Goal: Task Accomplishment & Management: Use online tool/utility

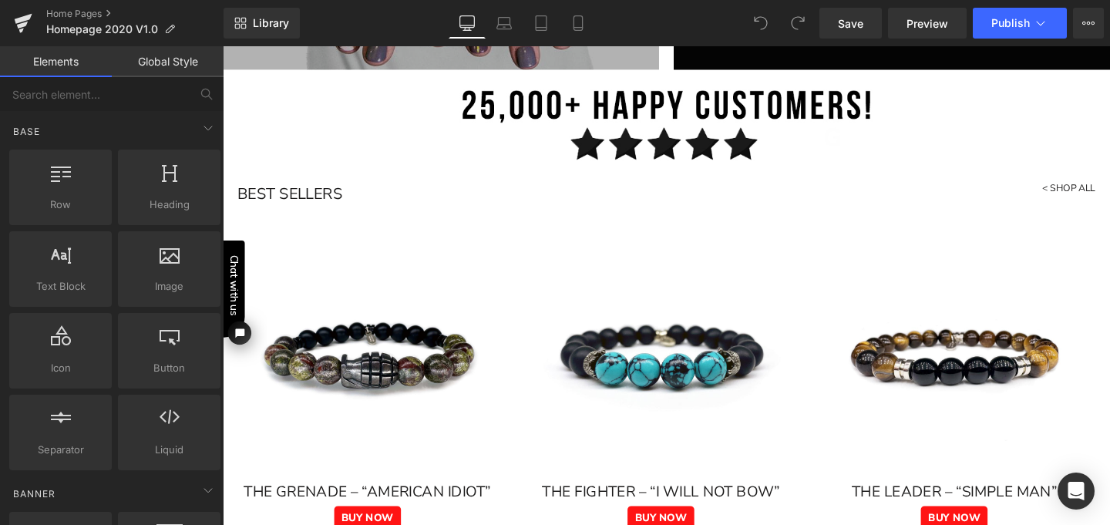
scroll to position [477, 0]
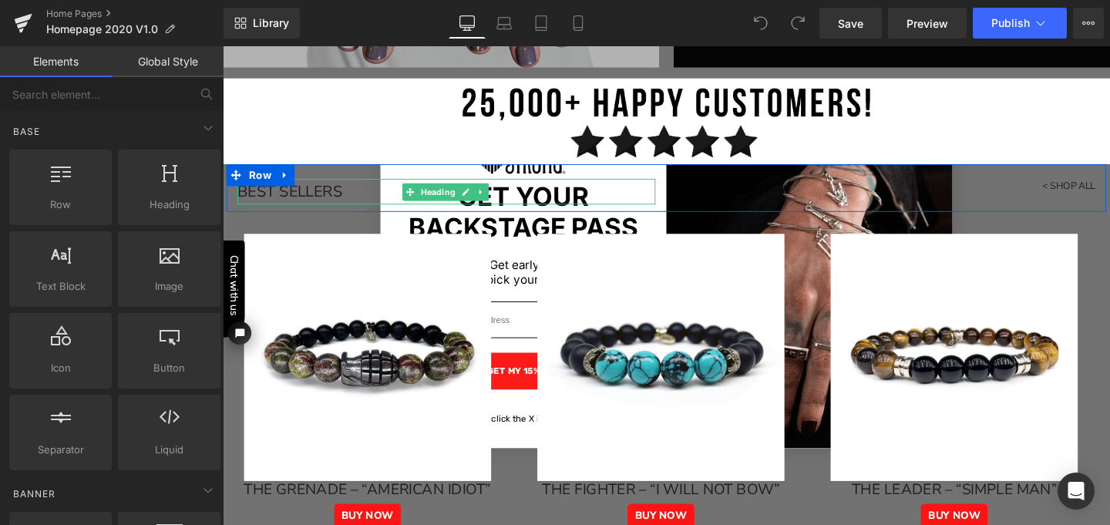
click at [348, 197] on h1 "BEST SELLERS" at bounding box center [457, 199] width 439 height 27
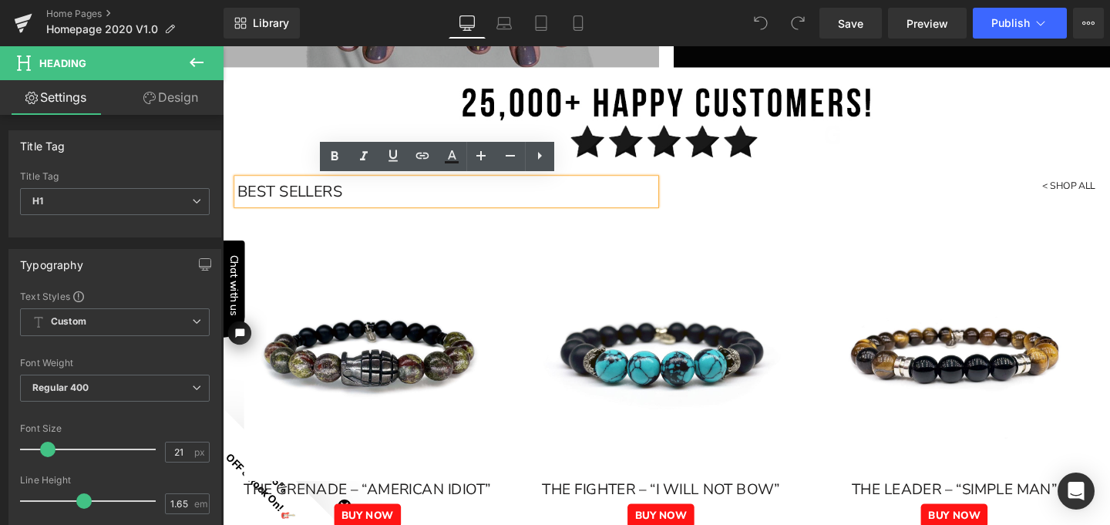
drag, startPoint x: 348, startPoint y: 308, endPoint x: 236, endPoint y: 190, distance: 162.4
click at [483, 153] on icon at bounding box center [481, 155] width 18 height 18
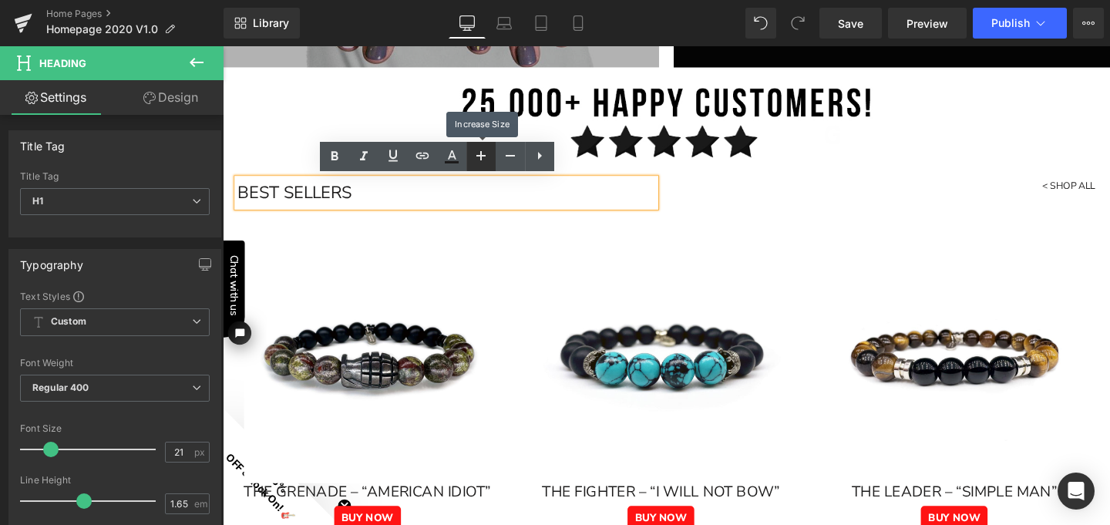
click at [483, 153] on icon at bounding box center [481, 155] width 18 height 18
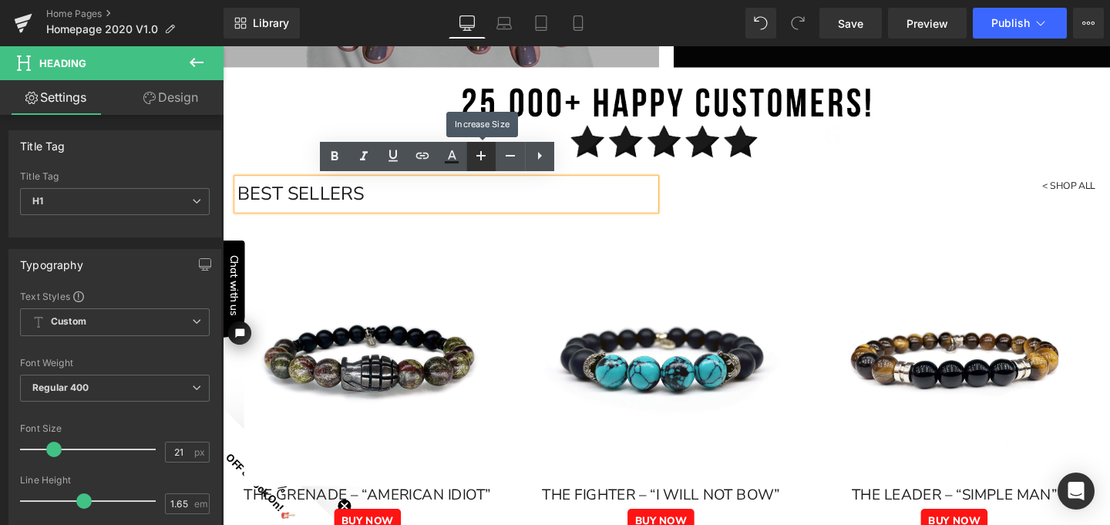
click at [483, 153] on icon at bounding box center [481, 155] width 18 height 18
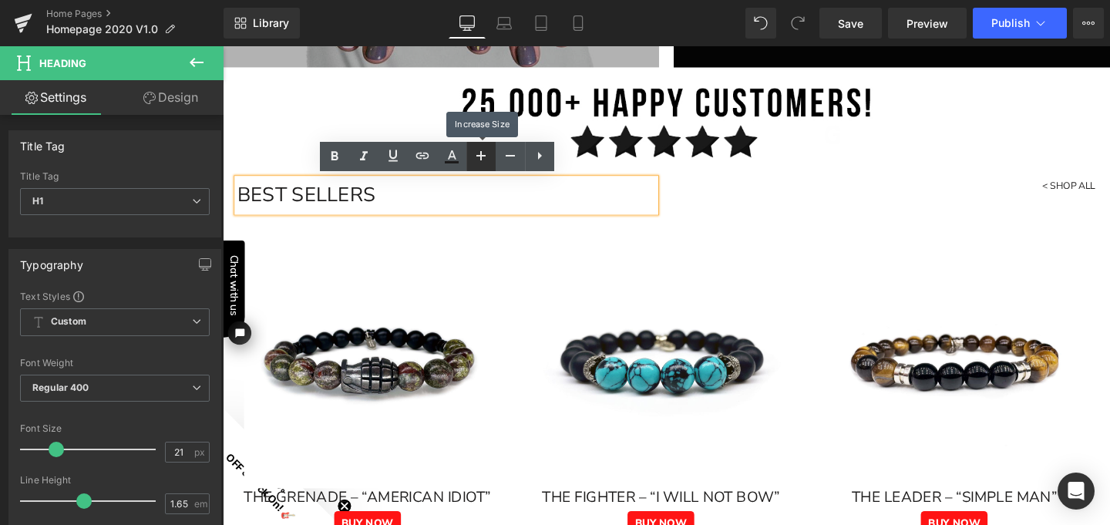
click at [483, 153] on icon at bounding box center [481, 155] width 18 height 18
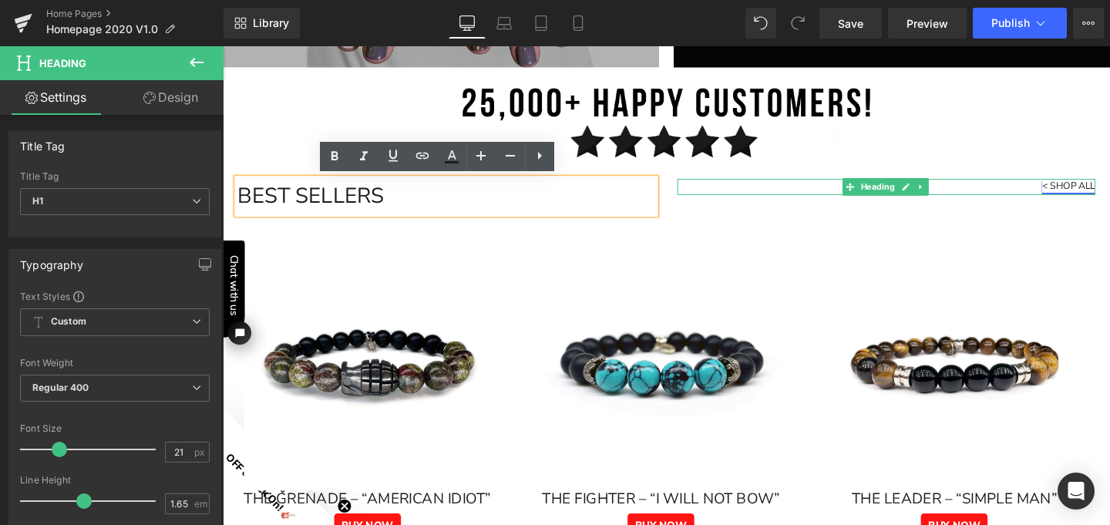
click at [1109, 192] on link "< SHOP ALL" at bounding box center [1112, 193] width 56 height 14
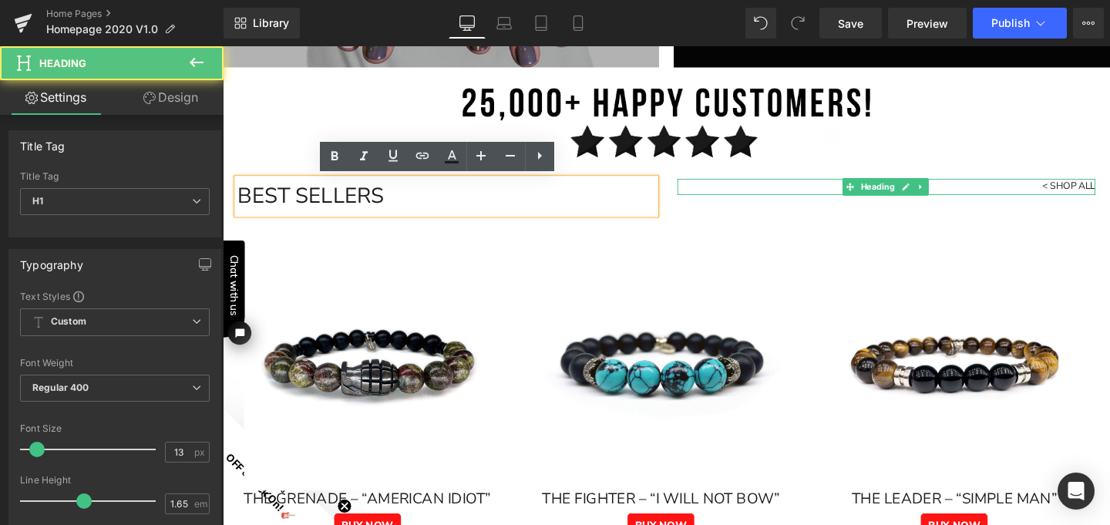
click at [1049, 195] on h1 "< SHOP ALL" at bounding box center [920, 194] width 439 height 16
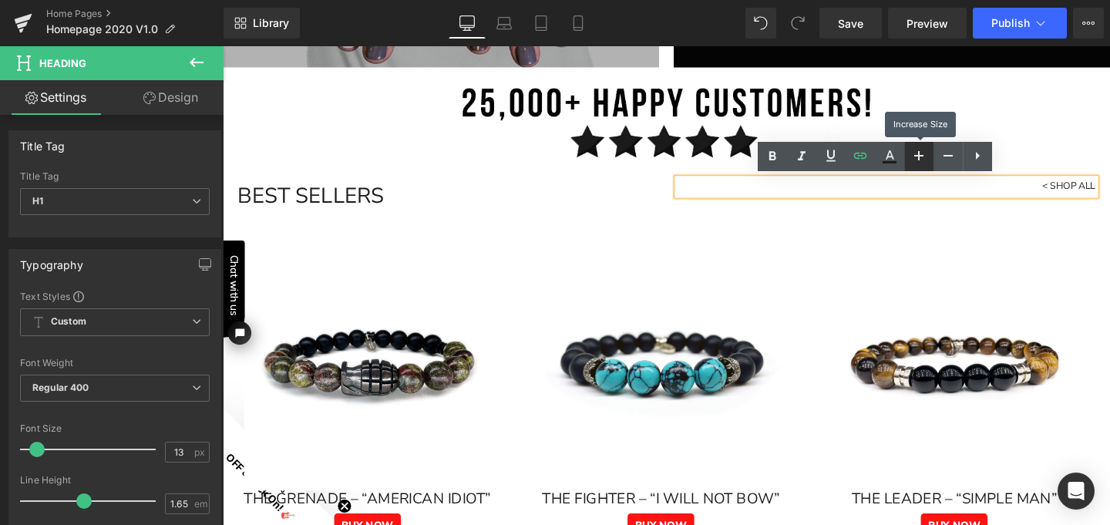
click at [921, 155] on icon at bounding box center [918, 155] width 18 height 18
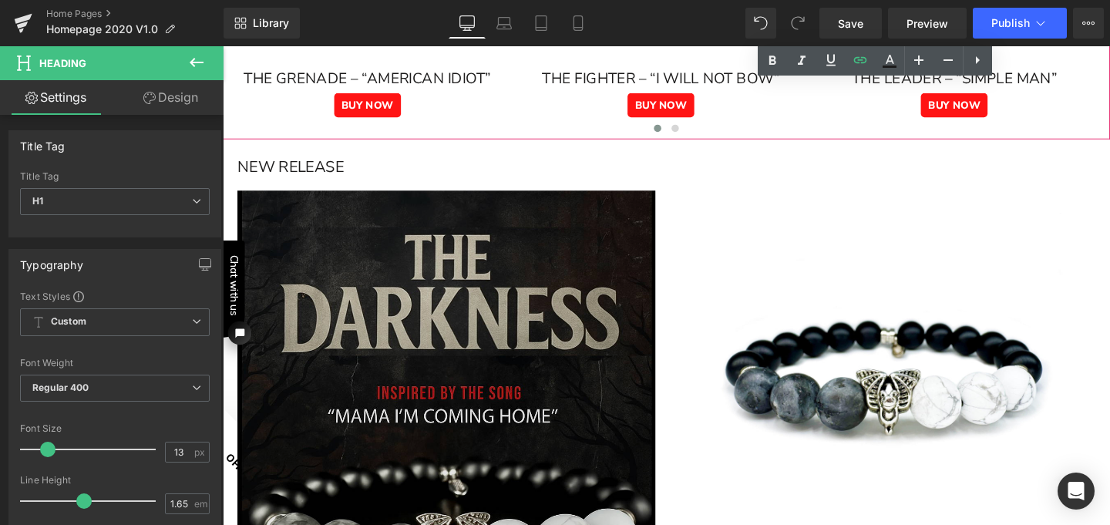
scroll to position [922, 0]
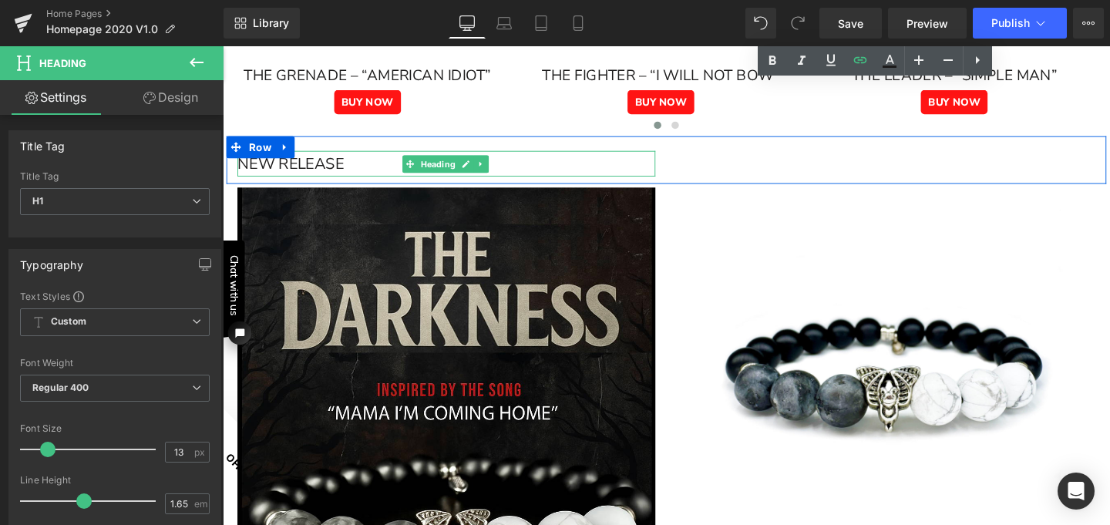
click at [357, 170] on h1 "NEW RELEASE" at bounding box center [457, 169] width 439 height 27
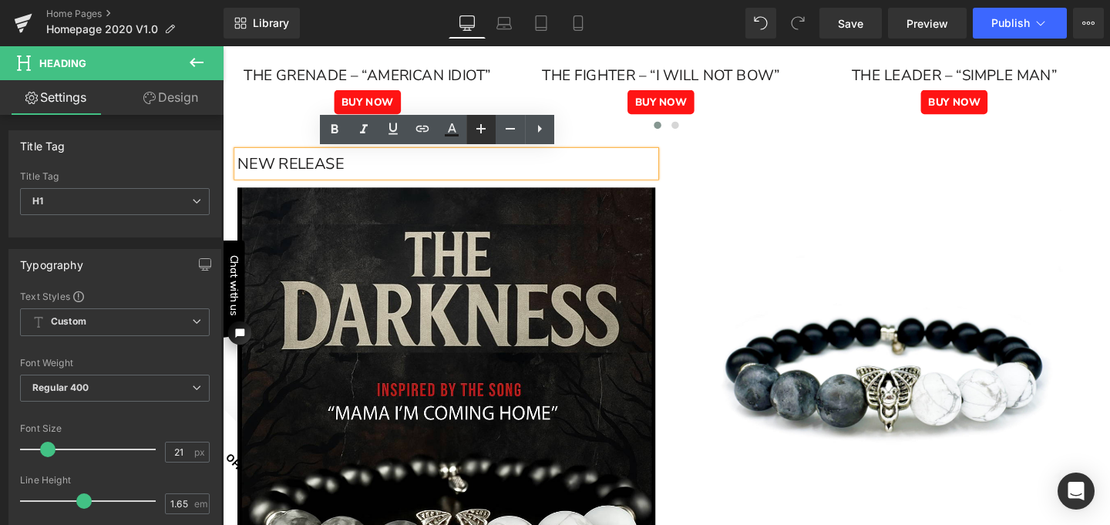
click at [481, 131] on icon at bounding box center [480, 128] width 9 height 9
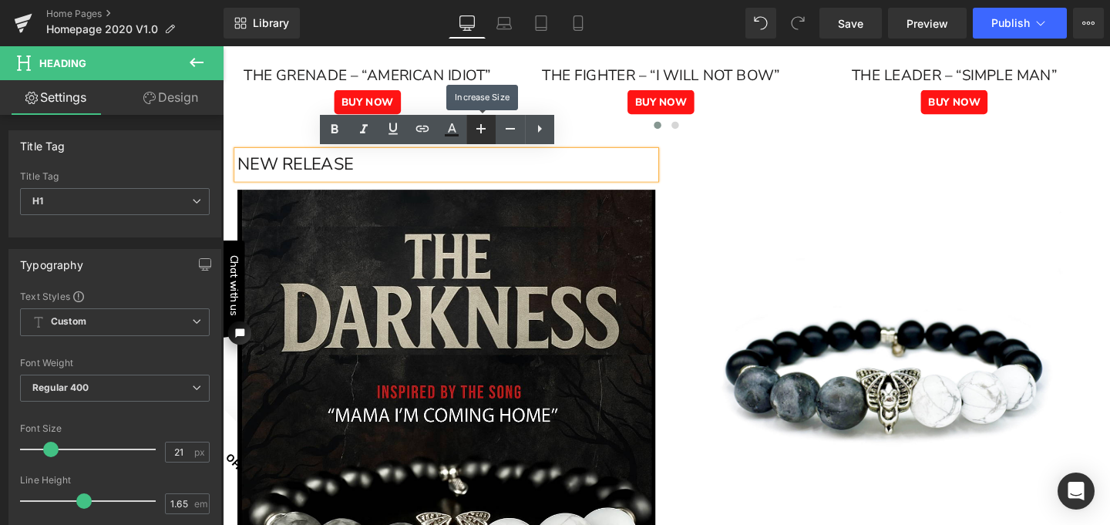
click at [481, 131] on icon at bounding box center [480, 128] width 9 height 9
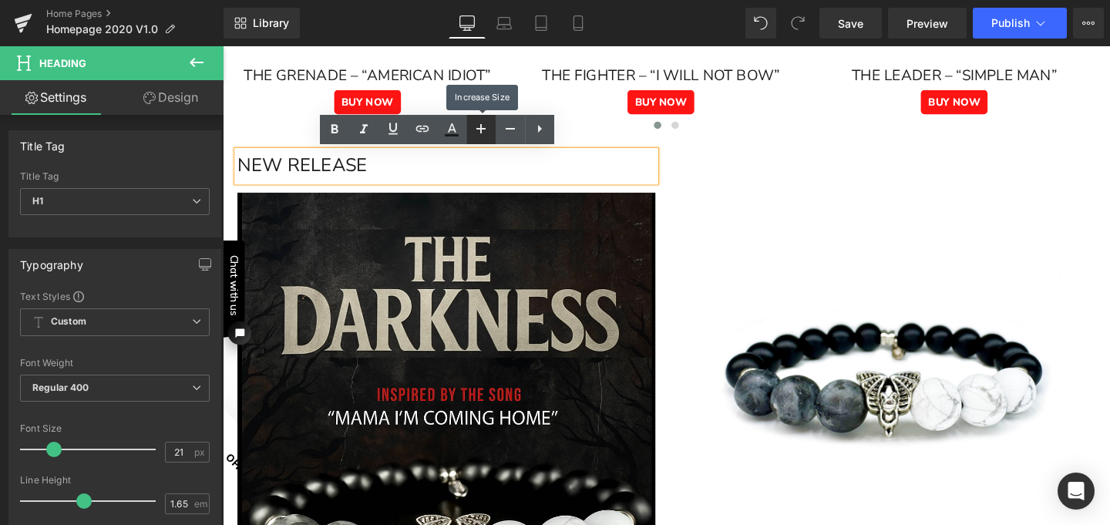
click at [481, 131] on icon at bounding box center [480, 128] width 9 height 9
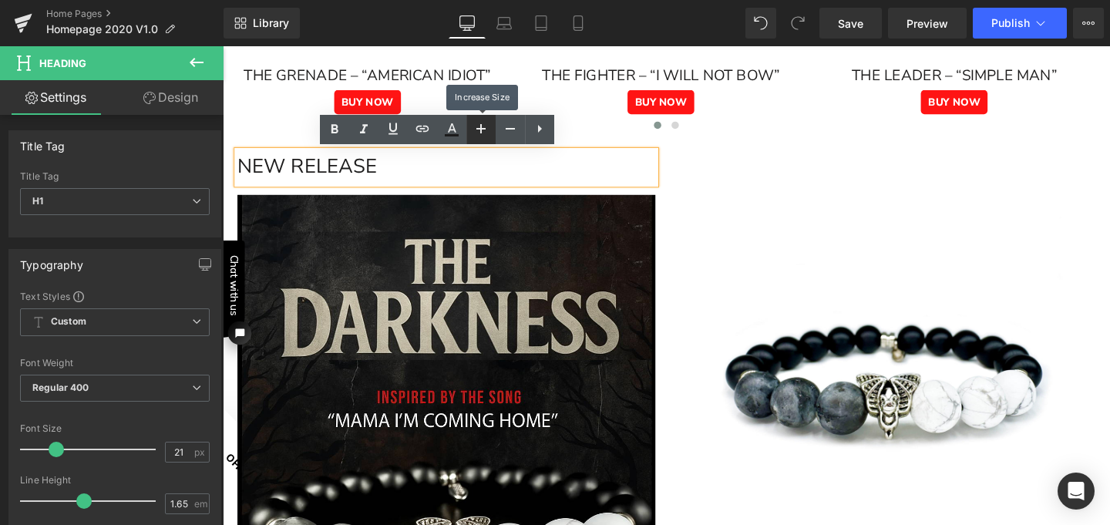
click at [481, 131] on icon at bounding box center [480, 128] width 9 height 9
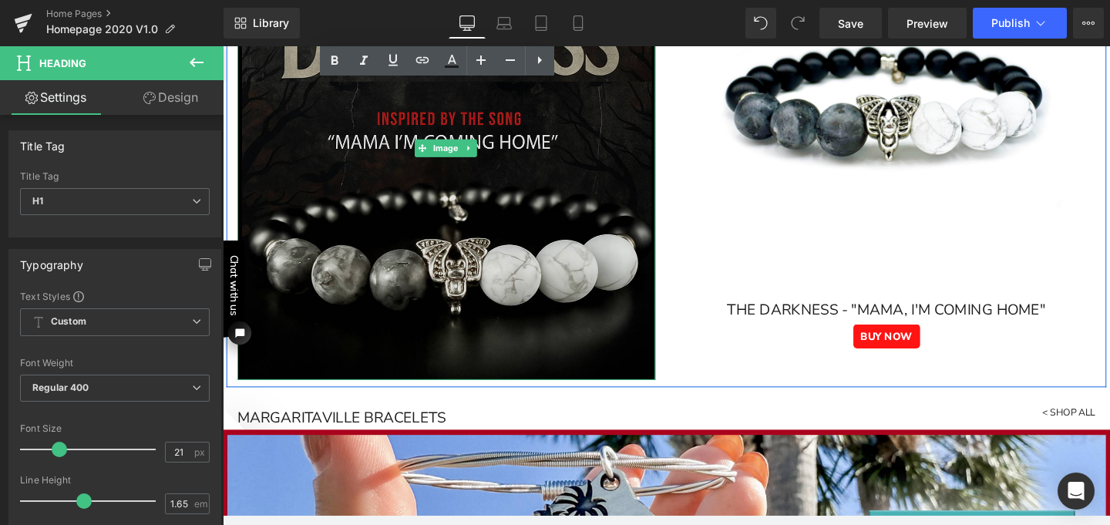
scroll to position [979, 0]
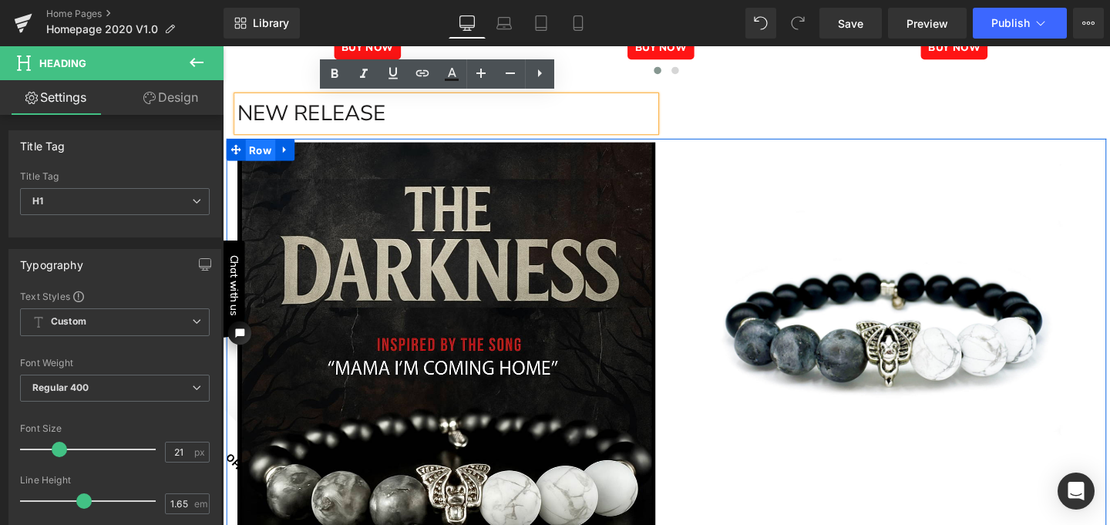
click at [247, 155] on span "Row" at bounding box center [263, 155] width 32 height 23
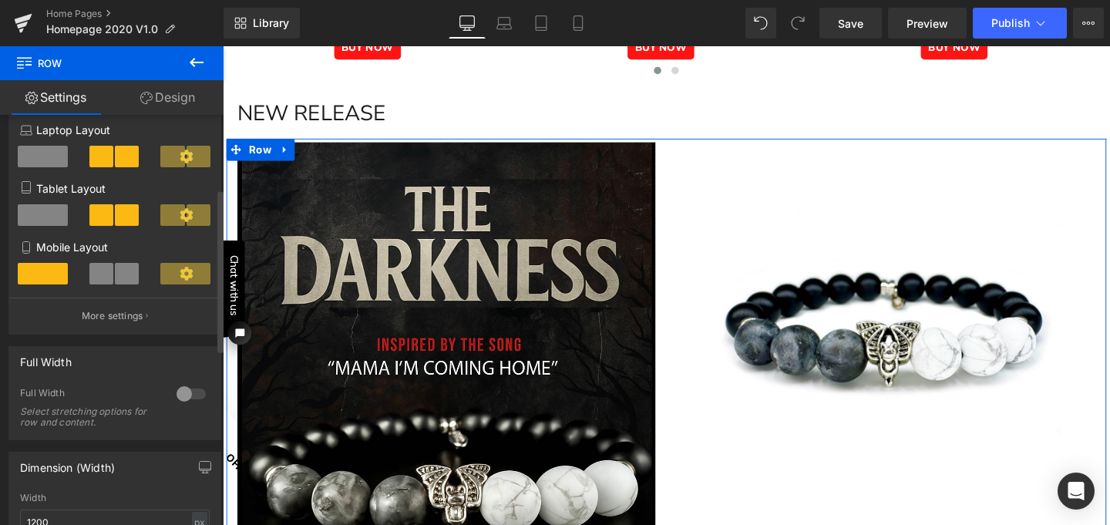
scroll to position [192, 0]
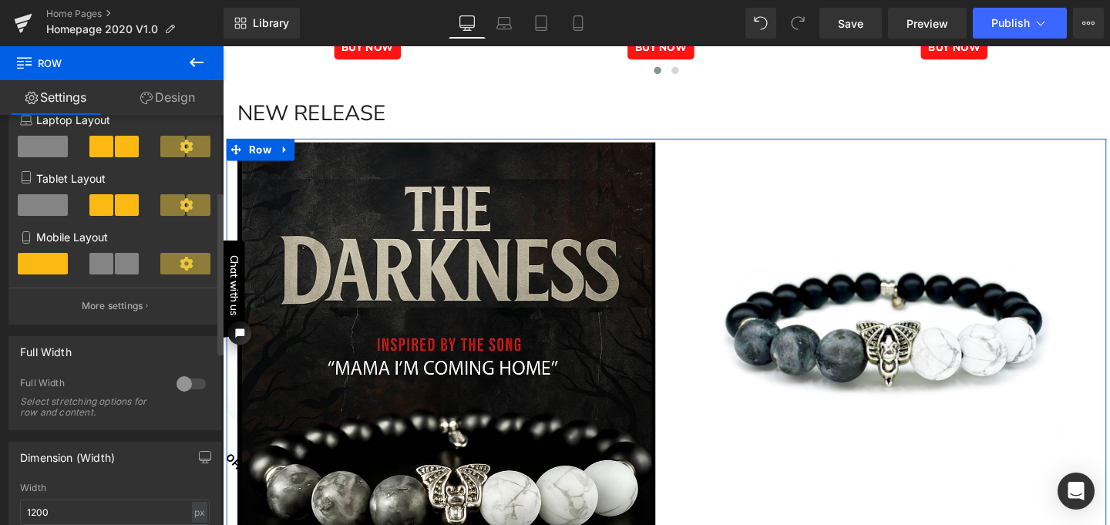
click at [174, 390] on div at bounding box center [191, 383] width 37 height 25
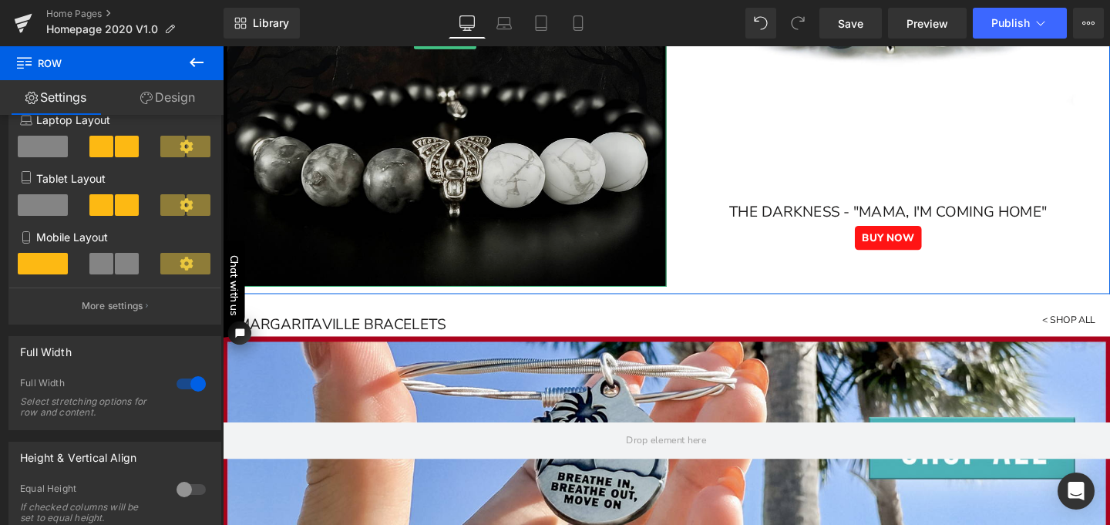
scroll to position [1347, 0]
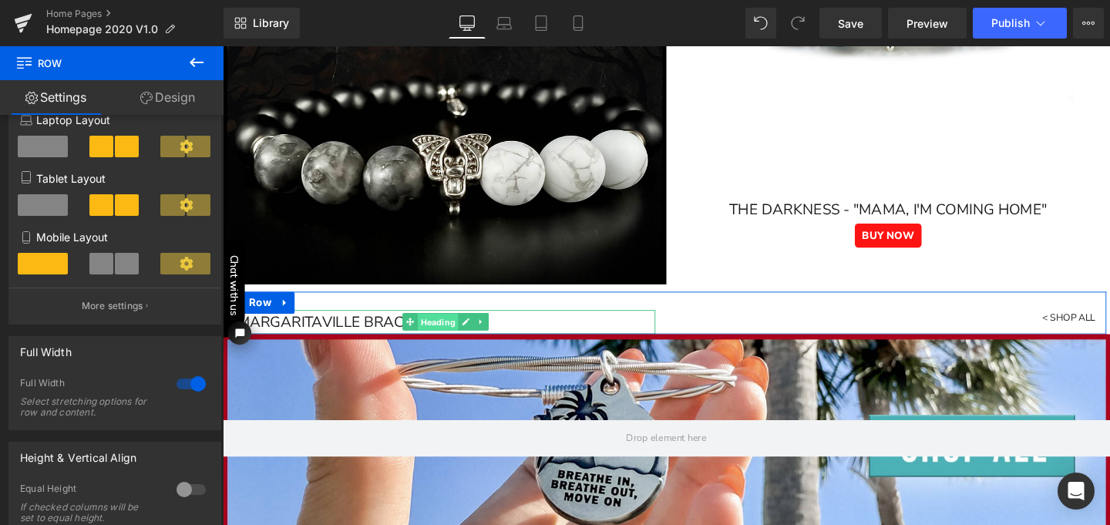
click at [446, 332] on span "Heading" at bounding box center [449, 337] width 42 height 18
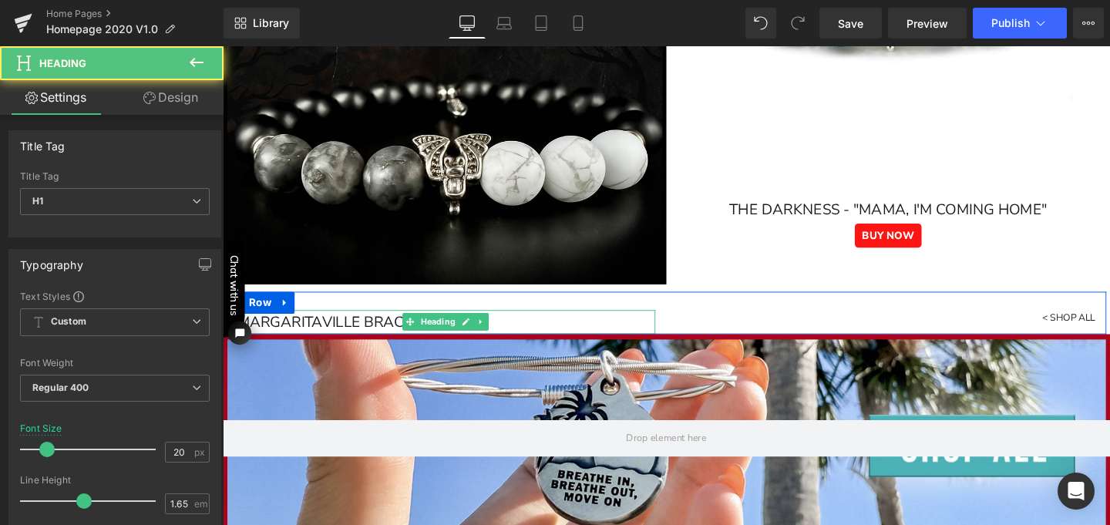
click at [311, 337] on h1 "MARGARITAVILLE BRACELETS" at bounding box center [457, 336] width 439 height 25
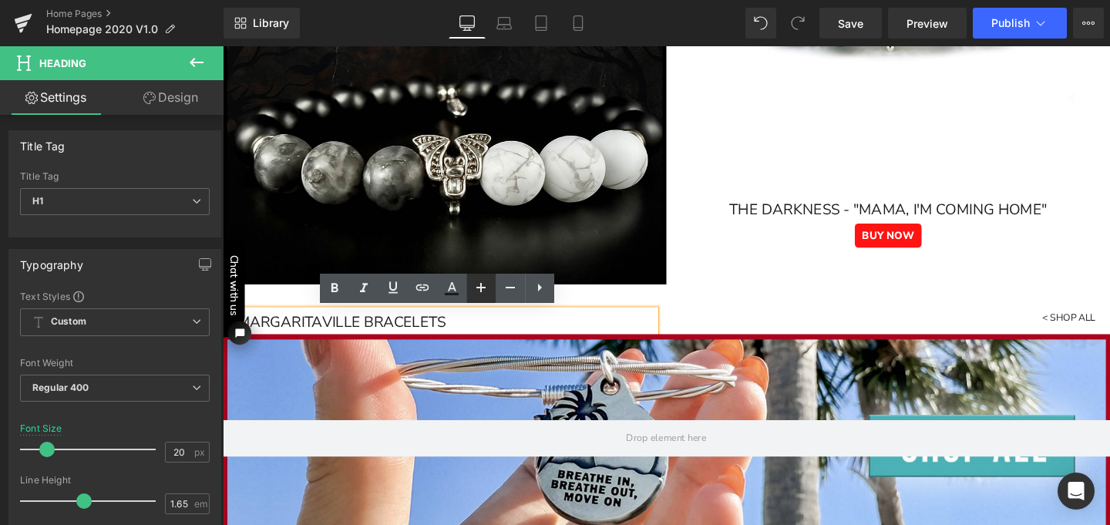
click at [481, 288] on icon at bounding box center [480, 287] width 9 height 9
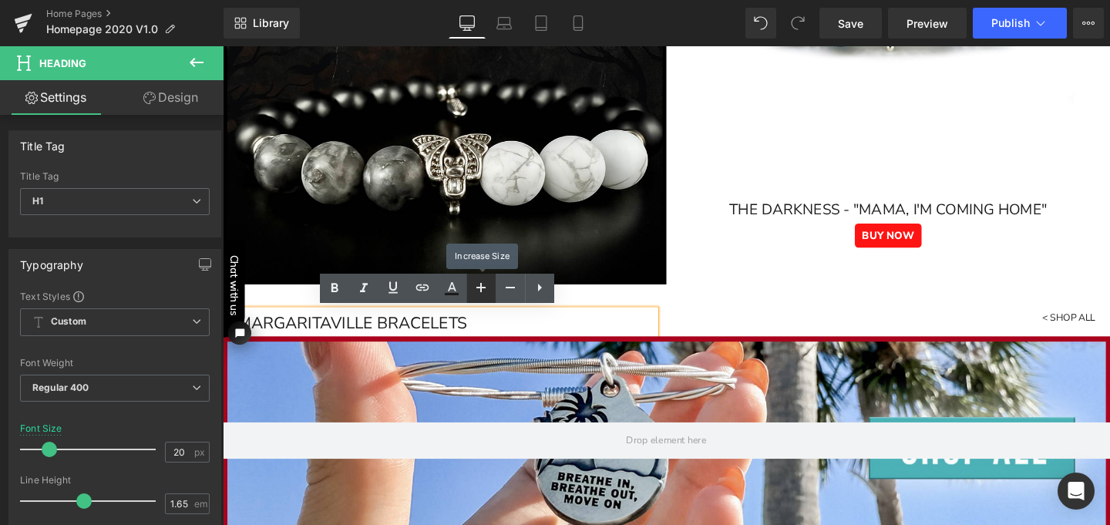
click at [481, 288] on icon at bounding box center [480, 287] width 9 height 9
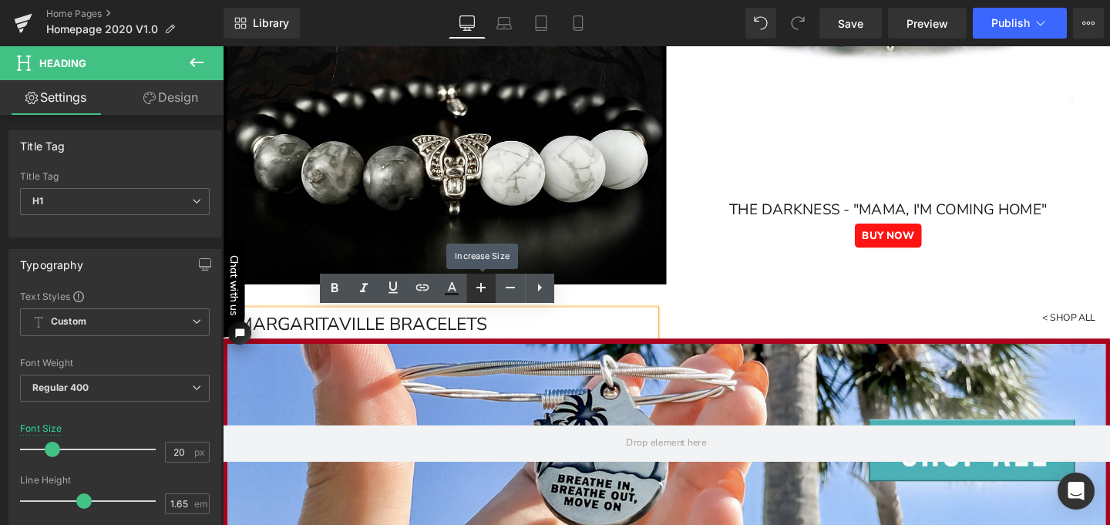
click at [481, 288] on icon at bounding box center [480, 287] width 9 height 9
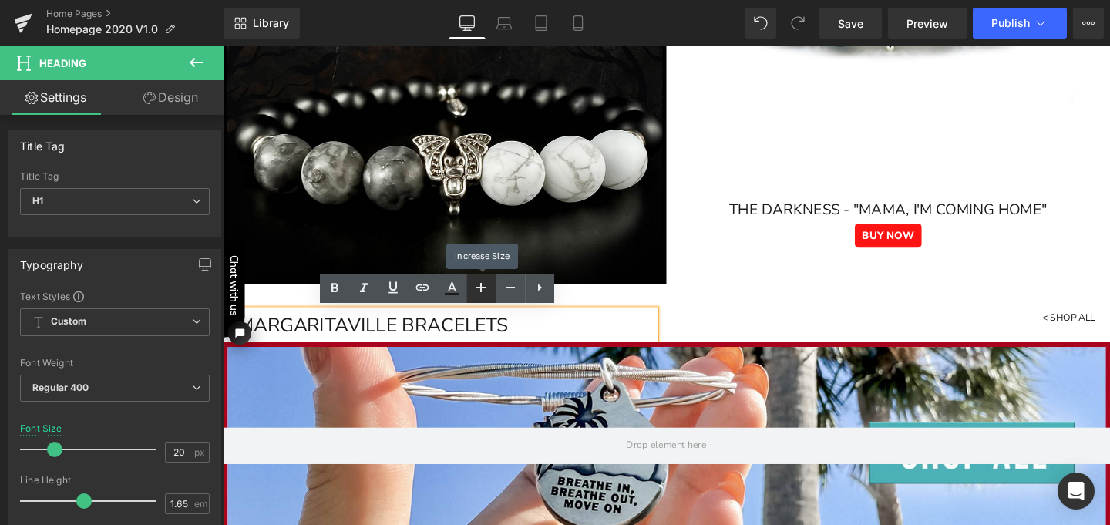
click at [481, 288] on icon at bounding box center [480, 287] width 9 height 9
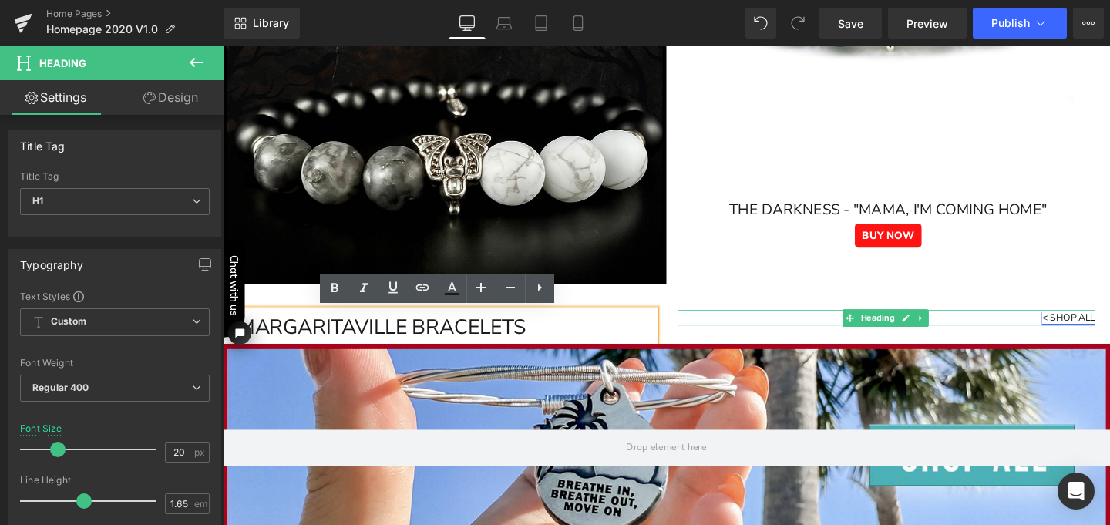
click at [1109, 330] on link "< SHOP ALL" at bounding box center [1112, 331] width 56 height 14
click at [1010, 334] on h1 "< SHOP ALL" at bounding box center [920, 332] width 439 height 16
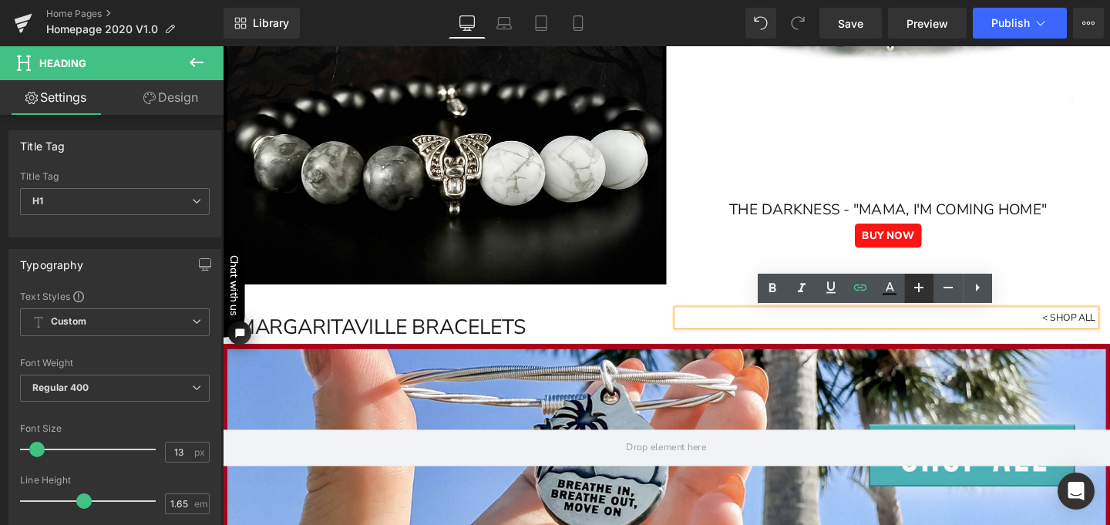
click at [918, 286] on icon at bounding box center [918, 287] width 9 height 9
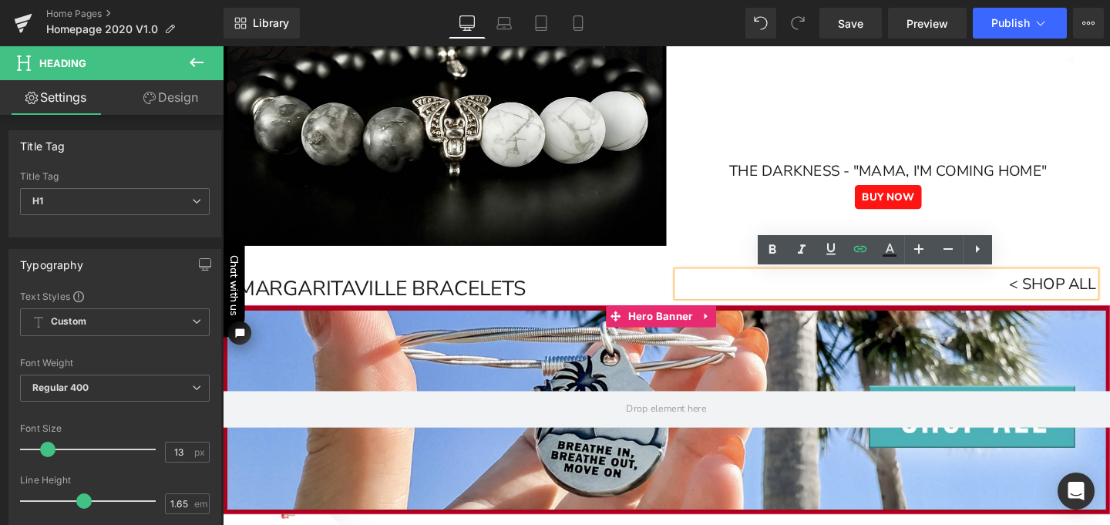
scroll to position [1389, 0]
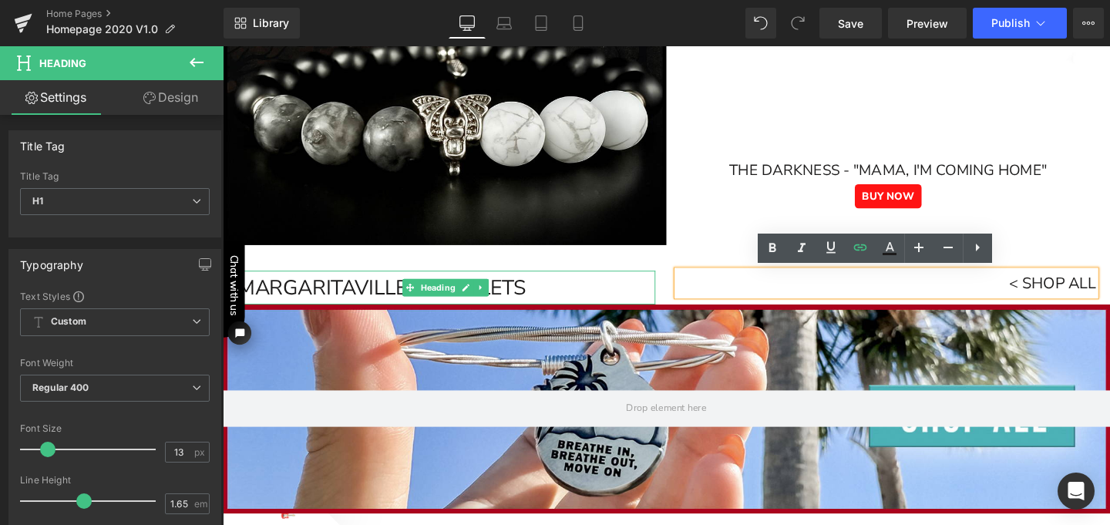
click at [650, 289] on h1 "MARGARITAVILLE BRACELETS" at bounding box center [457, 299] width 439 height 35
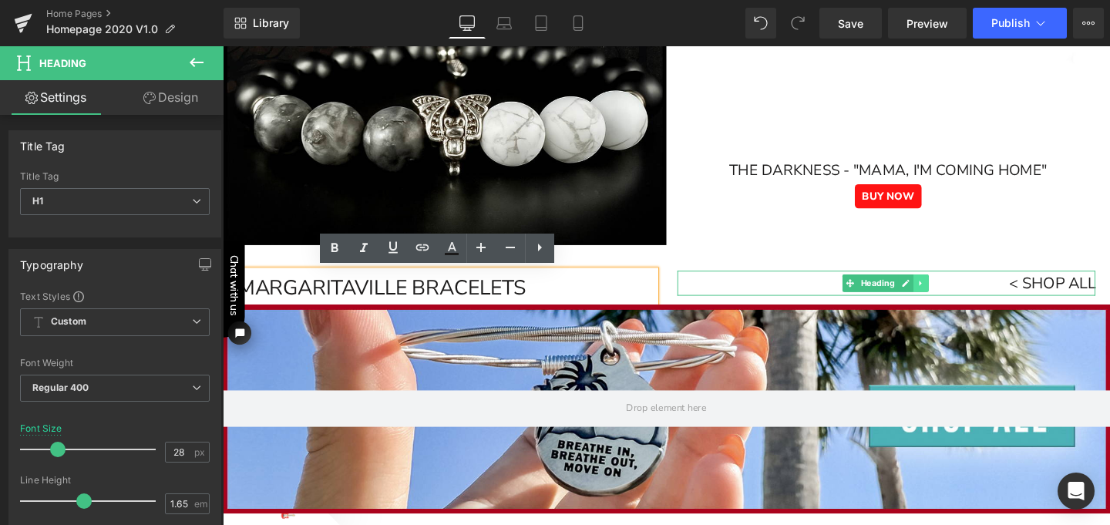
click at [953, 291] on icon at bounding box center [957, 295] width 8 height 9
click at [960, 294] on icon at bounding box center [964, 295] width 8 height 8
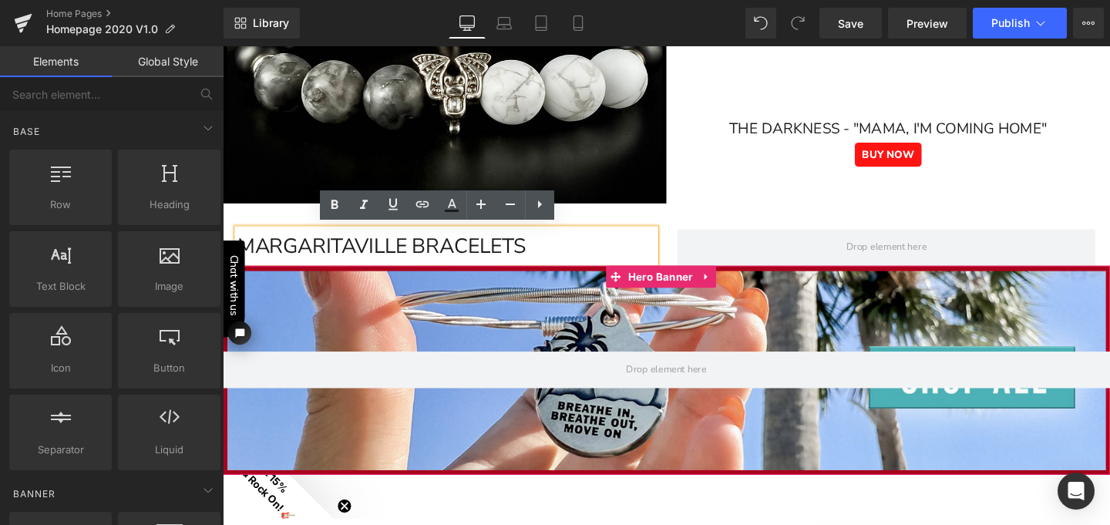
scroll to position [1435, 0]
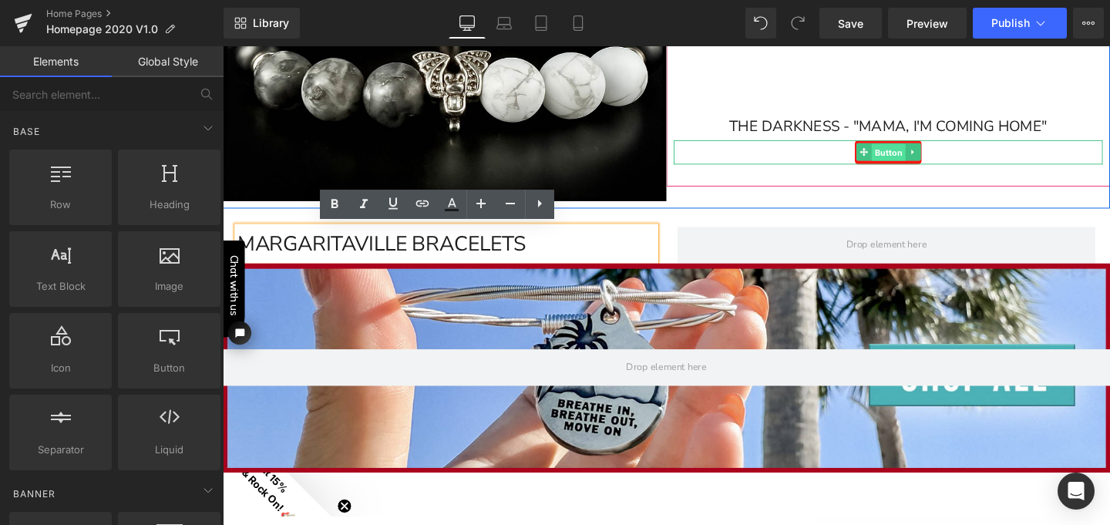
click at [914, 156] on span "Button" at bounding box center [921, 158] width 35 height 18
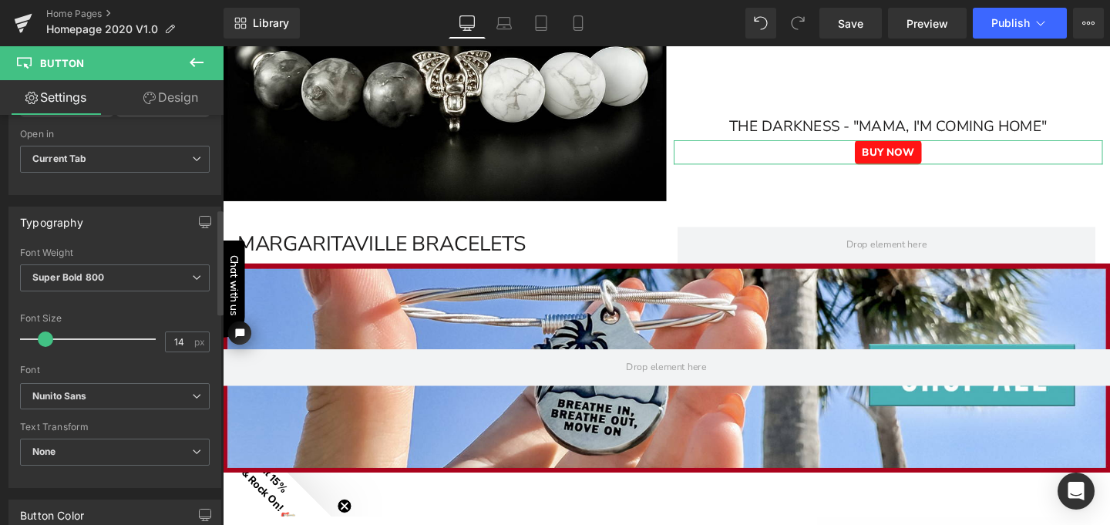
scroll to position [365, 0]
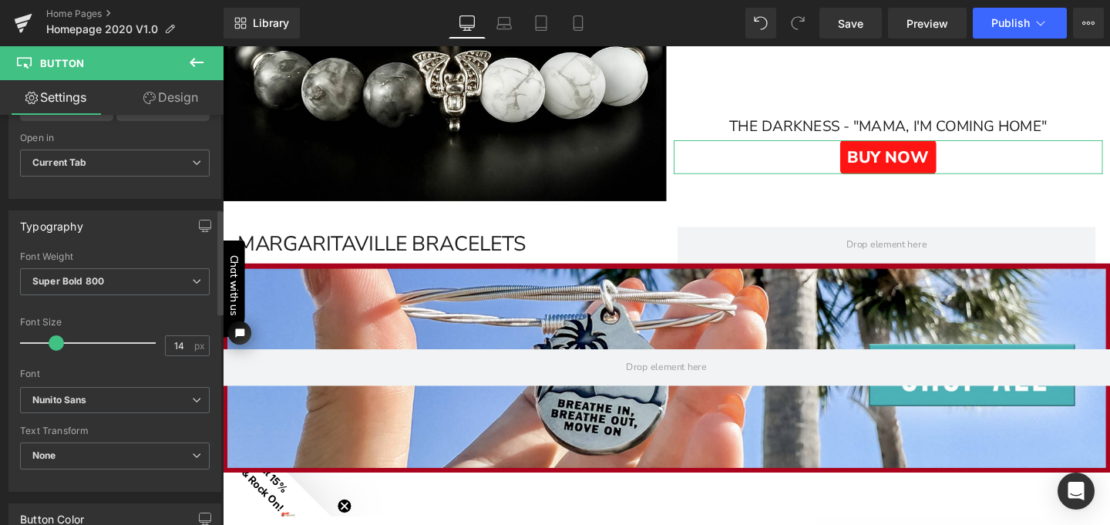
drag, startPoint x: 46, startPoint y: 345, endPoint x: 56, endPoint y: 346, distance: 10.0
click at [56, 346] on span at bounding box center [56, 342] width 15 height 15
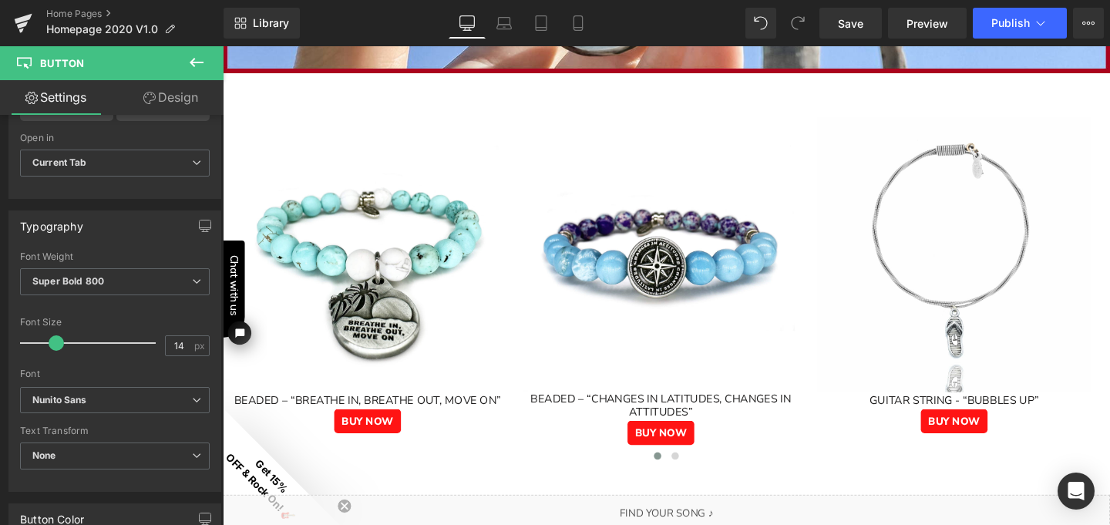
scroll to position [1863, 0]
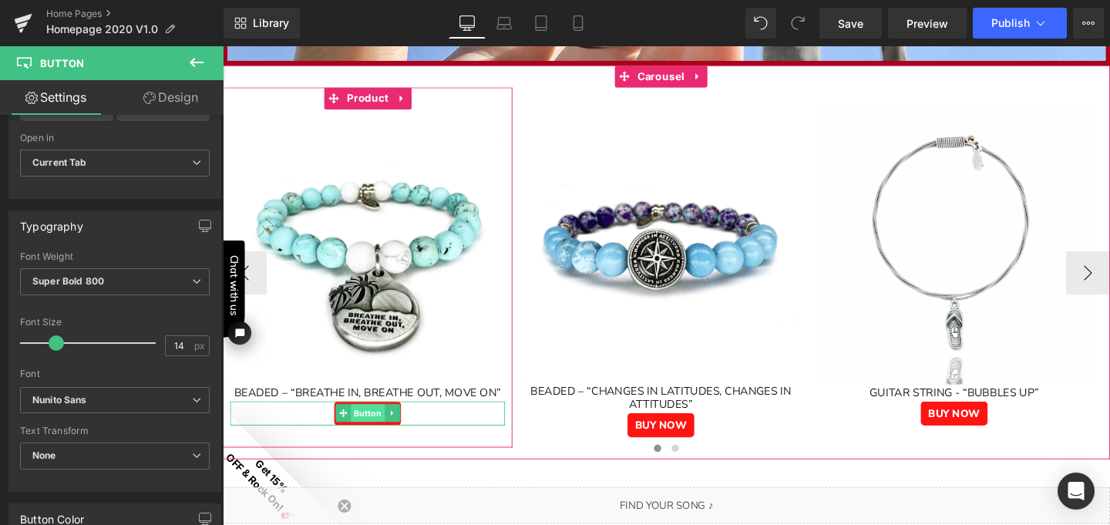
click at [381, 425] on span "Button" at bounding box center [374, 431] width 35 height 18
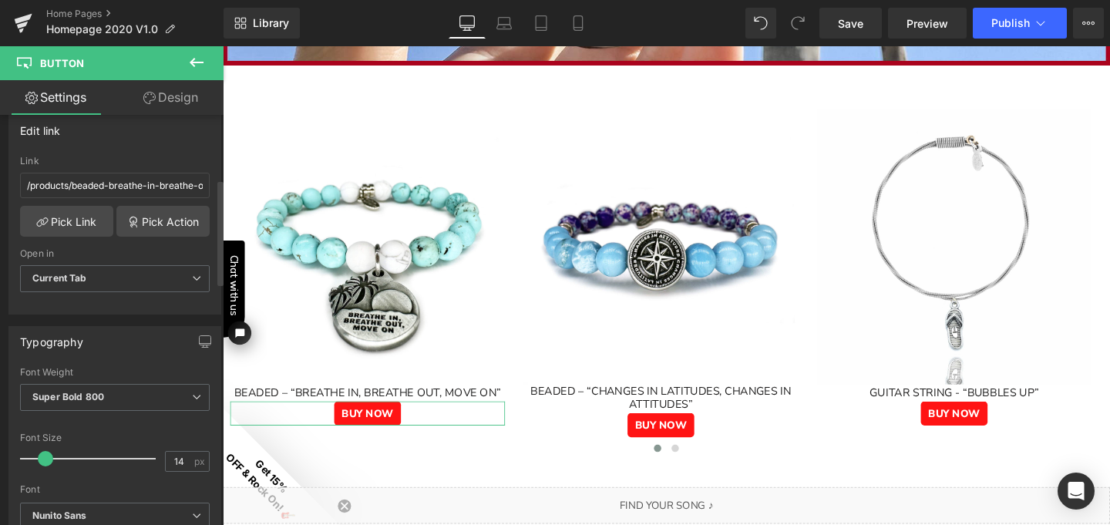
scroll to position [297, 0]
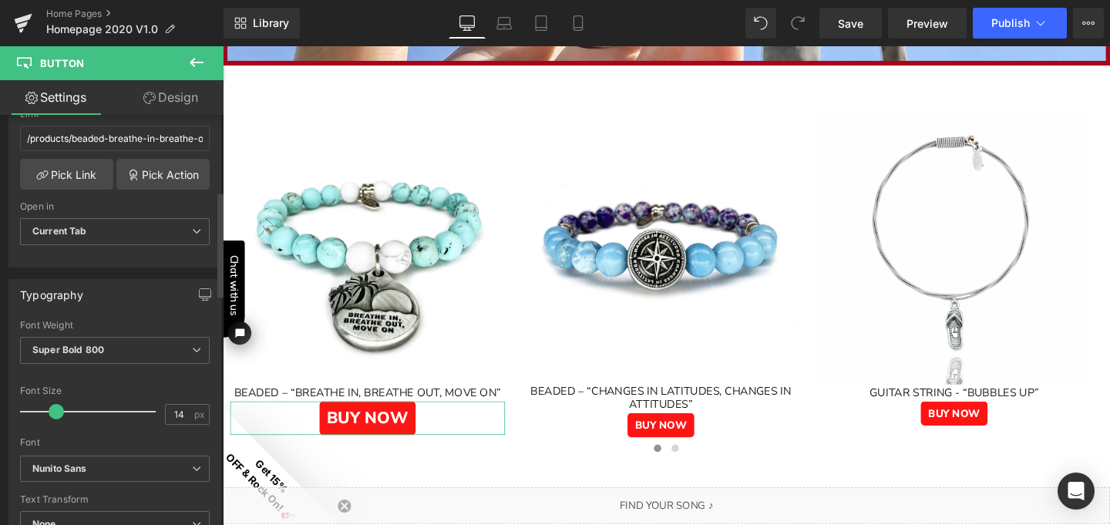
drag, startPoint x: 49, startPoint y: 406, endPoint x: 59, endPoint y: 409, distance: 9.7
click at [59, 409] on span at bounding box center [56, 411] width 15 height 15
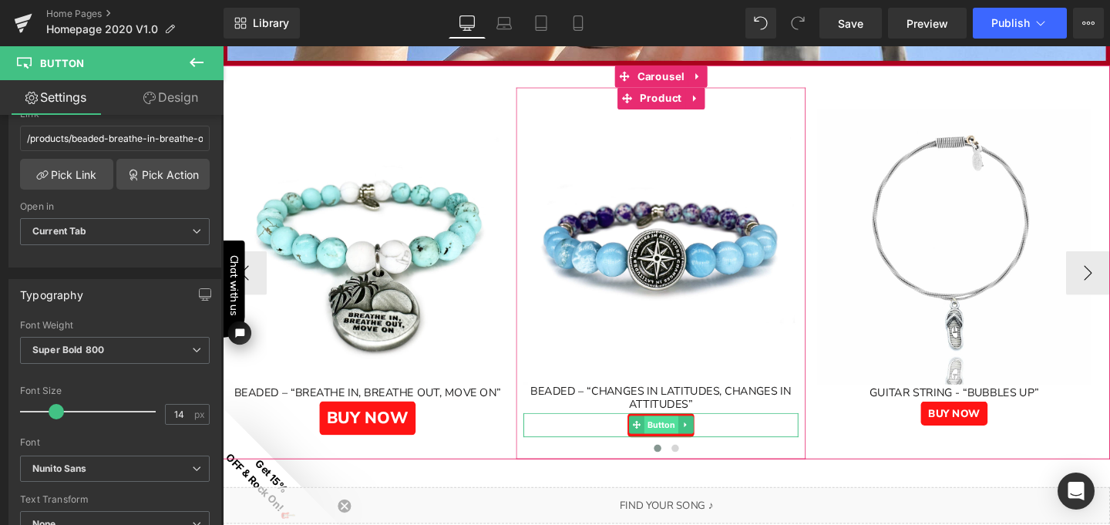
click at [676, 441] on span "Button" at bounding box center [682, 444] width 35 height 18
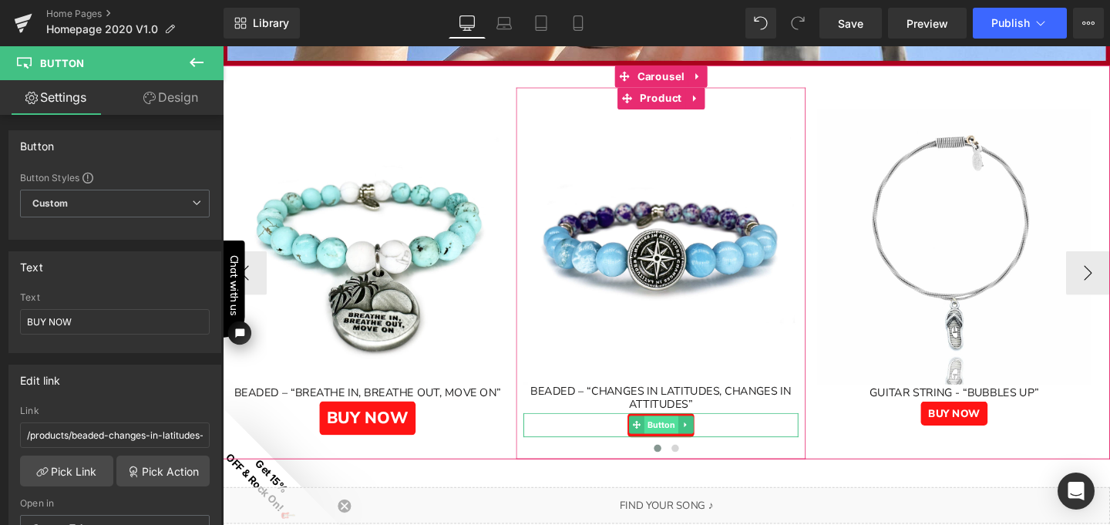
click at [677, 442] on span "Button" at bounding box center [682, 444] width 35 height 18
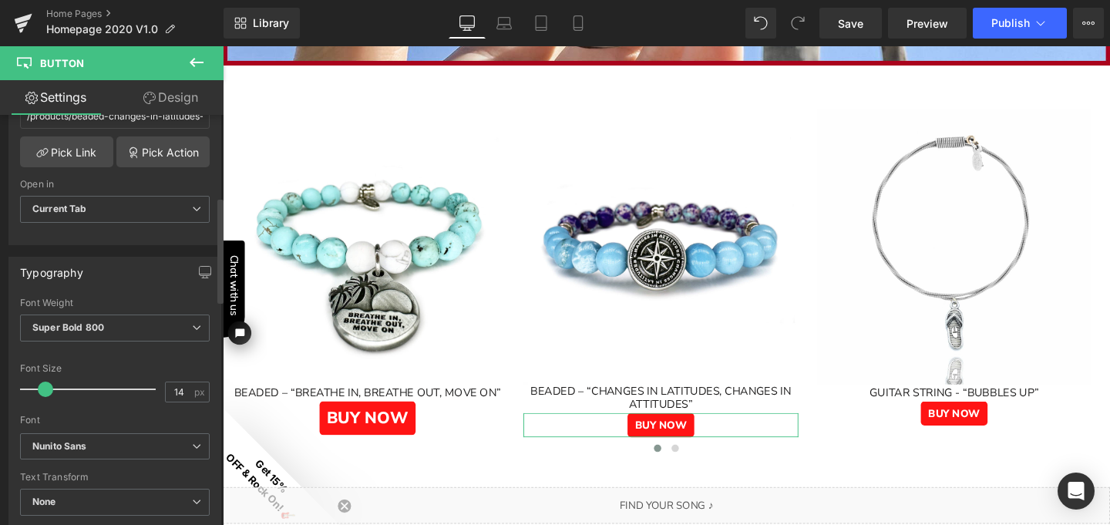
scroll to position [347, 0]
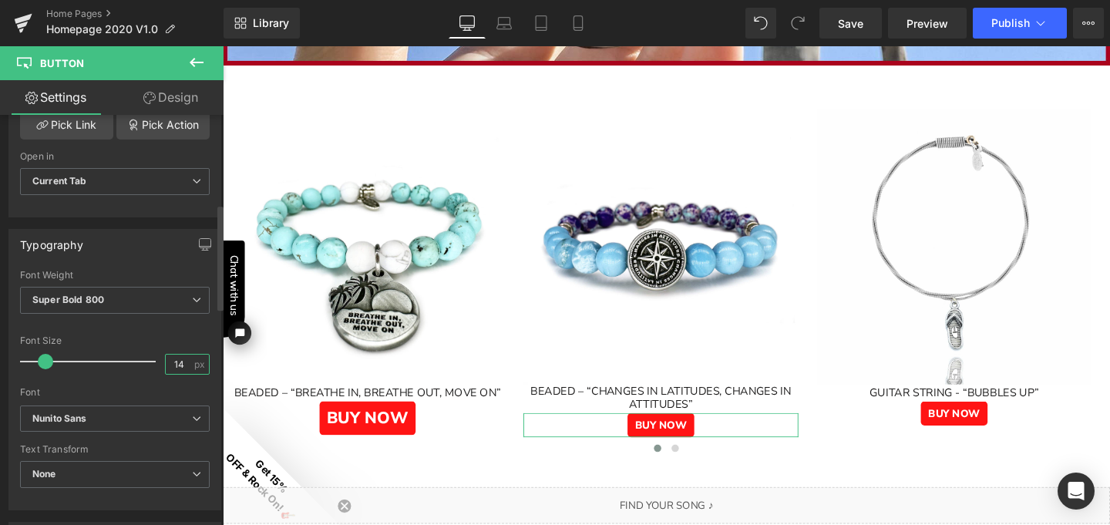
click at [174, 361] on input "14" at bounding box center [179, 363] width 27 height 19
type input "1"
type input "22"
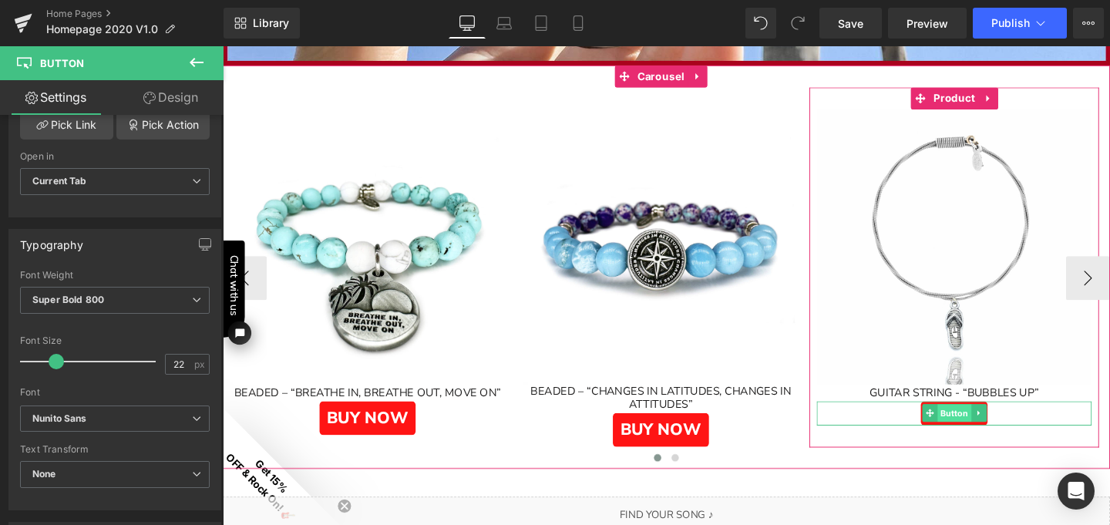
click at [989, 430] on span "Button" at bounding box center [990, 431] width 35 height 18
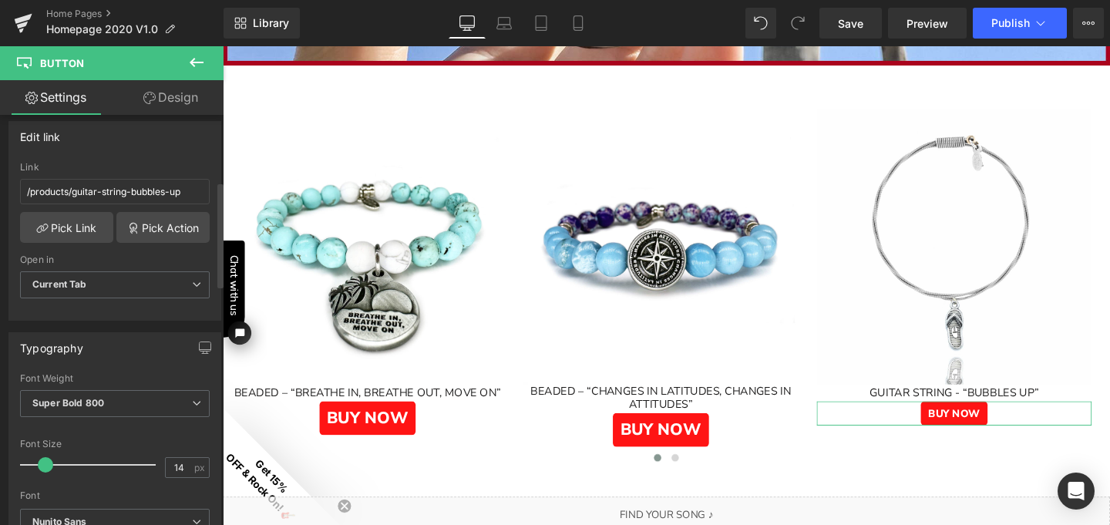
scroll to position [259, 0]
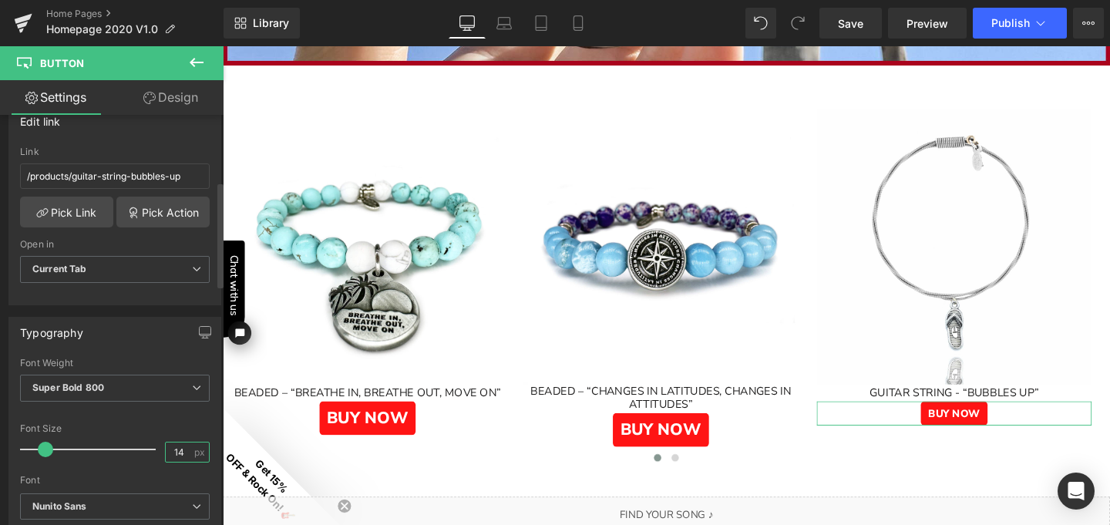
click at [177, 449] on input "14" at bounding box center [179, 451] width 27 height 19
type input "1"
type input "22"
click at [210, 367] on div "Thin 100 Semi Thin 200 Light 300 Regular 400 Medium 500 Semi Bold 600 Super Bol…" at bounding box center [114, 478] width 211 height 240
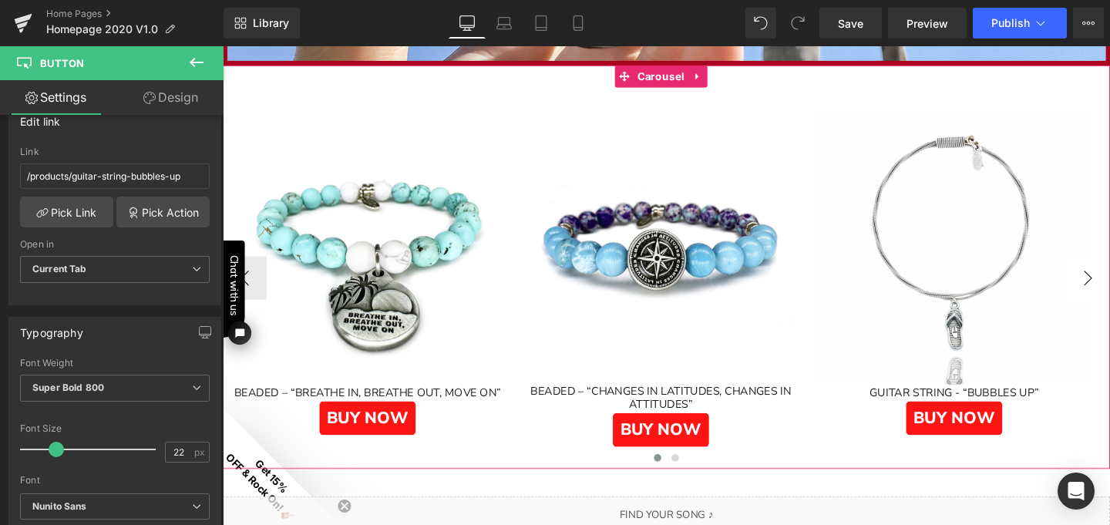
click at [1109, 286] on button "›" at bounding box center [1132, 290] width 46 height 46
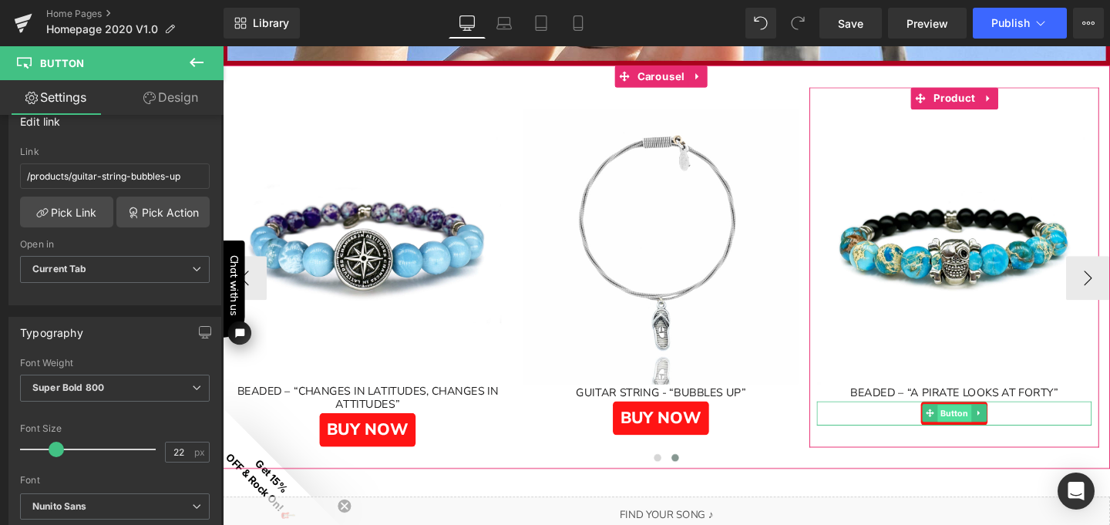
click at [990, 428] on span "Button" at bounding box center [990, 432] width 35 height 18
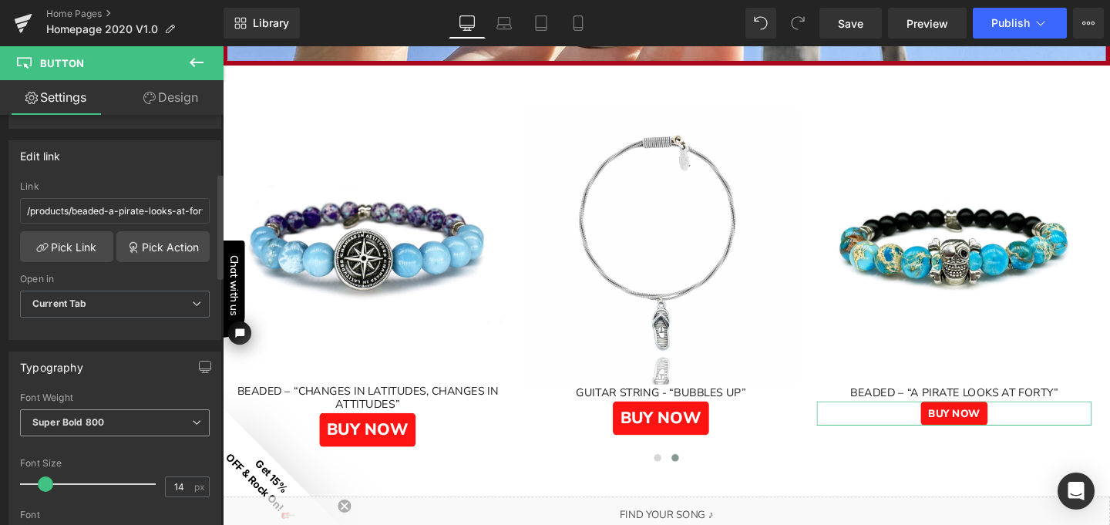
scroll to position [275, 0]
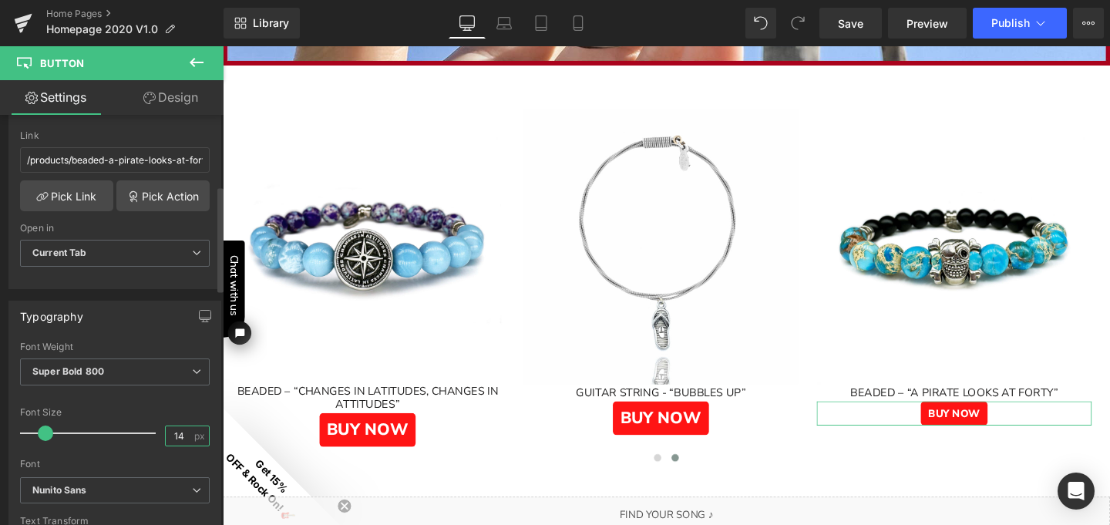
click at [178, 436] on input "14" at bounding box center [179, 435] width 27 height 19
type input "1"
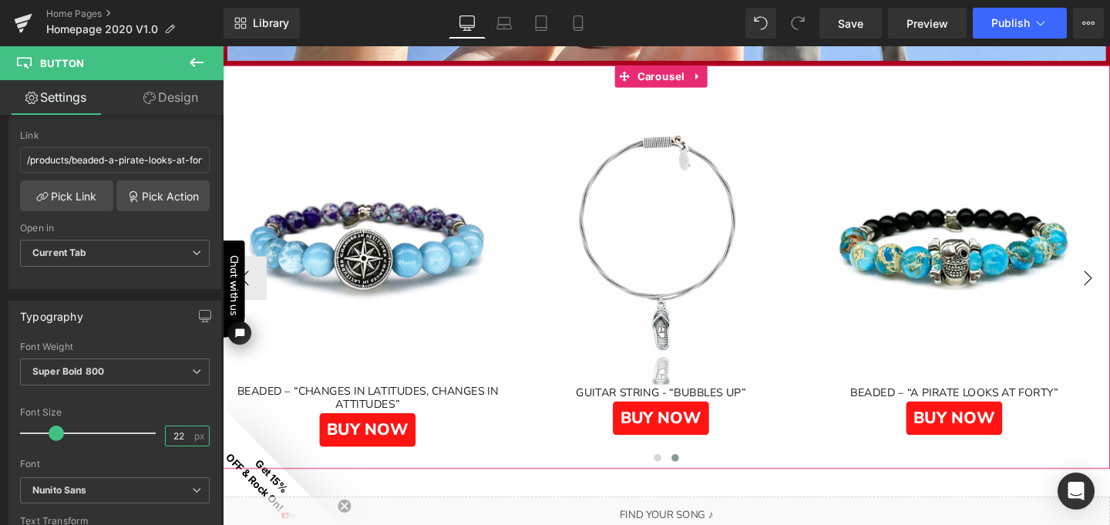
type input "22"
click at [1109, 285] on button "›" at bounding box center [1132, 290] width 46 height 46
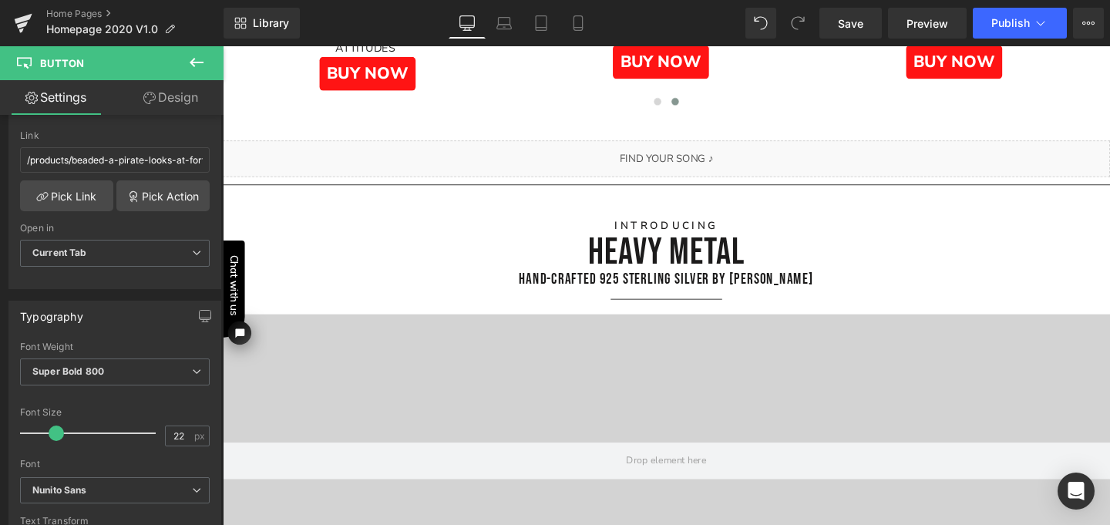
scroll to position [2239, 0]
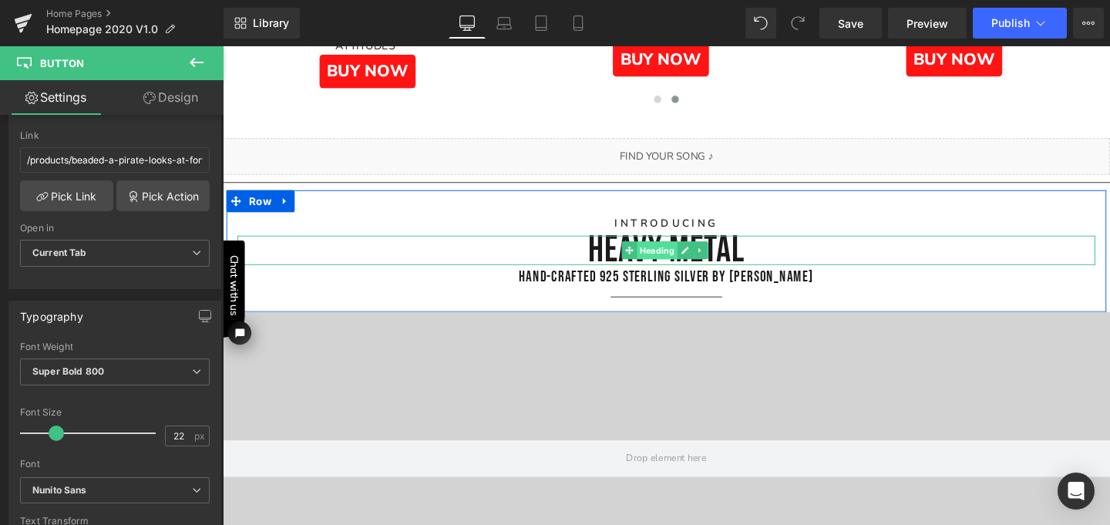
click at [675, 257] on span "Heading" at bounding box center [678, 260] width 42 height 18
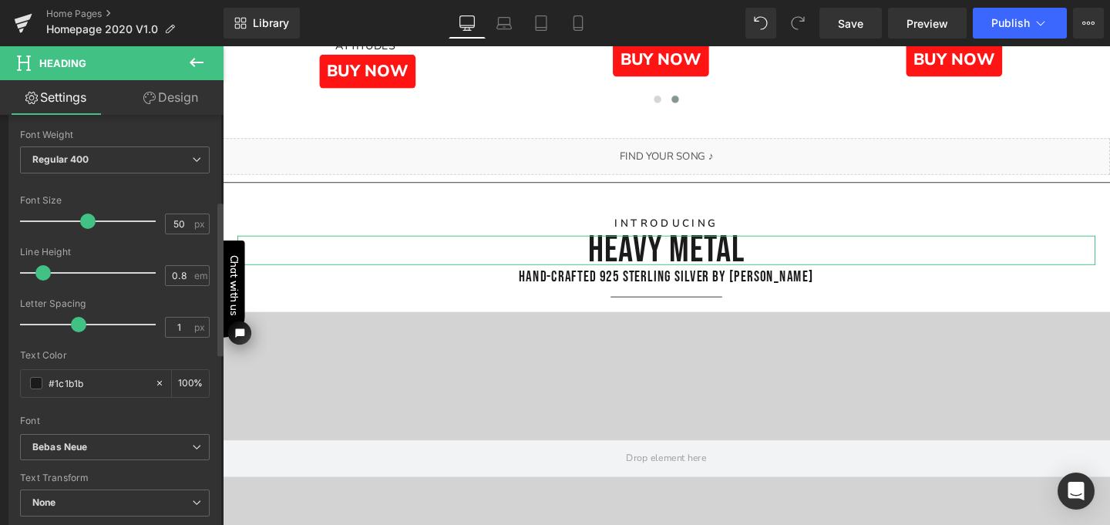
scroll to position [229, 0]
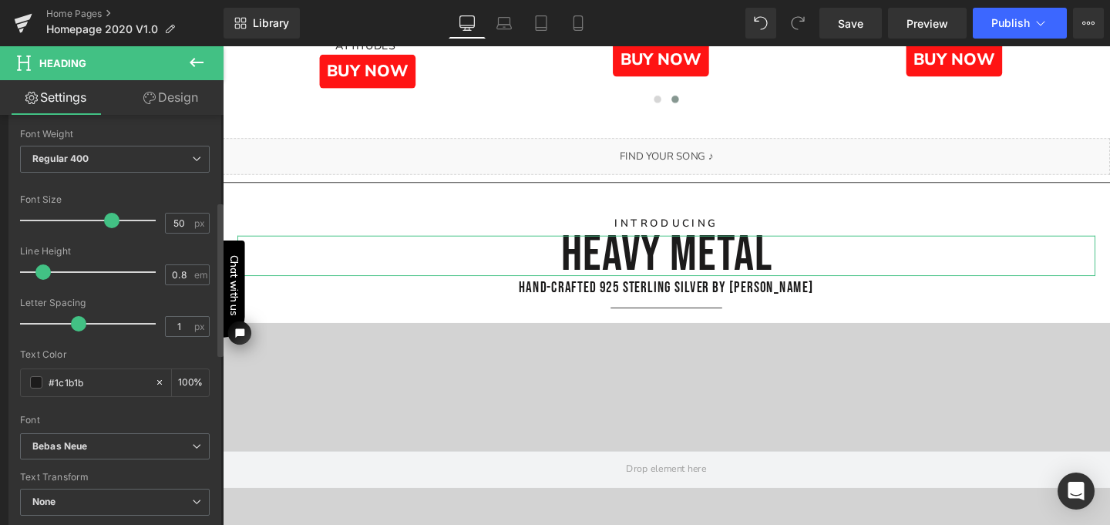
drag, startPoint x: 86, startPoint y: 219, endPoint x: 109, endPoint y: 223, distance: 23.6
click at [109, 223] on span at bounding box center [111, 220] width 15 height 15
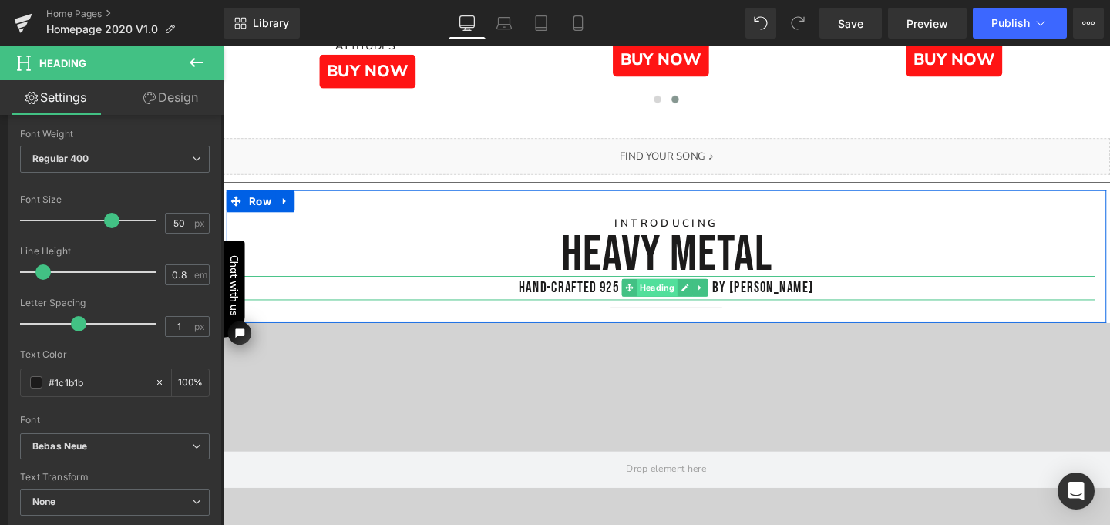
click at [675, 297] on span "Heading" at bounding box center [678, 300] width 42 height 18
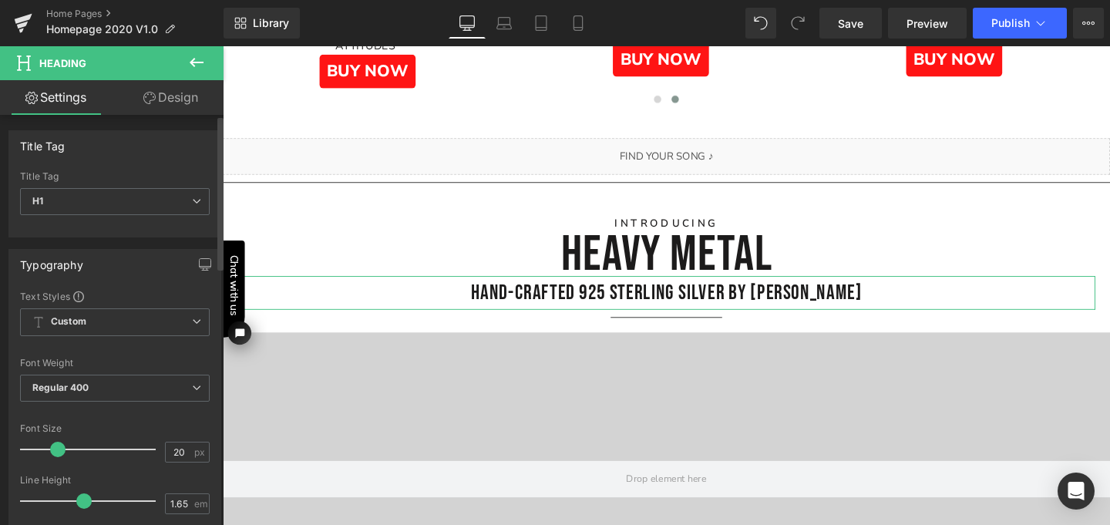
drag, startPoint x: 44, startPoint y: 446, endPoint x: 54, endPoint y: 452, distance: 11.4
click at [54, 452] on span at bounding box center [57, 449] width 15 height 15
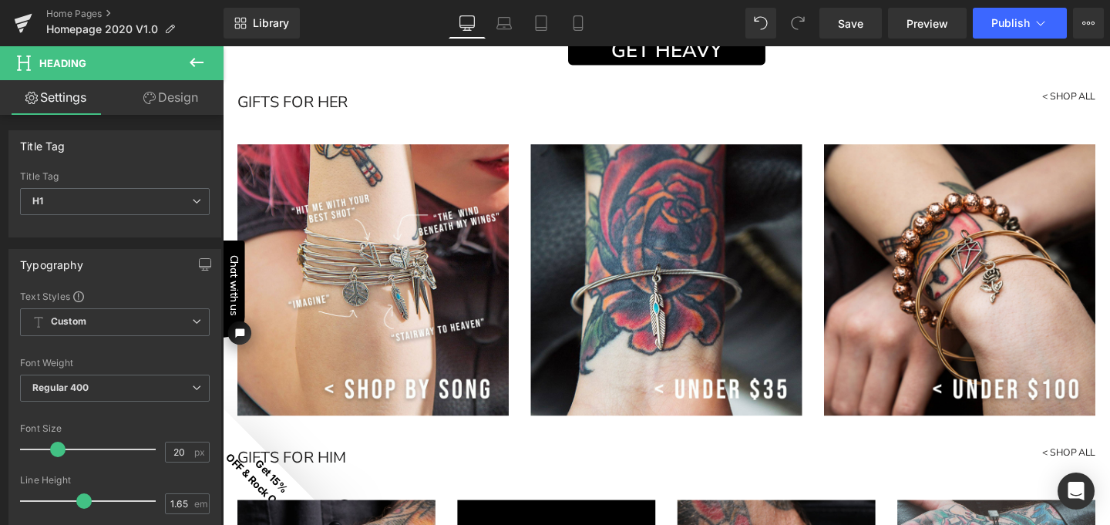
scroll to position [2951, 0]
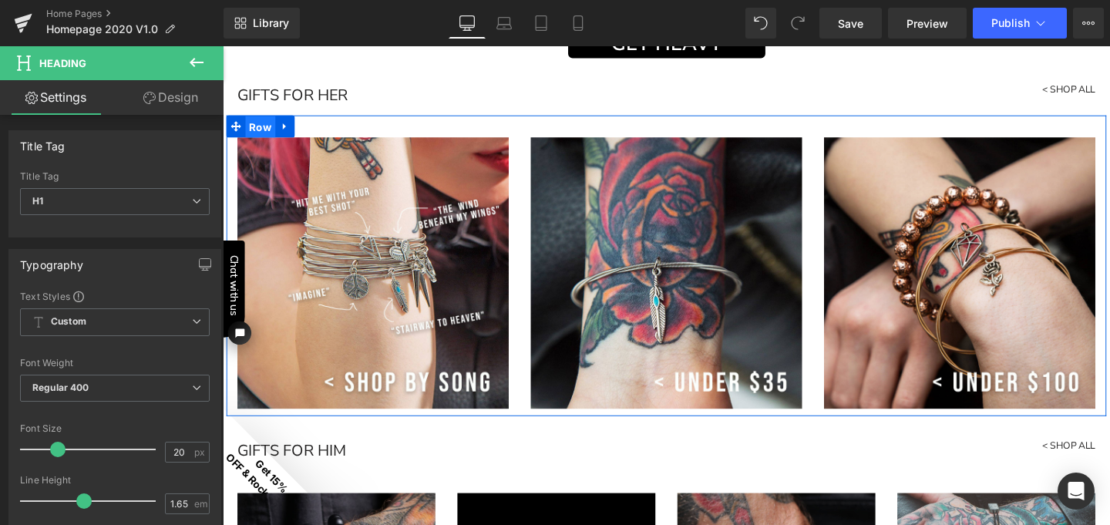
click at [252, 133] on span "Row" at bounding box center [263, 130] width 32 height 23
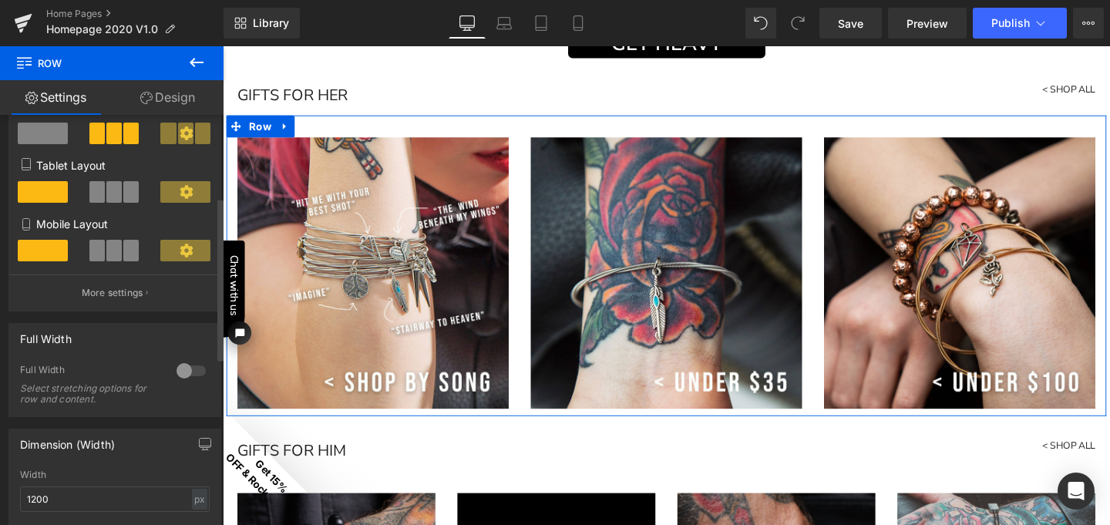
scroll to position [209, 0]
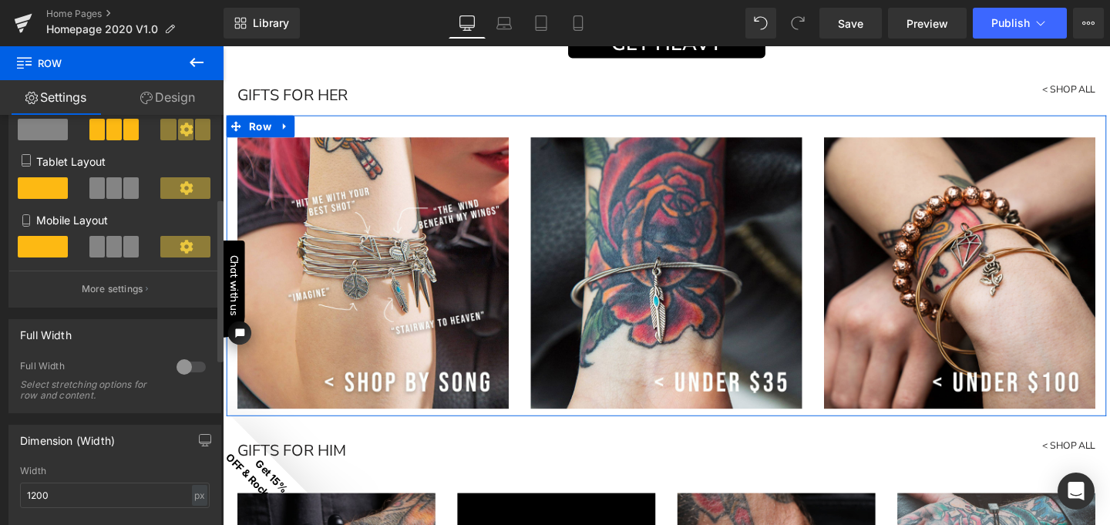
click at [176, 368] on div at bounding box center [191, 366] width 37 height 25
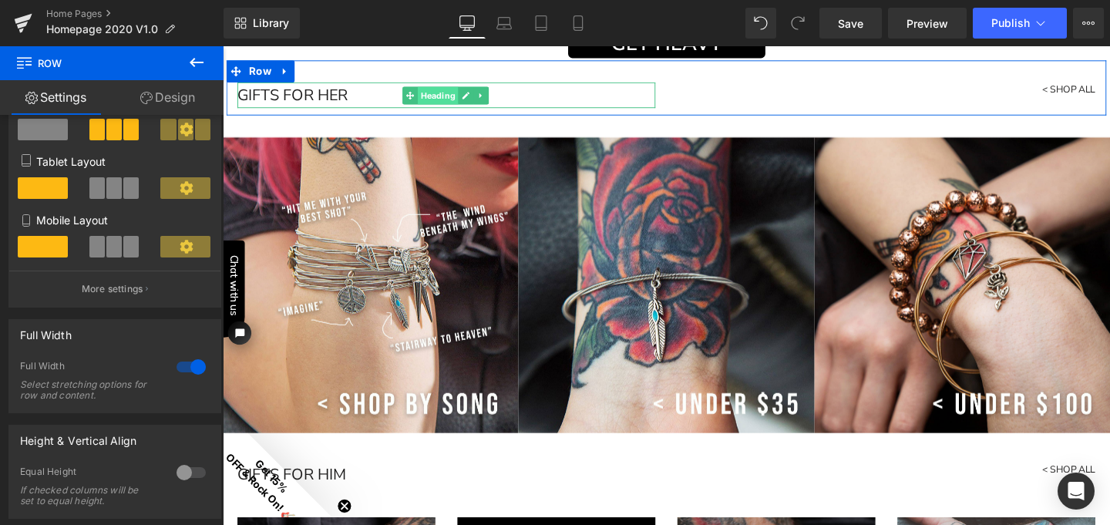
click at [444, 91] on span "Heading" at bounding box center [449, 98] width 42 height 18
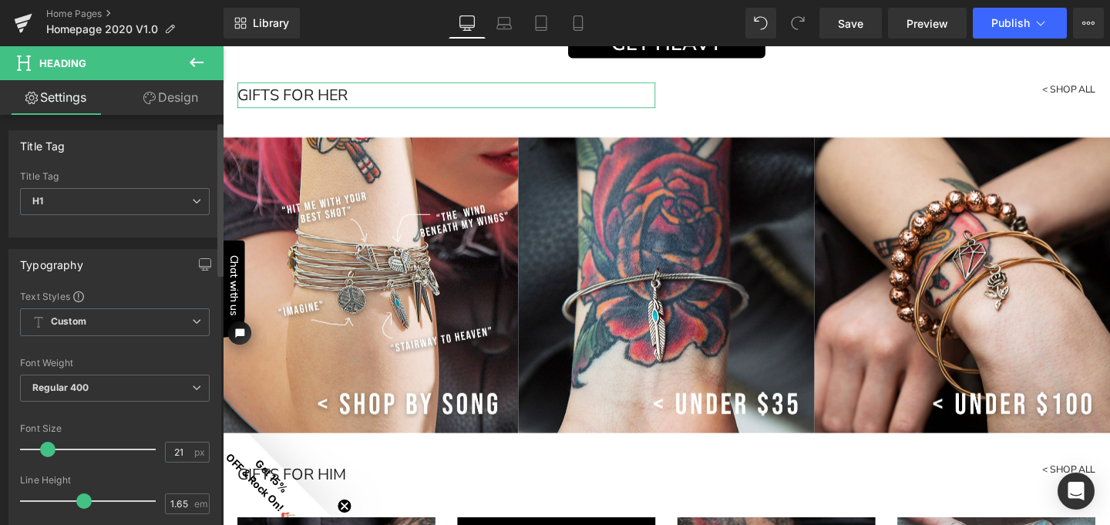
scroll to position [32, 0]
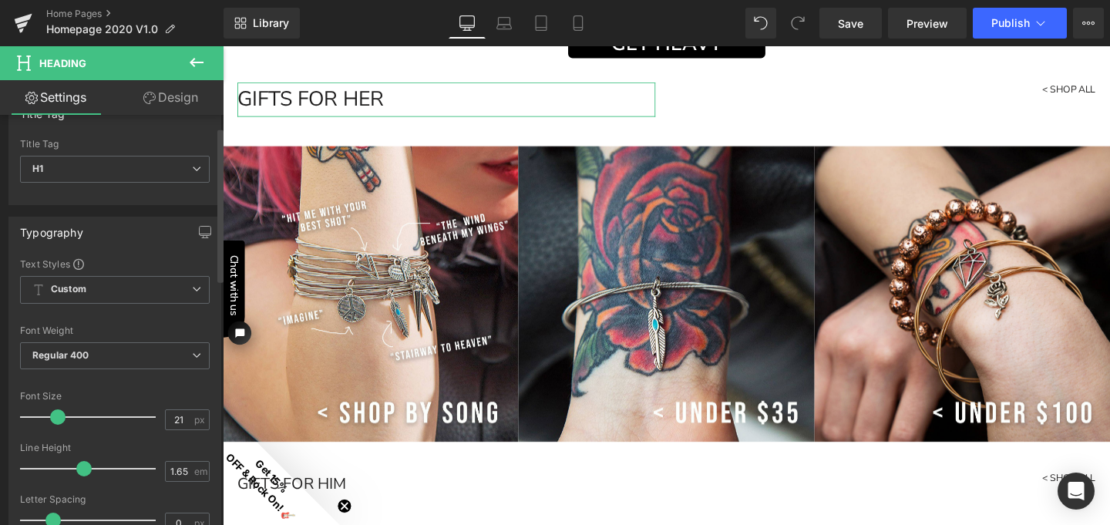
drag, startPoint x: 48, startPoint y: 418, endPoint x: 56, endPoint y: 419, distance: 8.5
click at [56, 419] on span at bounding box center [57, 416] width 15 height 15
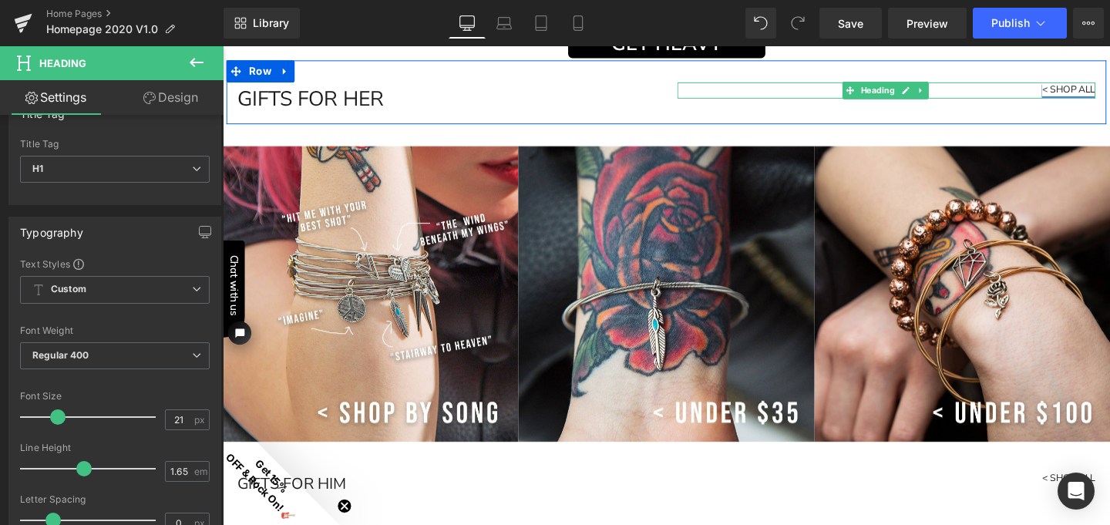
click at [1109, 86] on link "< SHOP ALL" at bounding box center [1112, 92] width 56 height 14
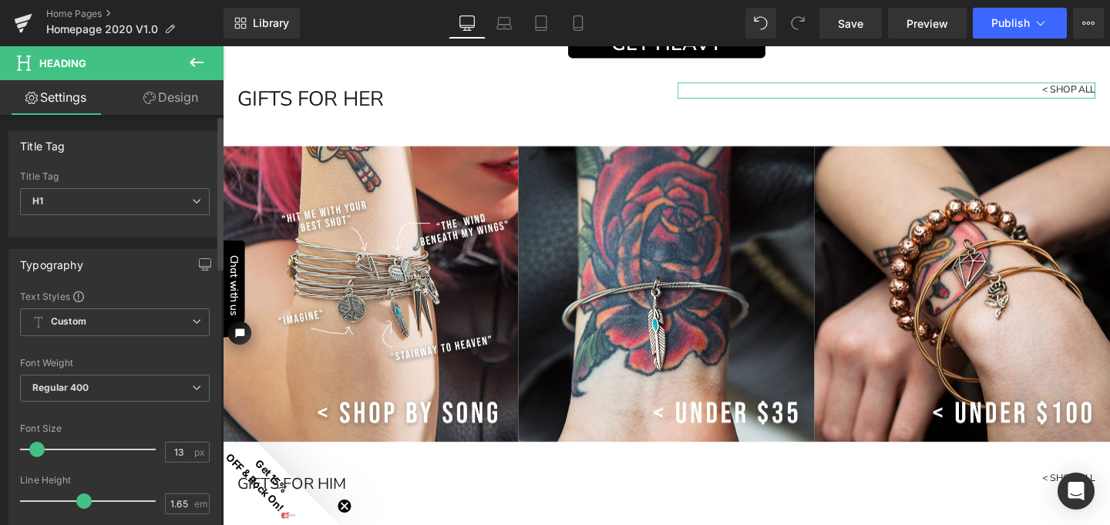
click at [37, 452] on span at bounding box center [36, 449] width 15 height 15
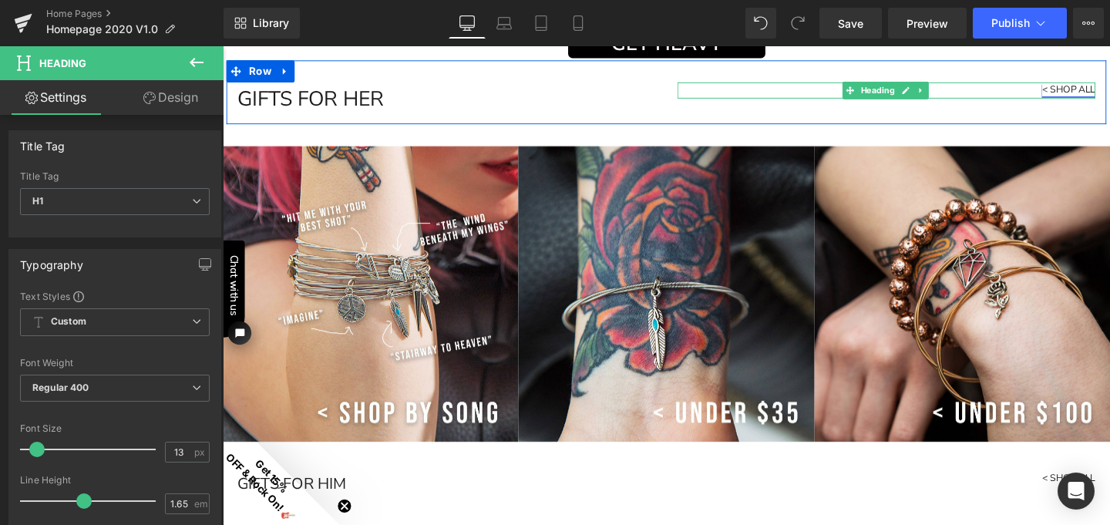
click at [1108, 89] on link "< SHOP ALL" at bounding box center [1112, 92] width 56 height 14
click at [905, 89] on span "Heading" at bounding box center [911, 92] width 42 height 18
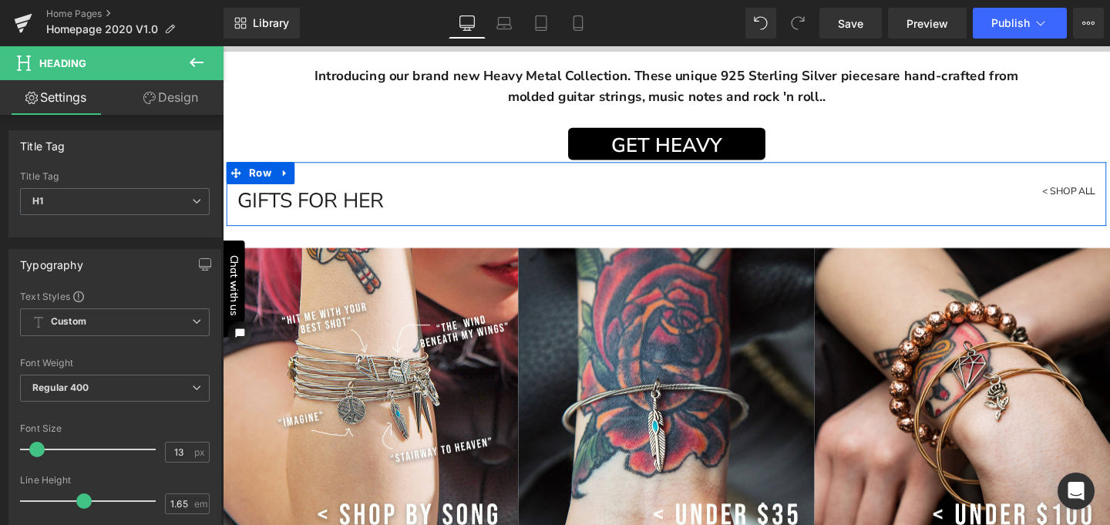
scroll to position [2842, 0]
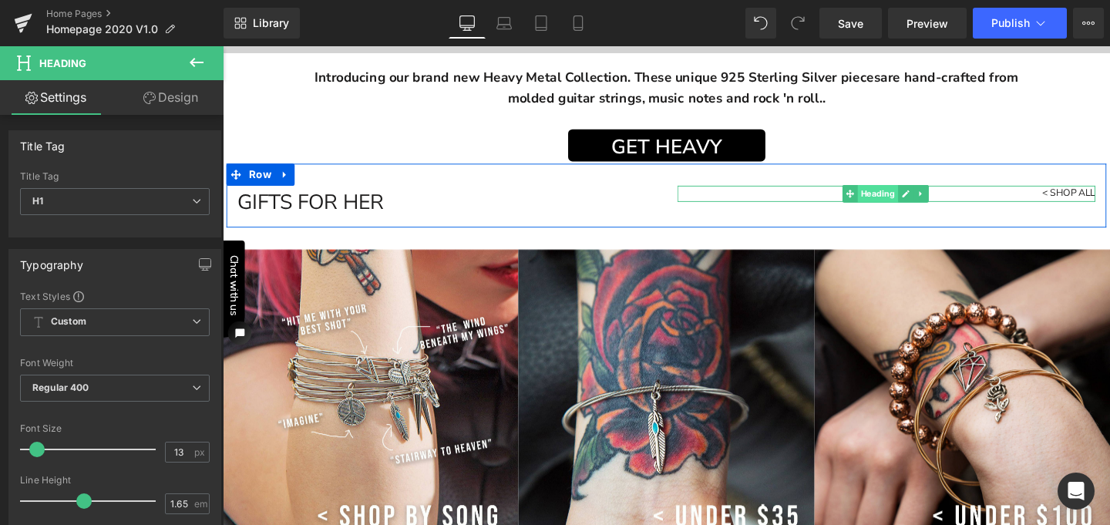
click at [904, 194] on span "Heading" at bounding box center [911, 201] width 42 height 18
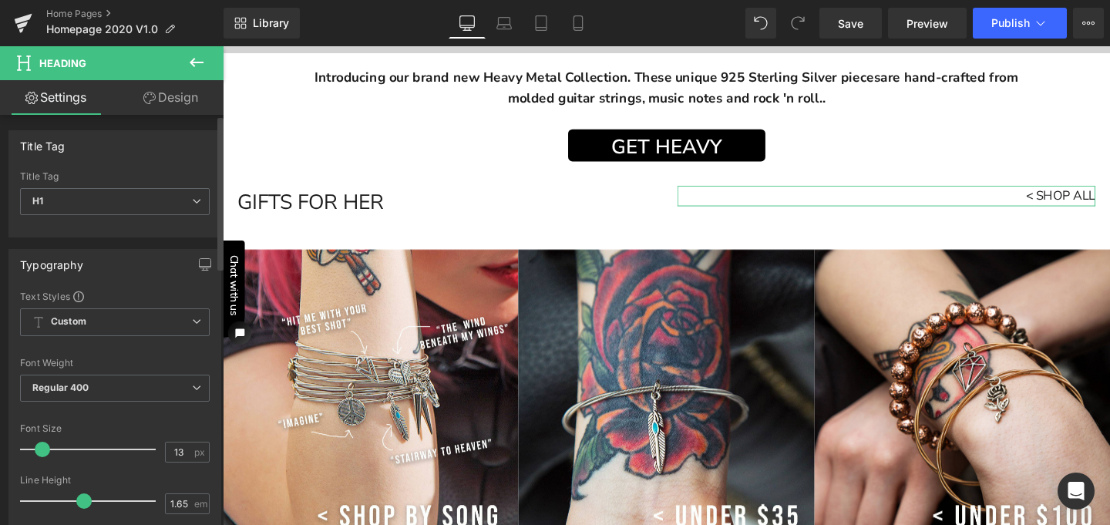
click at [42, 449] on span at bounding box center [42, 449] width 15 height 15
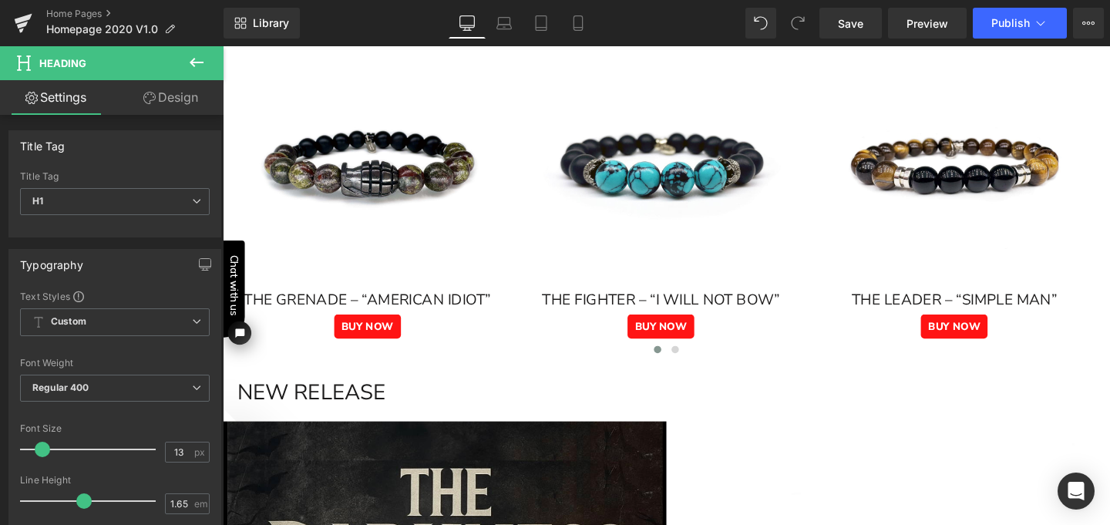
scroll to position [689, 0]
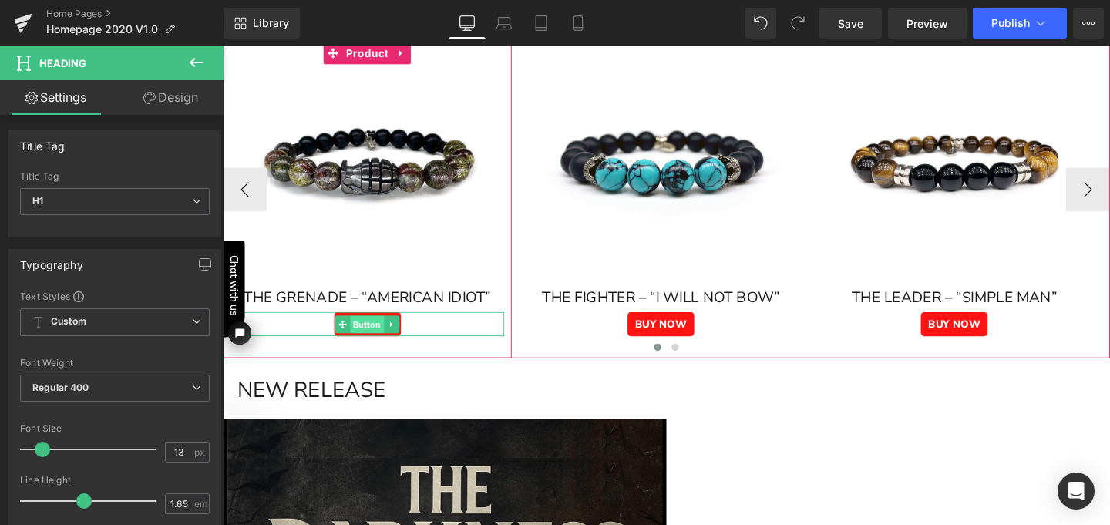
click at [372, 338] on span "Button" at bounding box center [374, 338] width 35 height 18
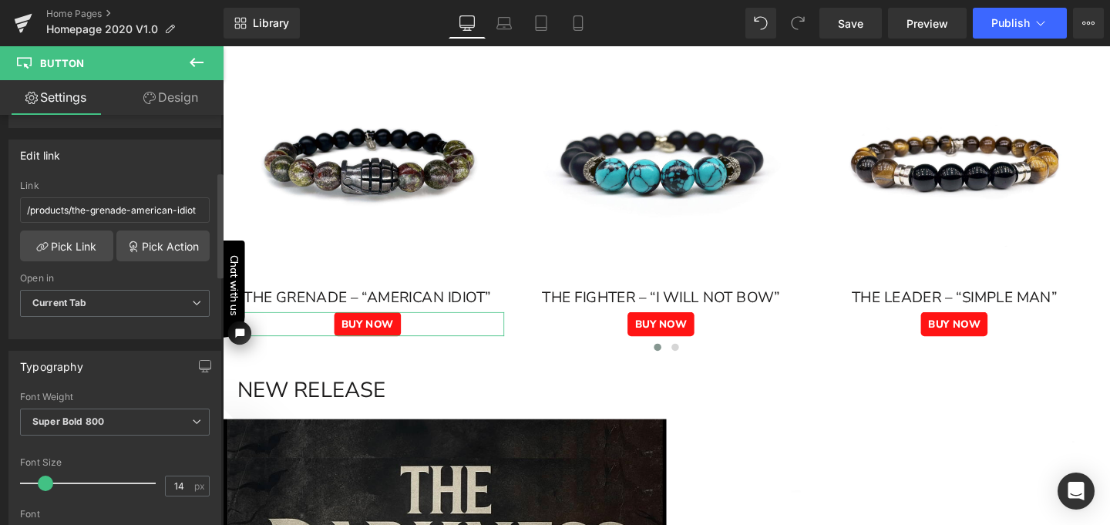
scroll to position [254, 0]
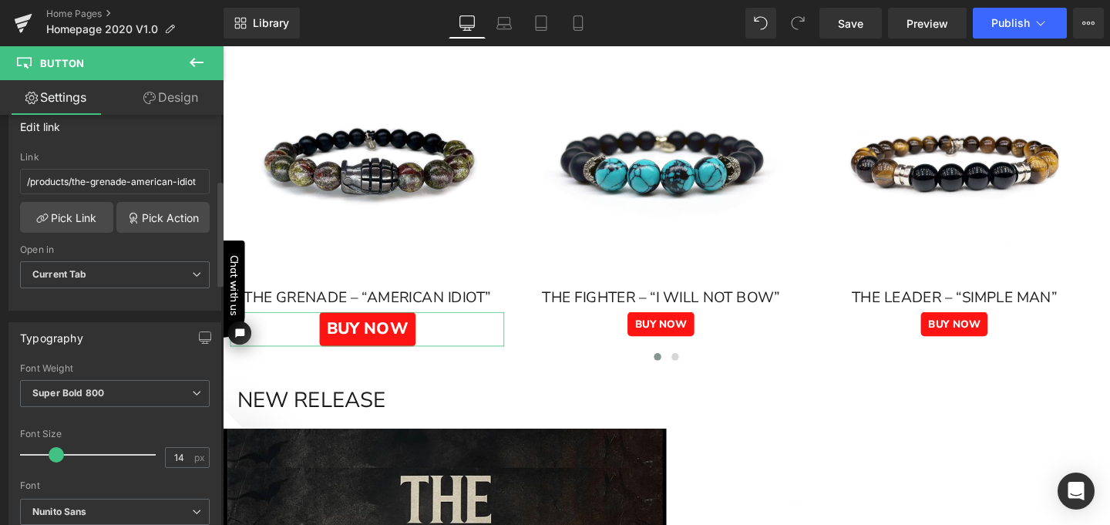
drag, startPoint x: 45, startPoint y: 452, endPoint x: 55, endPoint y: 452, distance: 10.0
click at [55, 452] on span at bounding box center [56, 454] width 15 height 15
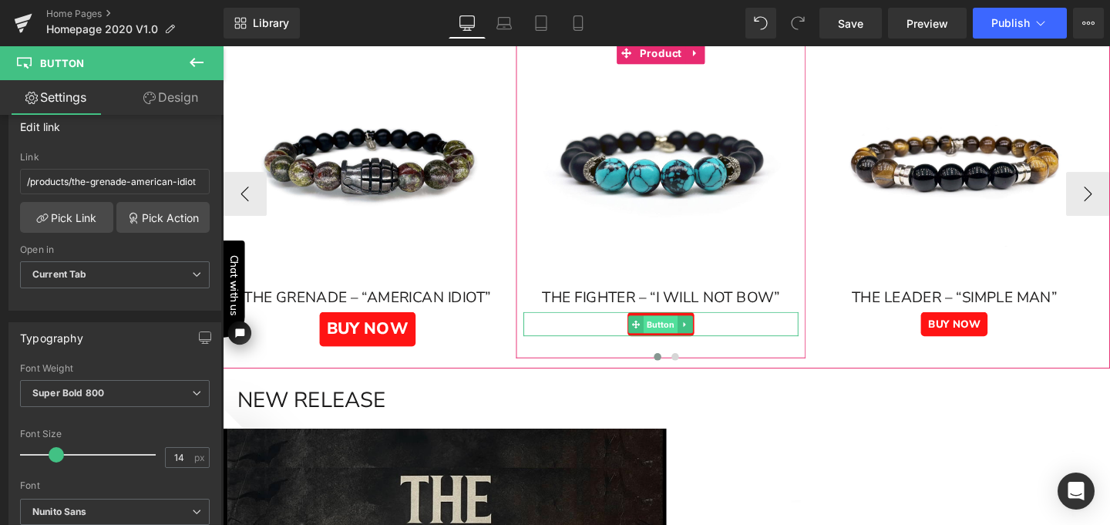
click at [673, 333] on span "Button" at bounding box center [682, 338] width 35 height 18
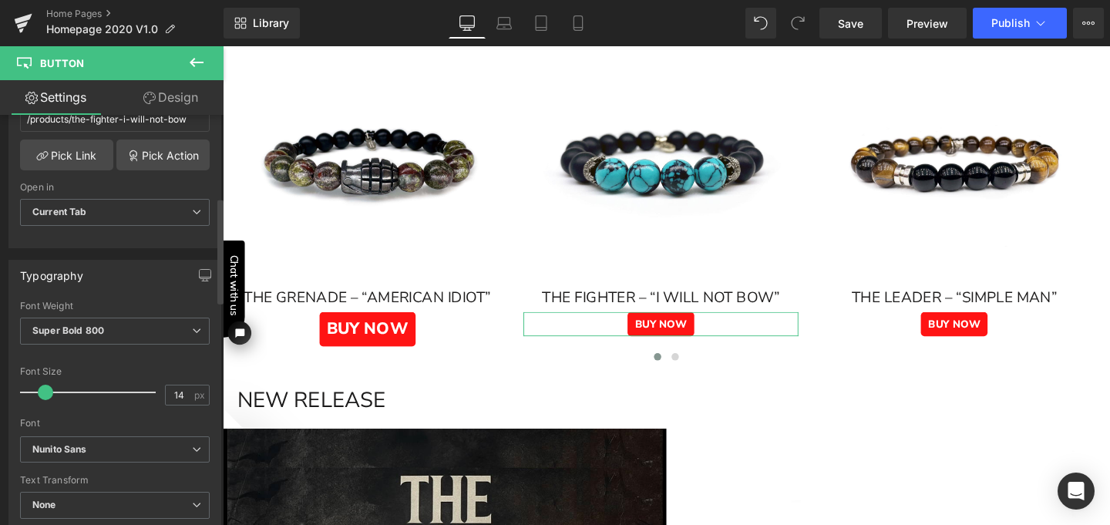
scroll to position [321, 0]
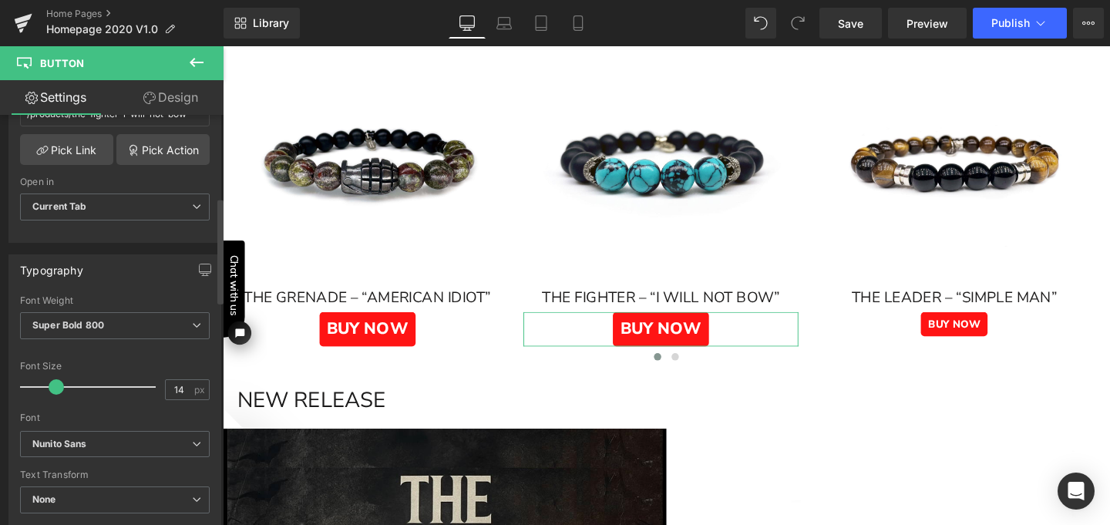
drag, startPoint x: 43, startPoint y: 384, endPoint x: 53, endPoint y: 388, distance: 10.7
click at [53, 388] on span at bounding box center [56, 386] width 15 height 15
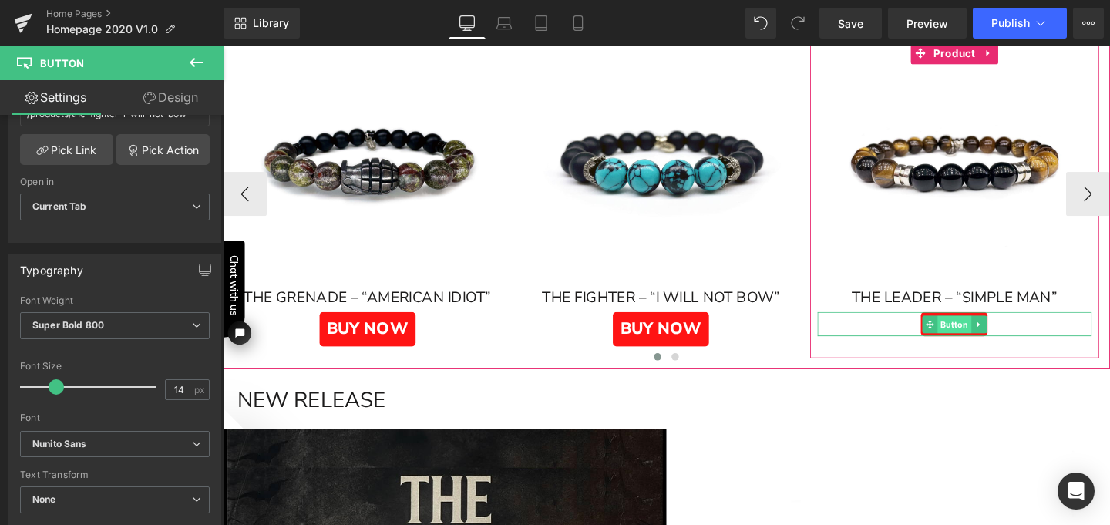
click at [993, 331] on span "Button" at bounding box center [991, 338] width 35 height 18
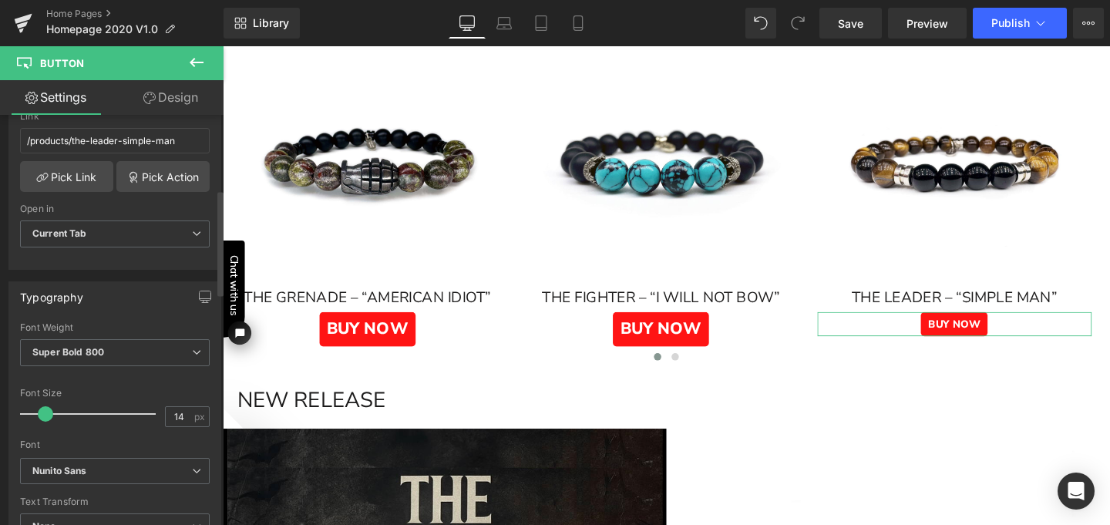
scroll to position [296, 0]
drag, startPoint x: 44, startPoint y: 409, endPoint x: 54, endPoint y: 412, distance: 10.3
click at [54, 412] on span at bounding box center [56, 412] width 15 height 15
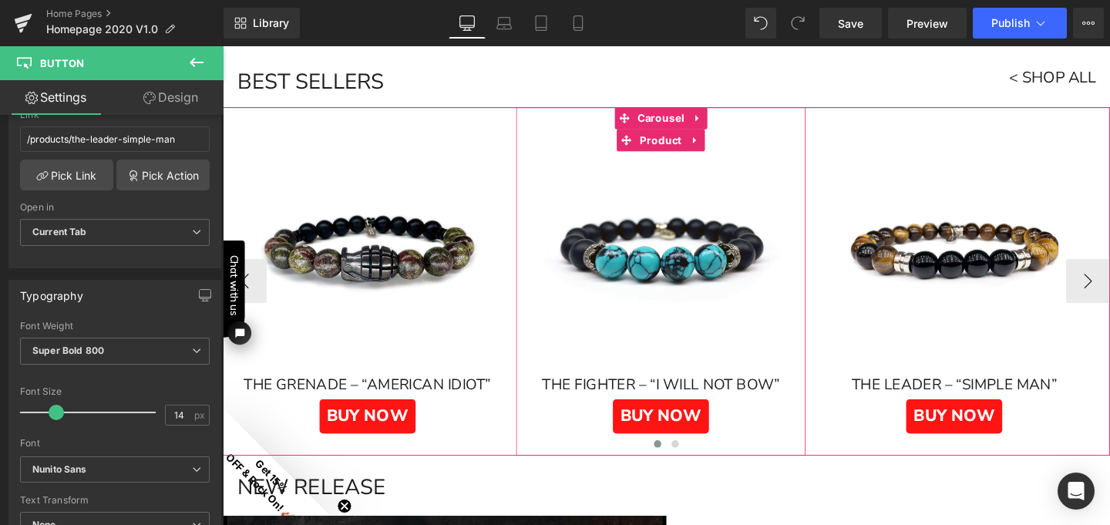
scroll to position [614, 0]
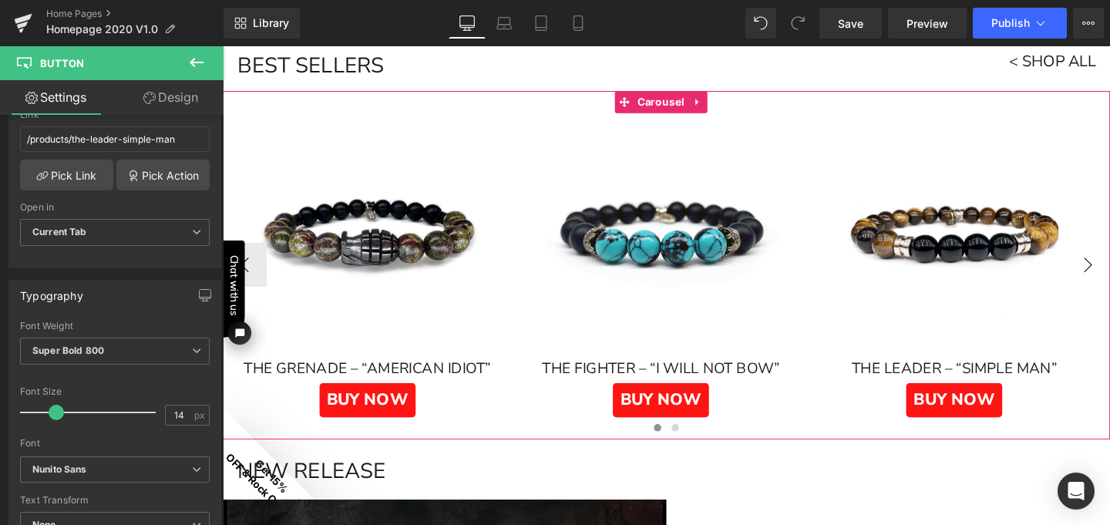
click at [1109, 274] on button "›" at bounding box center [1132, 276] width 46 height 46
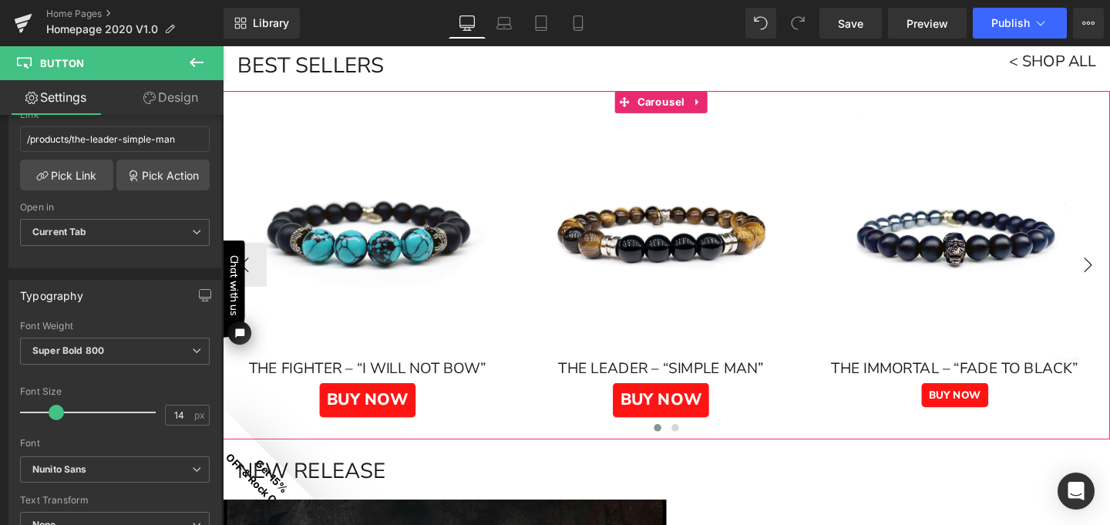
click at [1109, 274] on button "›" at bounding box center [1132, 276] width 46 height 46
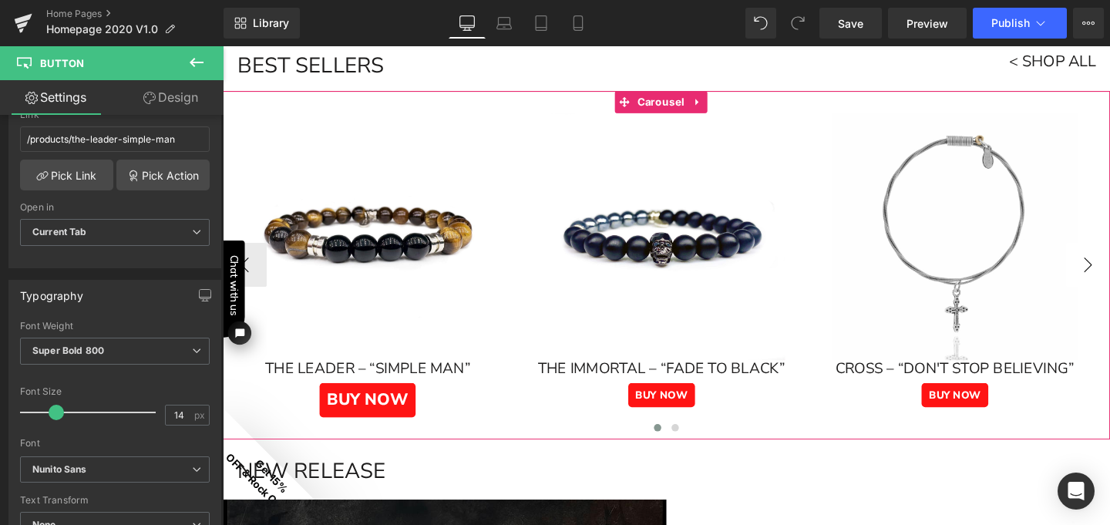
click at [1109, 274] on button "›" at bounding box center [1132, 276] width 46 height 46
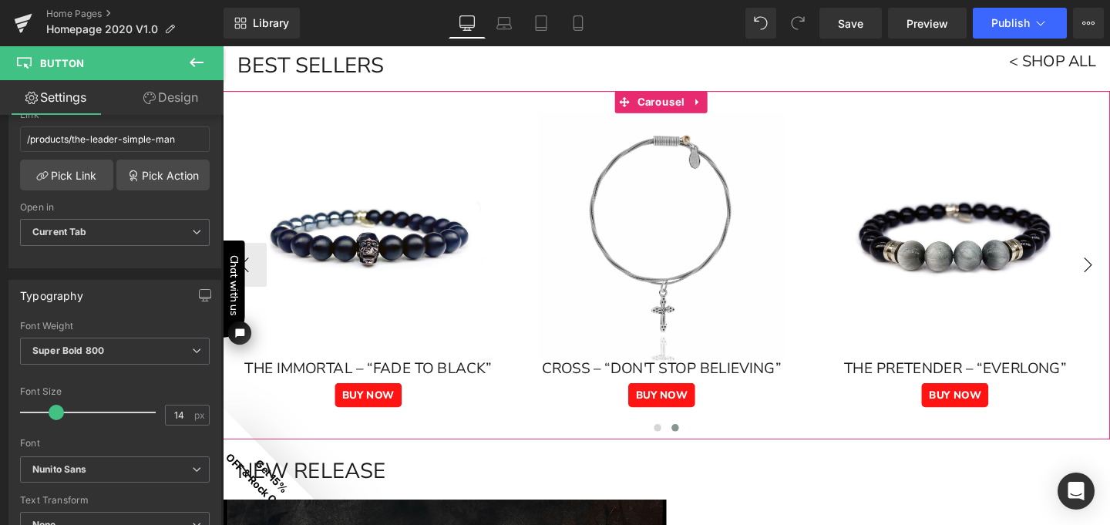
click at [1109, 274] on button "›" at bounding box center [1132, 276] width 46 height 46
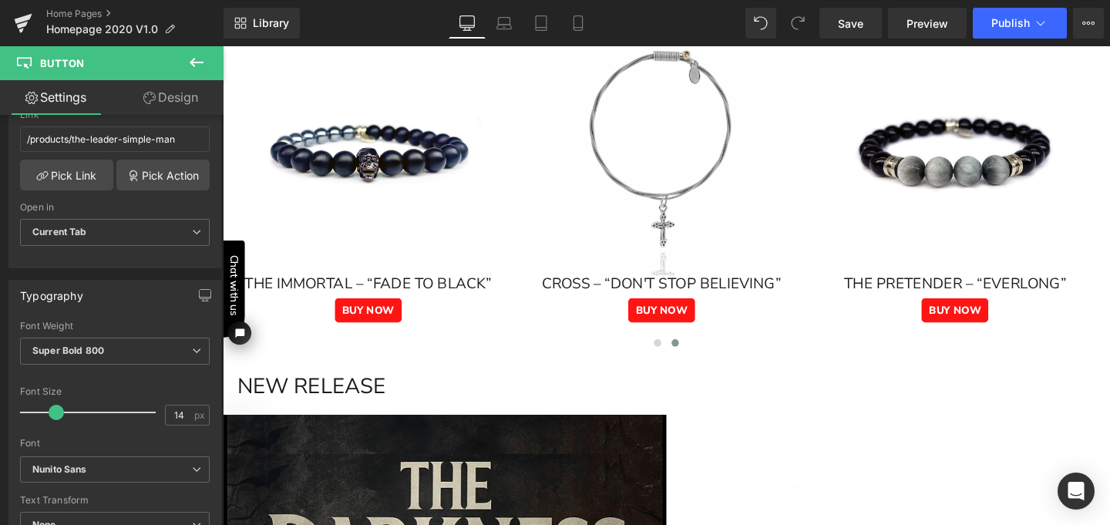
scroll to position [717, 0]
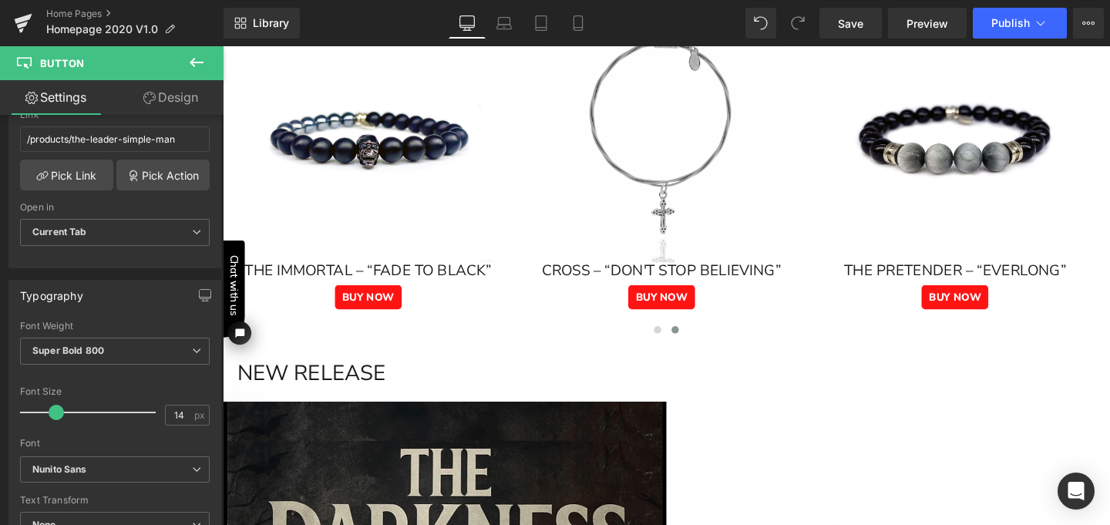
click html "Chat with us"
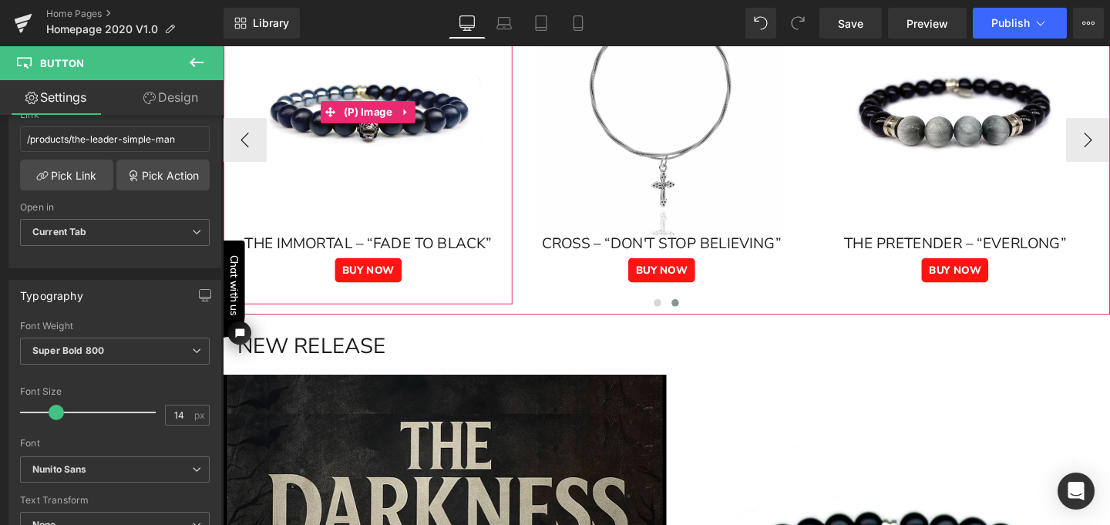
scroll to position [739, 0]
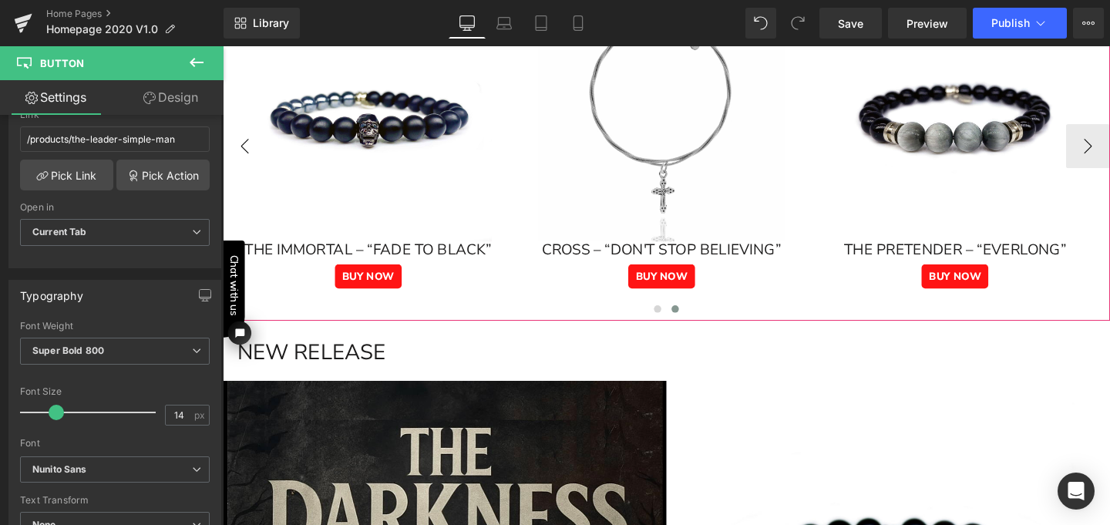
click at [252, 150] on button "‹" at bounding box center [246, 151] width 46 height 46
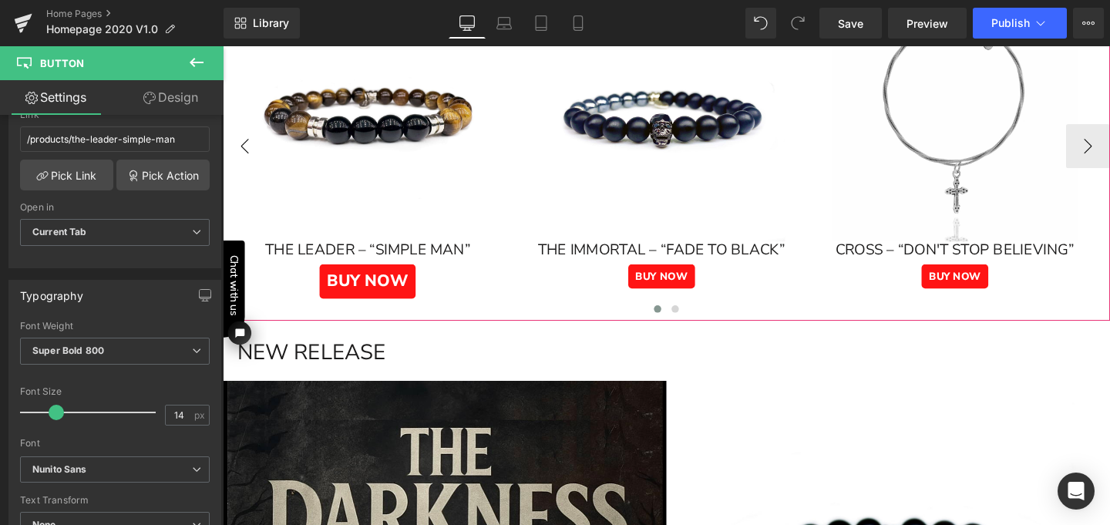
click at [252, 150] on button "‹" at bounding box center [246, 151] width 46 height 46
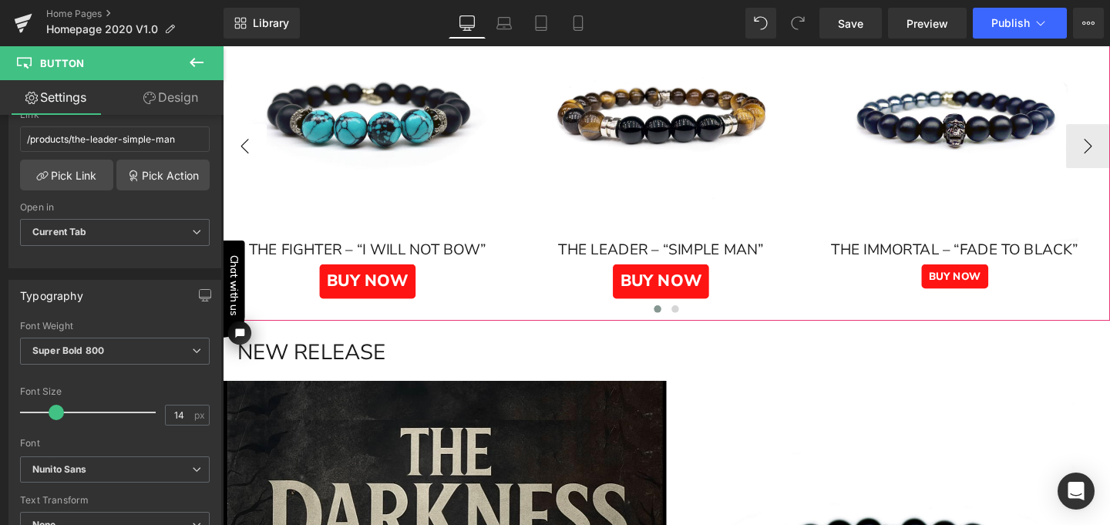
click at [252, 150] on button "‹" at bounding box center [246, 151] width 46 height 46
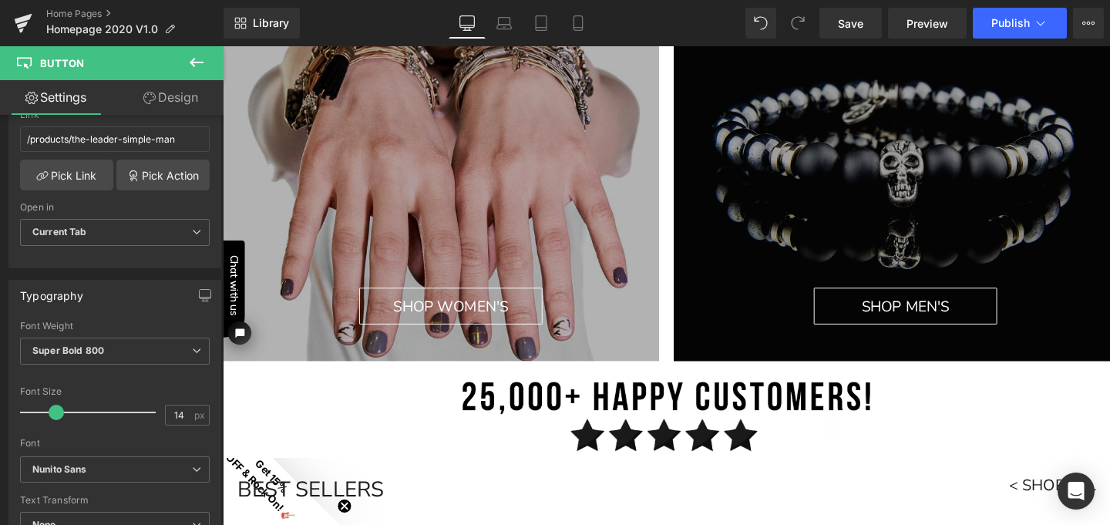
scroll to position [0, 0]
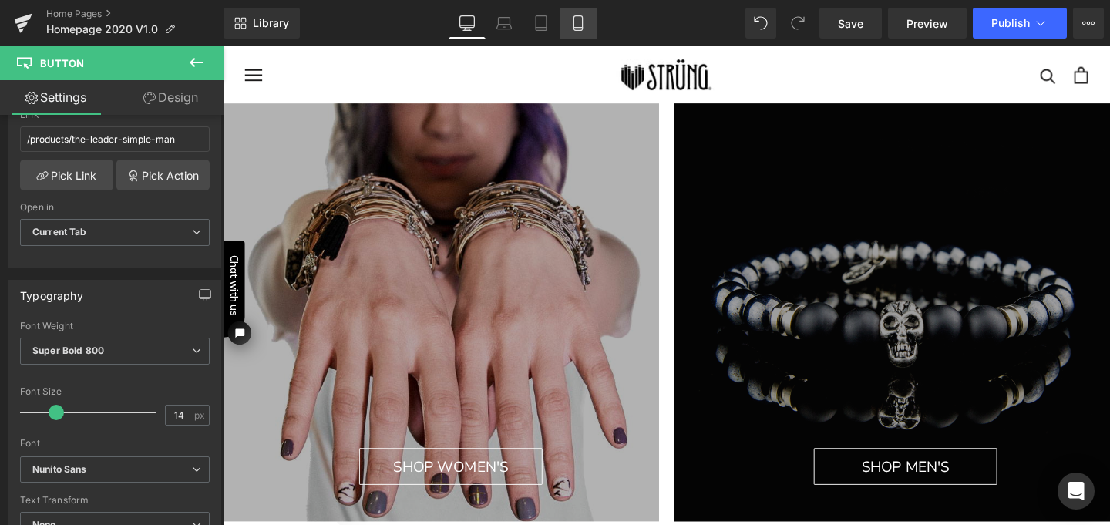
click at [580, 22] on icon at bounding box center [577, 22] width 15 height 15
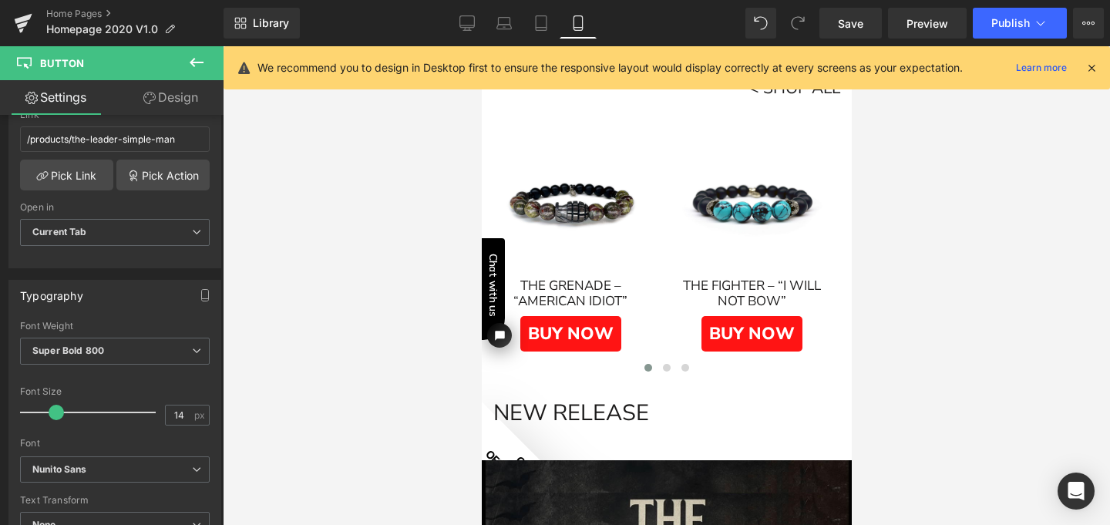
scroll to position [776, 0]
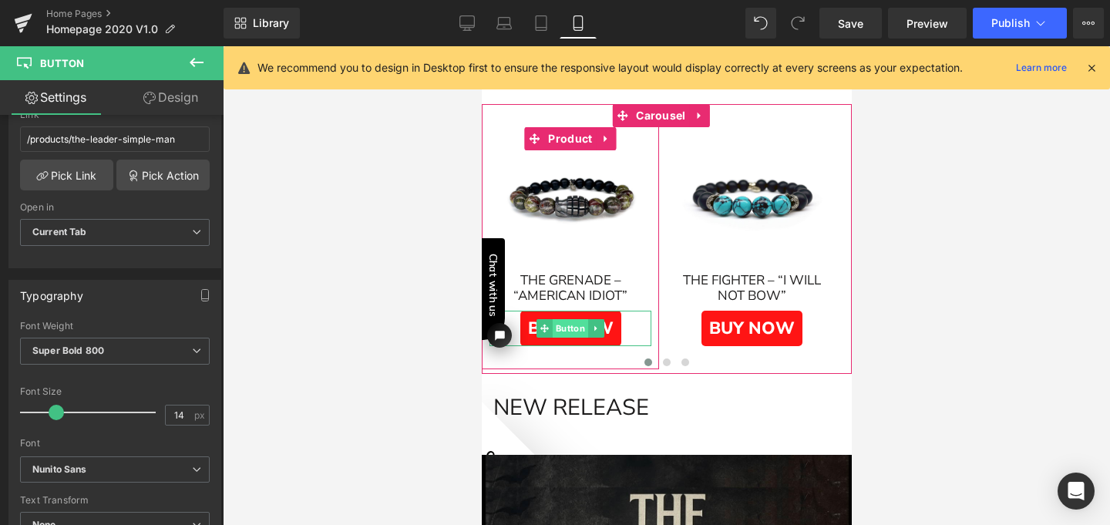
click at [573, 324] on span "Button" at bounding box center [569, 328] width 35 height 18
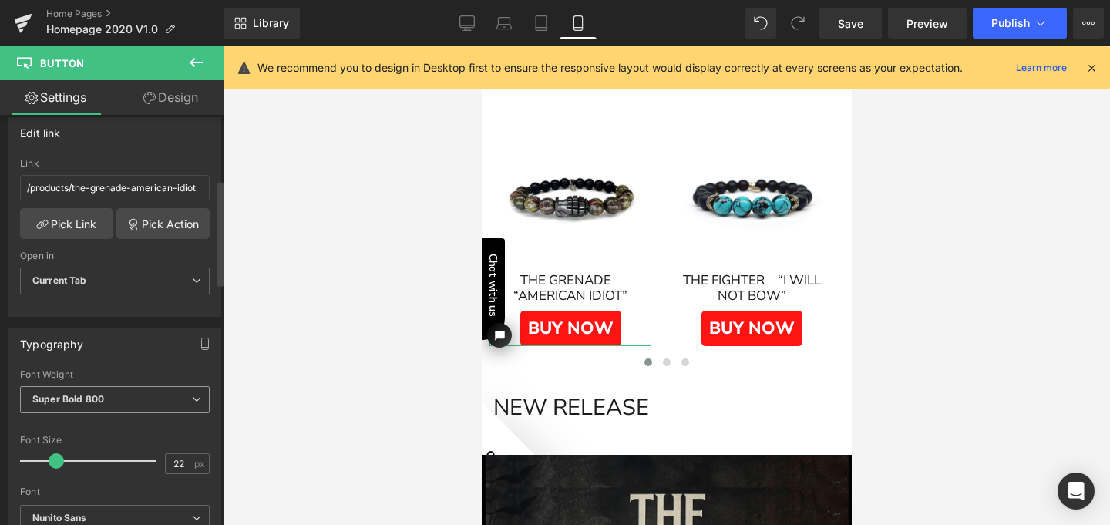
scroll to position [252, 0]
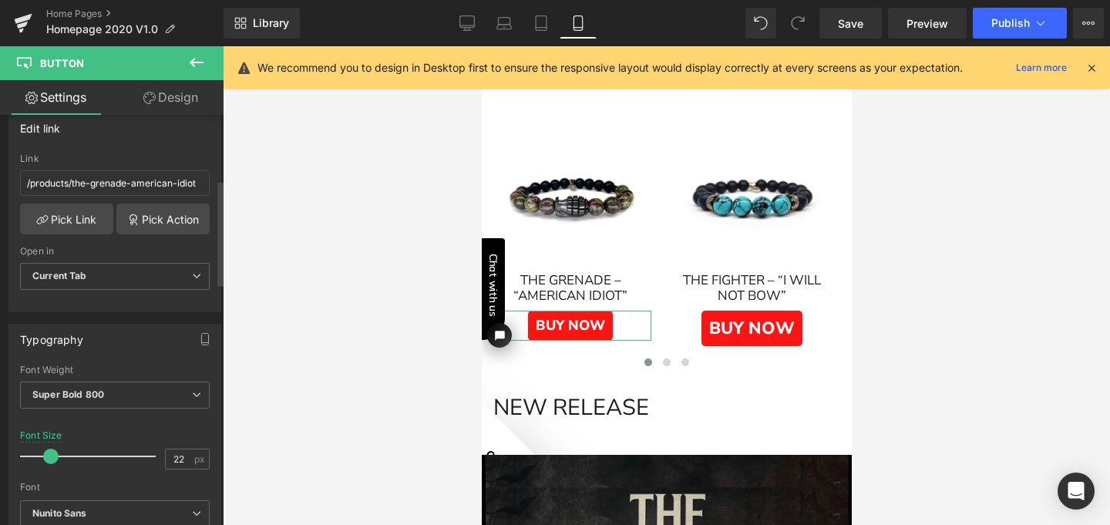
click at [47, 454] on span at bounding box center [50, 456] width 15 height 15
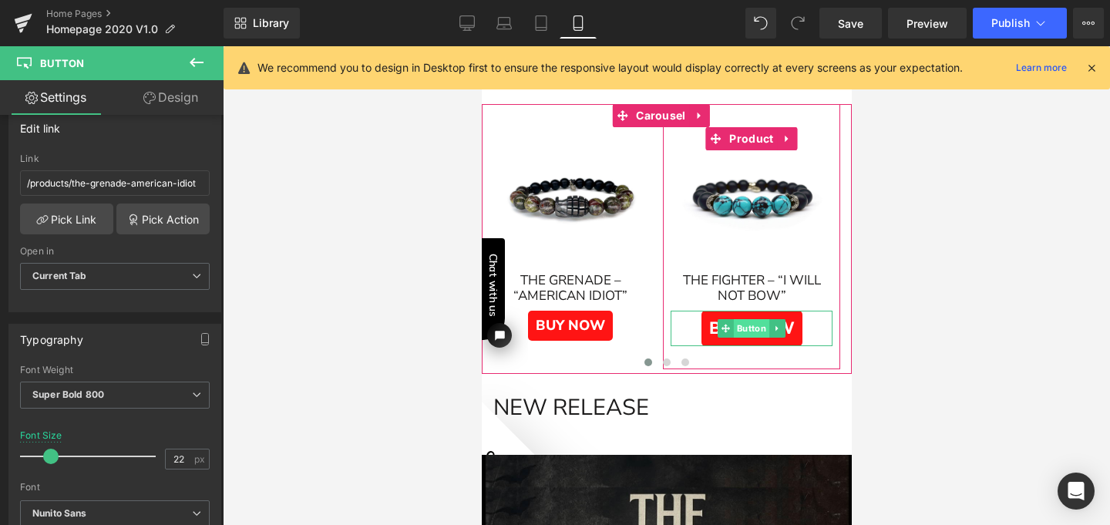
click at [746, 324] on span "Button" at bounding box center [750, 328] width 35 height 18
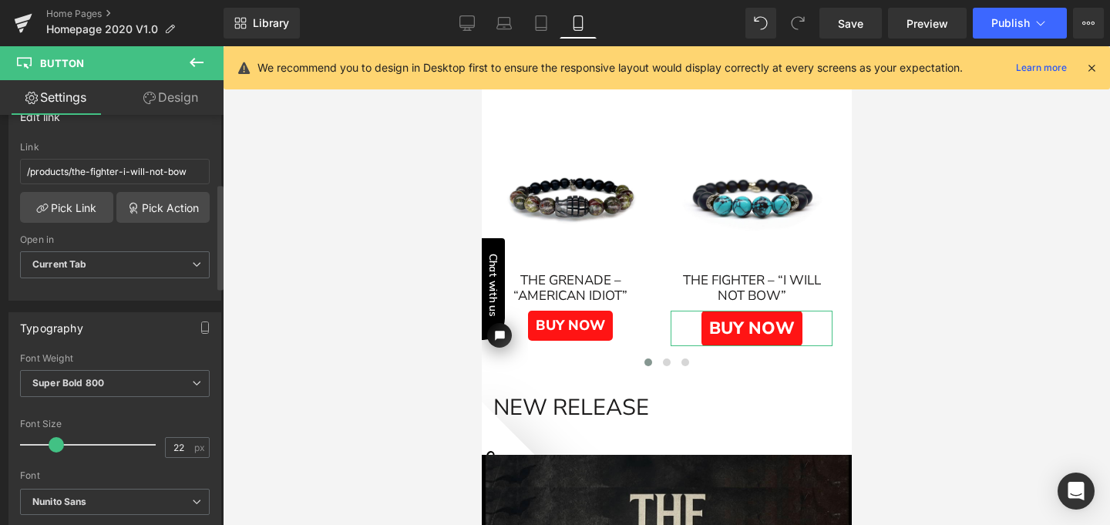
scroll to position [267, 0]
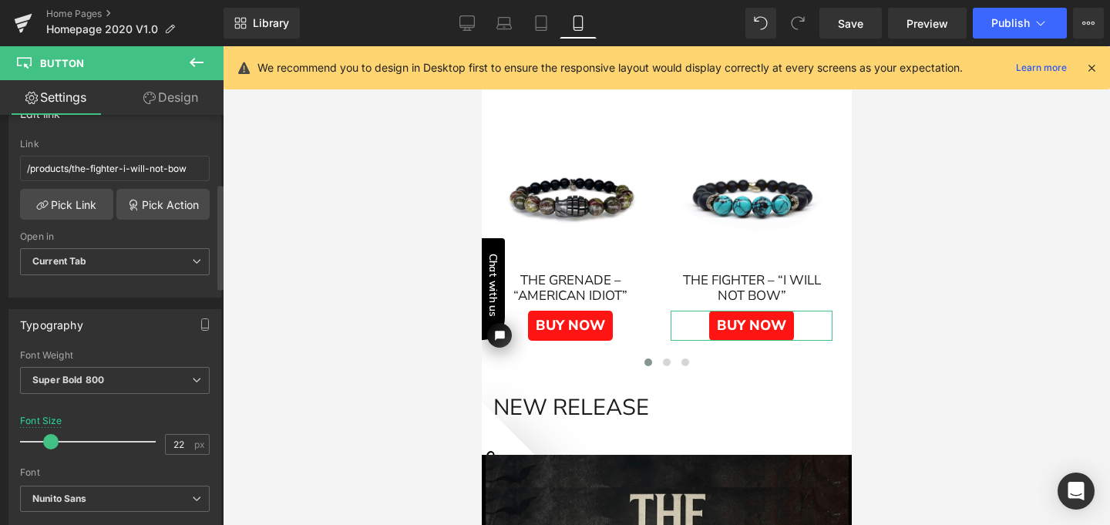
click at [51, 438] on span at bounding box center [50, 441] width 15 height 15
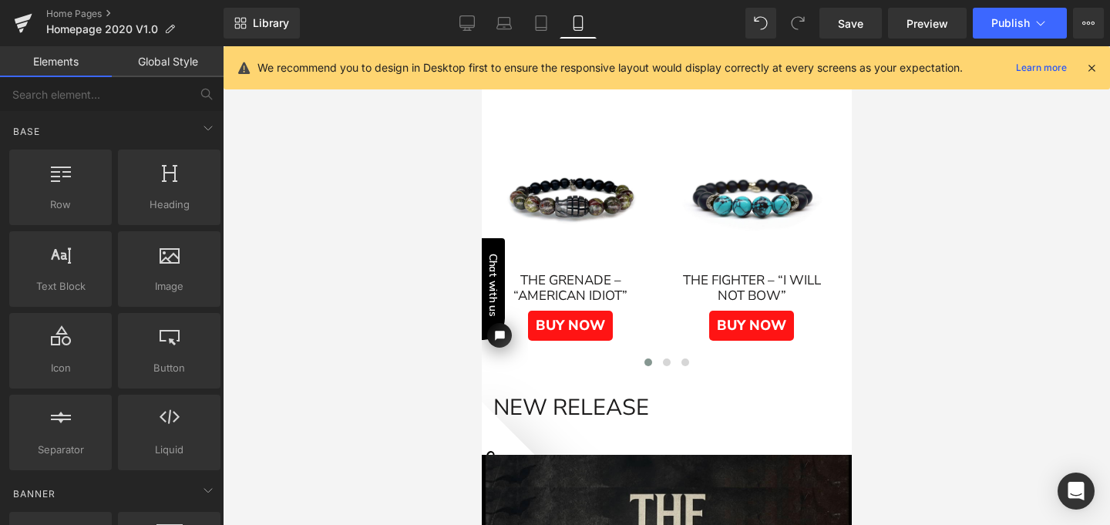
click at [448, 354] on div at bounding box center [666, 285] width 887 height 479
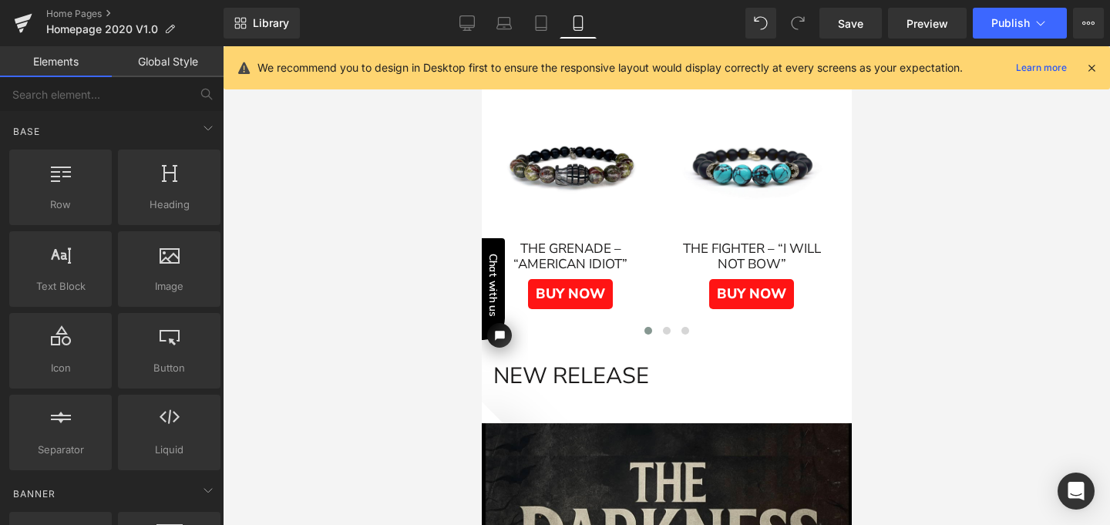
scroll to position [820, 0]
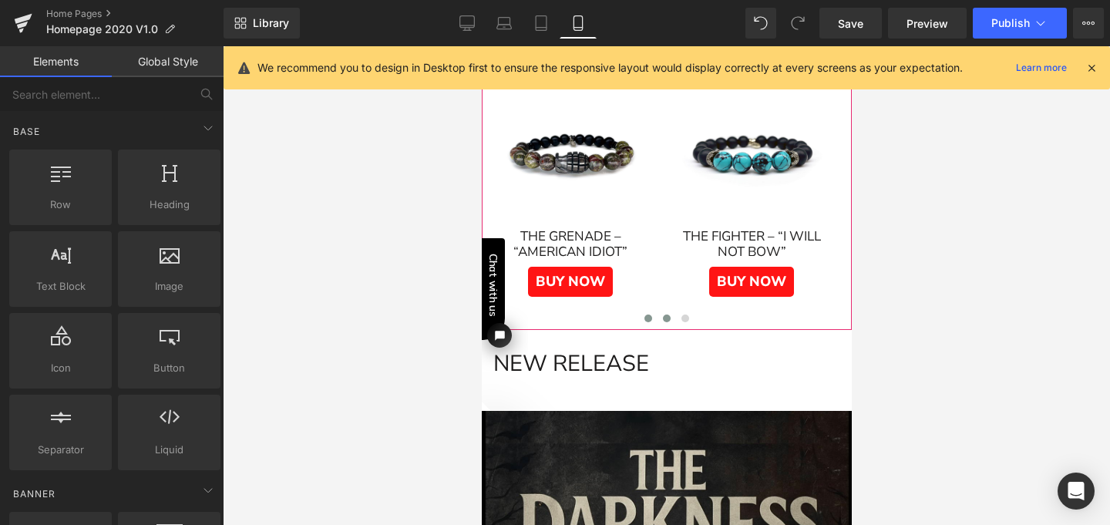
click at [662, 316] on span at bounding box center [666, 318] width 8 height 8
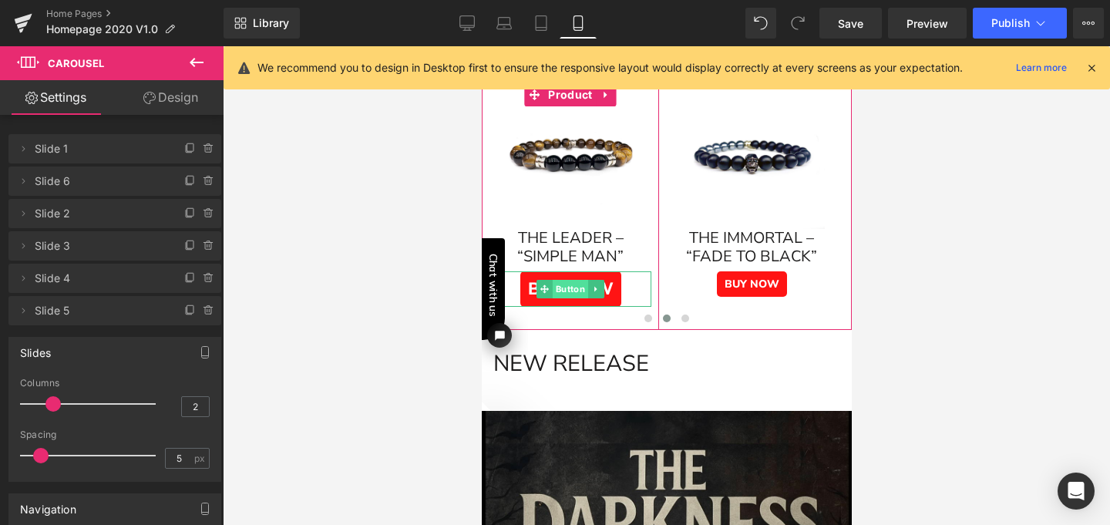
click at [566, 287] on span "Button" at bounding box center [569, 289] width 35 height 18
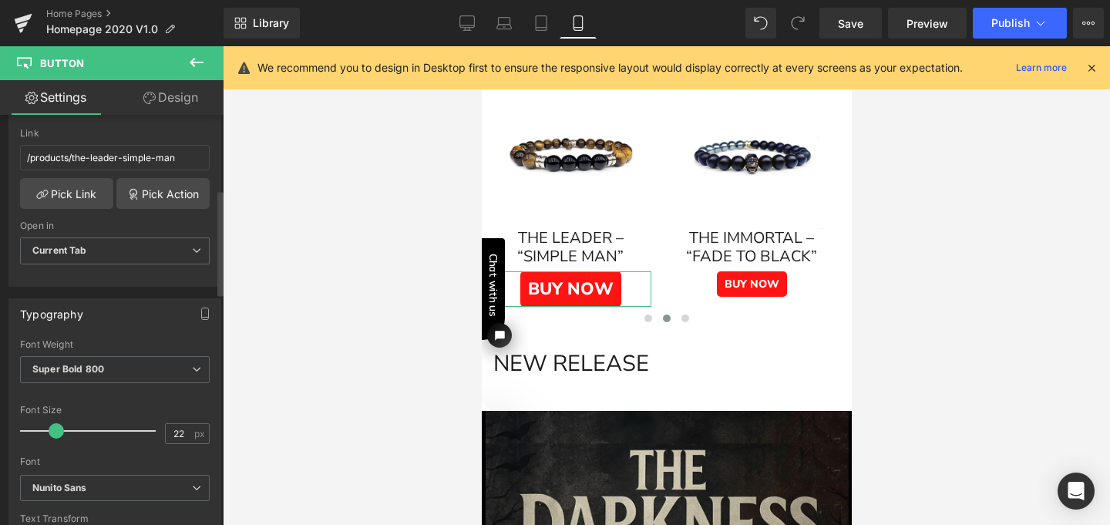
scroll to position [298, 0]
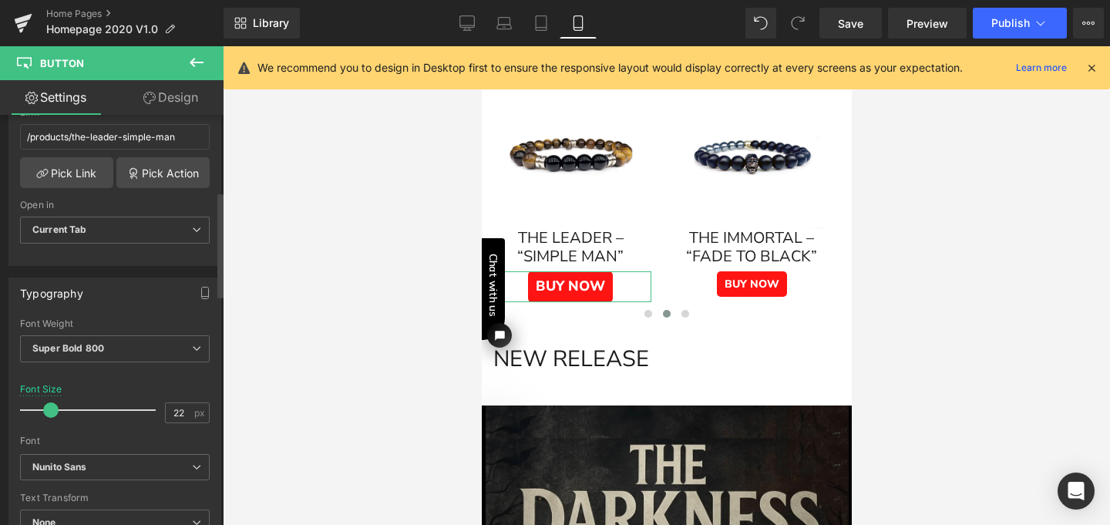
click at [47, 408] on span at bounding box center [50, 409] width 15 height 15
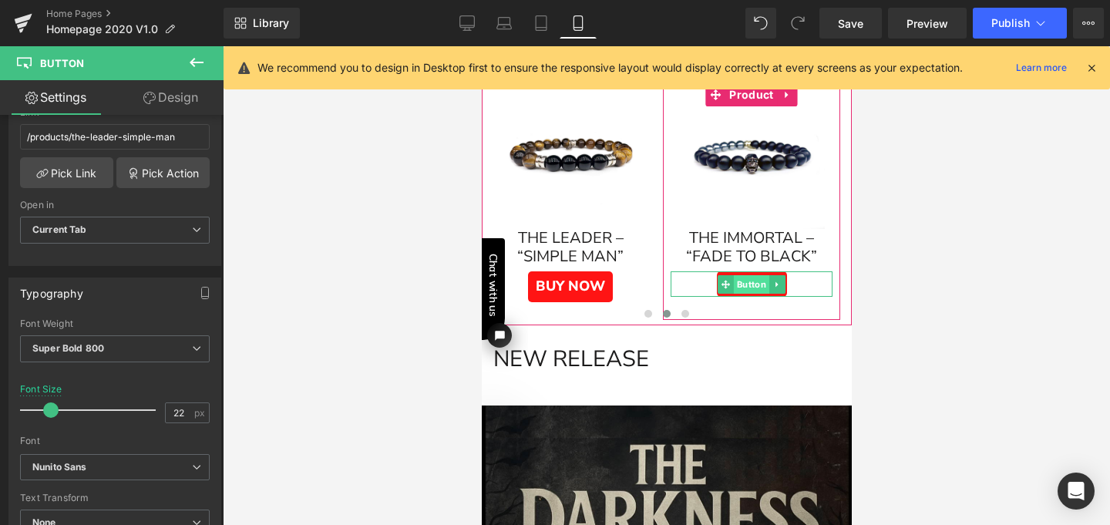
click at [748, 277] on span "Button" at bounding box center [750, 284] width 35 height 18
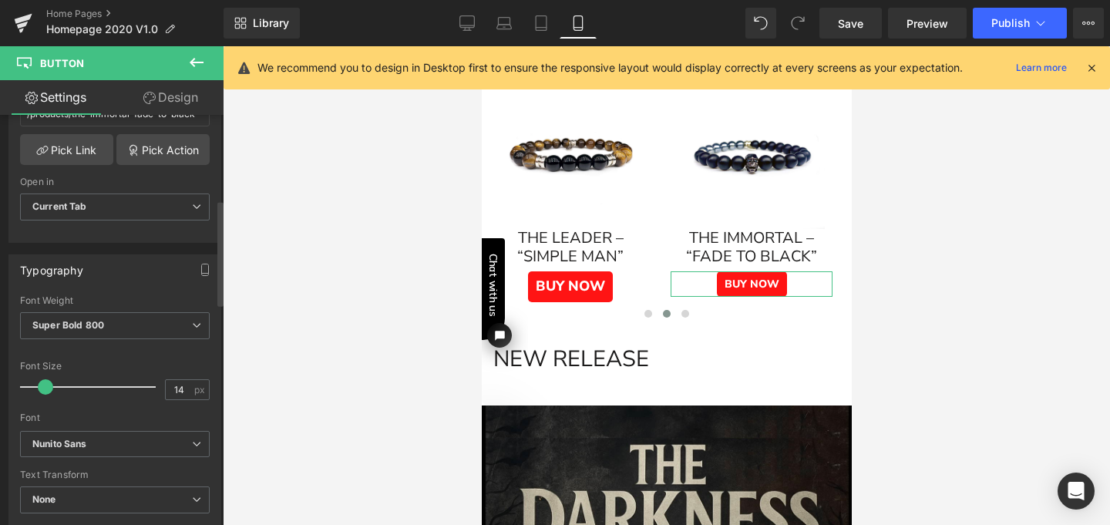
scroll to position [357, 0]
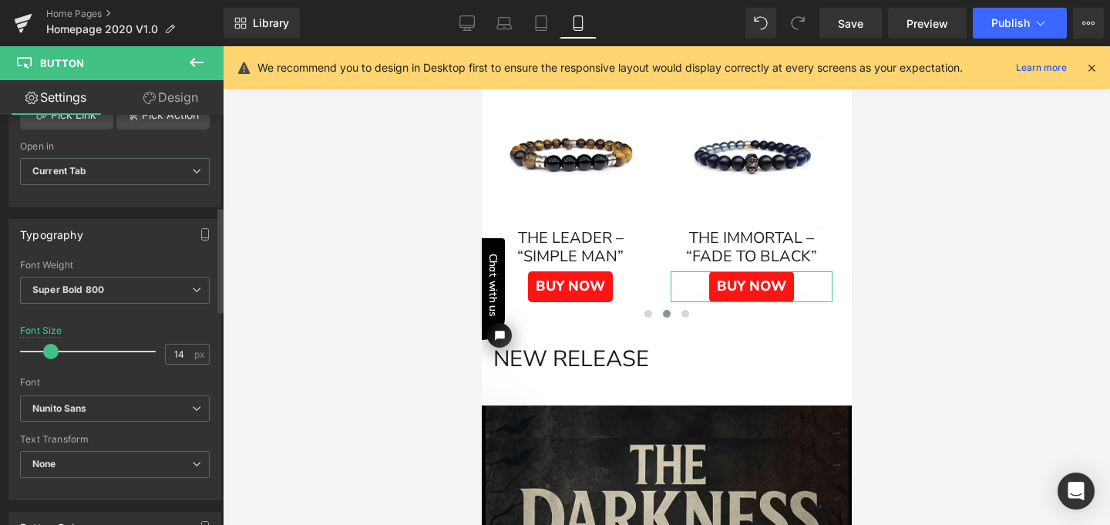
click at [50, 351] on span at bounding box center [50, 351] width 15 height 15
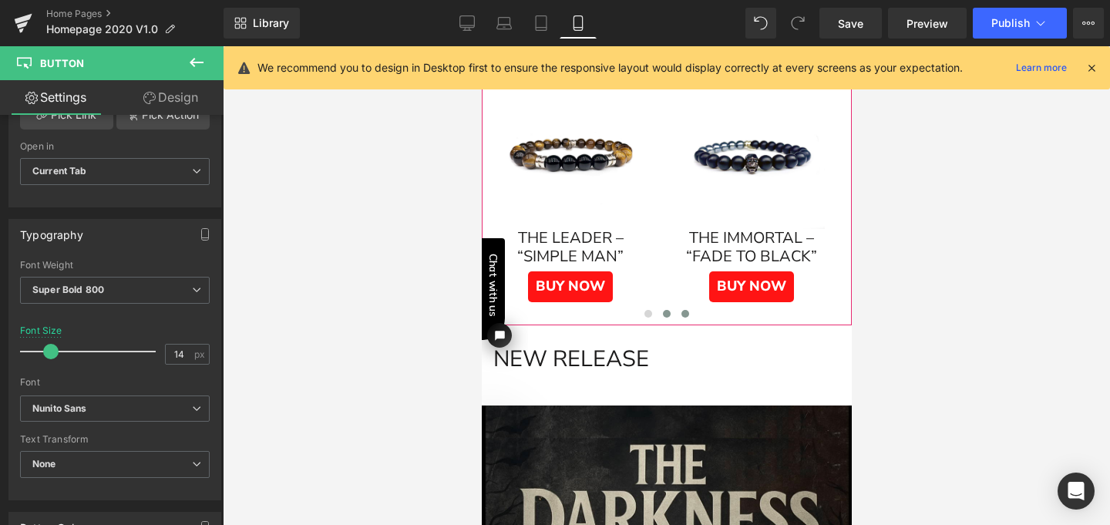
click at [681, 311] on span at bounding box center [684, 314] width 8 height 8
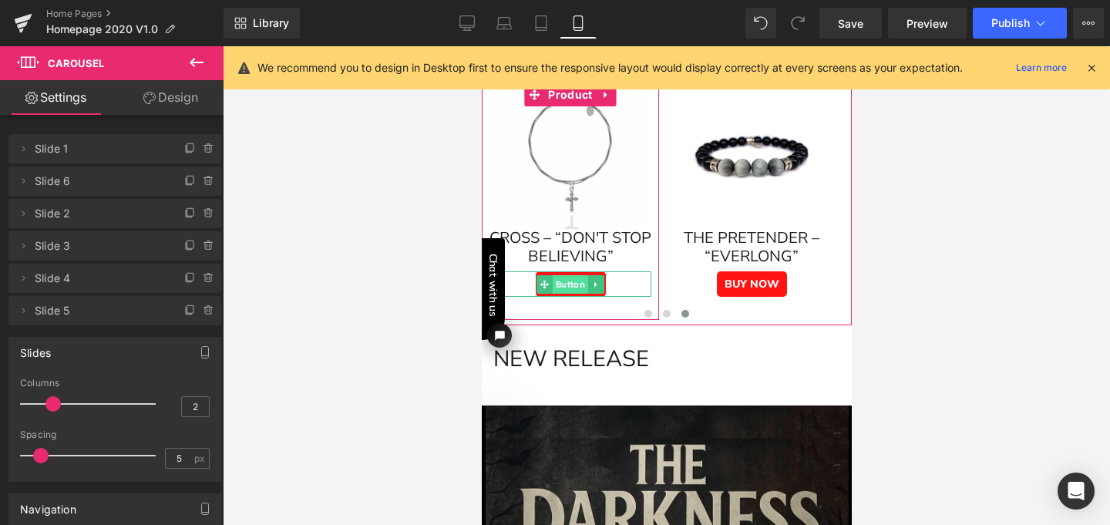
click at [573, 285] on span "Button" at bounding box center [569, 284] width 35 height 18
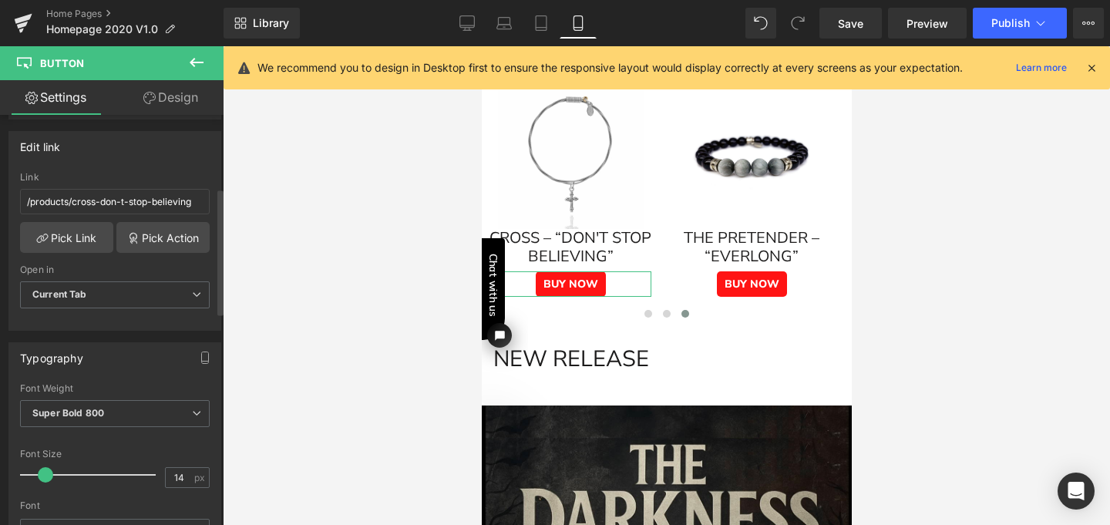
scroll to position [260, 0]
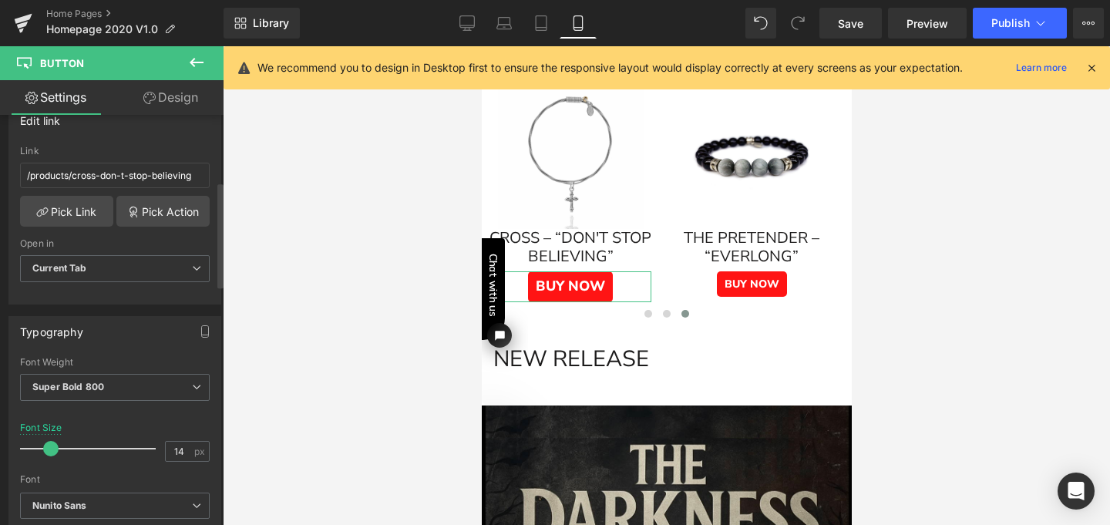
click at [50, 446] on span at bounding box center [50, 448] width 15 height 15
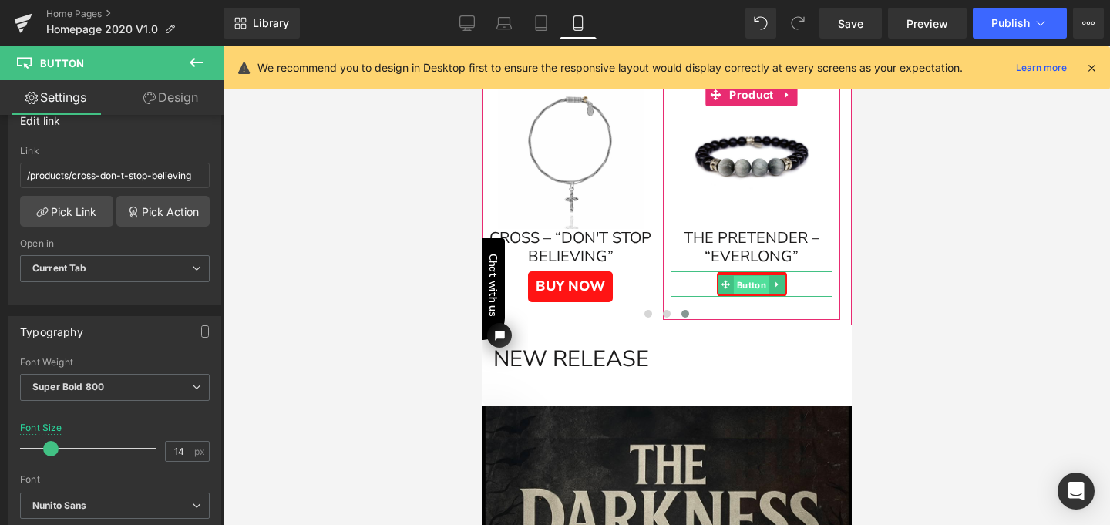
click at [748, 281] on span "Button" at bounding box center [750, 285] width 35 height 18
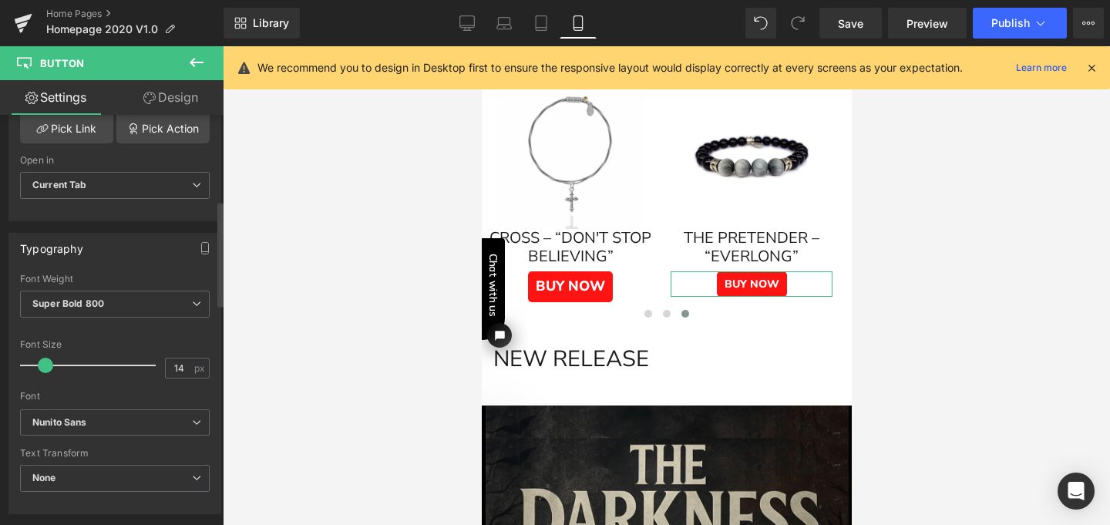
scroll to position [357, 0]
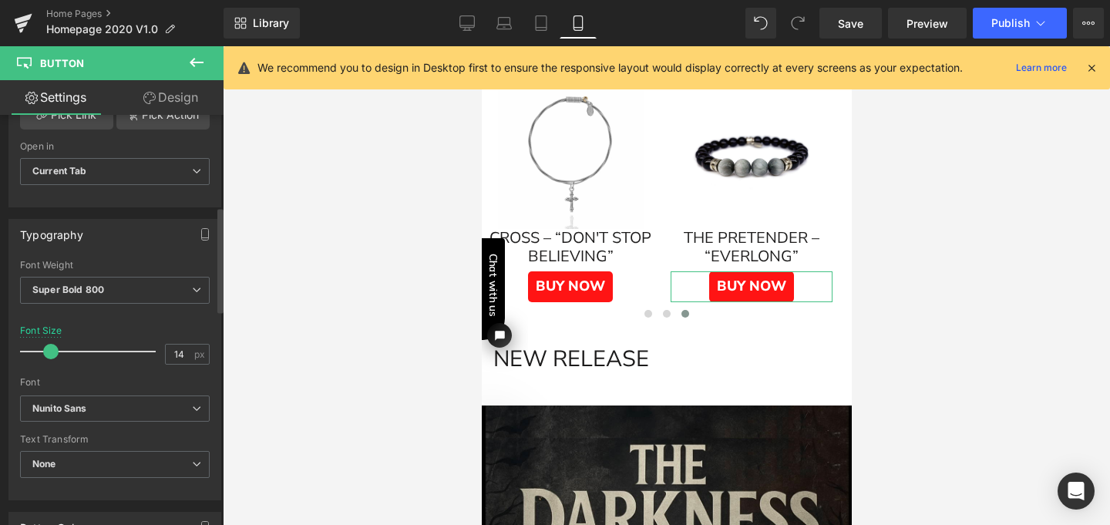
click at [49, 351] on span at bounding box center [50, 351] width 15 height 15
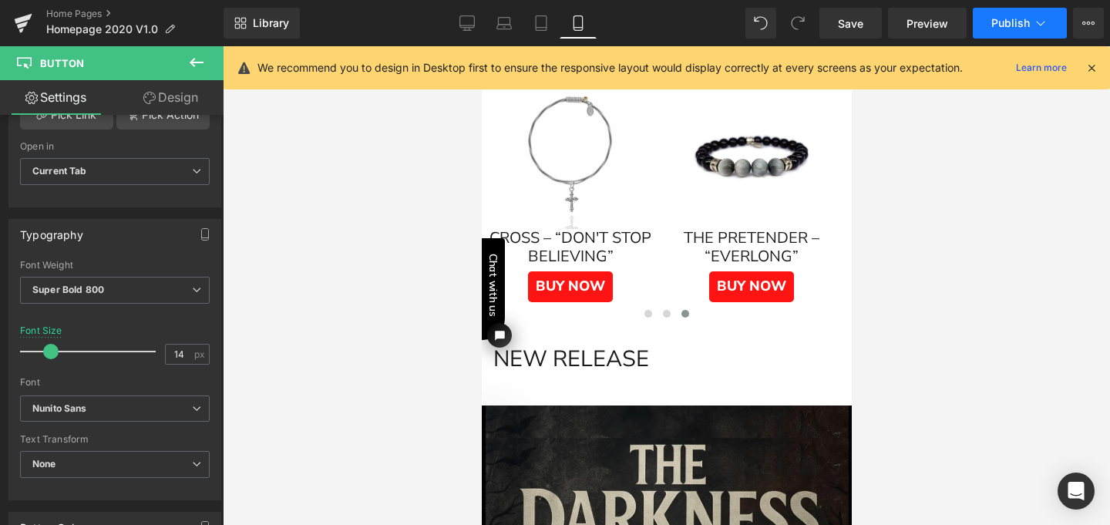
click at [1020, 19] on span "Publish" at bounding box center [1010, 23] width 39 height 12
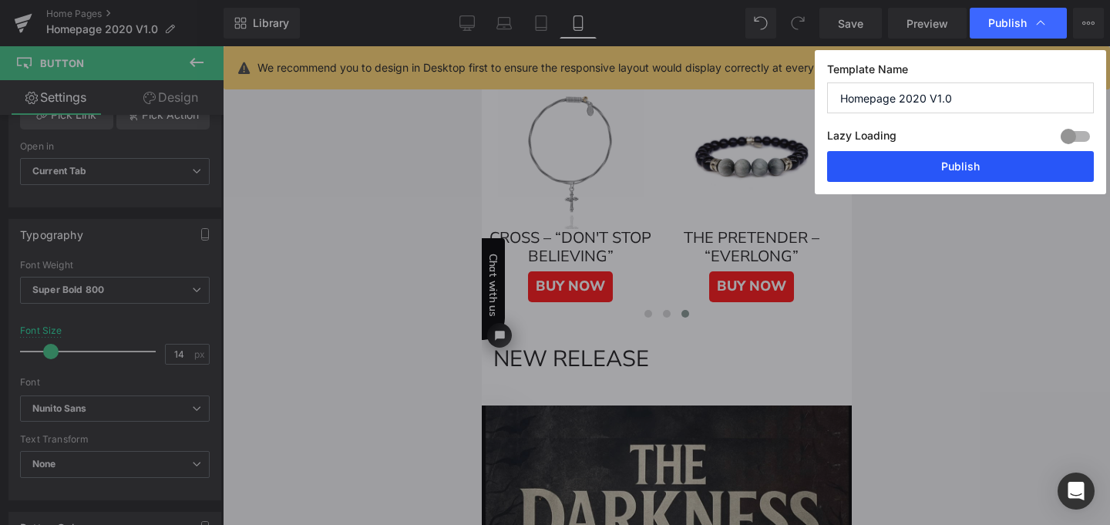
click at [950, 166] on button "Publish" at bounding box center [960, 166] width 267 height 31
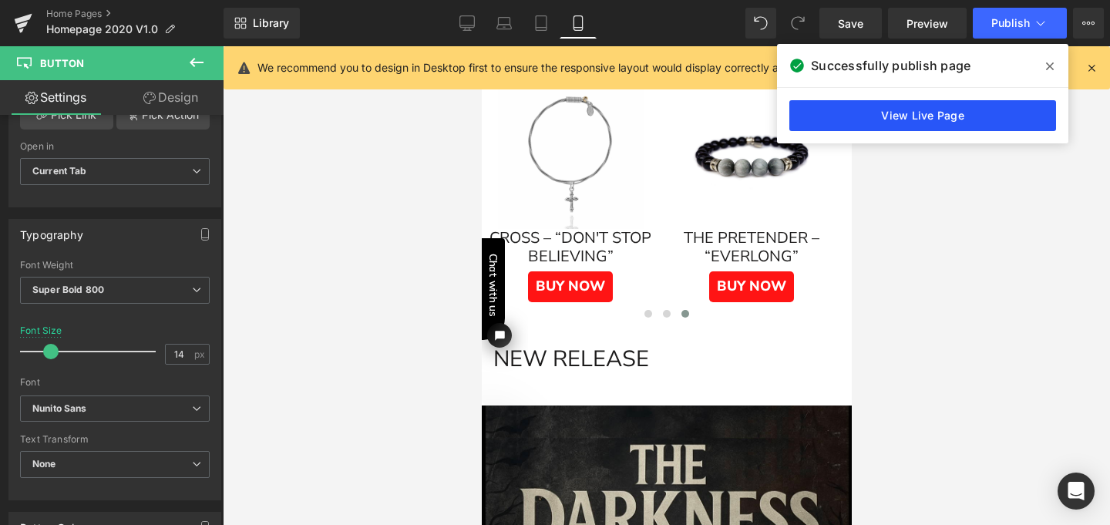
click at [950, 109] on link "View Live Page" at bounding box center [922, 115] width 267 height 31
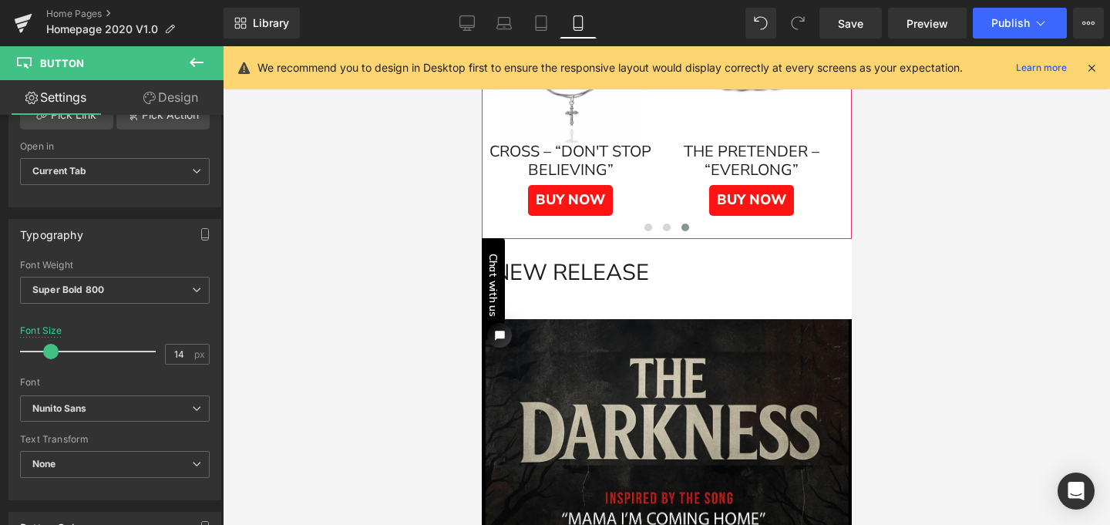
scroll to position [925, 0]
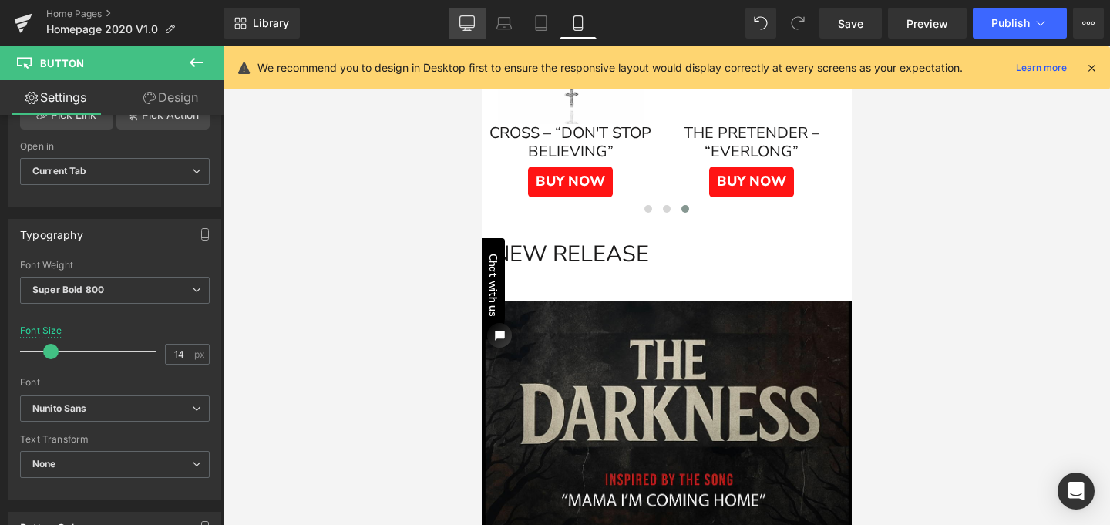
click at [473, 26] on icon at bounding box center [467, 22] width 15 height 12
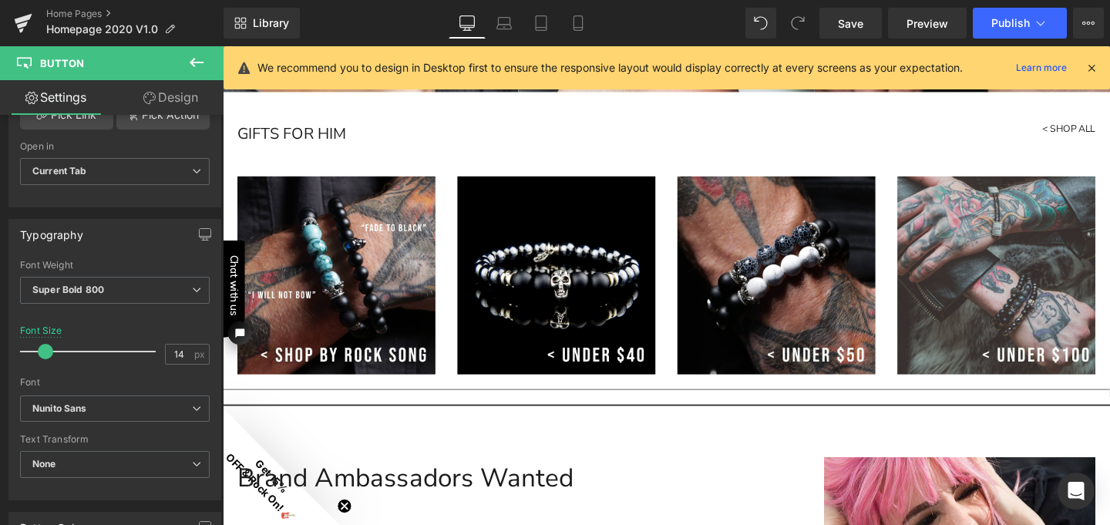
scroll to position [3329, 0]
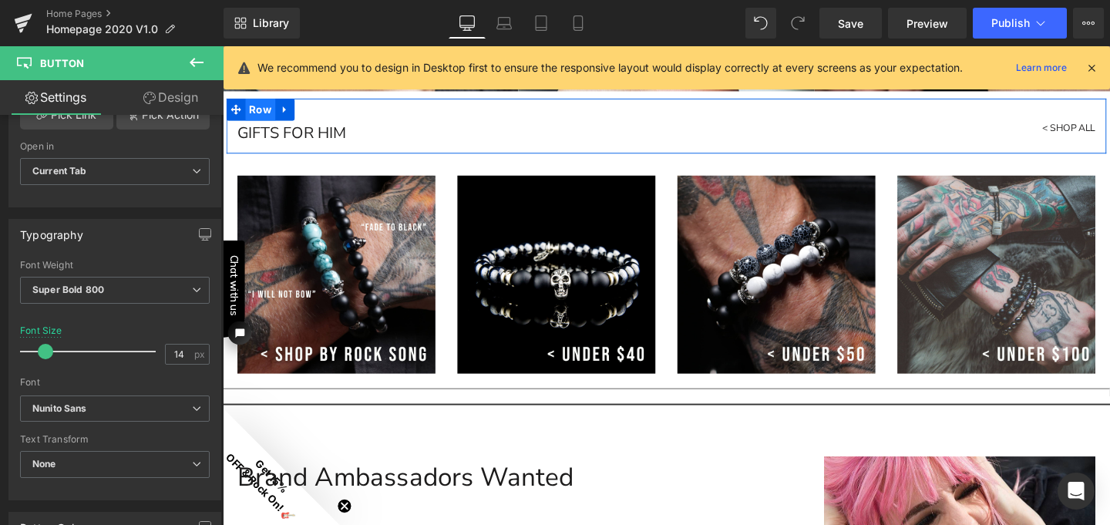
click at [249, 107] on span "Row" at bounding box center [263, 112] width 32 height 23
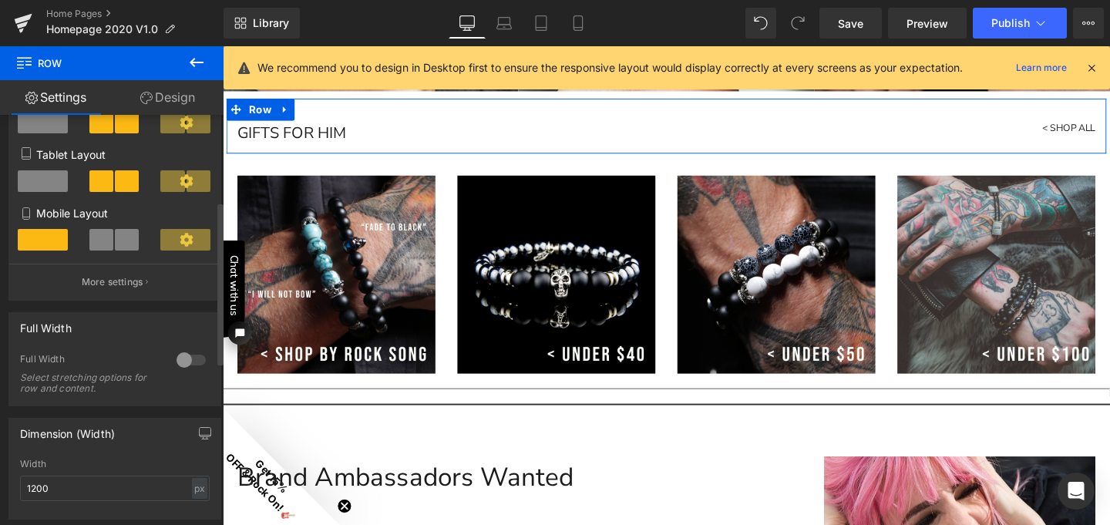
scroll to position [217, 0]
click at [175, 357] on div at bounding box center [191, 358] width 37 height 25
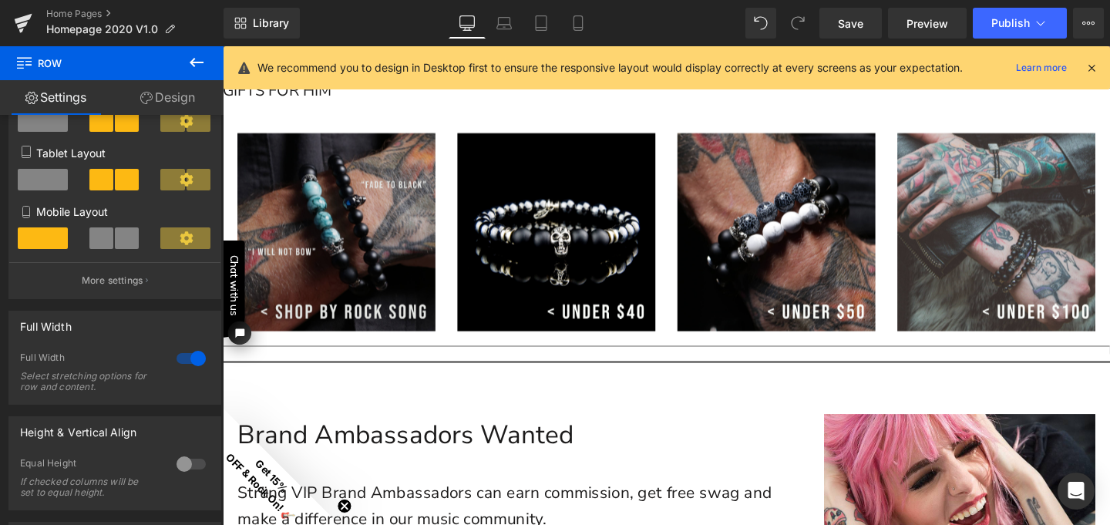
scroll to position [3372, 0]
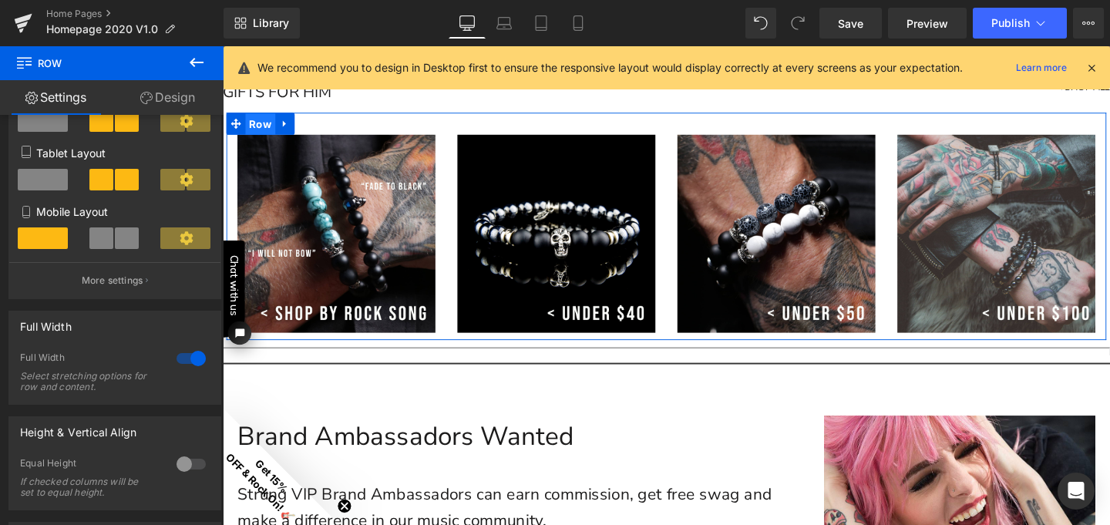
click at [256, 129] on span "Row" at bounding box center [263, 128] width 32 height 23
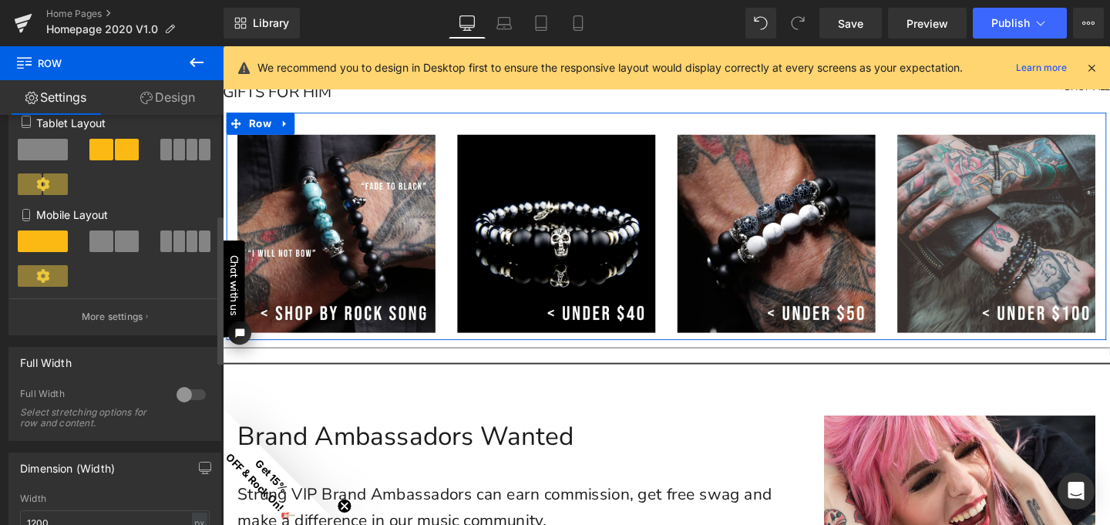
scroll to position [274, 0]
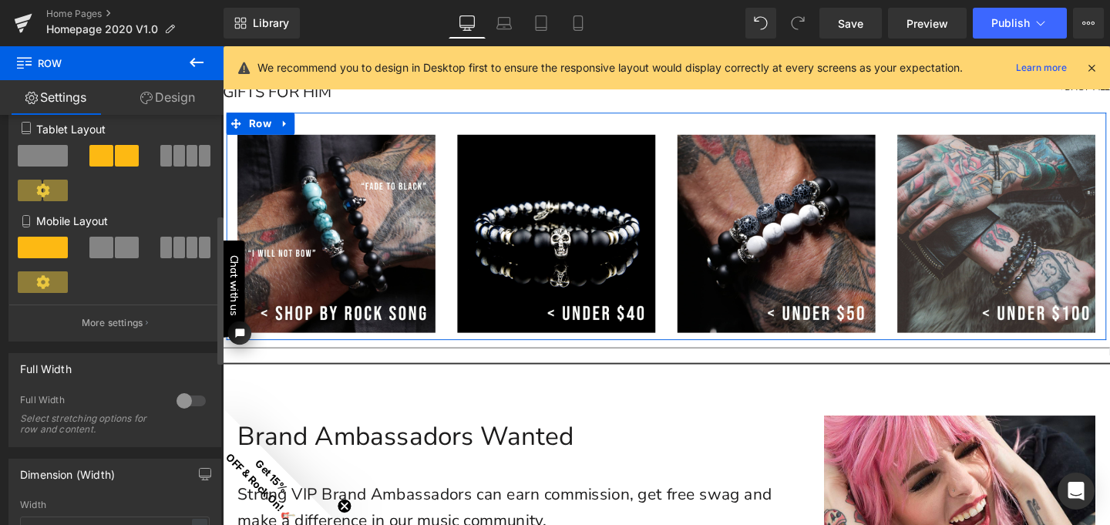
click at [174, 402] on div at bounding box center [191, 400] width 37 height 25
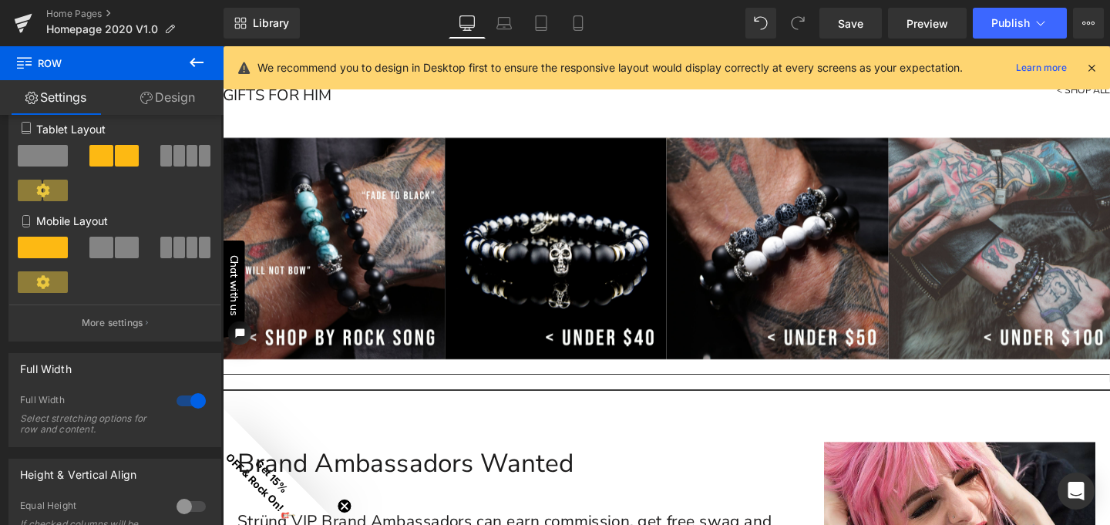
scroll to position [3360, 0]
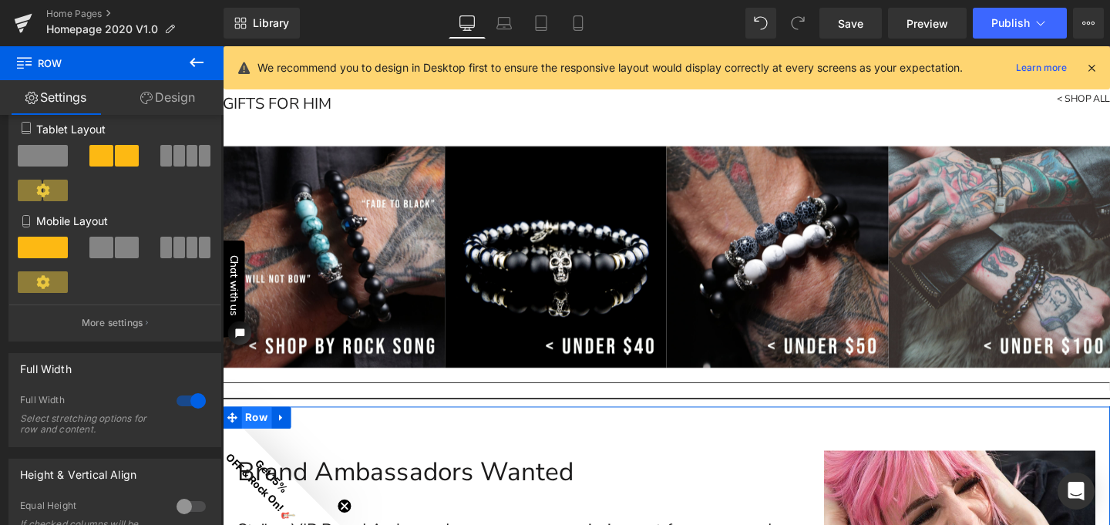
click at [246, 434] on span "Row" at bounding box center [259, 436] width 32 height 23
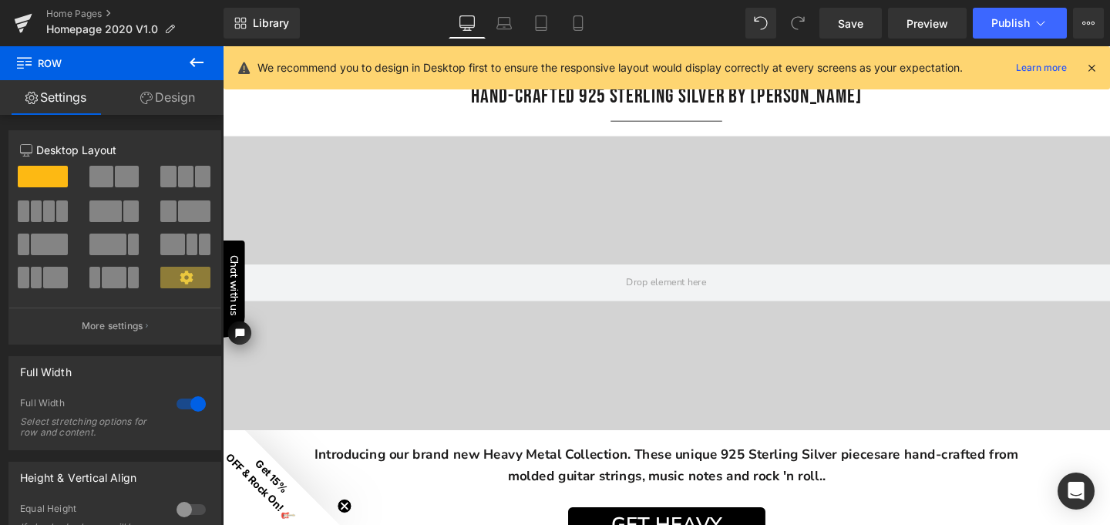
scroll to position [2461, 0]
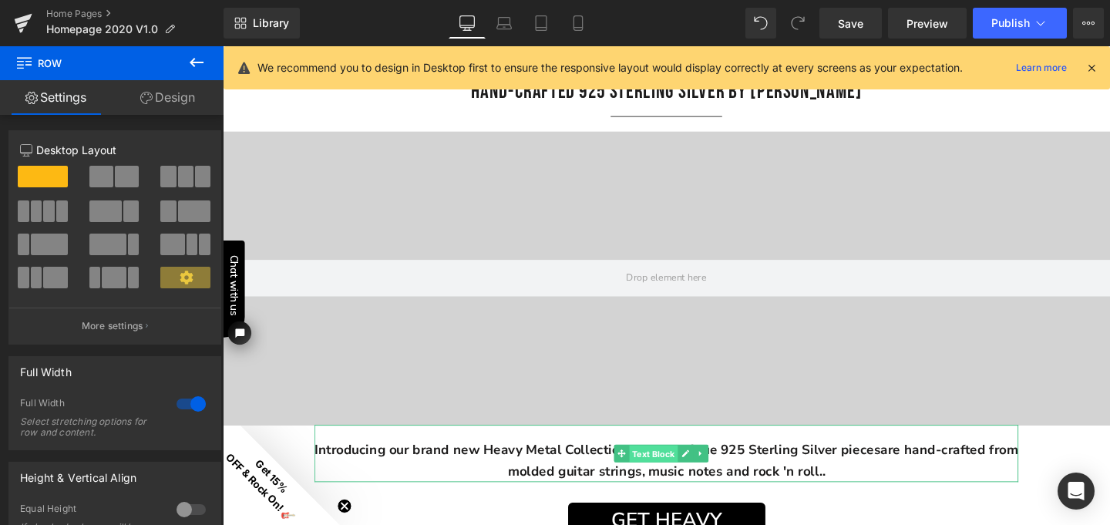
click at [671, 468] on span "Text Block" at bounding box center [675, 474] width 51 height 18
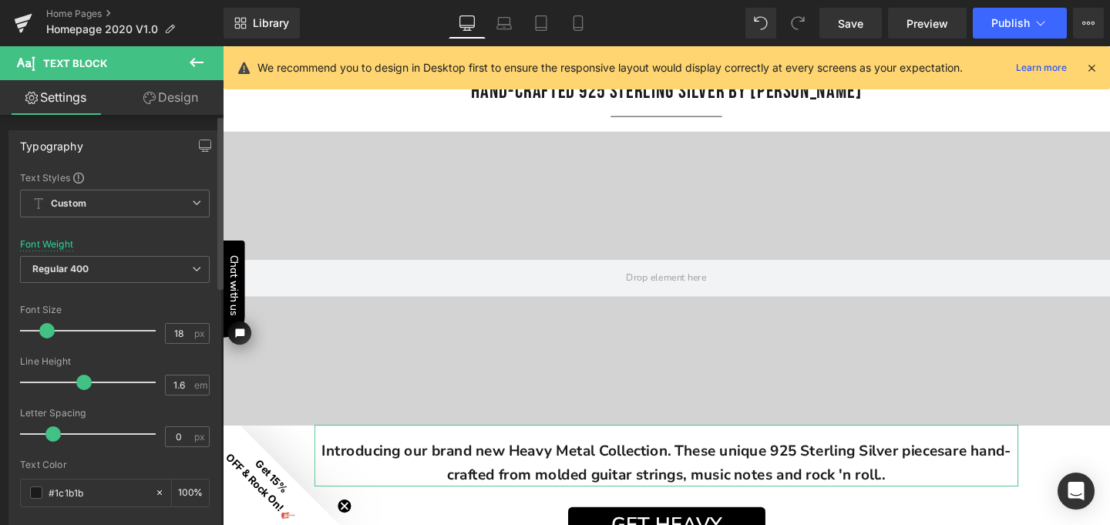
click at [46, 331] on span at bounding box center [46, 330] width 15 height 15
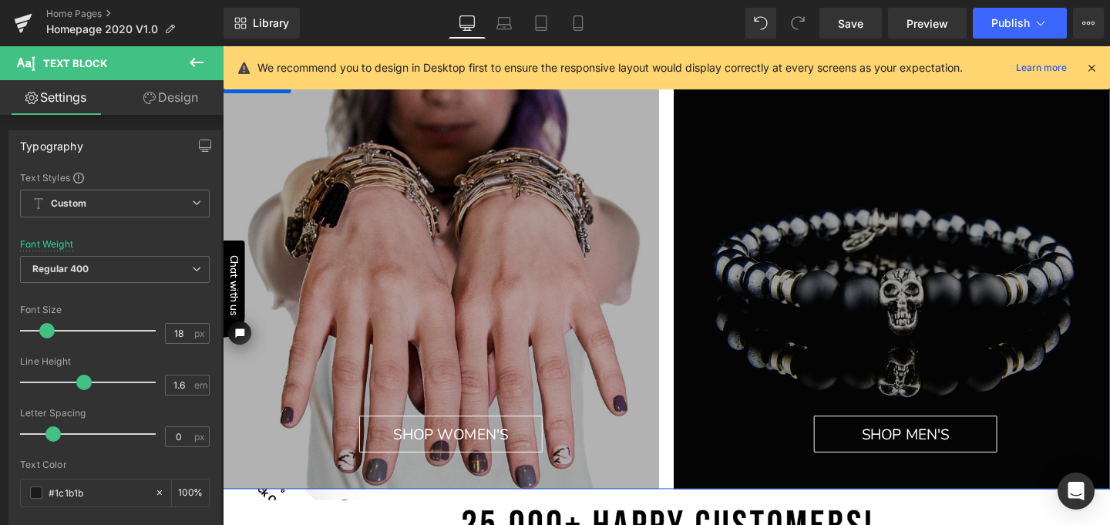
scroll to position [0, 0]
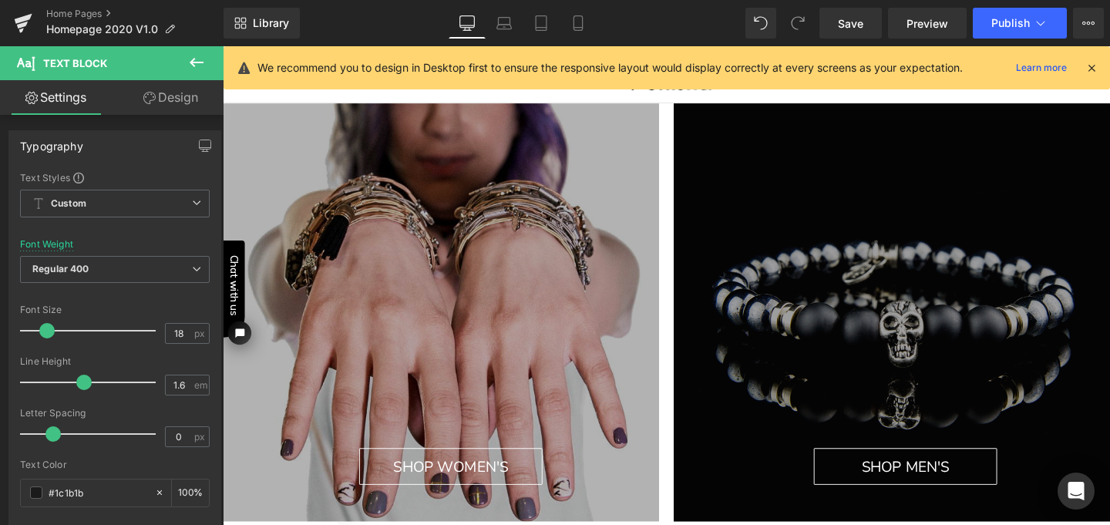
click at [1094, 68] on icon at bounding box center [1091, 68] width 14 height 14
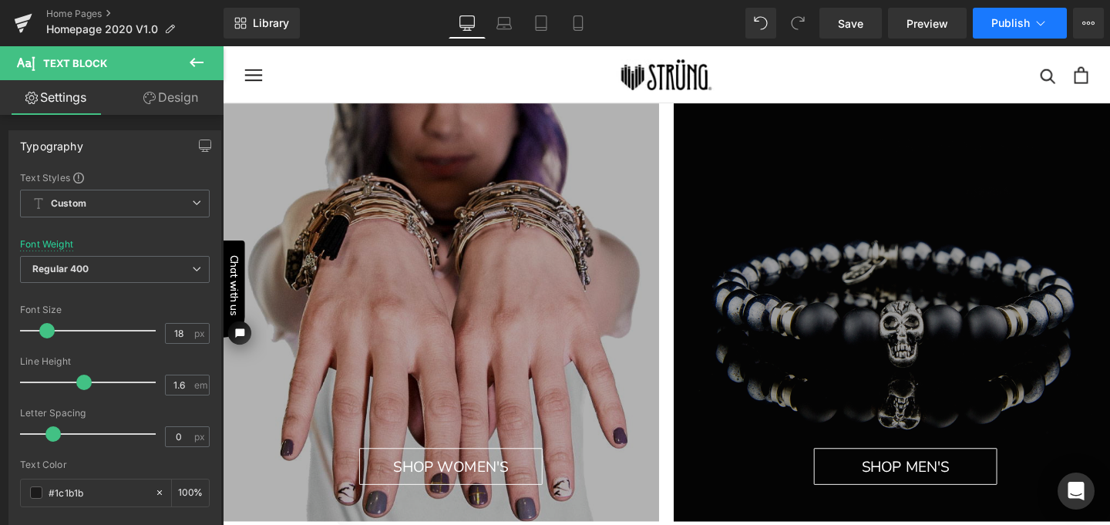
click at [1012, 17] on span "Publish" at bounding box center [1010, 23] width 39 height 12
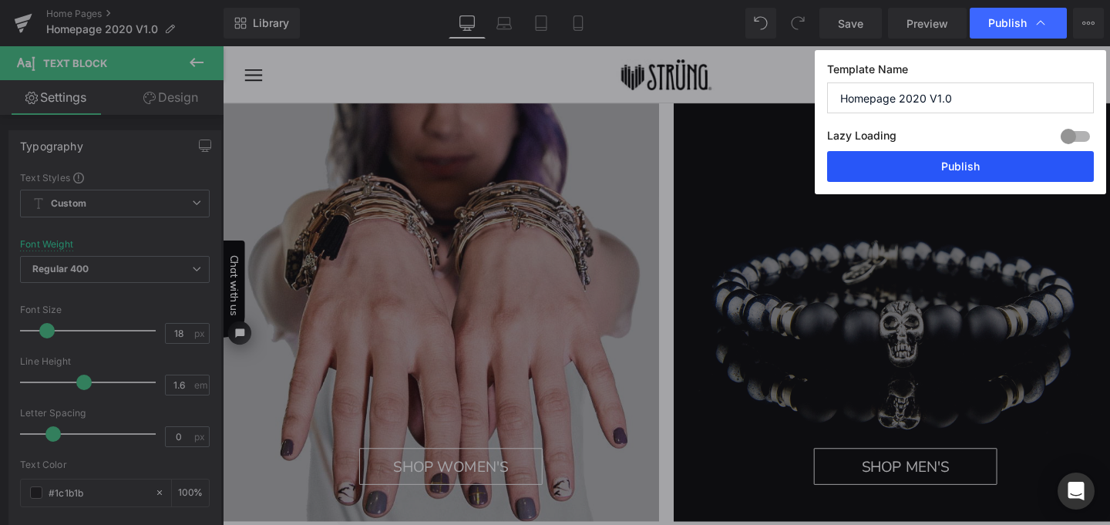
click at [962, 166] on button "Publish" at bounding box center [960, 166] width 267 height 31
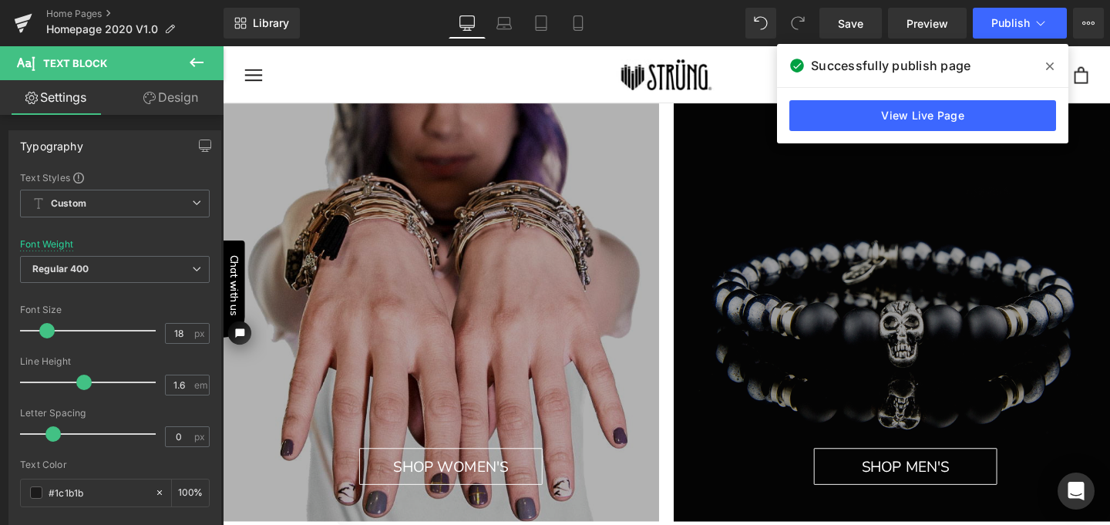
click at [1050, 65] on icon at bounding box center [1050, 66] width 8 height 8
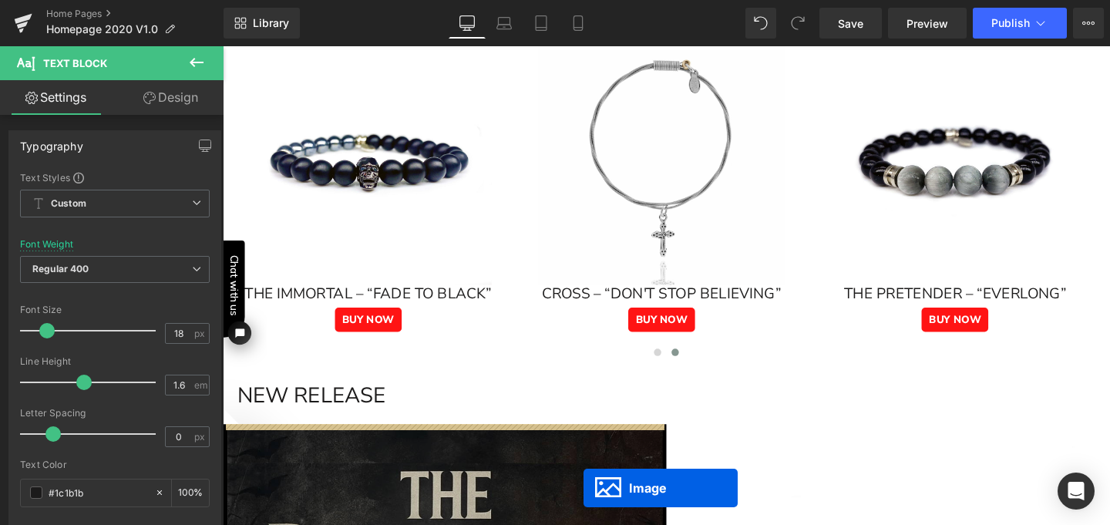
scroll to position [734, 0]
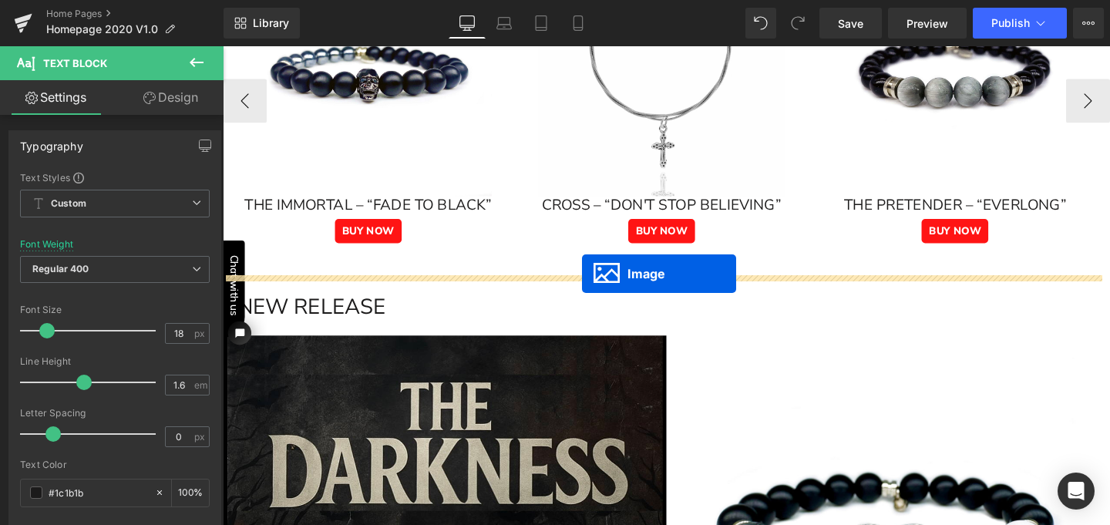
drag, startPoint x: 657, startPoint y: 190, endPoint x: 600, endPoint y: 285, distance: 110.2
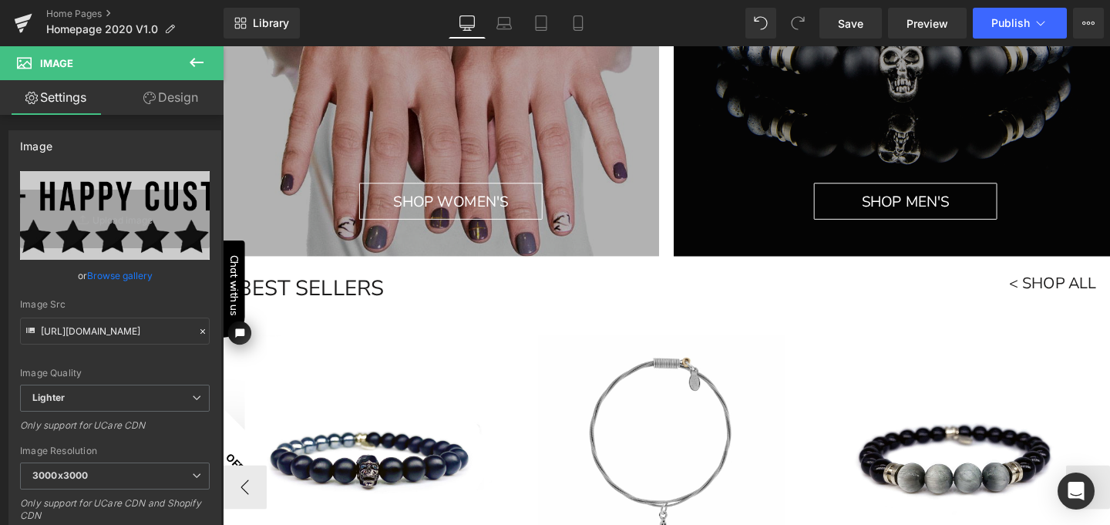
scroll to position [280, 0]
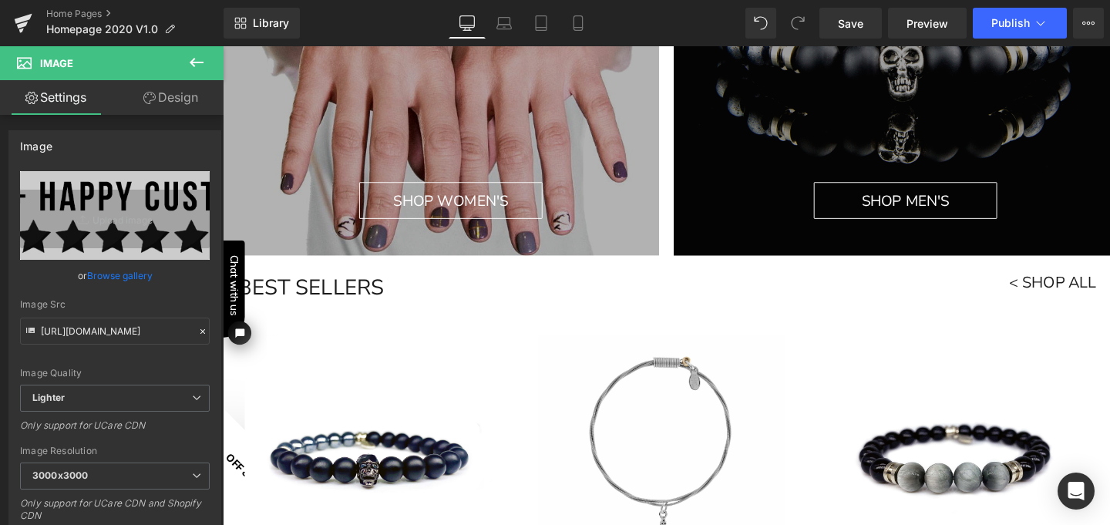
click at [200, 61] on icon at bounding box center [196, 62] width 18 height 18
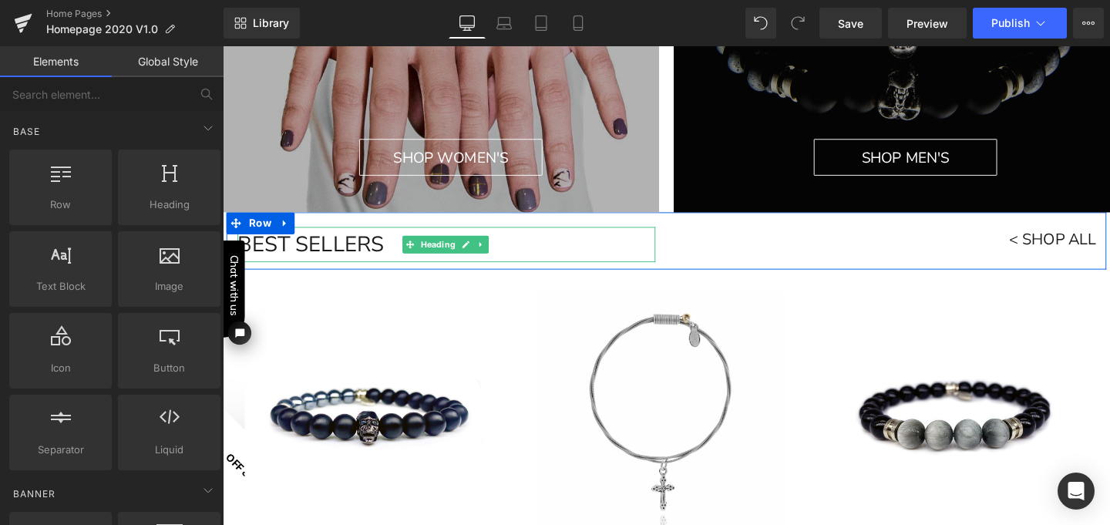
scroll to position [328, 0]
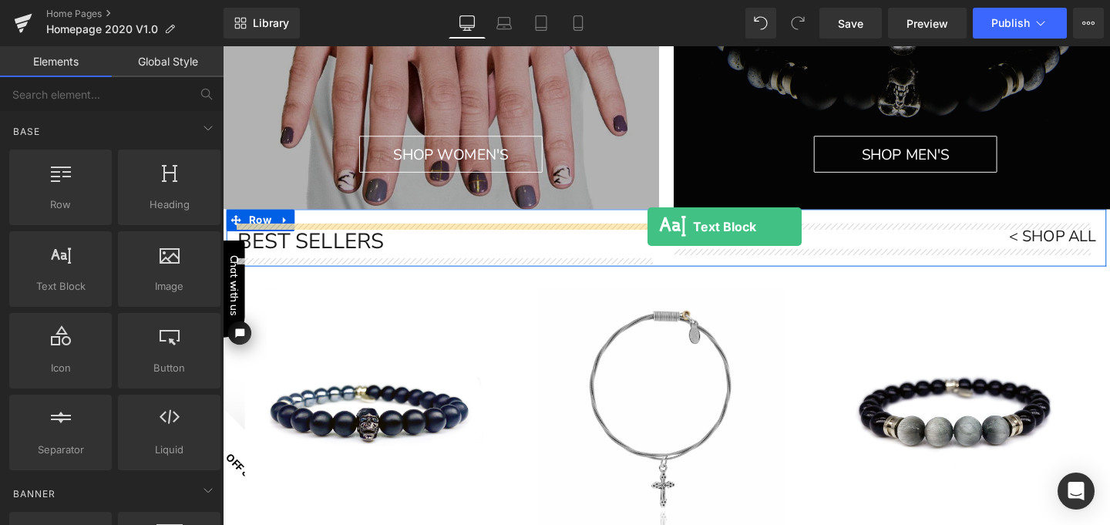
drag, startPoint x: 290, startPoint y: 309, endPoint x: 669, endPoint y: 236, distance: 386.2
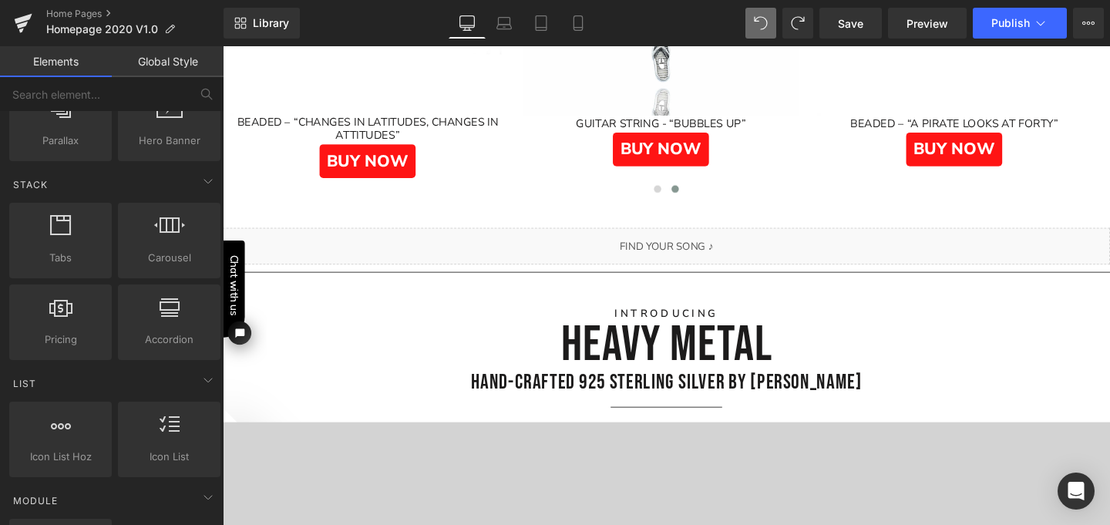
scroll to position [2156, 0]
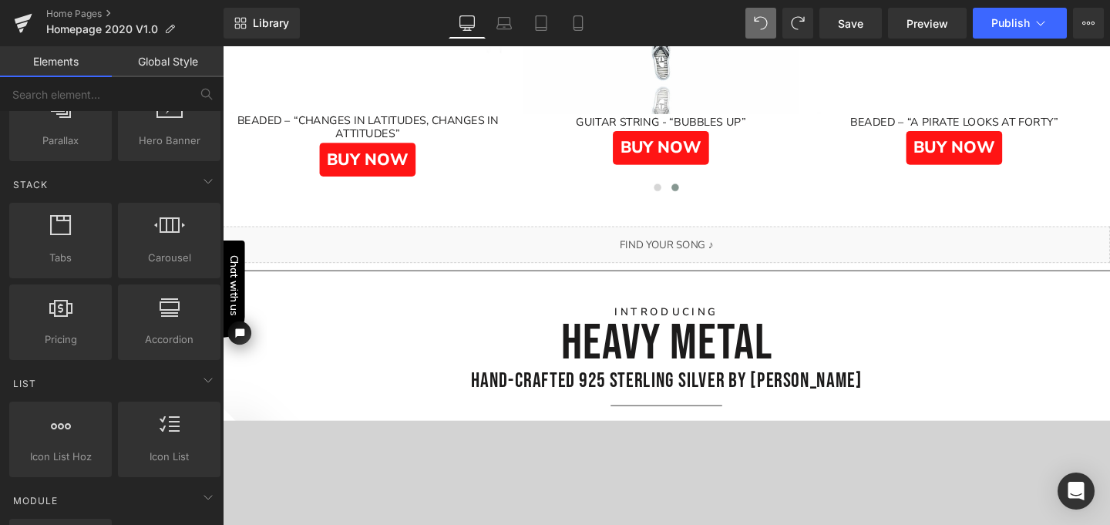
click at [655, 346] on div "HEAVY METAL Heading" at bounding box center [689, 359] width 902 height 42
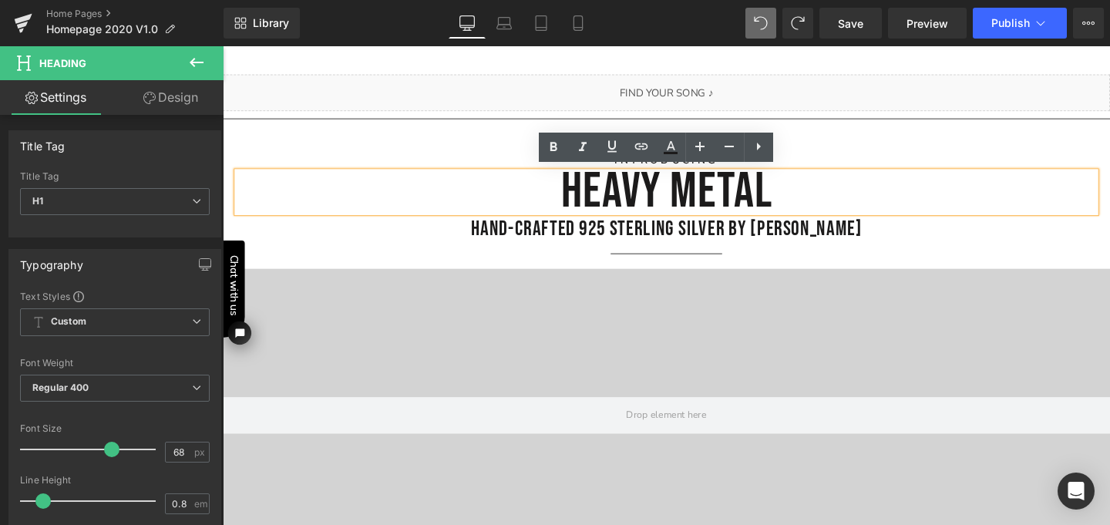
scroll to position [2317, 0]
click at [501, 138] on div "Introducing Heading HEAVY METAL Heading HAND-CRAFTED 925 STERLING SILVER BY STR…" at bounding box center [689, 204] width 925 height 150
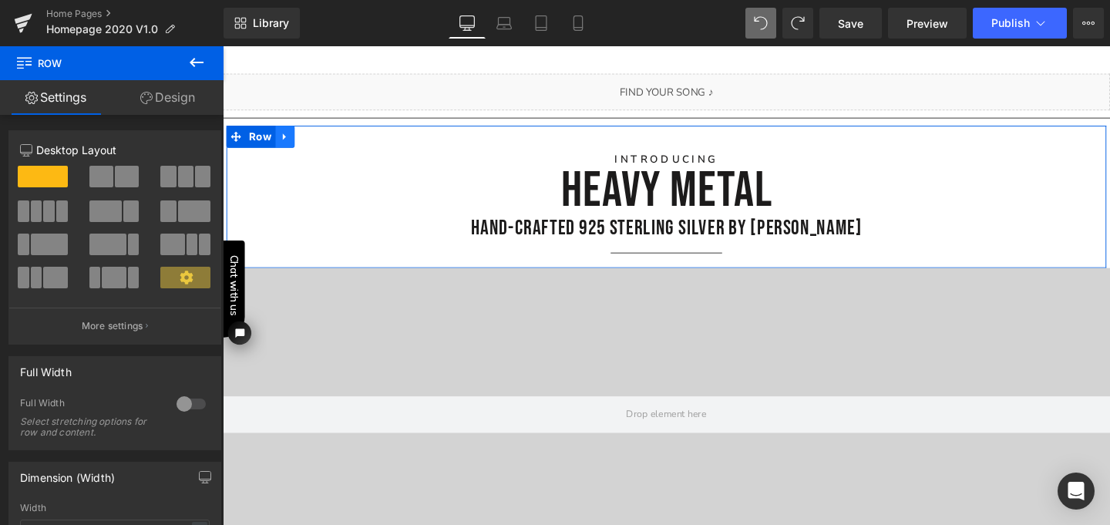
click at [285, 136] on icon at bounding box center [288, 142] width 11 height 12
click at [303, 136] on icon at bounding box center [308, 141] width 11 height 11
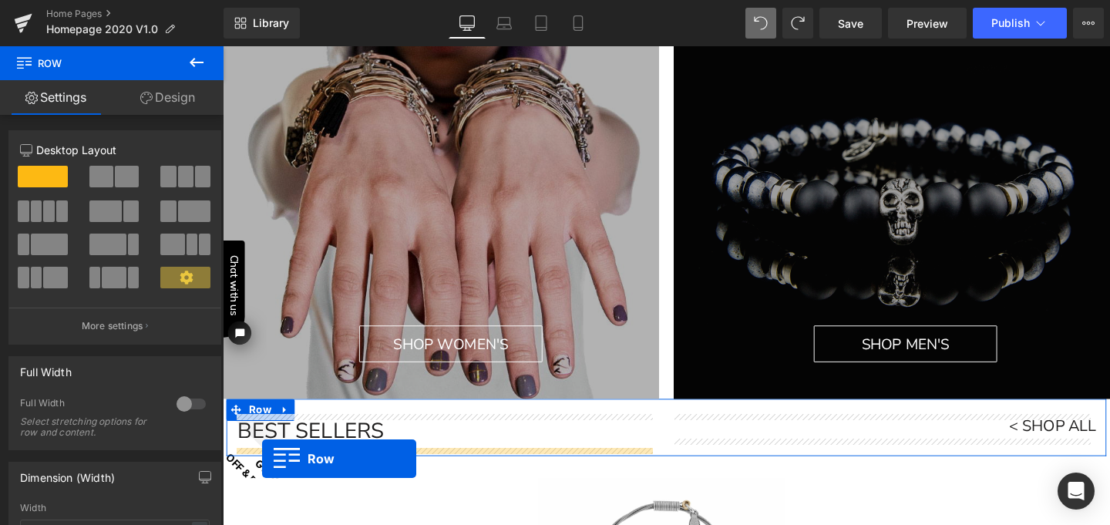
scroll to position [160, 0]
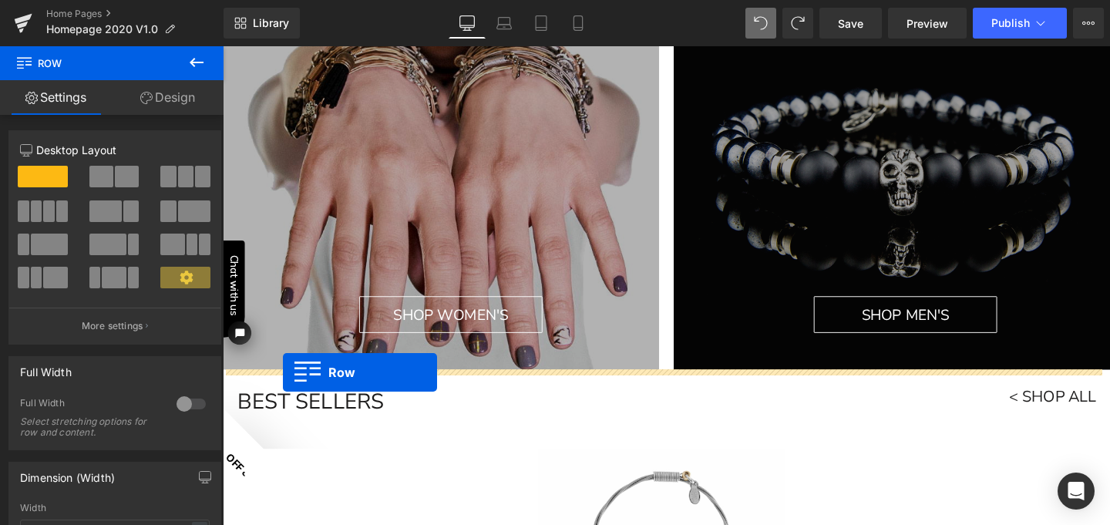
drag, startPoint x: 233, startPoint y: 136, endPoint x: 286, endPoint y: 389, distance: 259.1
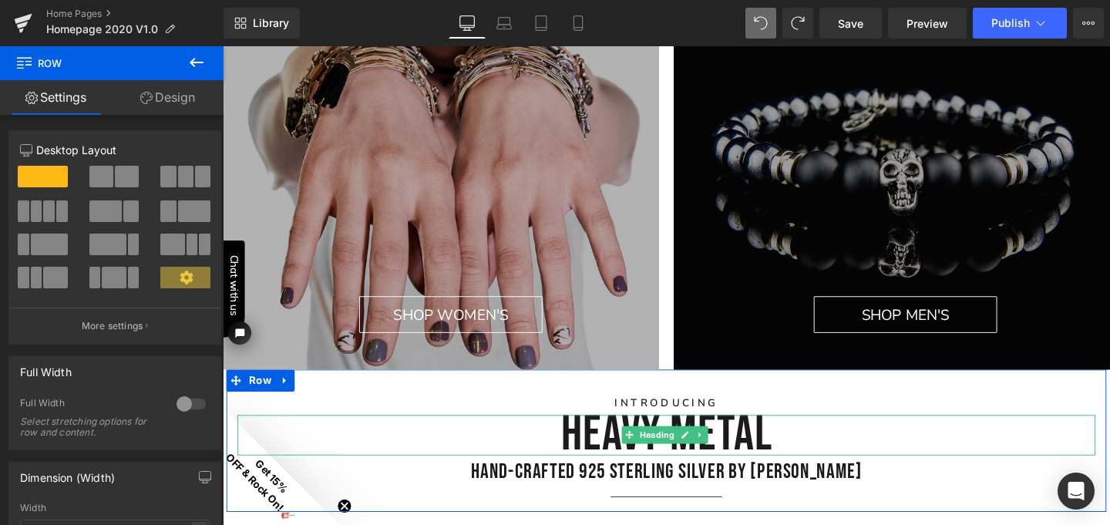
click at [780, 454] on h1 "HEAVY METAL" at bounding box center [689, 455] width 902 height 42
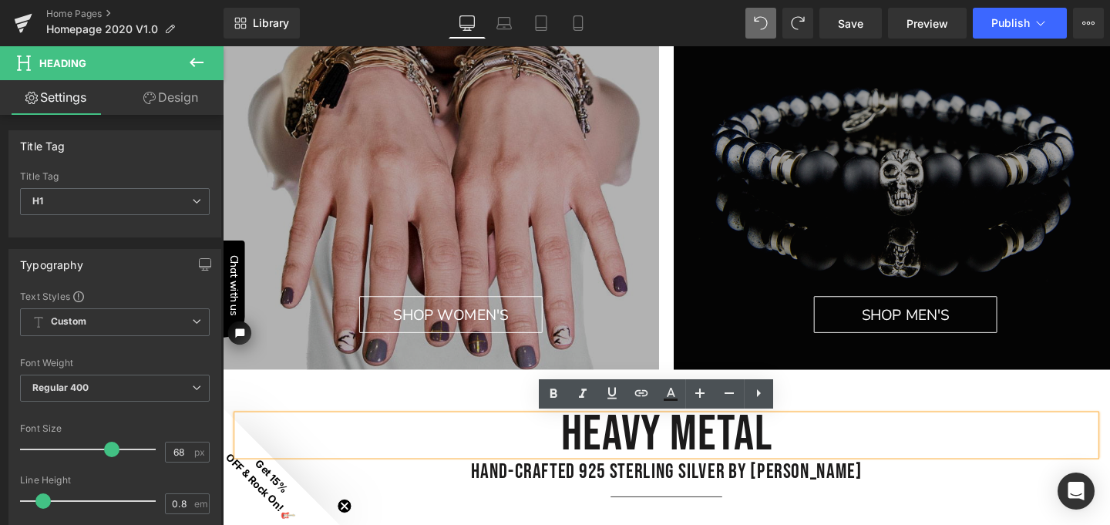
click at [791, 458] on h1 "HEAVY METAL" at bounding box center [689, 455] width 902 height 42
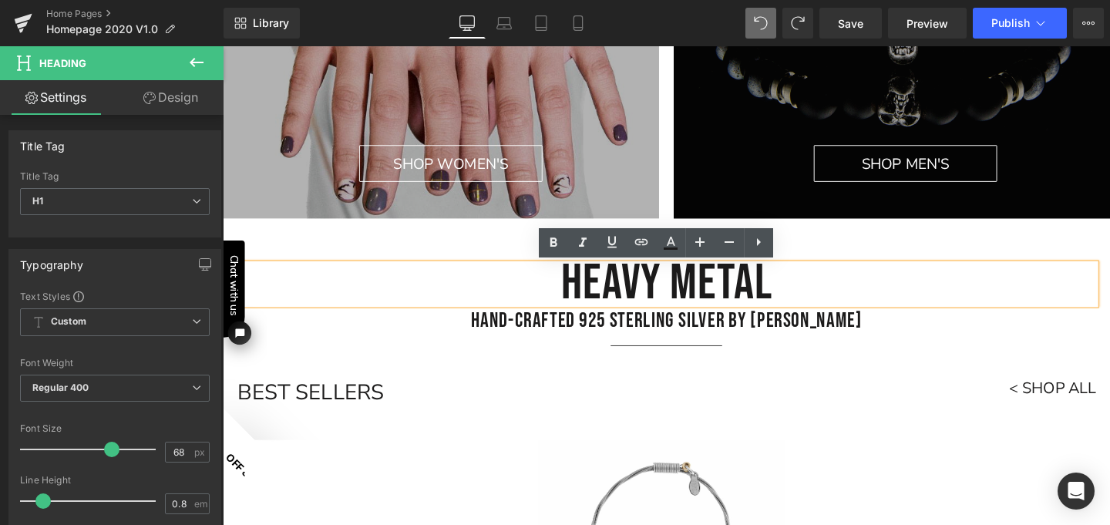
scroll to position [322, 0]
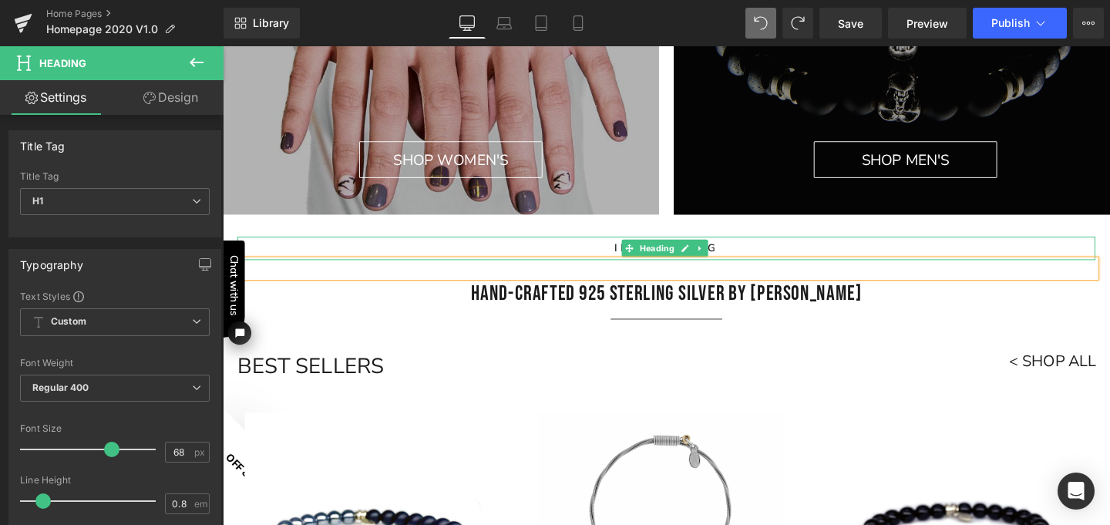
click at [735, 258] on h1 "Introducing" at bounding box center [689, 259] width 902 height 25
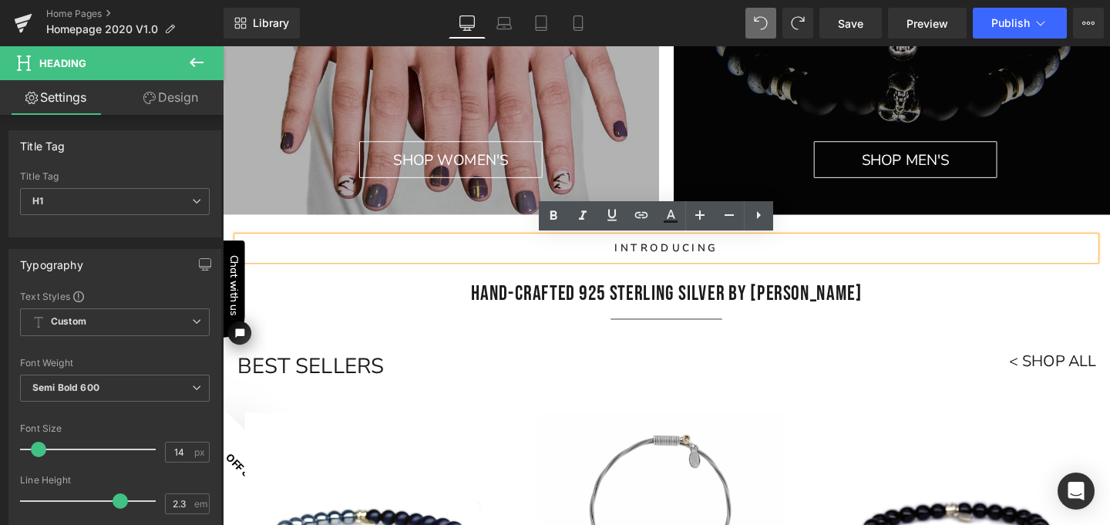
click at [735, 258] on h1 "Introducing" at bounding box center [689, 259] width 902 height 25
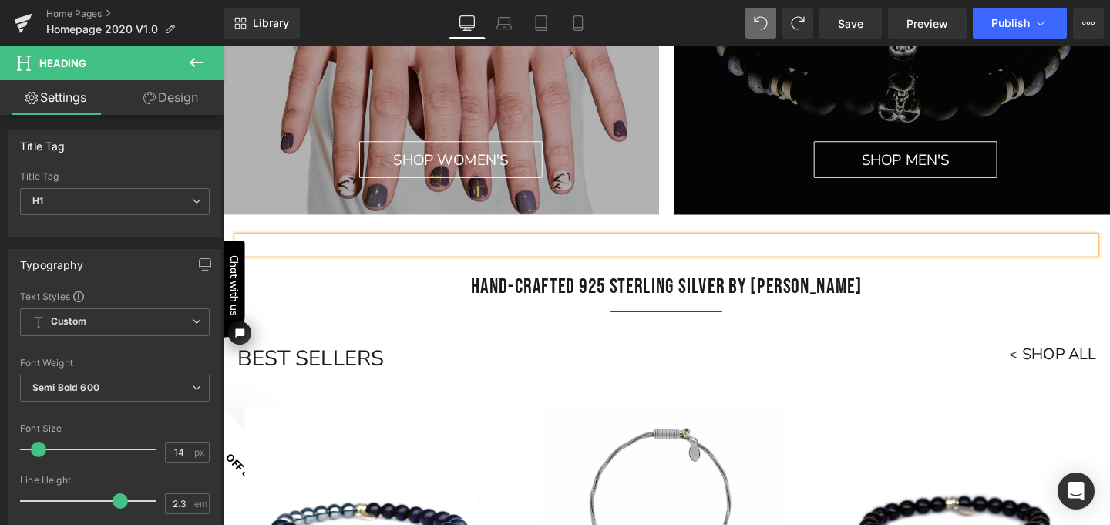
click at [733, 247] on div at bounding box center [689, 256] width 902 height 18
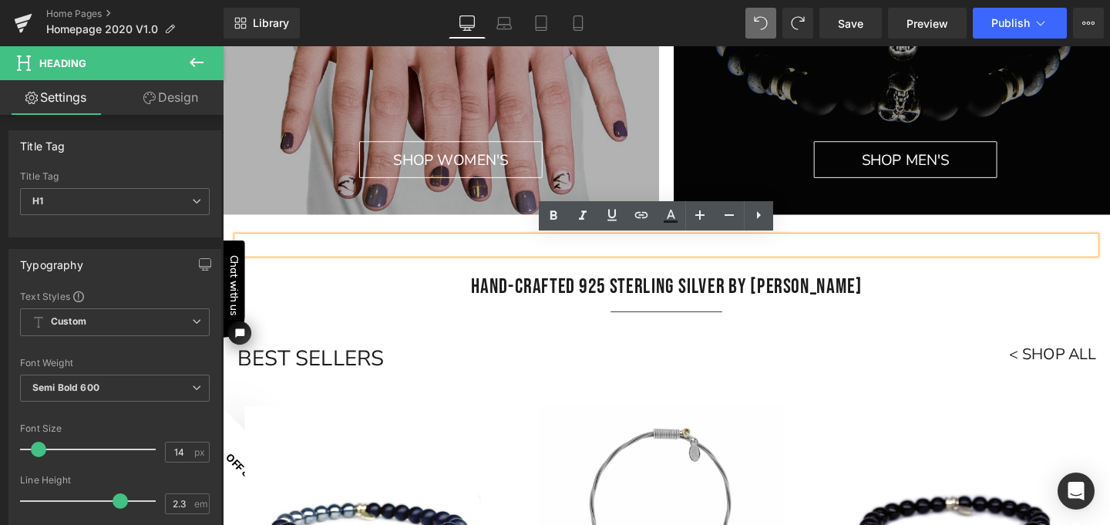
click at [724, 261] on div at bounding box center [689, 256] width 902 height 18
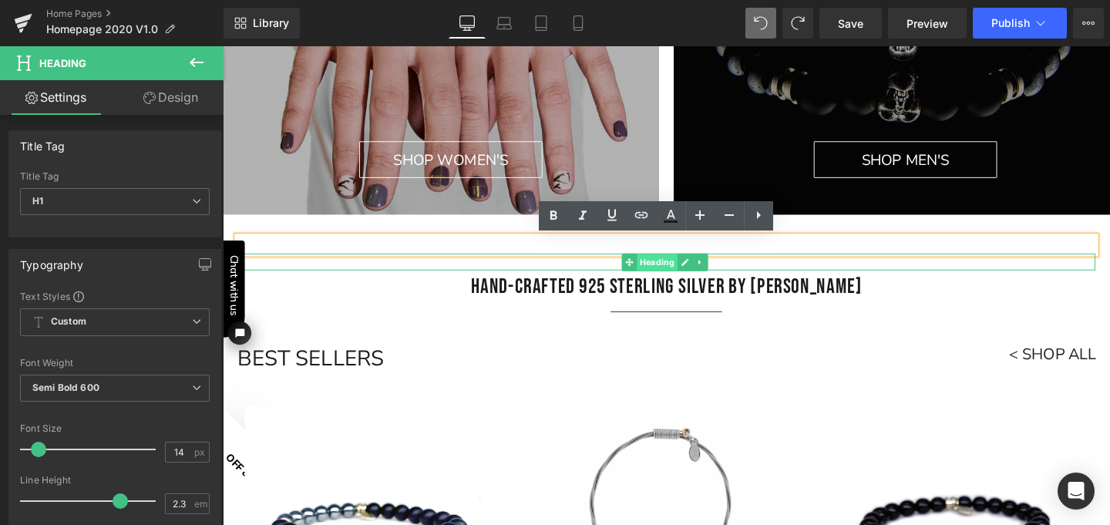
click at [685, 268] on span "Heading" at bounding box center [678, 273] width 42 height 18
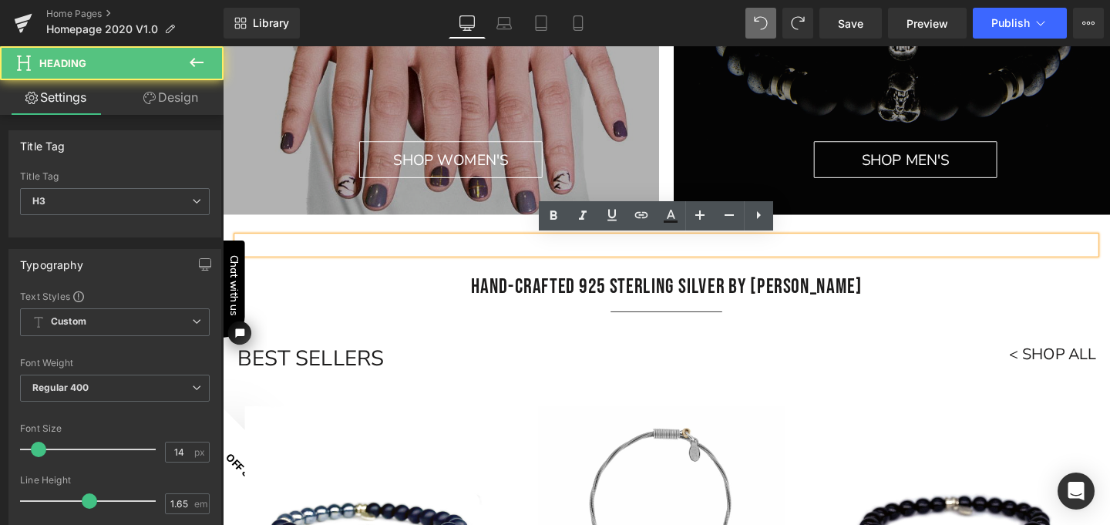
drag, startPoint x: 366, startPoint y: 242, endPoint x: 357, endPoint y: 257, distance: 18.0
click at [357, 257] on div at bounding box center [689, 256] width 902 height 18
drag, startPoint x: 357, startPoint y: 257, endPoint x: 357, endPoint y: 267, distance: 10.0
click at [357, 267] on div "Heading Heading HAND-CRAFTED 925 STERLING SILVER BY STRÜNG Heading Separator" at bounding box center [689, 290] width 925 height 87
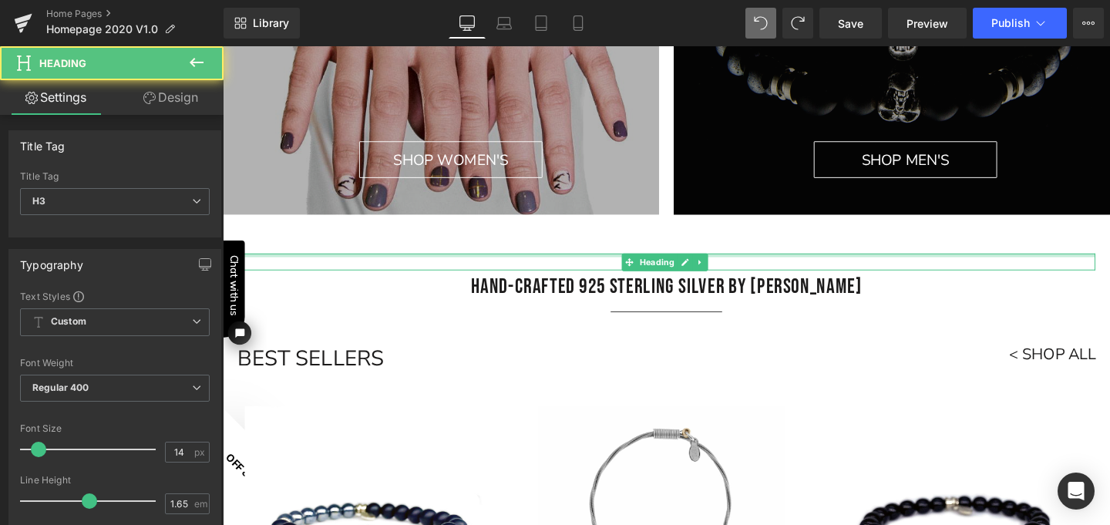
click at [357, 267] on div at bounding box center [689, 266] width 902 height 4
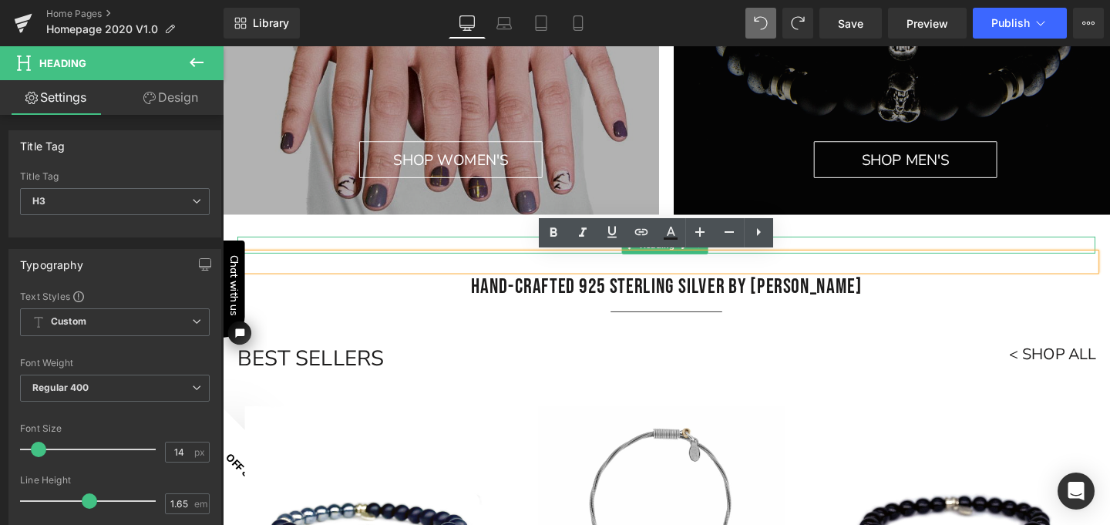
click at [360, 255] on div at bounding box center [689, 256] width 902 height 18
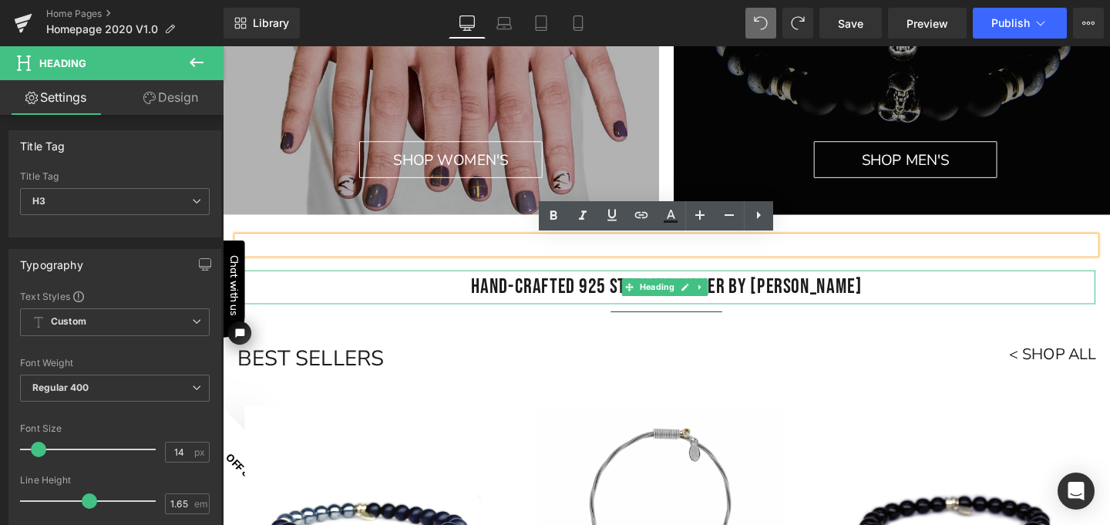
click at [546, 295] on h1 "HAND-CRAFTED 925 STERLING SILVER BY [PERSON_NAME]" at bounding box center [689, 299] width 902 height 35
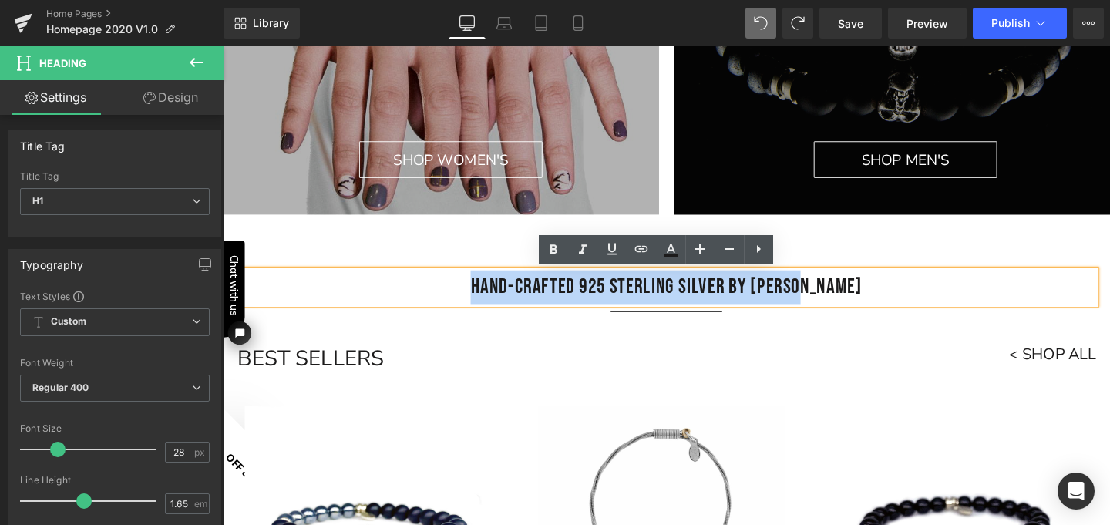
drag, startPoint x: 861, startPoint y: 296, endPoint x: 508, endPoint y: 291, distance: 353.0
click at [508, 291] on h1 "HAND-CRAFTED 925 STERLING SILVER BY [PERSON_NAME]" at bounding box center [689, 299] width 902 height 35
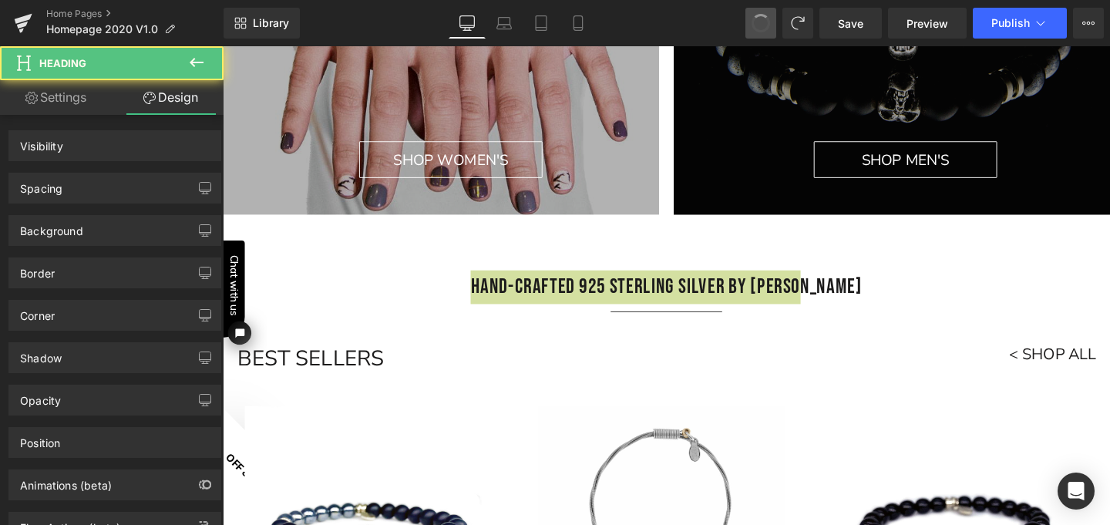
click at [765, 18] on span at bounding box center [761, 23] width 26 height 26
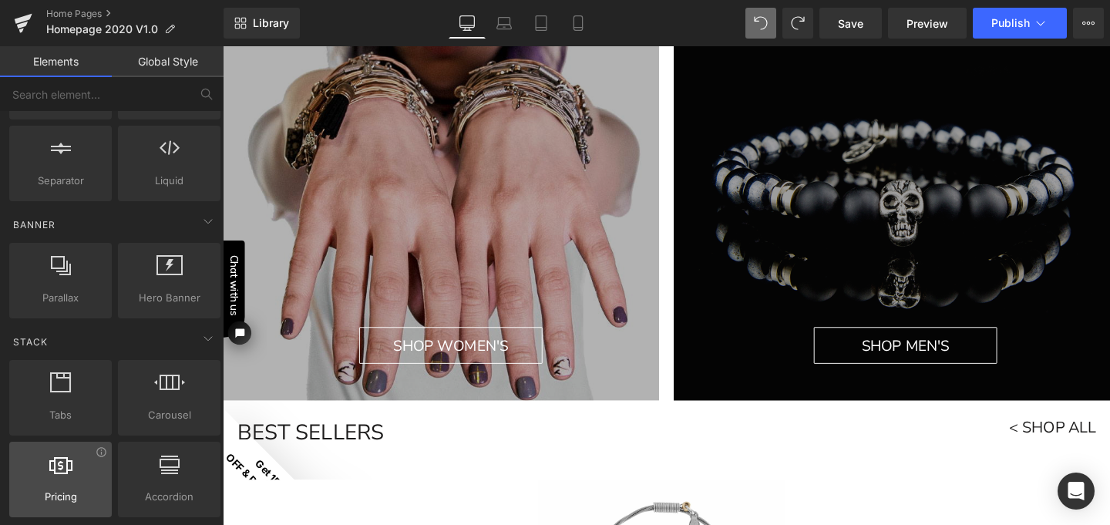
scroll to position [0, 0]
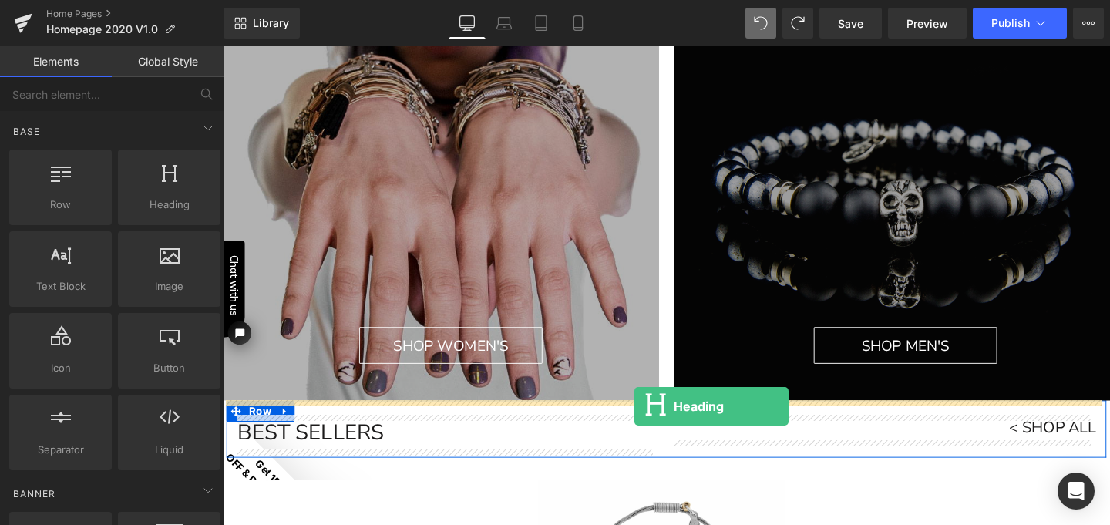
drag, startPoint x: 375, startPoint y: 236, endPoint x: 655, endPoint y: 425, distance: 337.5
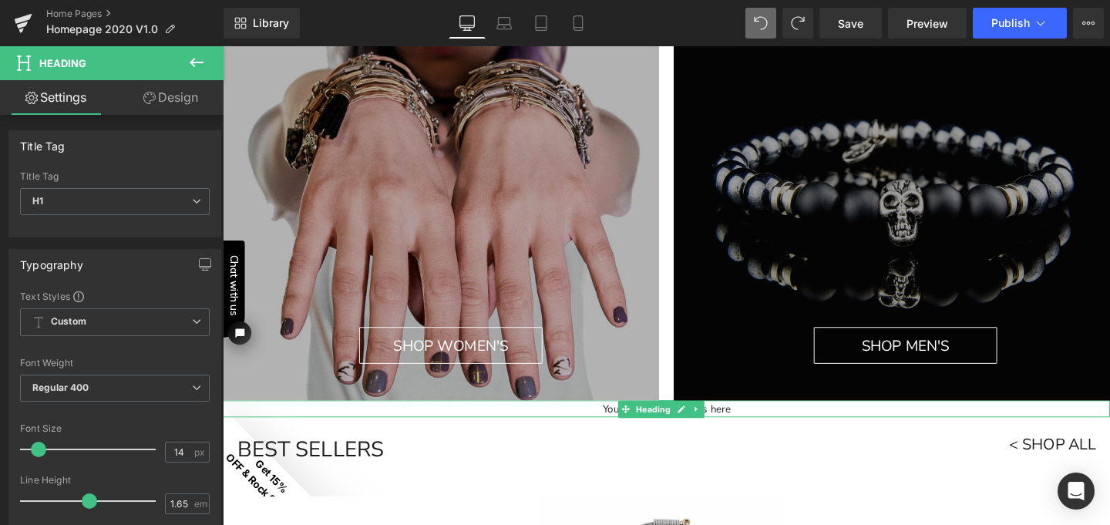
click at [753, 430] on h1 "Your heading text goes here" at bounding box center [689, 427] width 932 height 18
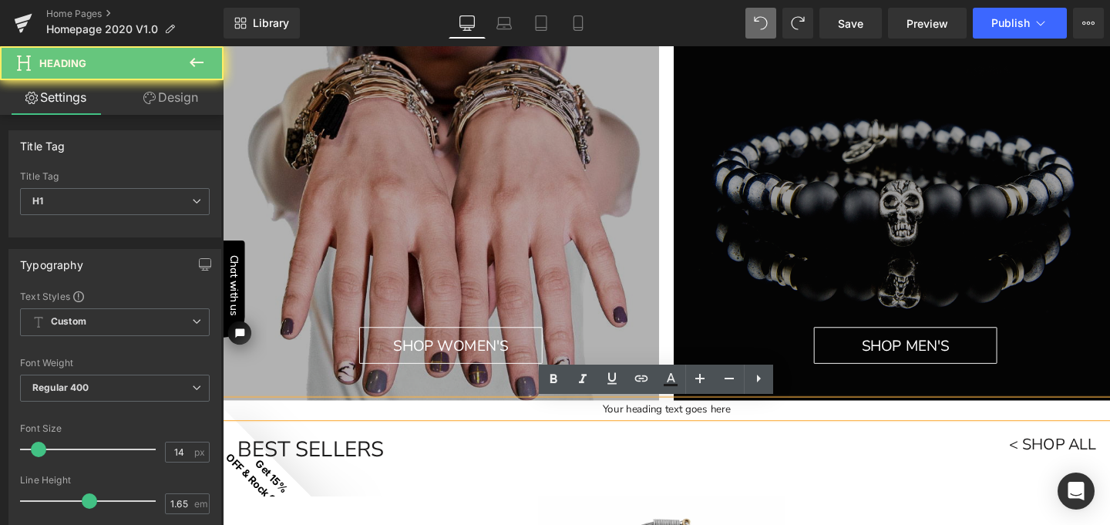
click at [753, 430] on h1 "Your heading text goes here" at bounding box center [689, 427] width 932 height 18
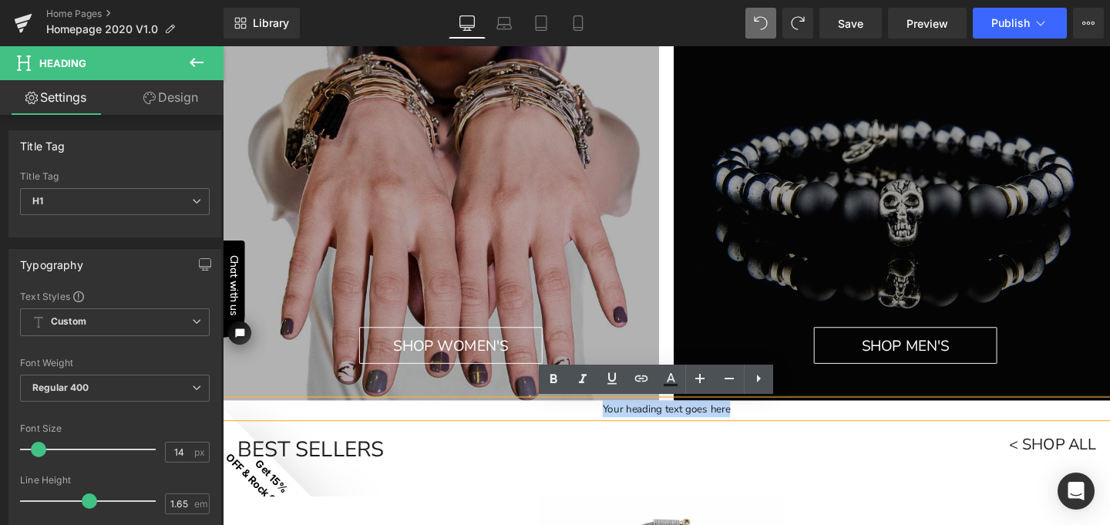
drag, startPoint x: 753, startPoint y: 430, endPoint x: 618, endPoint y: 429, distance: 134.9
click at [618, 429] on h1 "Your heading text goes here" at bounding box center [689, 427] width 932 height 18
paste div
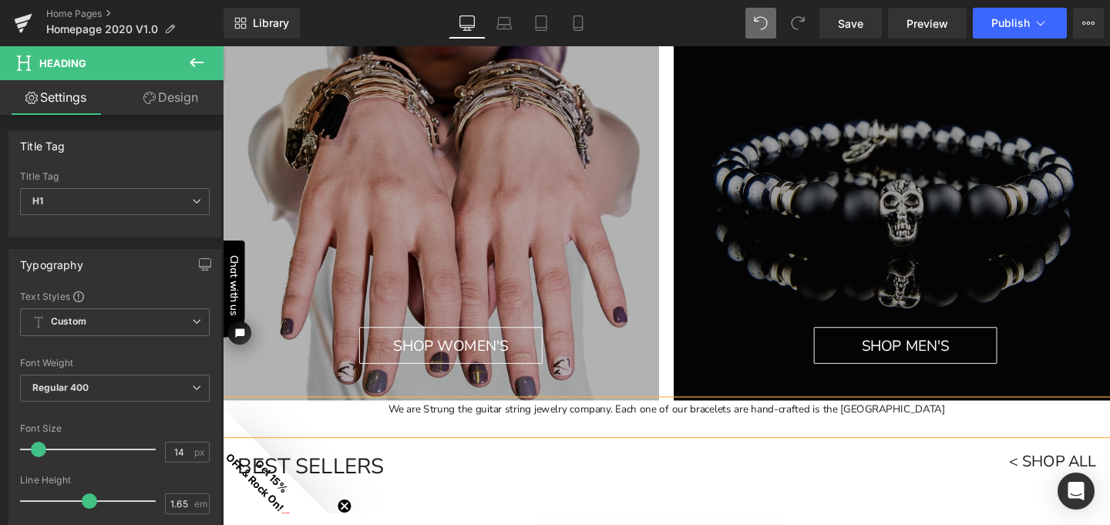
click at [934, 426] on h1 "We are Strung the guitar string jewelry company. Each one of our bracelets are …" at bounding box center [689, 427] width 932 height 18
drag, startPoint x: 928, startPoint y: 430, endPoint x: 688, endPoint y: 423, distance: 239.8
click at [688, 423] on h1 "We are Strung the guitar string jewelry company. Our bracelets are inspired by …" at bounding box center [689, 427] width 932 height 18
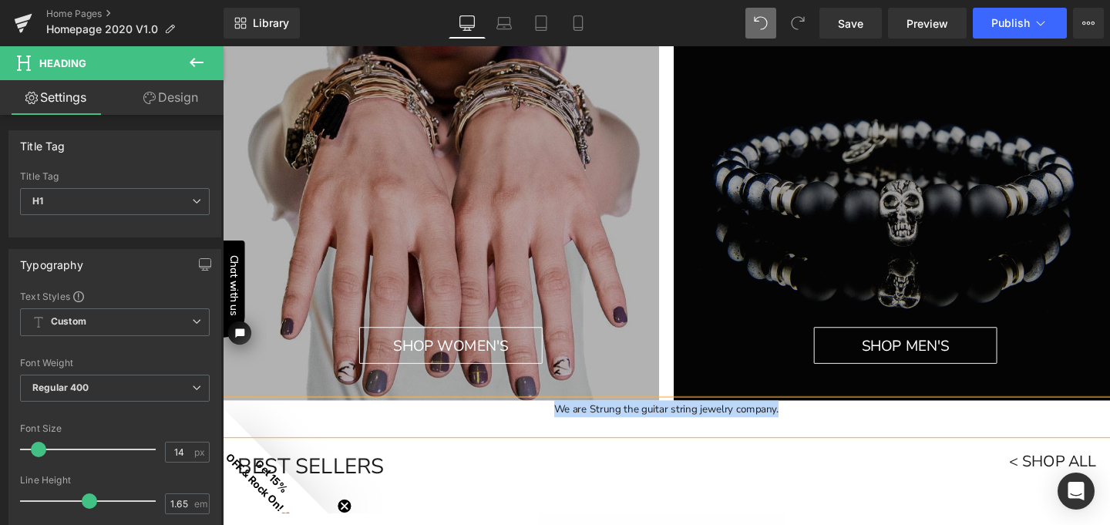
drag, startPoint x: 801, startPoint y: 426, endPoint x: 561, endPoint y: 425, distance: 240.4
click at [561, 425] on h1 "We are Strung the guitar string jewelry company." at bounding box center [689, 427] width 932 height 18
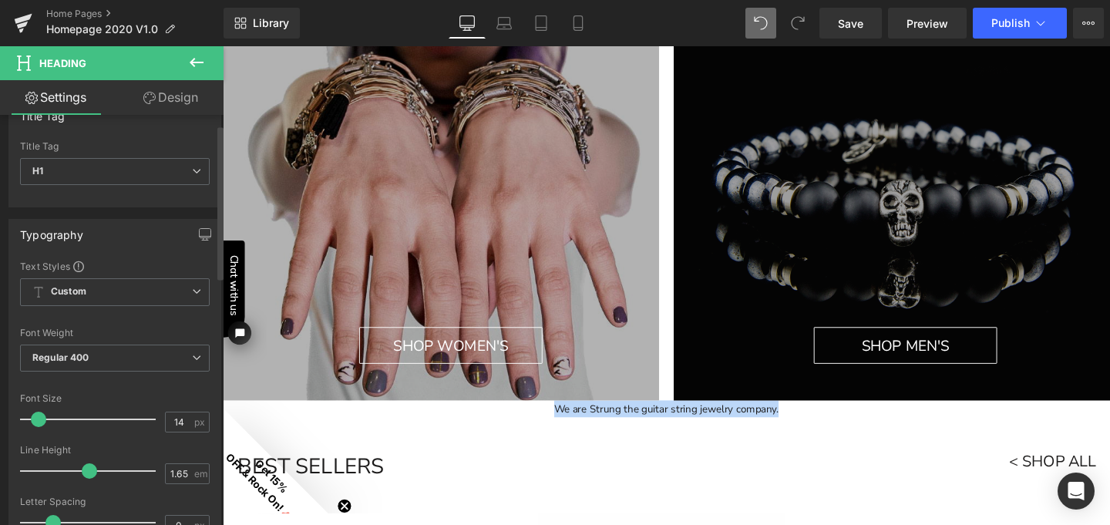
scroll to position [32, 0]
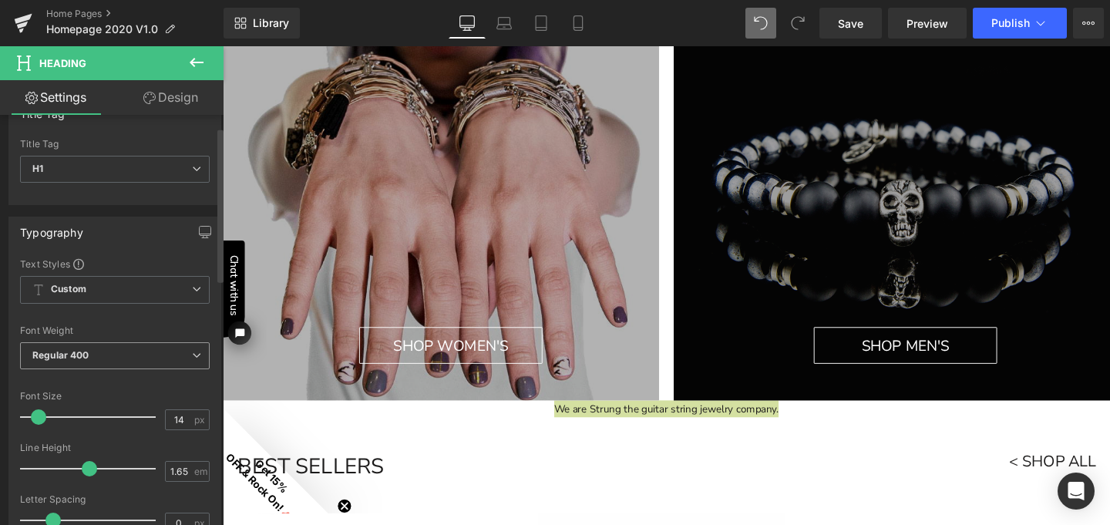
click at [134, 357] on span "Regular 400" at bounding box center [115, 355] width 190 height 27
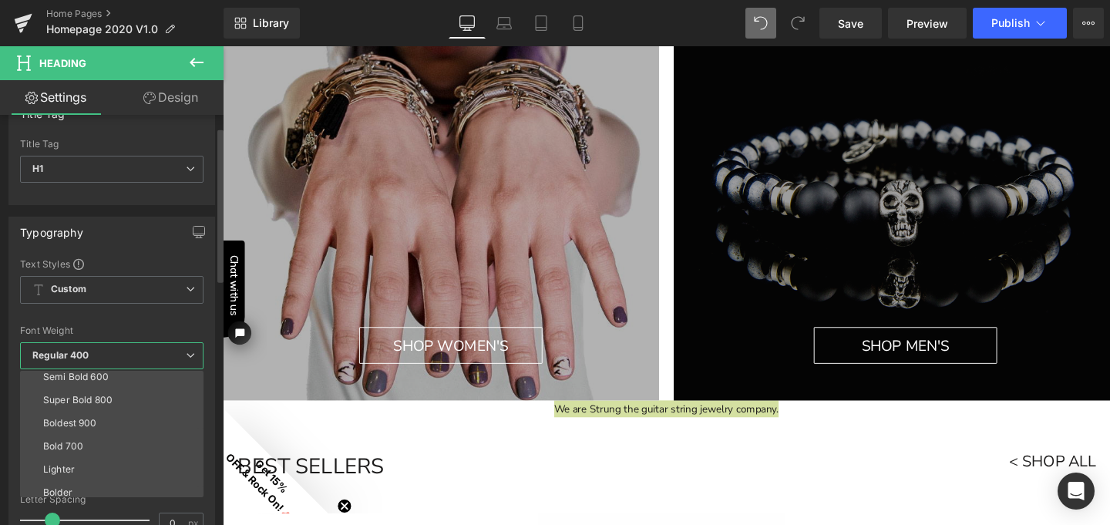
scroll to position [128, 0]
click at [119, 353] on span "Regular 400" at bounding box center [111, 355] width 183 height 27
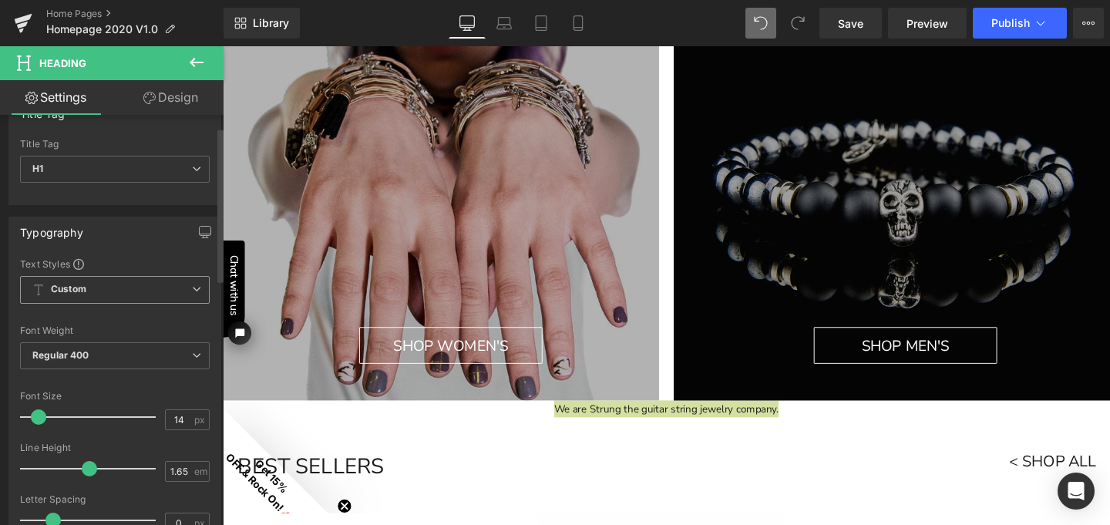
click at [115, 286] on span "Custom Setup Global Style" at bounding box center [115, 290] width 190 height 28
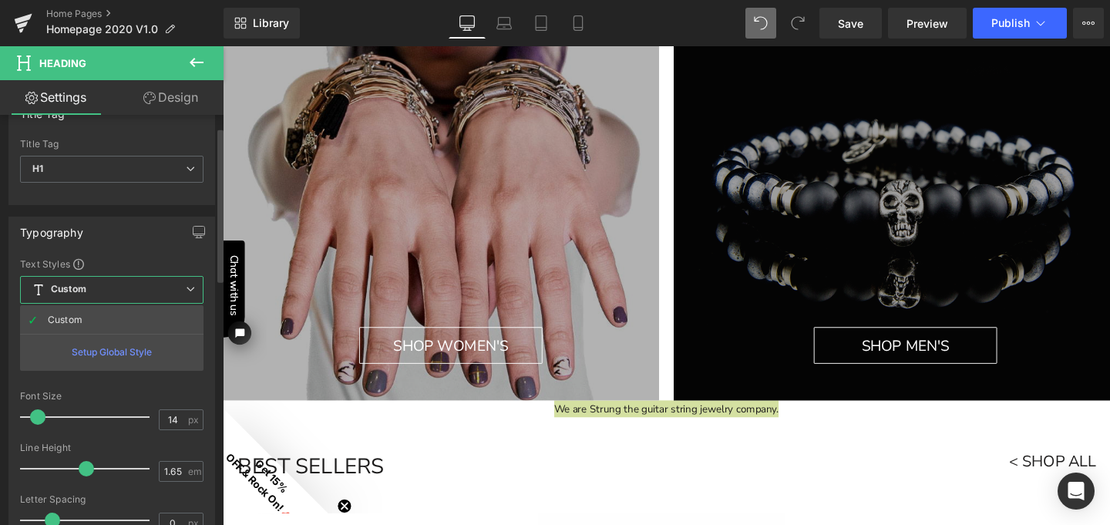
click at [107, 353] on div "Setup Global Style" at bounding box center [111, 352] width 183 height 36
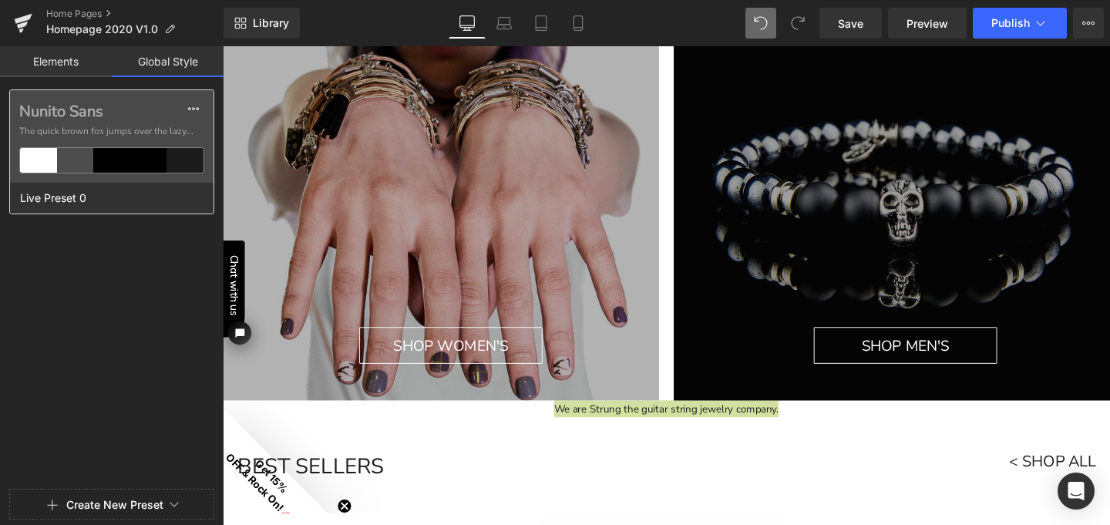
click at [71, 109] on label "Nunito Sans" at bounding box center [111, 111] width 185 height 18
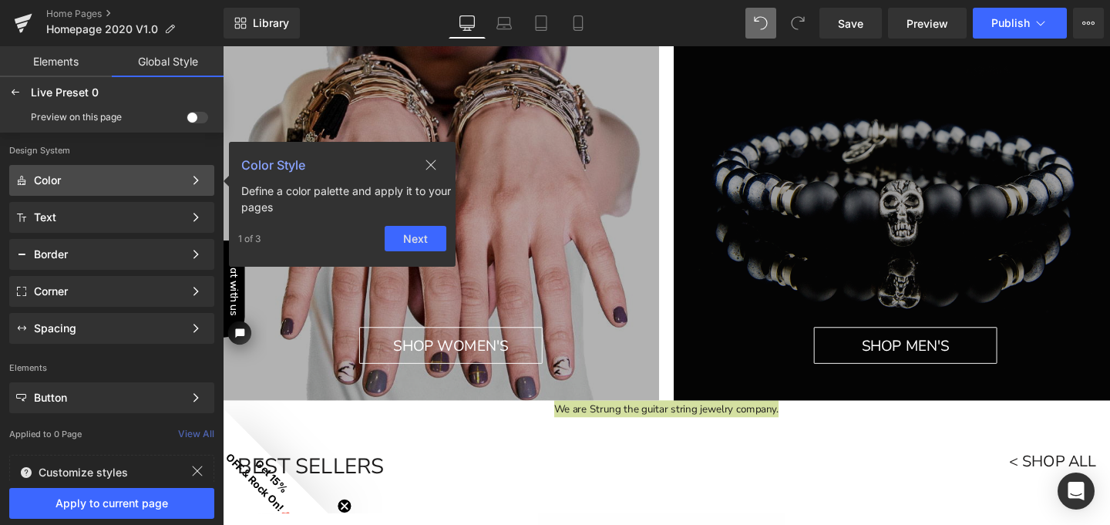
click at [433, 163] on icon at bounding box center [431, 165] width 12 height 12
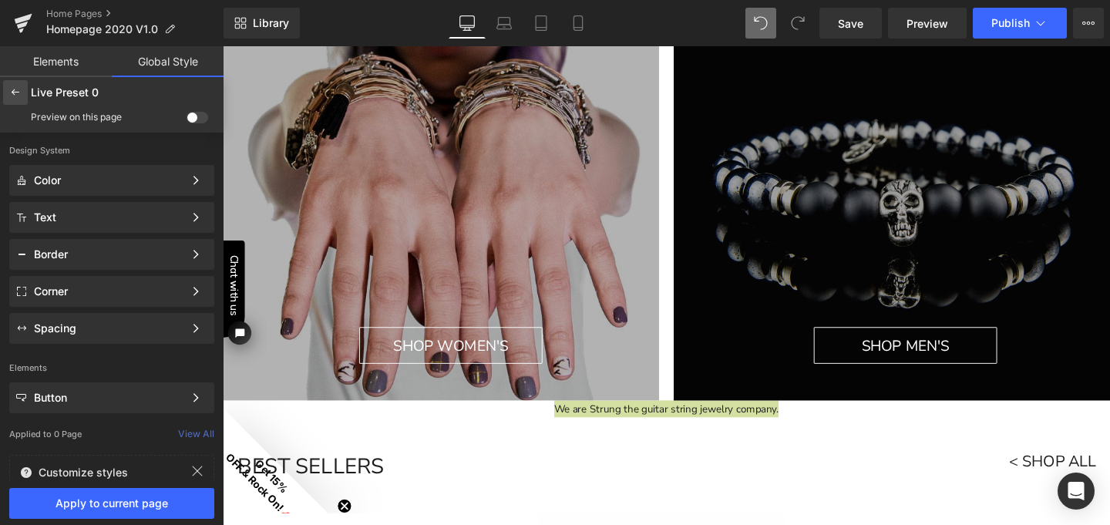
click at [15, 92] on icon at bounding box center [15, 92] width 12 height 12
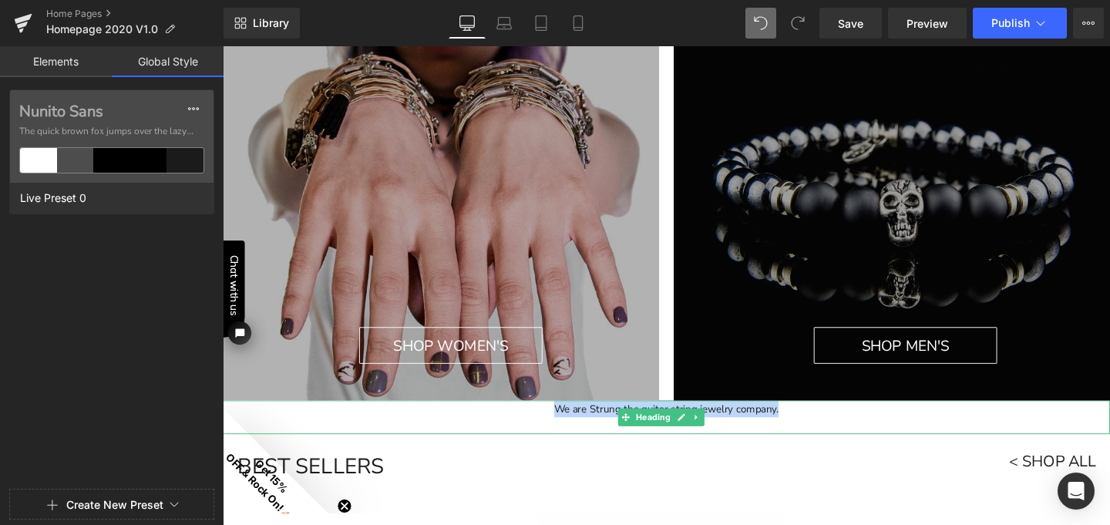
click at [750, 429] on h1 "We are Strung the guitar string jewelry company." at bounding box center [689, 427] width 932 height 18
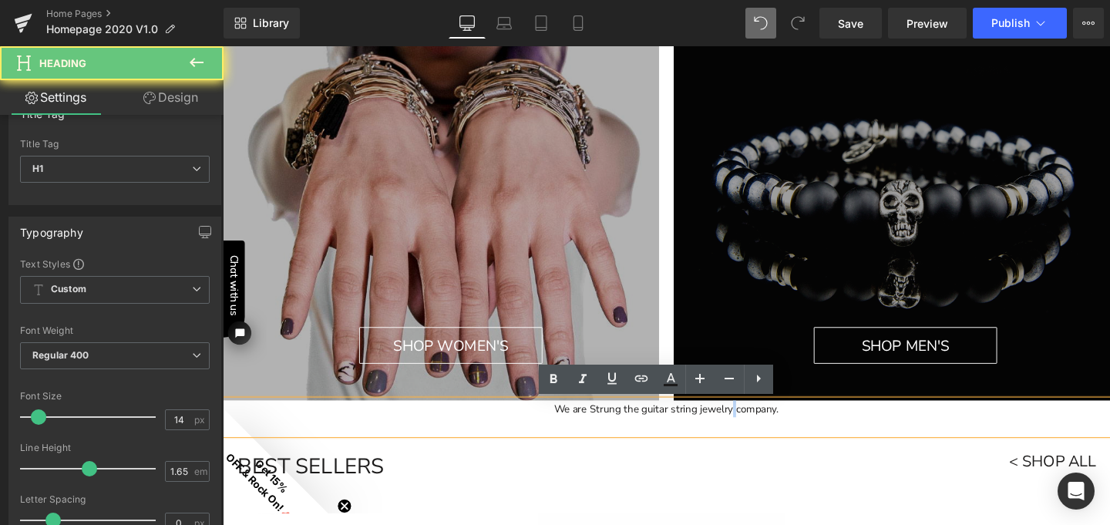
click at [750, 429] on h1 "We are Strung the guitar string jewelry company." at bounding box center [689, 427] width 932 height 18
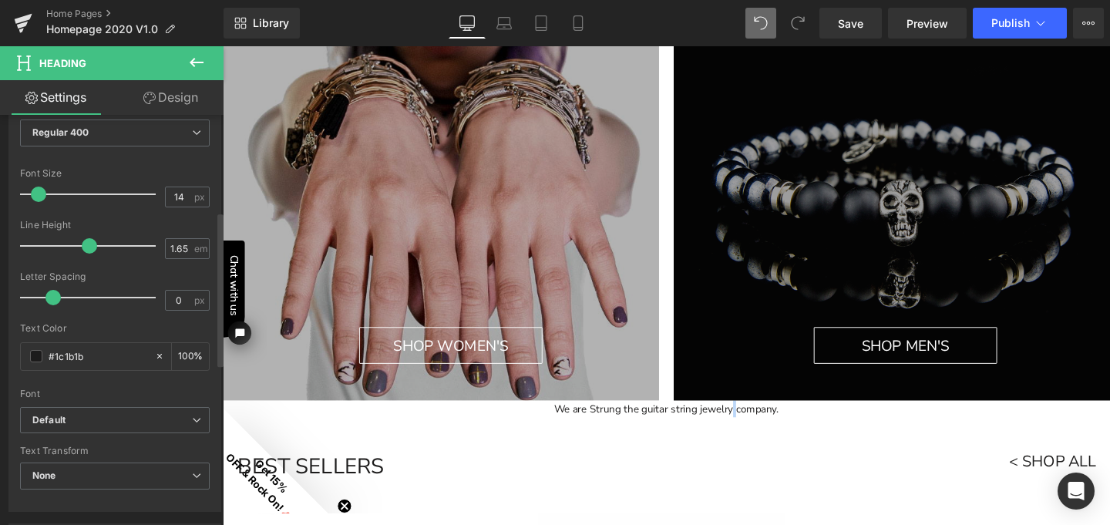
scroll to position [256, 0]
click at [126, 419] on b "Default" at bounding box center [112, 419] width 160 height 13
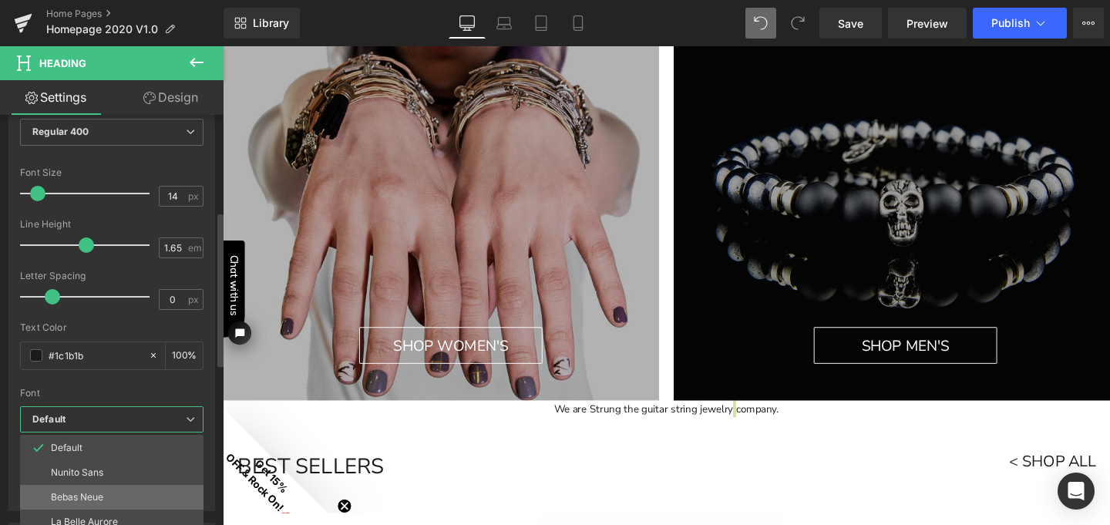
click at [113, 491] on li "Bebas Neue" at bounding box center [111, 497] width 183 height 25
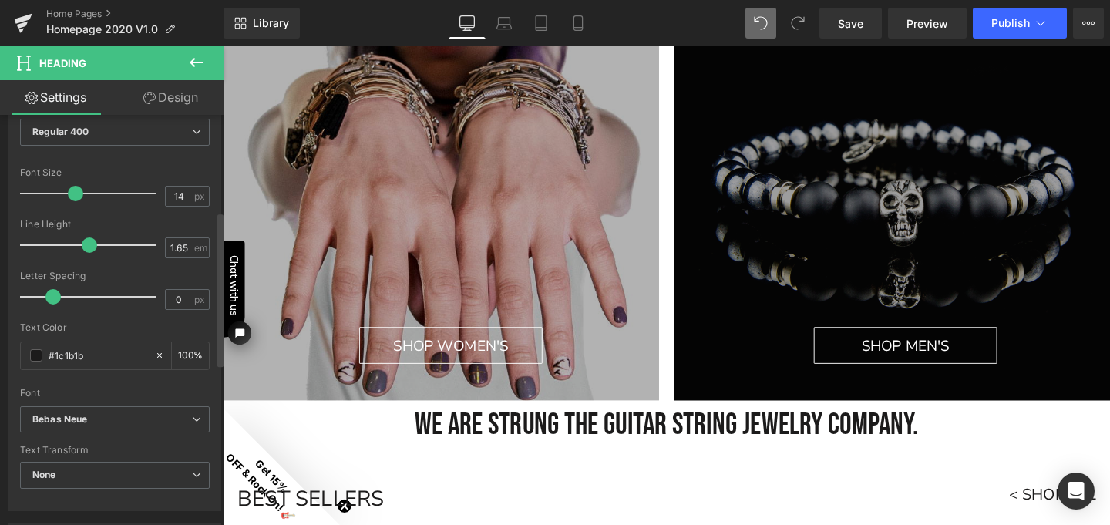
drag, startPoint x: 36, startPoint y: 193, endPoint x: 71, endPoint y: 197, distance: 34.9
click at [71, 197] on span at bounding box center [75, 193] width 15 height 15
click at [933, 441] on h1 "We are Strung the guitar string jewelry company." at bounding box center [689, 444] width 932 height 52
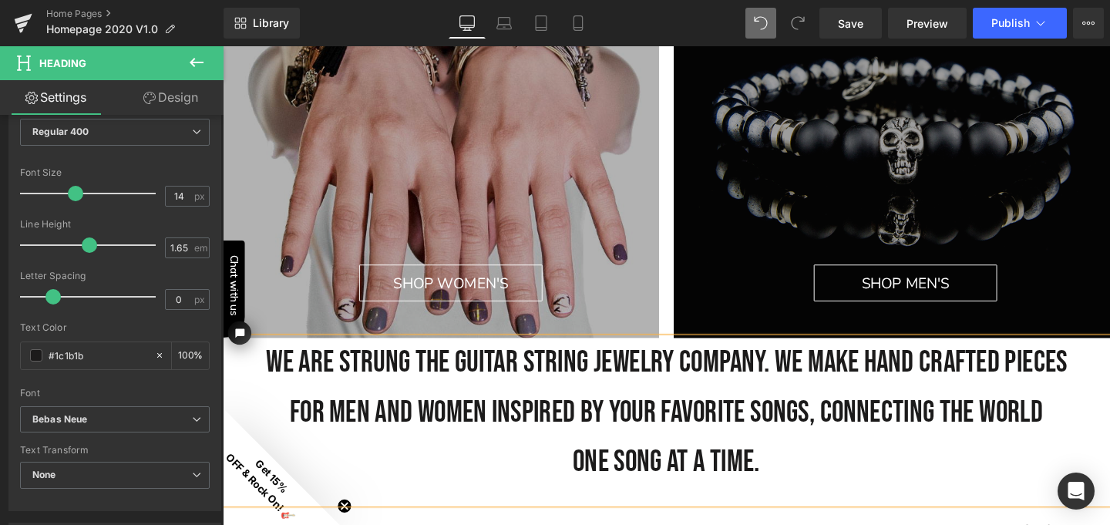
scroll to position [202, 0]
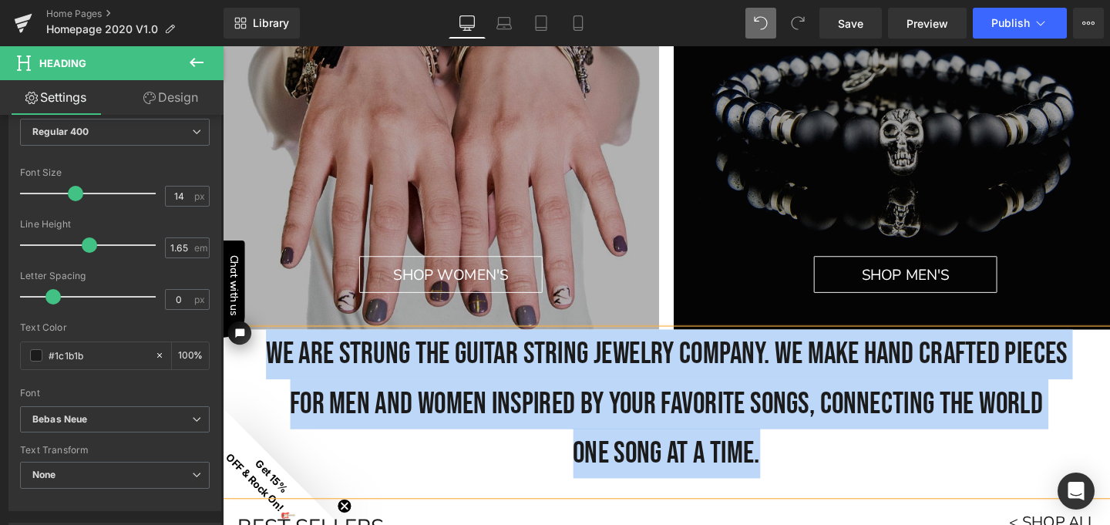
drag, startPoint x: 779, startPoint y: 593, endPoint x: 260, endPoint y: 361, distance: 568.5
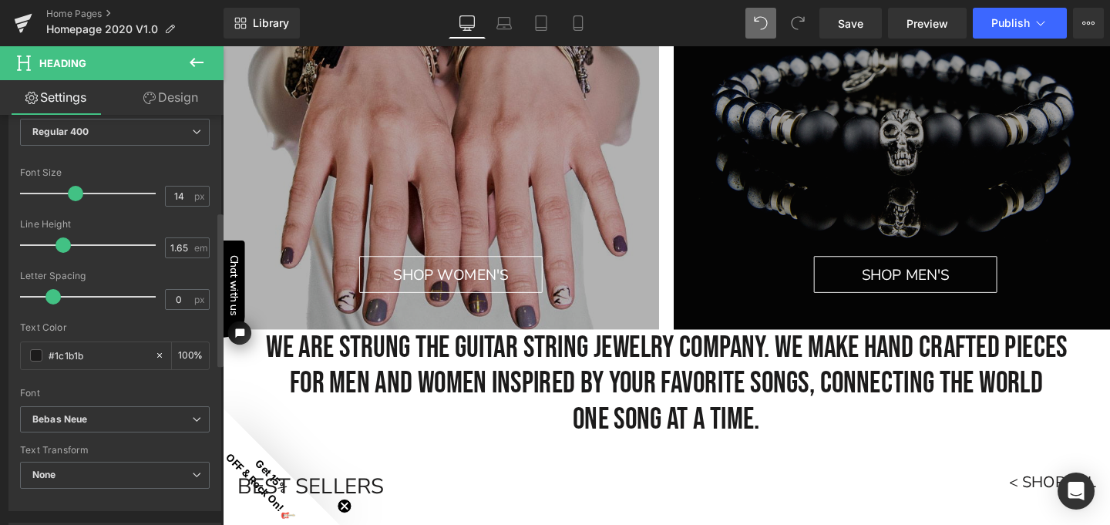
drag, startPoint x: 86, startPoint y: 244, endPoint x: 62, endPoint y: 243, distance: 23.9
click at [62, 243] on span at bounding box center [62, 244] width 15 height 15
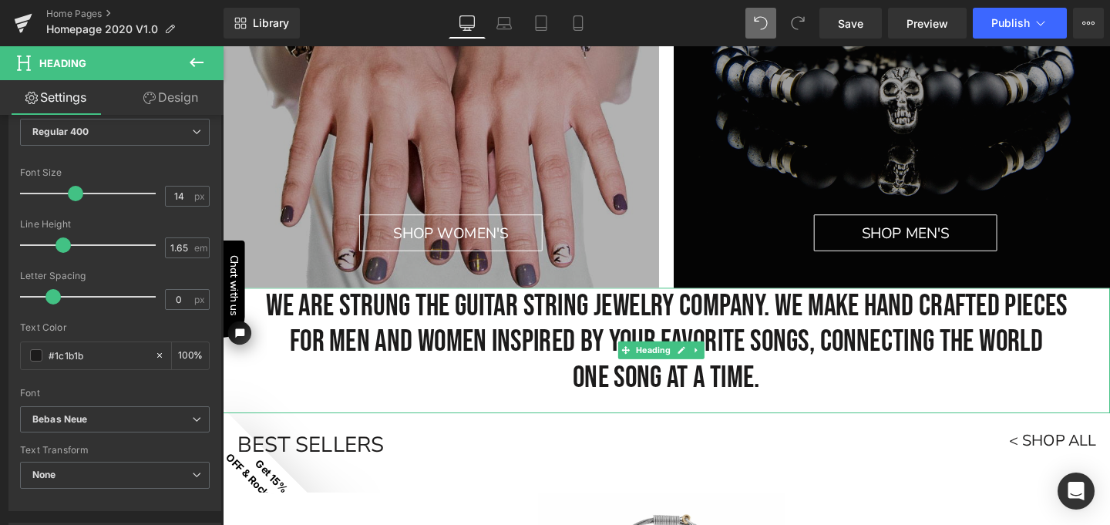
scroll to position [254, 0]
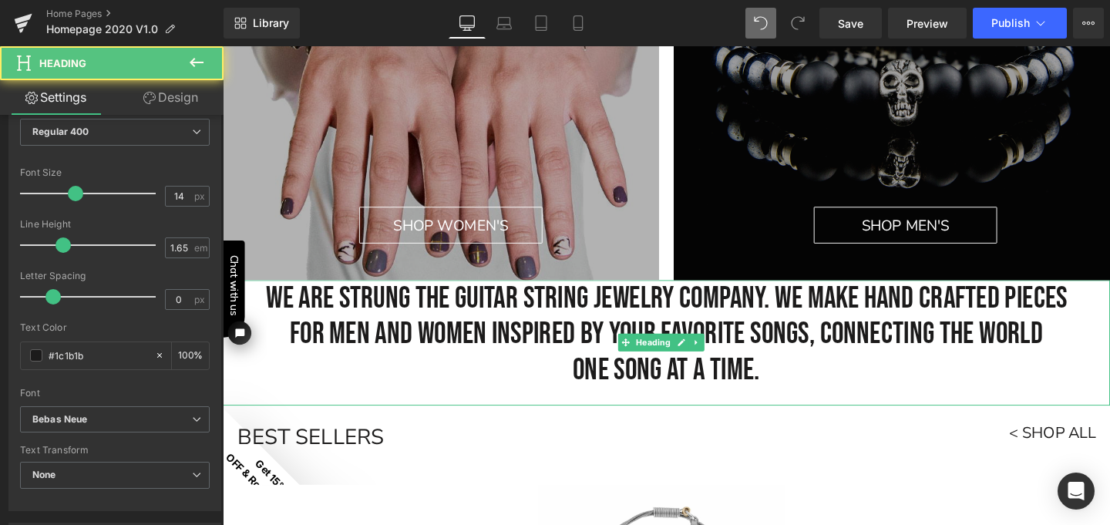
click at [1097, 306] on h1 "We are Strung the guitar string jewelry company. we make hand crafted pieces" at bounding box center [689, 311] width 932 height 38
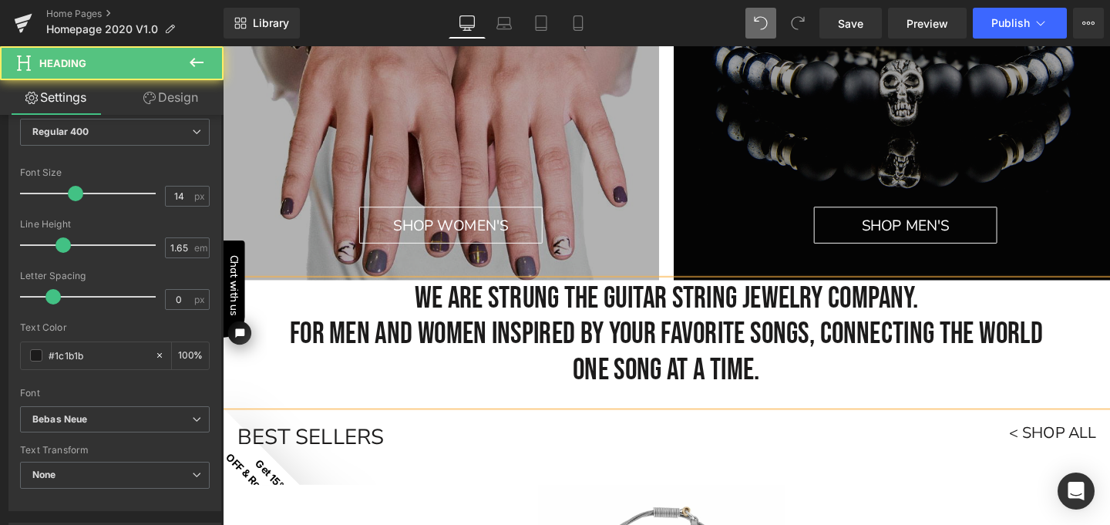
click at [493, 344] on h1 "for men and women inspired by your favorite songs, connecting the world" at bounding box center [689, 349] width 932 height 38
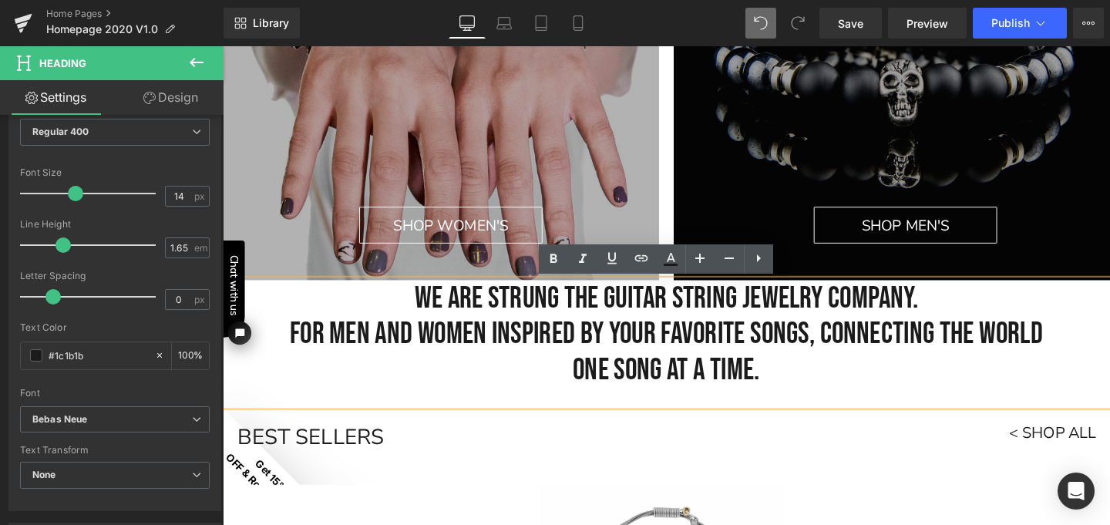
click at [500, 343] on h1 "for men and women inspired by your favorite songs, connecting the world" at bounding box center [689, 349] width 932 height 38
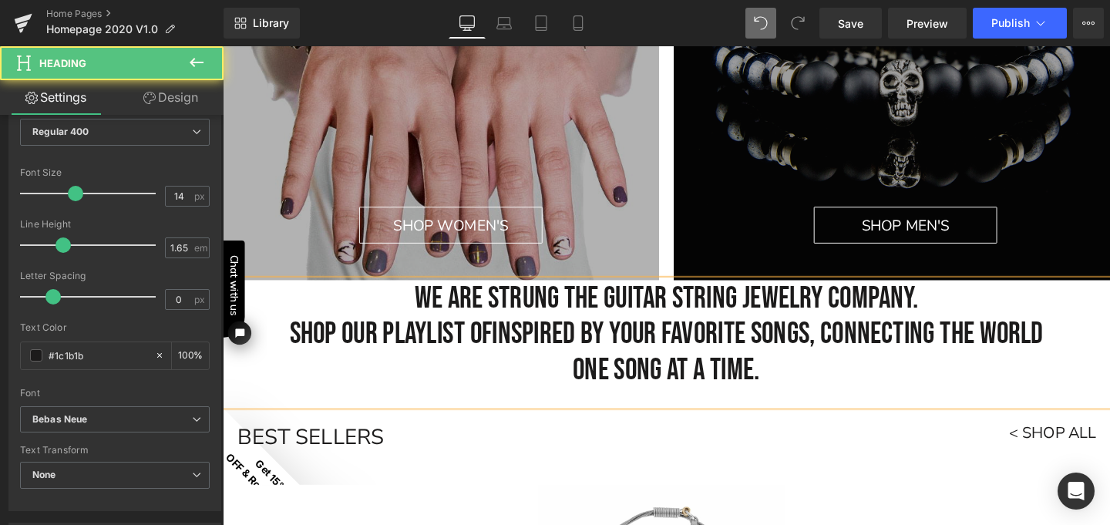
click at [764, 348] on h1 "shop our playlist ofinspired by your favorite songs, connecting the world" at bounding box center [689, 349] width 932 height 38
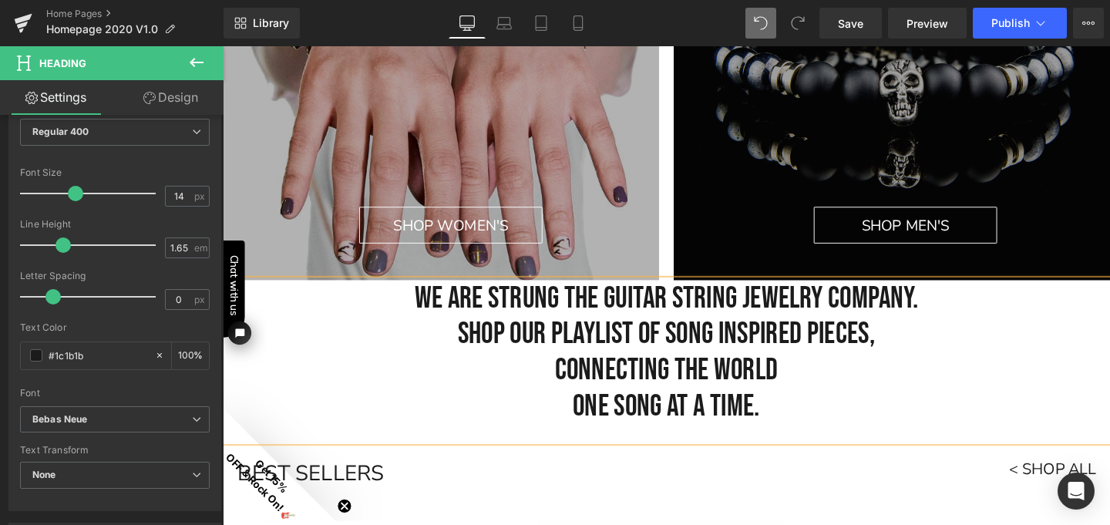
click at [586, 425] on h1 "one song at a time." at bounding box center [689, 425] width 932 height 38
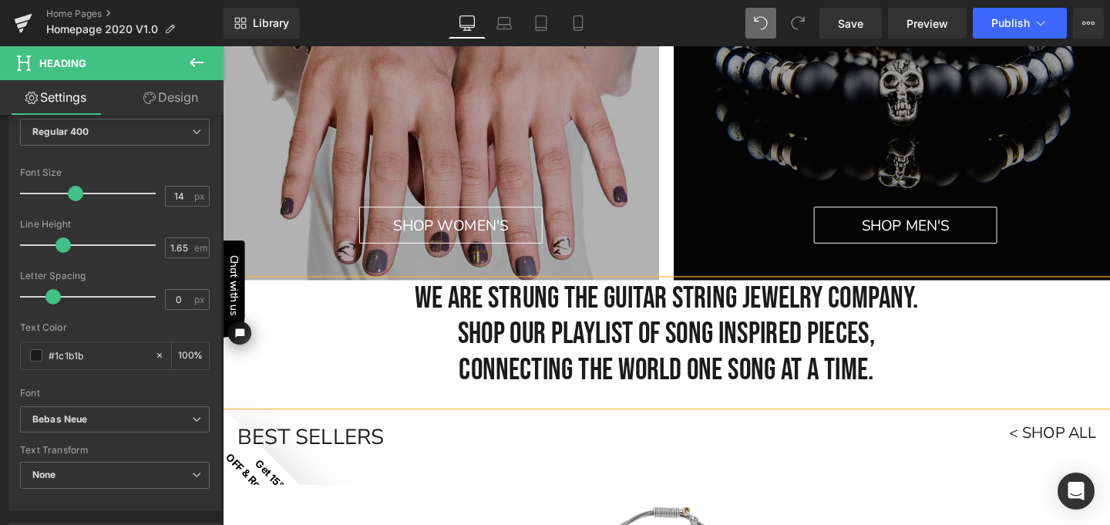
drag, startPoint x: 903, startPoint y: 387, endPoint x: 415, endPoint y: 302, distance: 495.9
click at [415, 302] on div "We are Strung the guitar string jewelry company. shop our playlist of song insp…" at bounding box center [689, 358] width 932 height 132
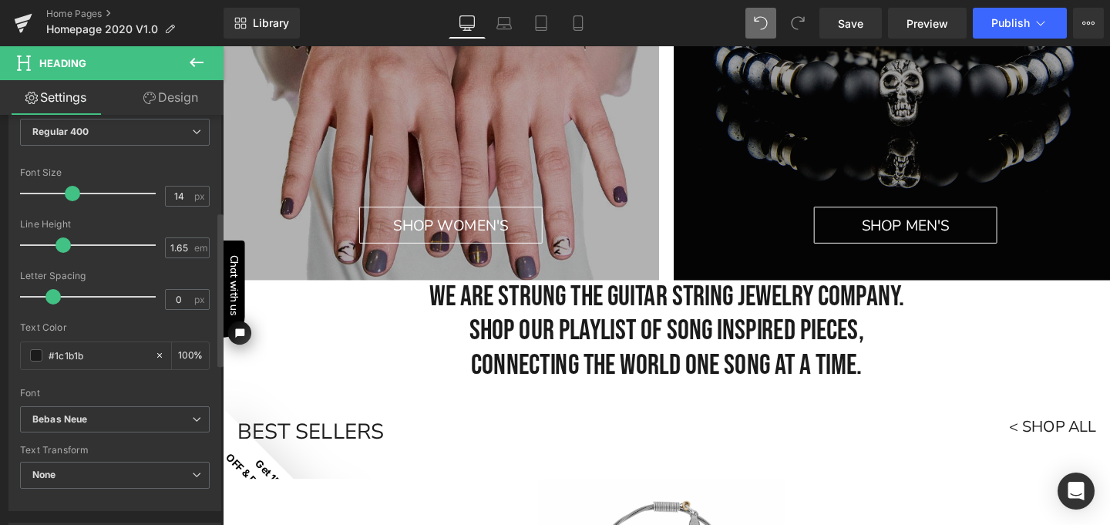
click at [72, 191] on span at bounding box center [72, 193] width 15 height 15
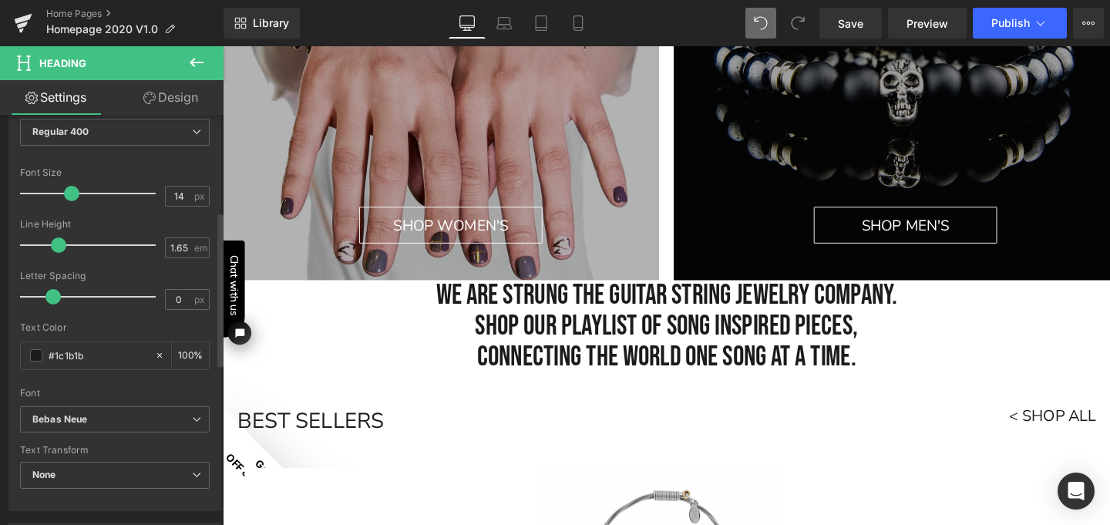
click at [53, 246] on span at bounding box center [58, 244] width 15 height 15
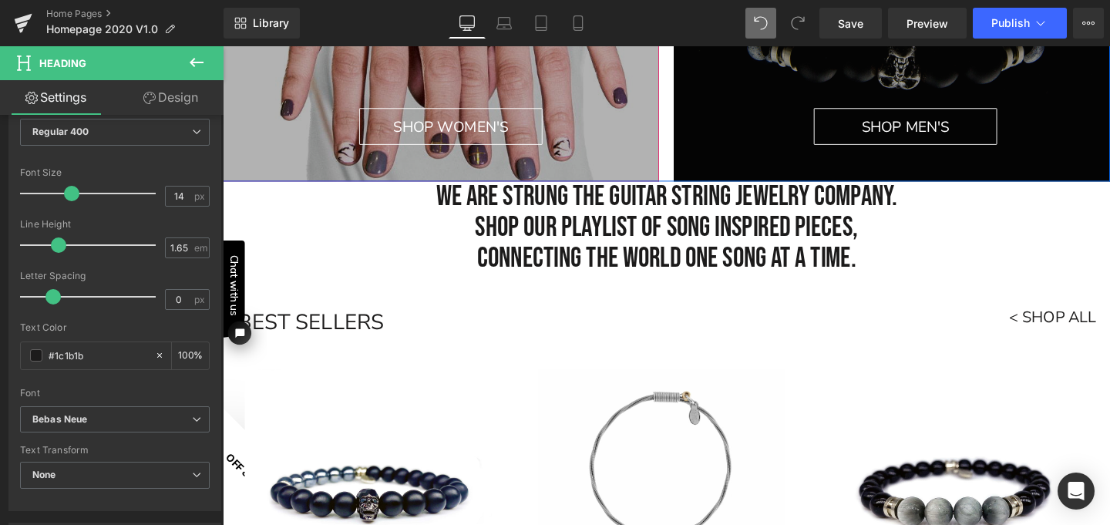
scroll to position [359, 0]
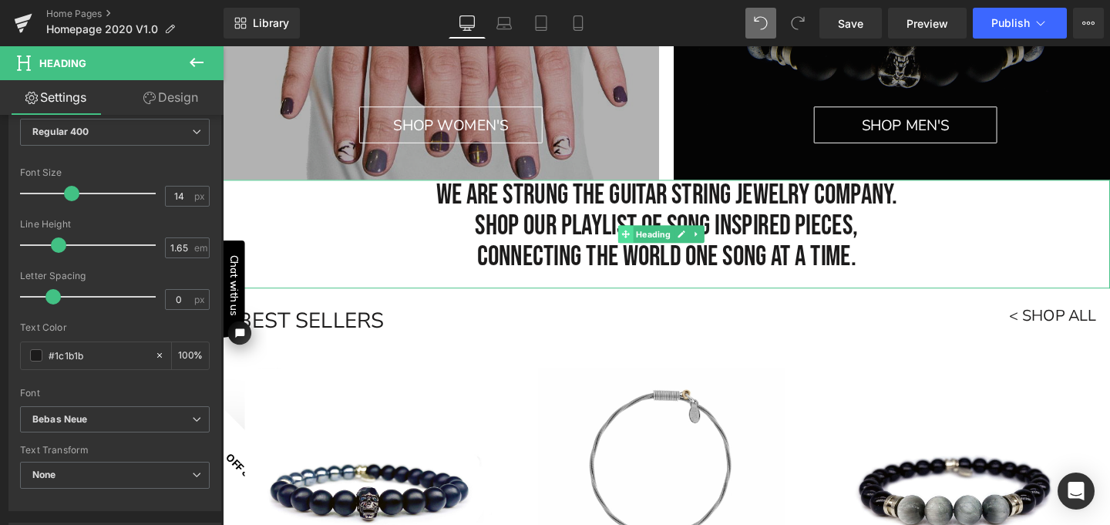
click at [644, 239] on icon at bounding box center [645, 243] width 8 height 9
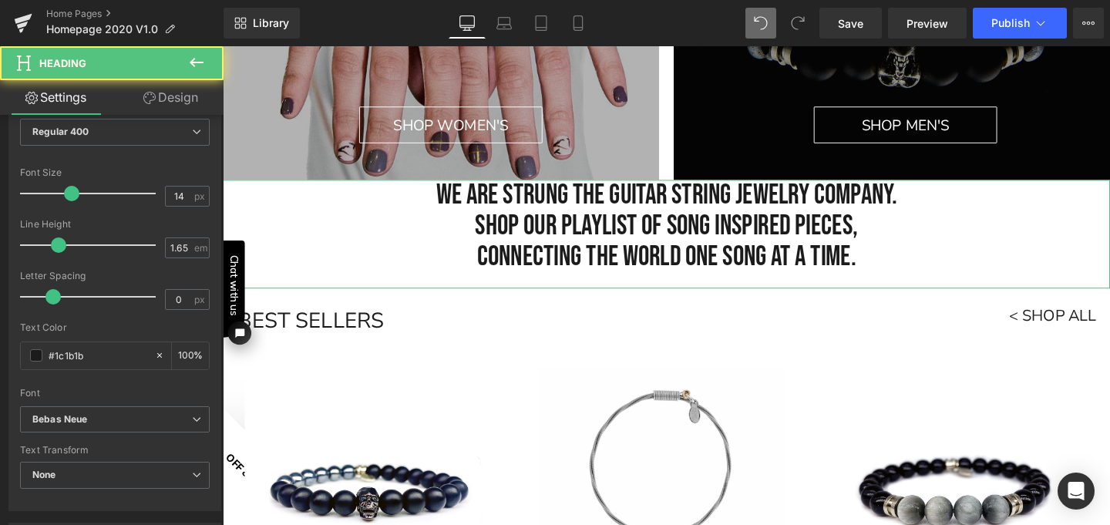
click at [182, 97] on link "Design" at bounding box center [171, 97] width 112 height 35
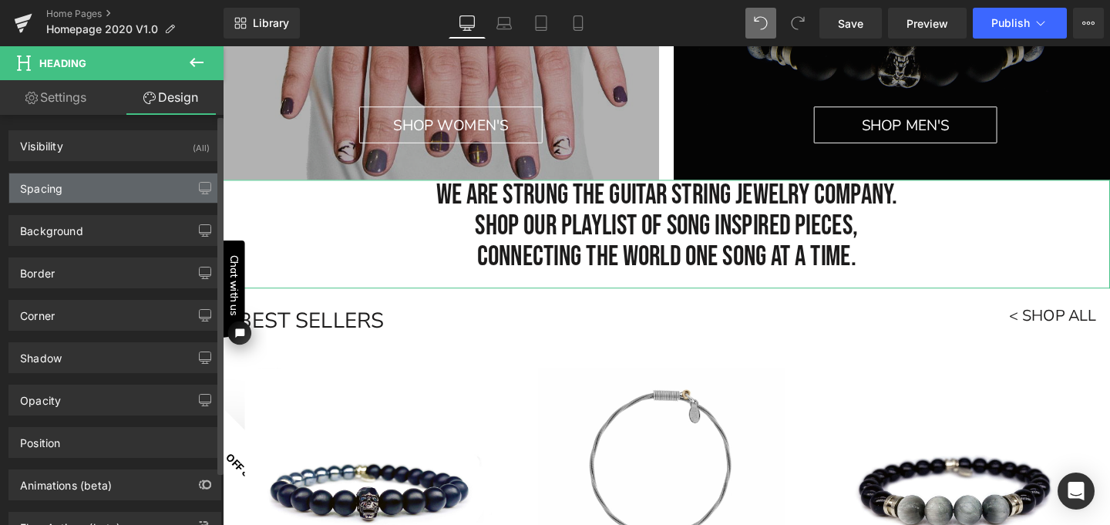
click at [143, 187] on div "Spacing" at bounding box center [114, 187] width 211 height 29
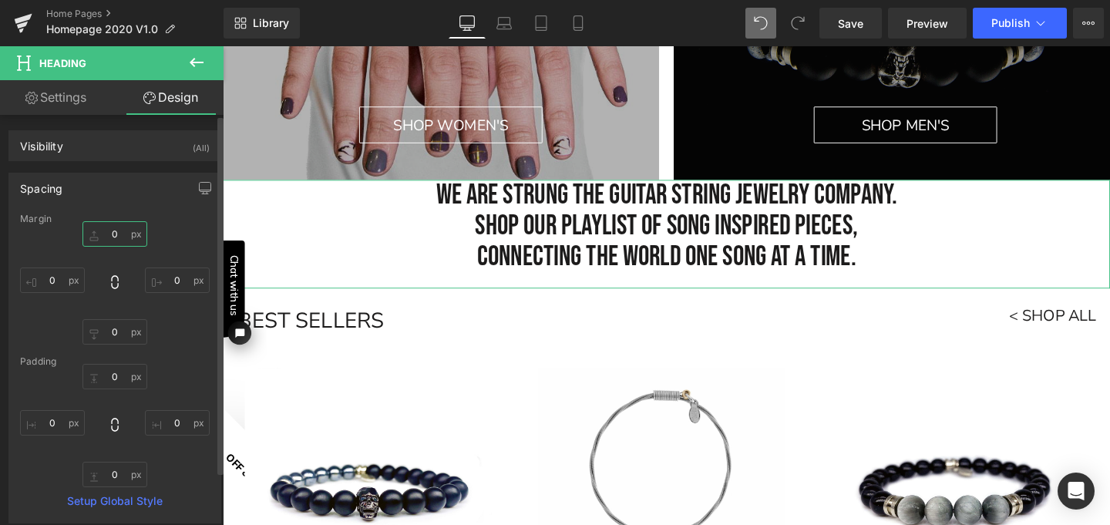
click at [110, 234] on input "0" at bounding box center [114, 233] width 65 height 25
type input "17"
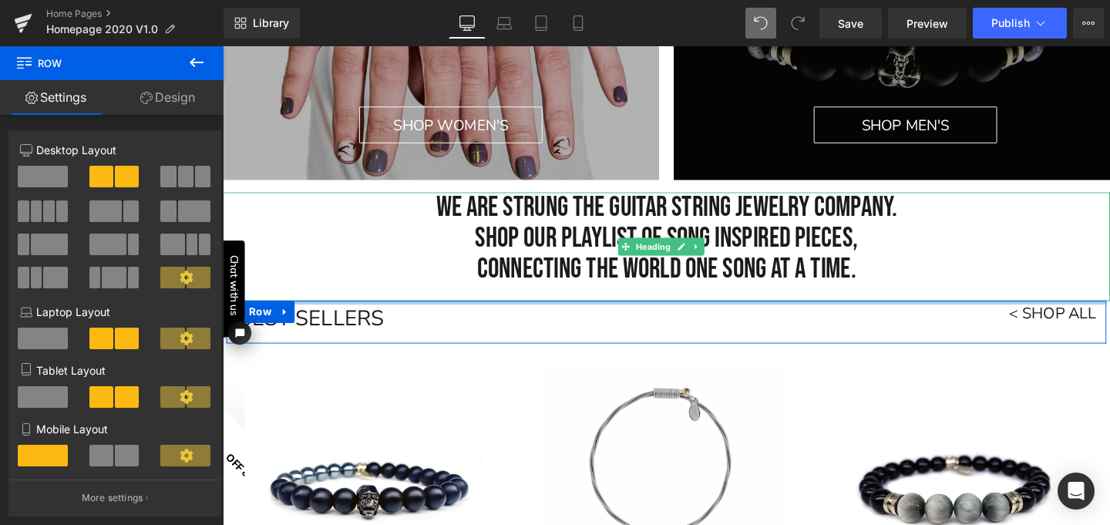
drag, startPoint x: 471, startPoint y: 314, endPoint x: 474, endPoint y: 295, distance: 18.8
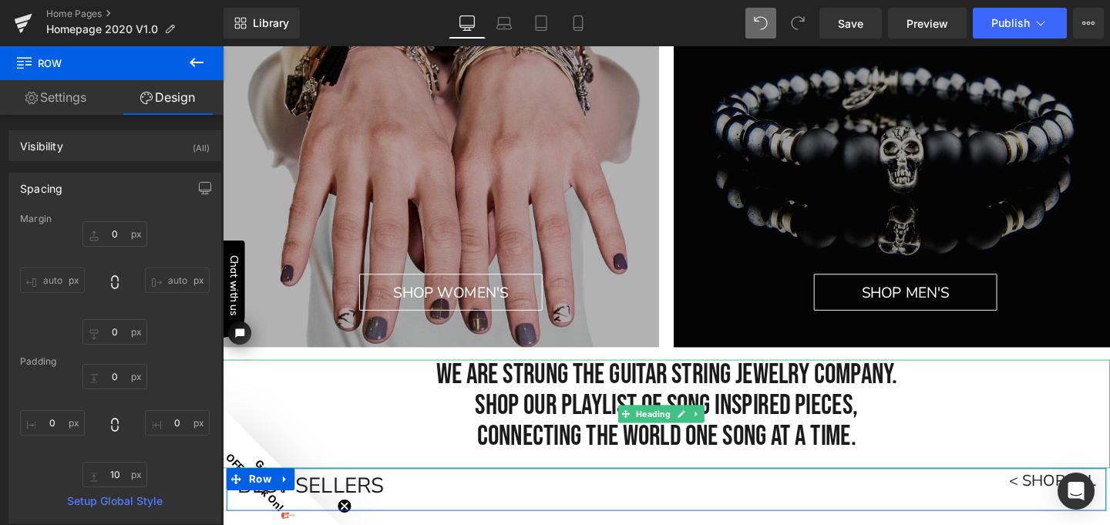
scroll to position [173, 0]
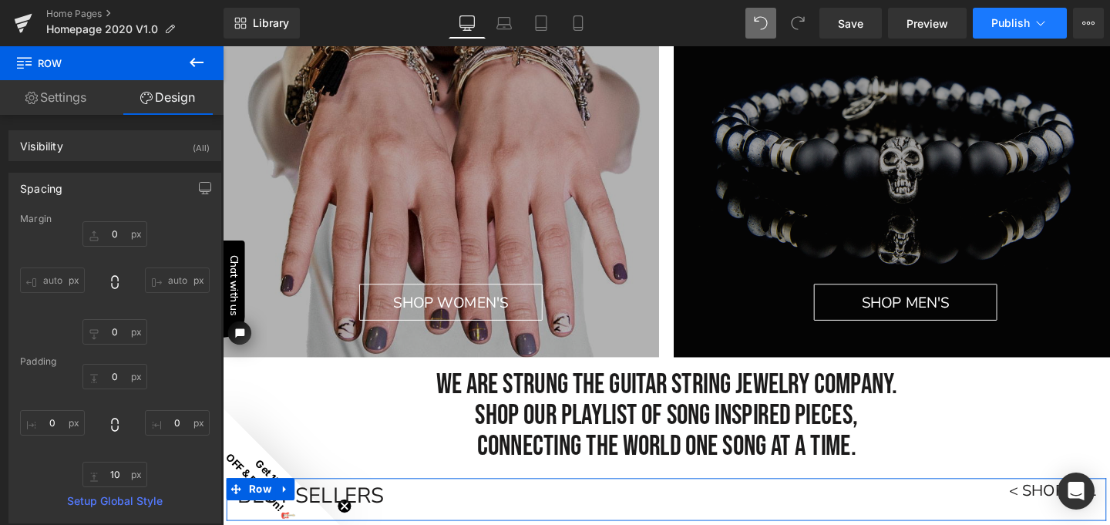
click at [1022, 24] on span "Publish" at bounding box center [1010, 23] width 39 height 12
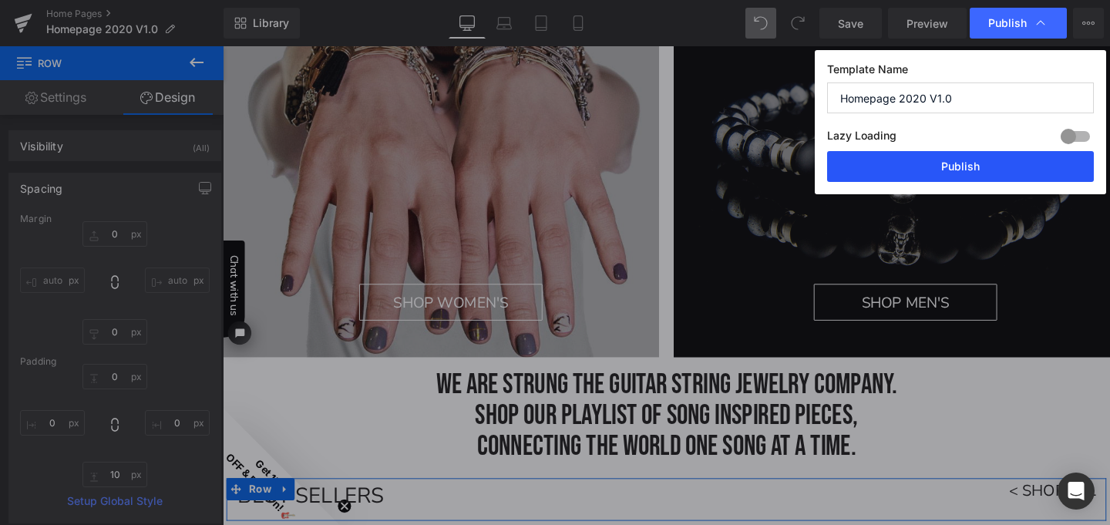
click at [945, 170] on button "Publish" at bounding box center [960, 166] width 267 height 31
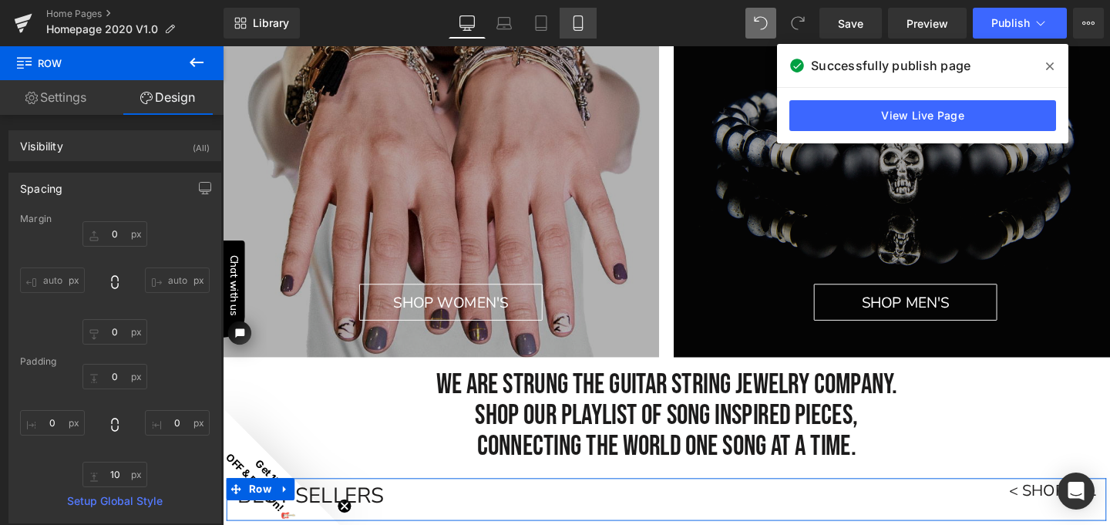
click at [575, 22] on icon at bounding box center [577, 22] width 15 height 15
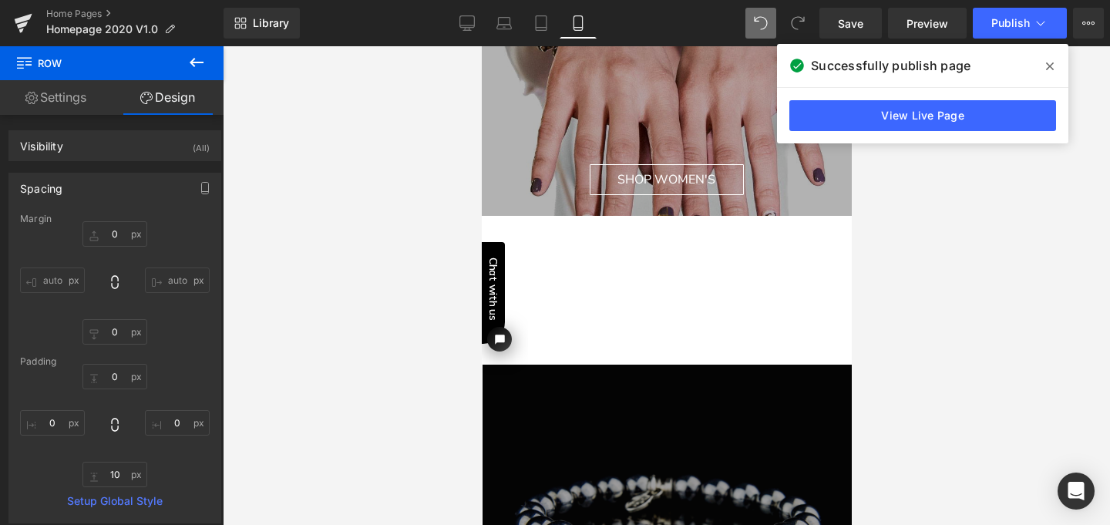
scroll to position [700, 0]
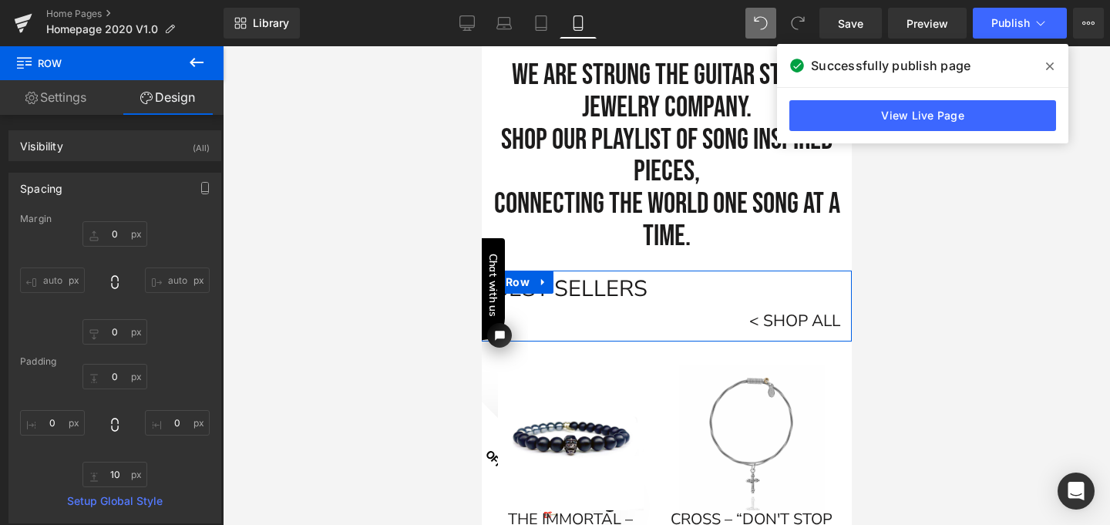
click at [1052, 67] on icon at bounding box center [1050, 66] width 8 height 12
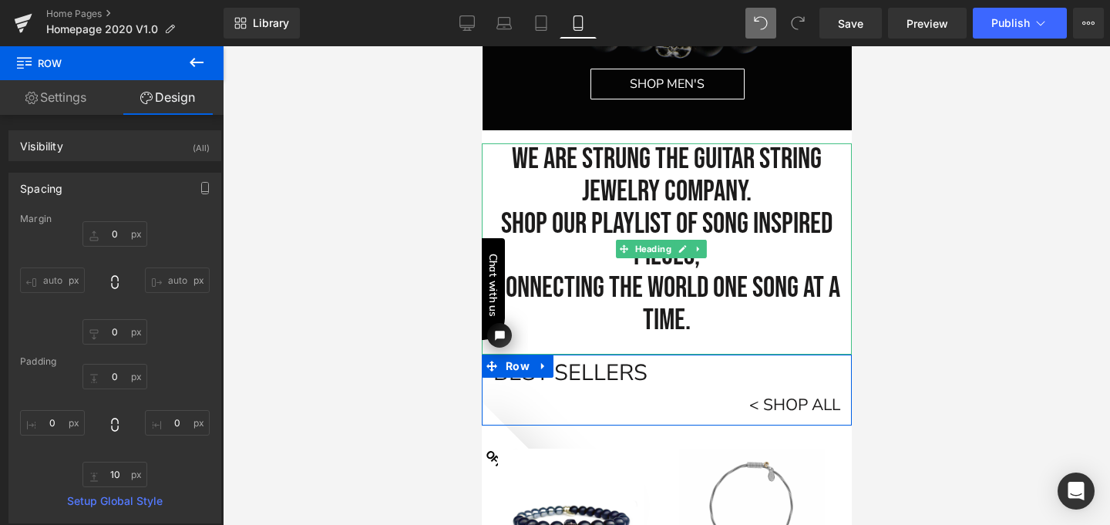
scroll to position [612, 0]
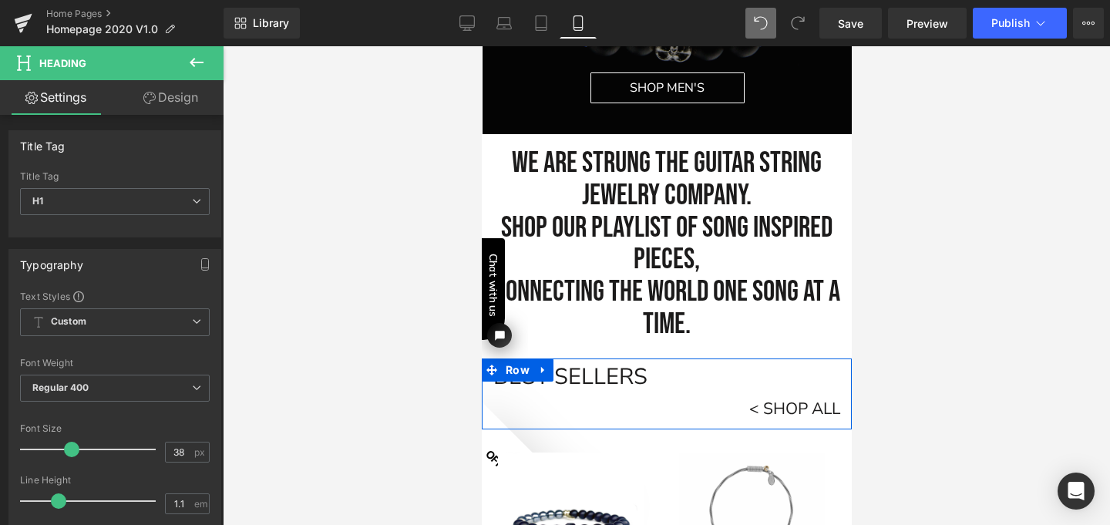
drag, startPoint x: 684, startPoint y: 432, endPoint x: 502, endPoint y: 151, distance: 333.9
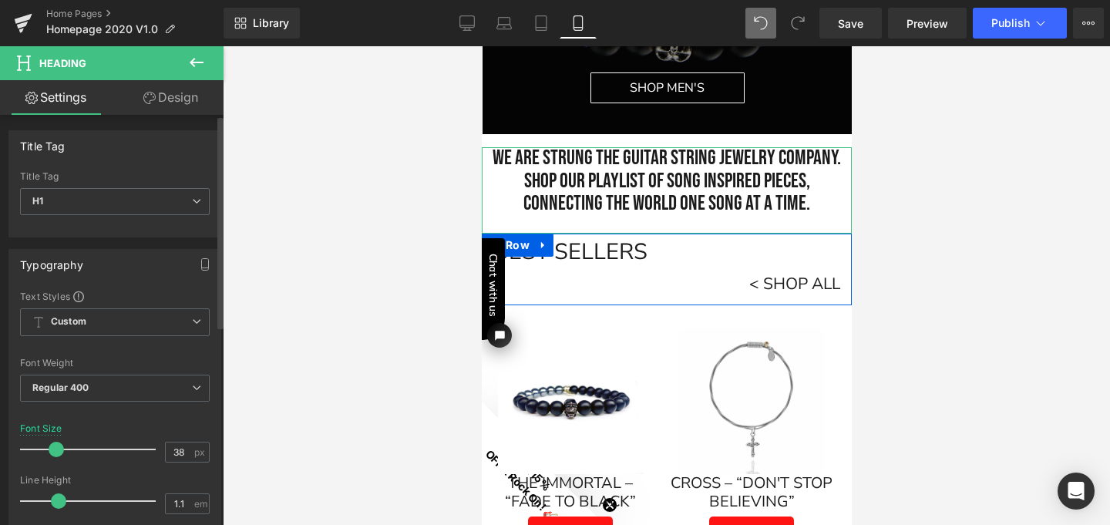
drag, startPoint x: 67, startPoint y: 448, endPoint x: 53, endPoint y: 449, distance: 13.9
click at [53, 449] on span at bounding box center [56, 449] width 15 height 15
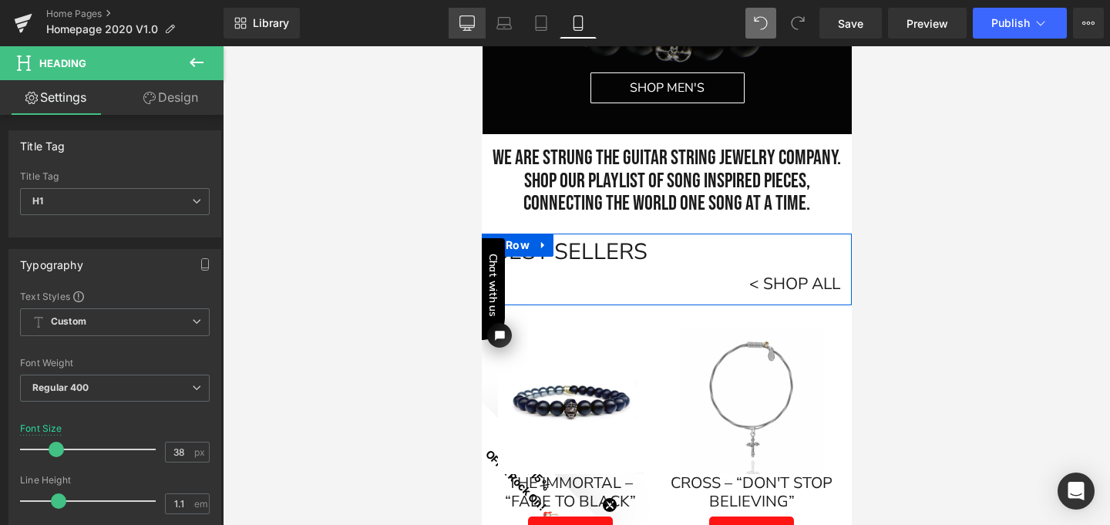
click at [465, 22] on icon at bounding box center [466, 22] width 15 height 15
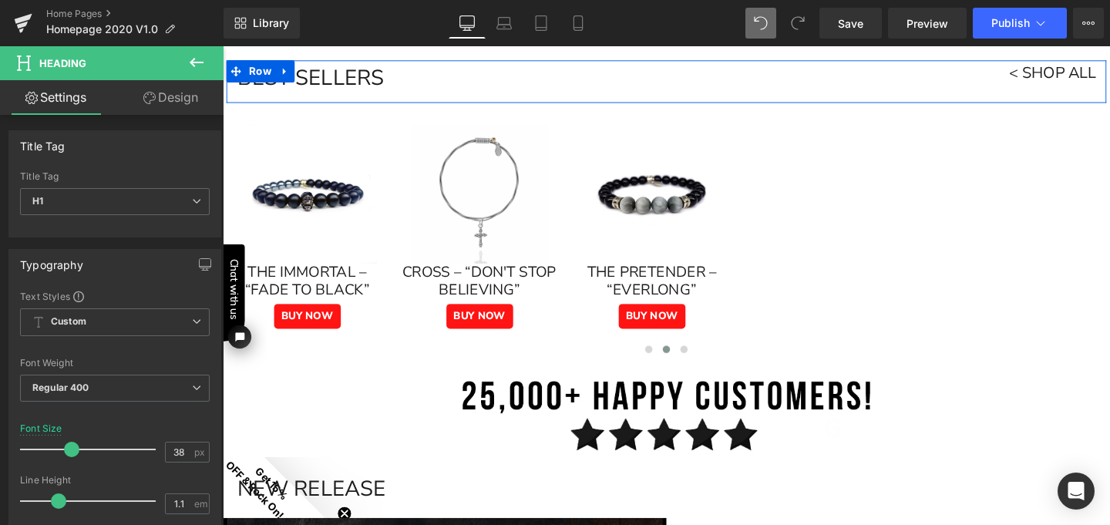
scroll to position [412, 0]
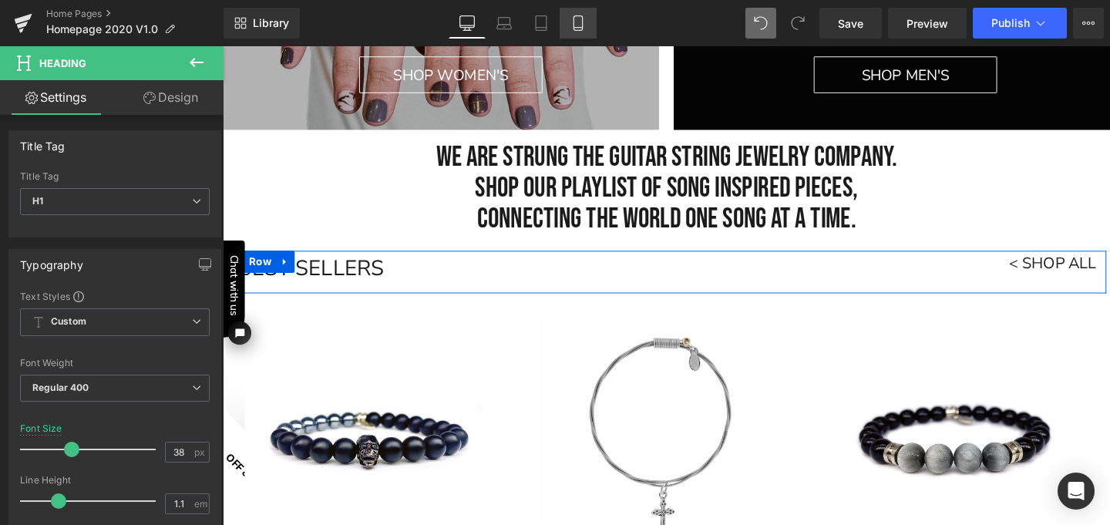
click at [579, 20] on icon at bounding box center [577, 22] width 15 height 15
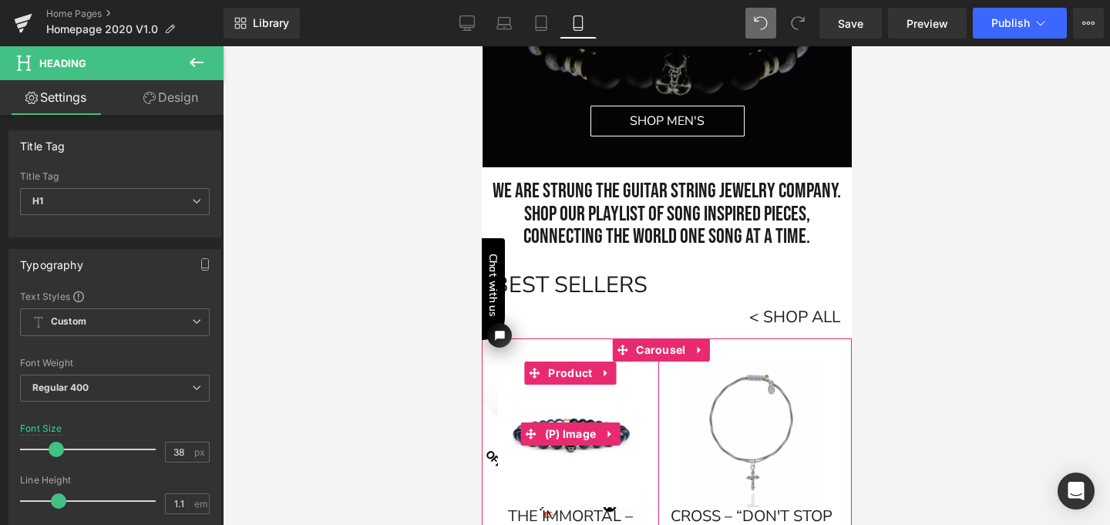
scroll to position [575, 0]
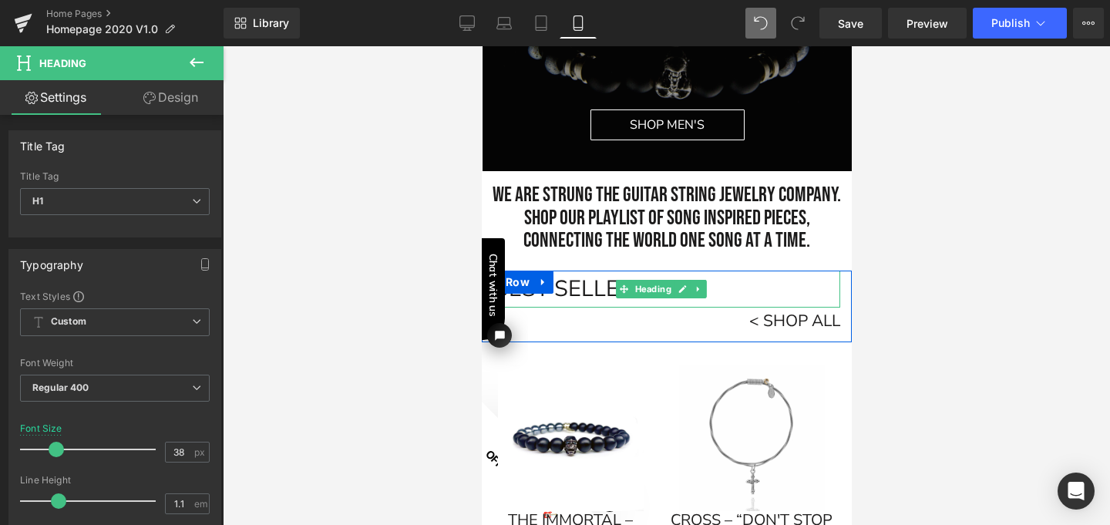
click at [596, 292] on h1 "BEST SELLERS" at bounding box center [665, 288] width 347 height 37
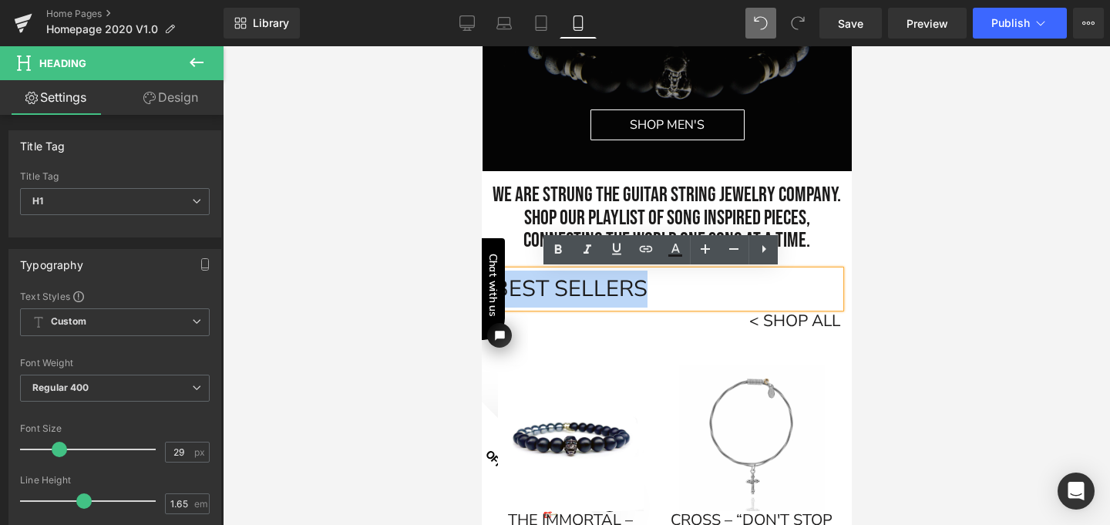
drag, startPoint x: 642, startPoint y: 288, endPoint x: 467, endPoint y: 275, distance: 175.4
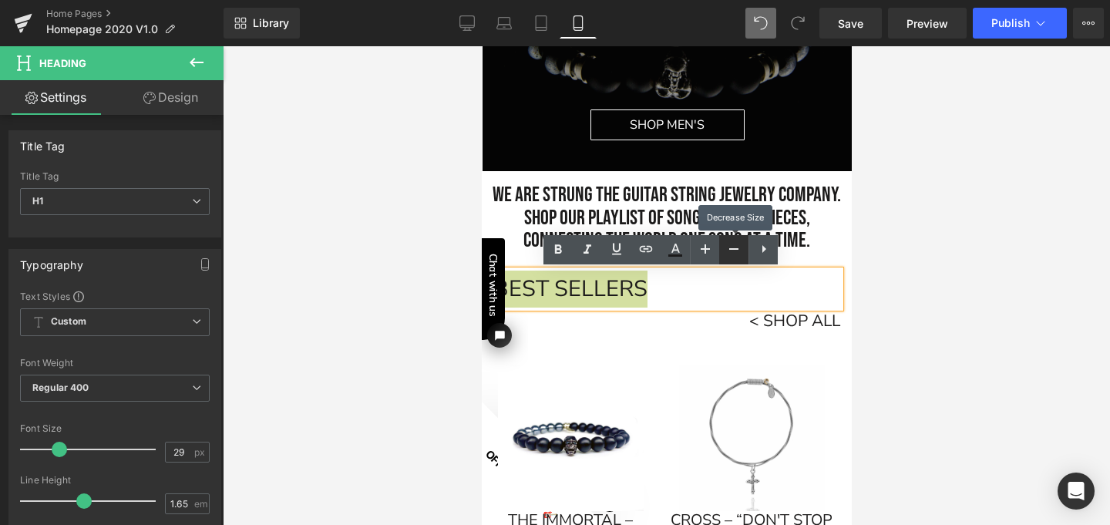
click at [732, 254] on icon at bounding box center [733, 249] width 18 height 18
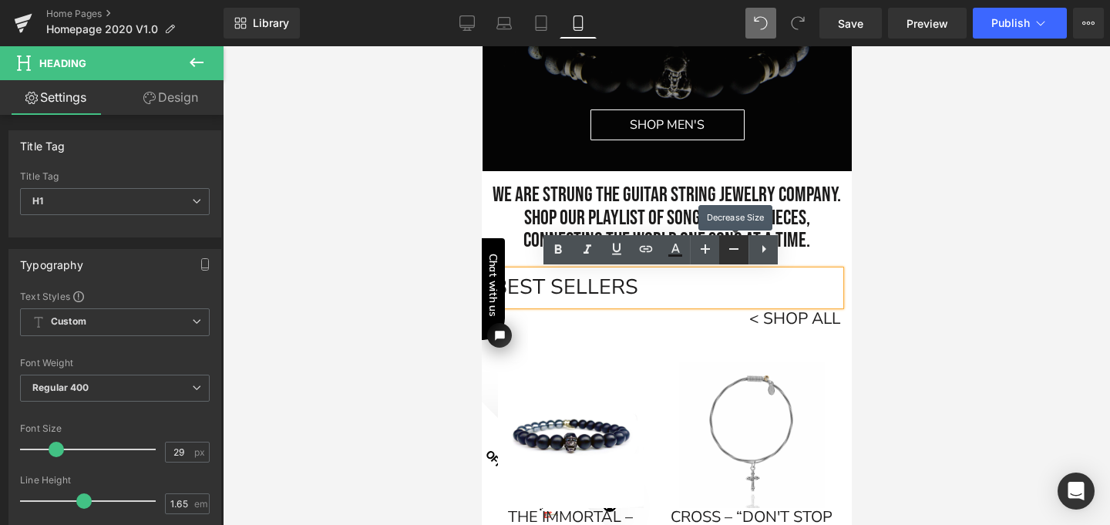
click at [732, 254] on icon at bounding box center [733, 249] width 18 height 18
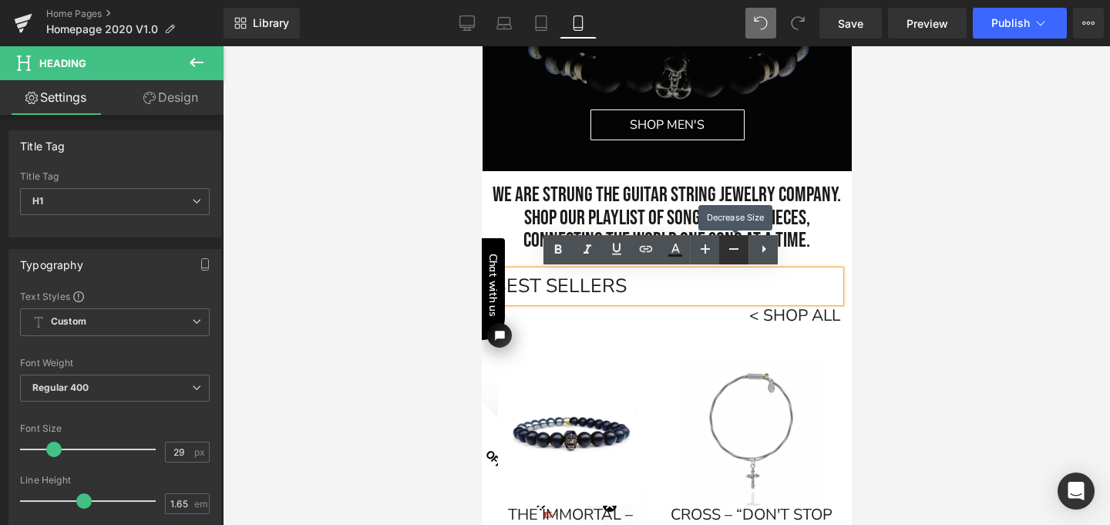
click at [732, 254] on icon at bounding box center [733, 249] width 18 height 18
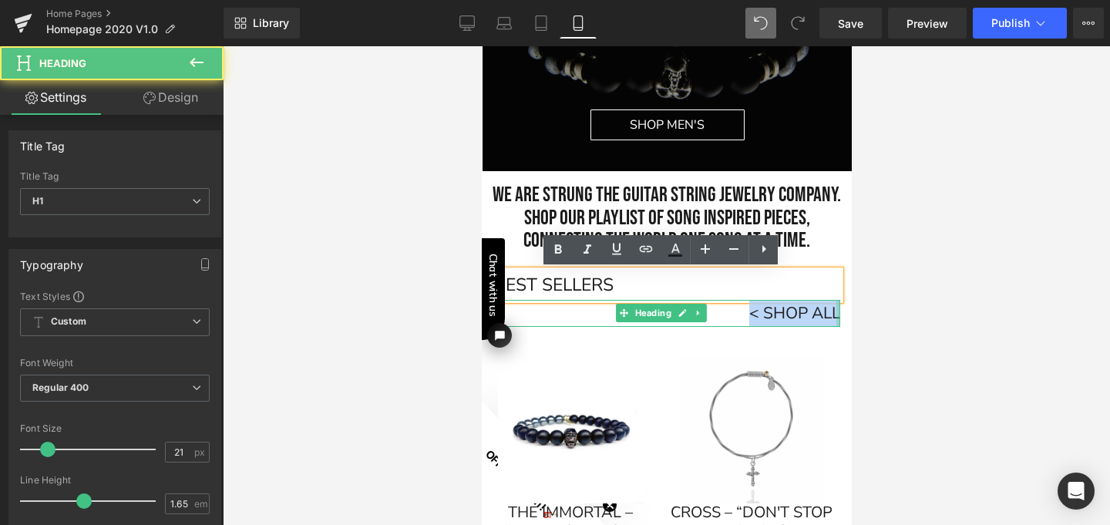
drag, startPoint x: 736, startPoint y: 314, endPoint x: 827, endPoint y: 316, distance: 91.0
click at [827, 316] on div "< SHOP ALL Heading" at bounding box center [665, 313] width 347 height 27
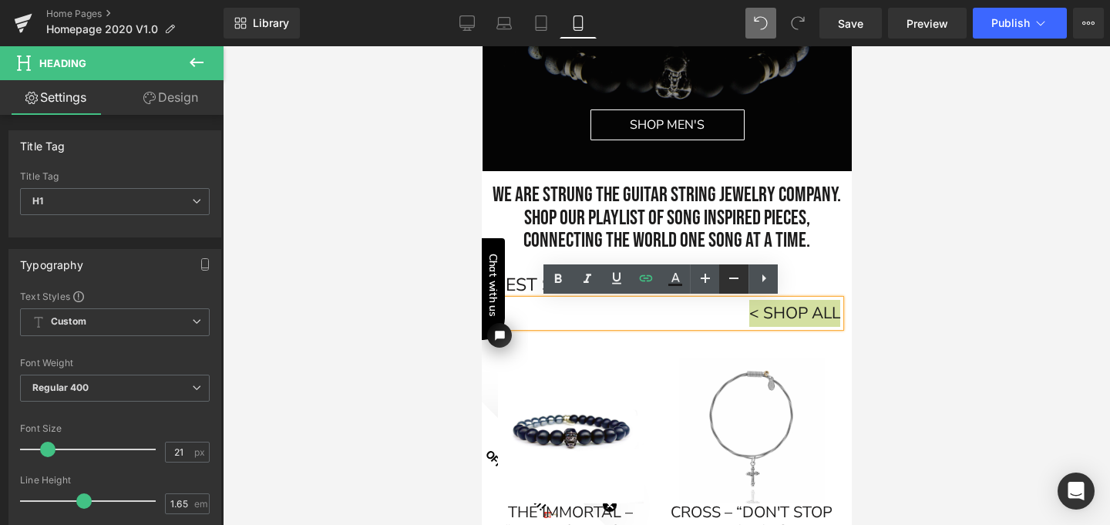
click at [734, 277] on icon at bounding box center [733, 278] width 9 height 2
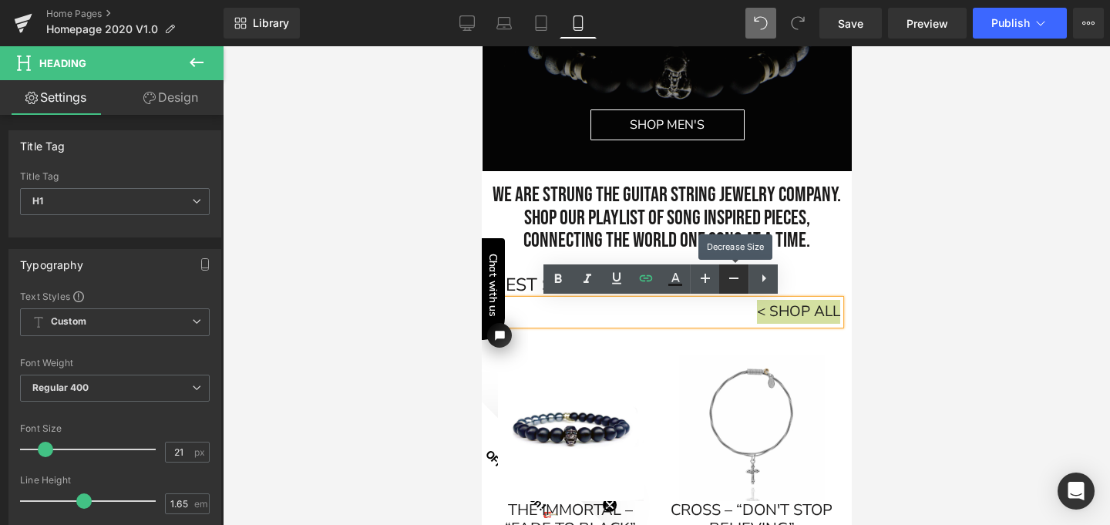
click at [734, 277] on icon at bounding box center [733, 278] width 9 height 2
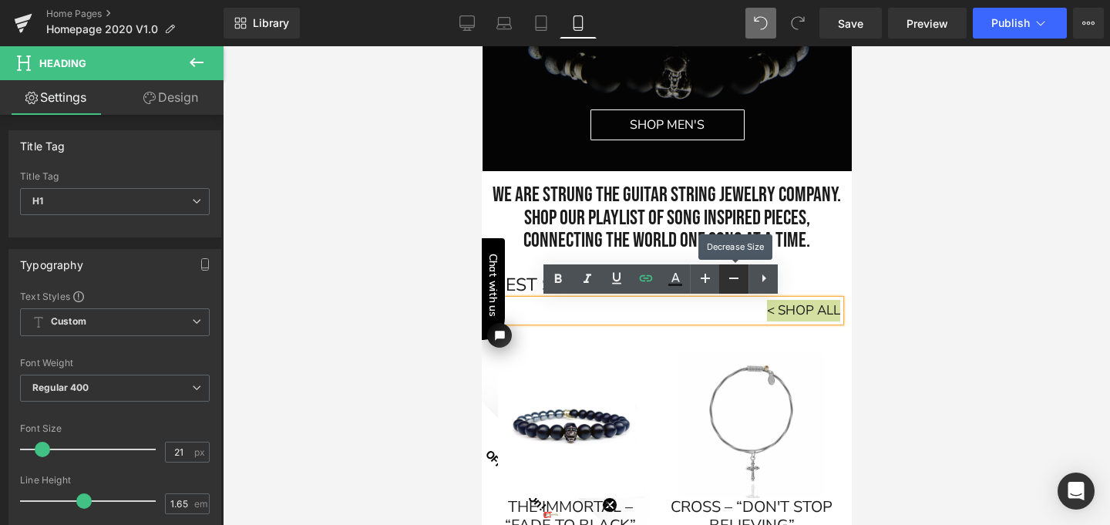
click at [734, 277] on icon at bounding box center [733, 278] width 18 height 18
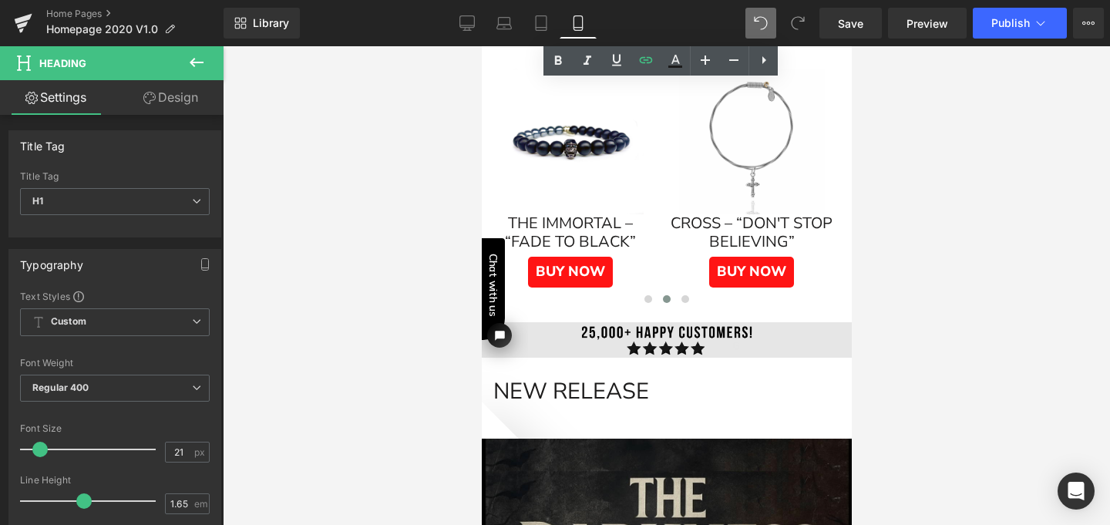
scroll to position [858, 0]
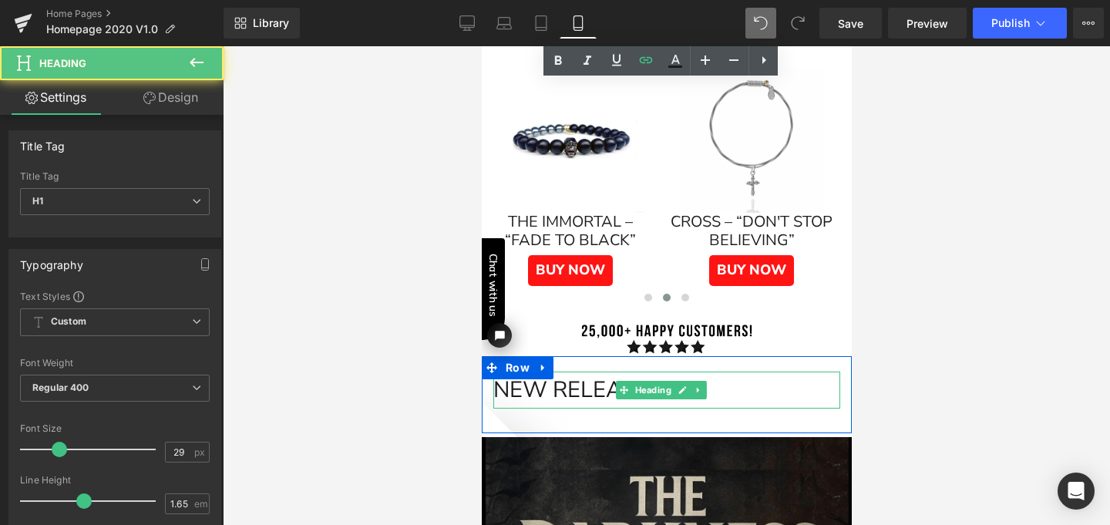
click at [539, 378] on h1 "NEW RELEASE" at bounding box center [665, 389] width 347 height 37
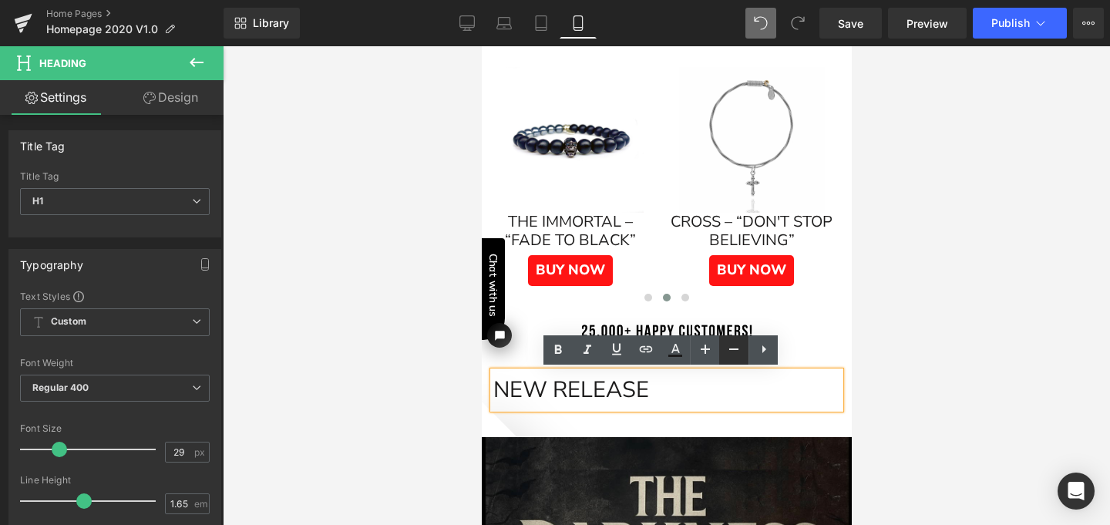
click at [731, 349] on icon at bounding box center [733, 349] width 9 height 2
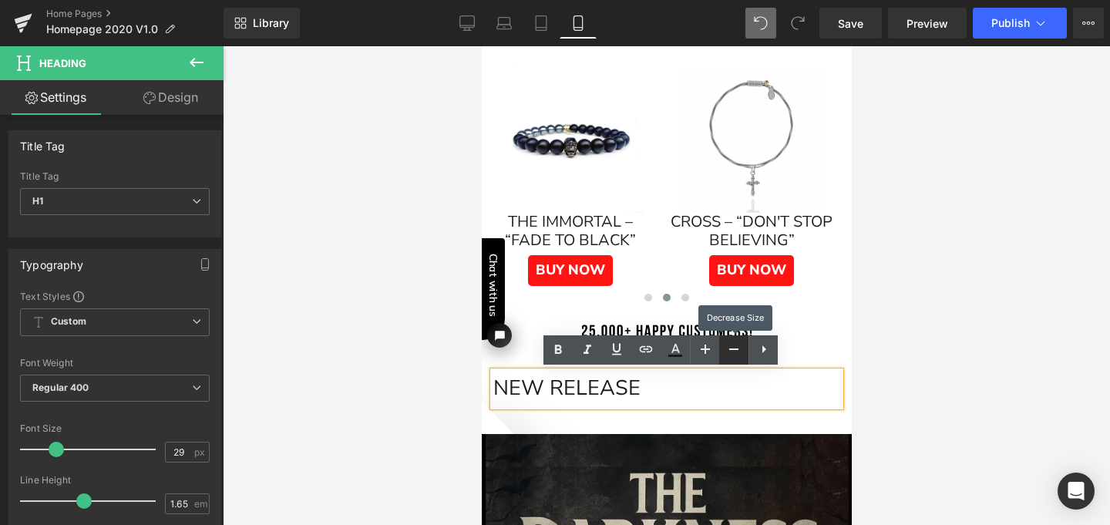
click at [731, 349] on icon at bounding box center [733, 349] width 9 height 2
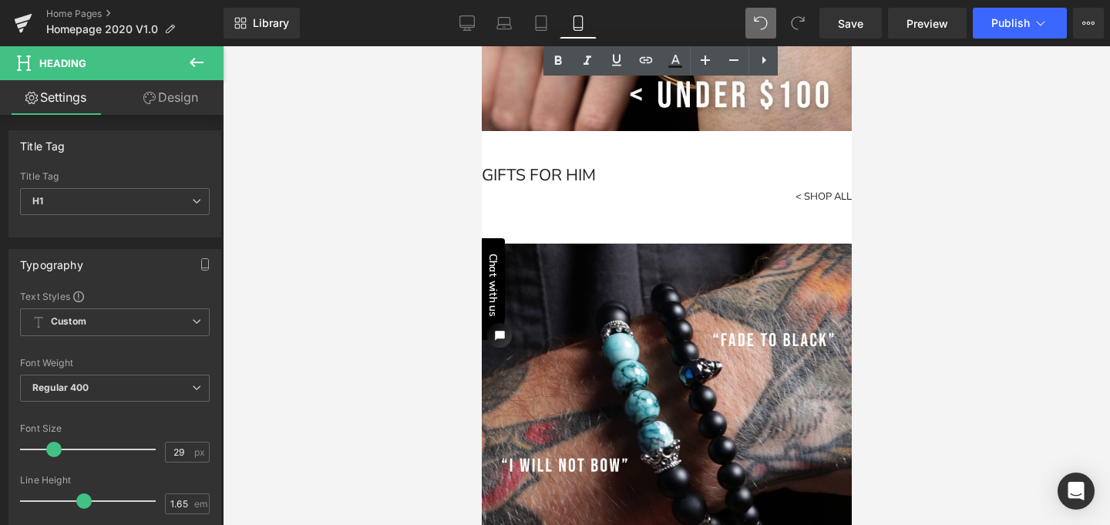
scroll to position [4615, 0]
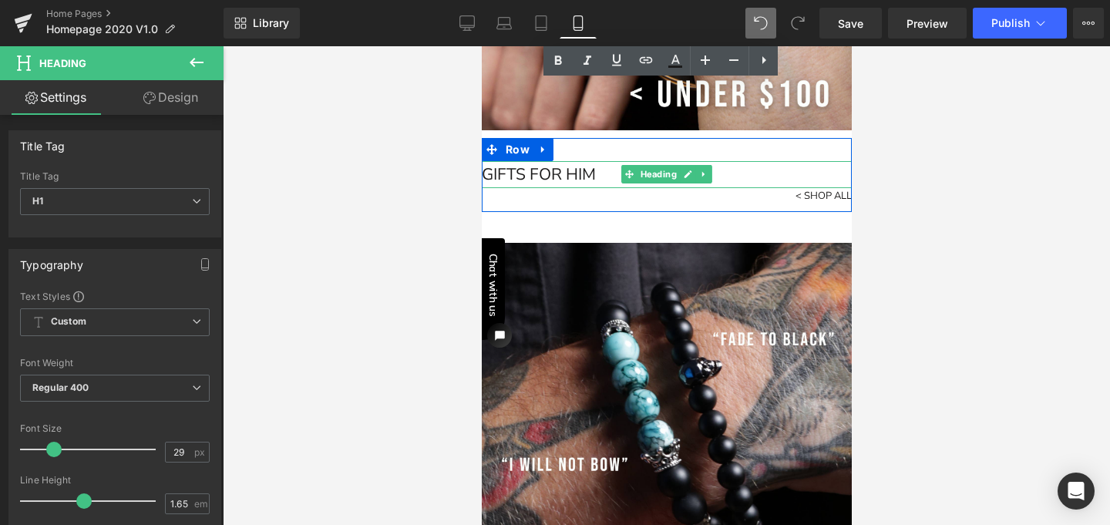
click at [569, 161] on h1 "GIFTS FOR HIM" at bounding box center [666, 174] width 370 height 27
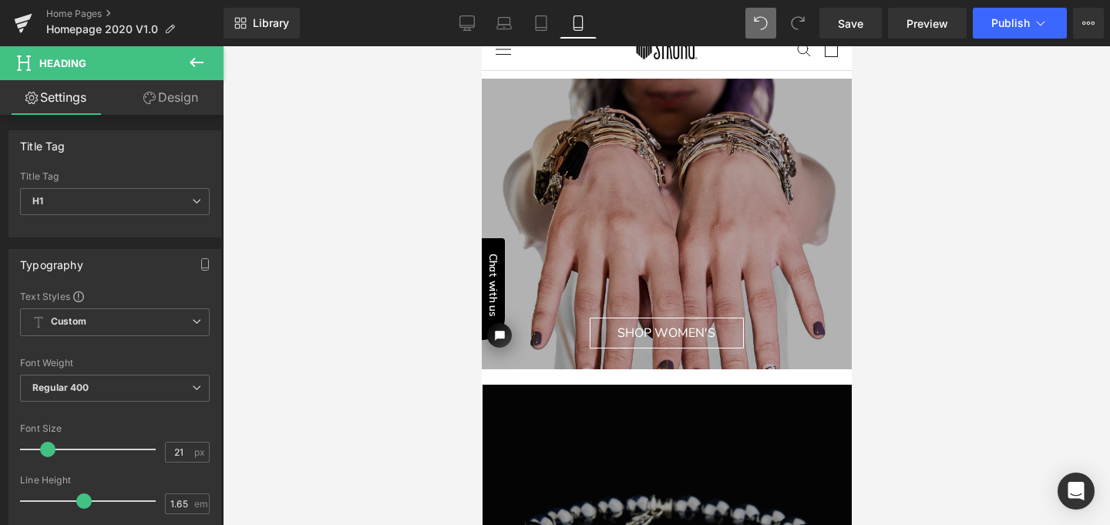
scroll to position [0, 0]
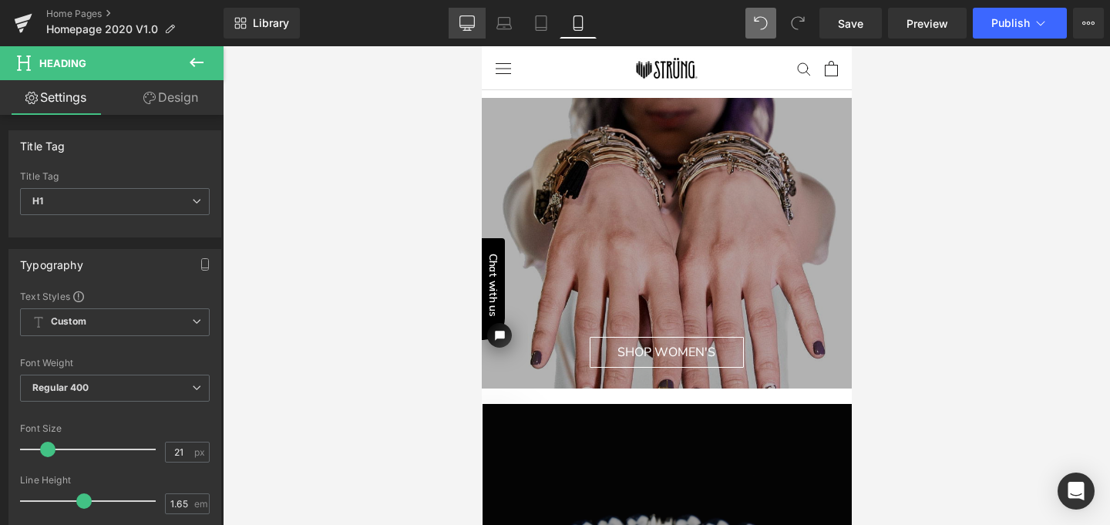
click at [458, 20] on link "Desktop" at bounding box center [467, 23] width 37 height 31
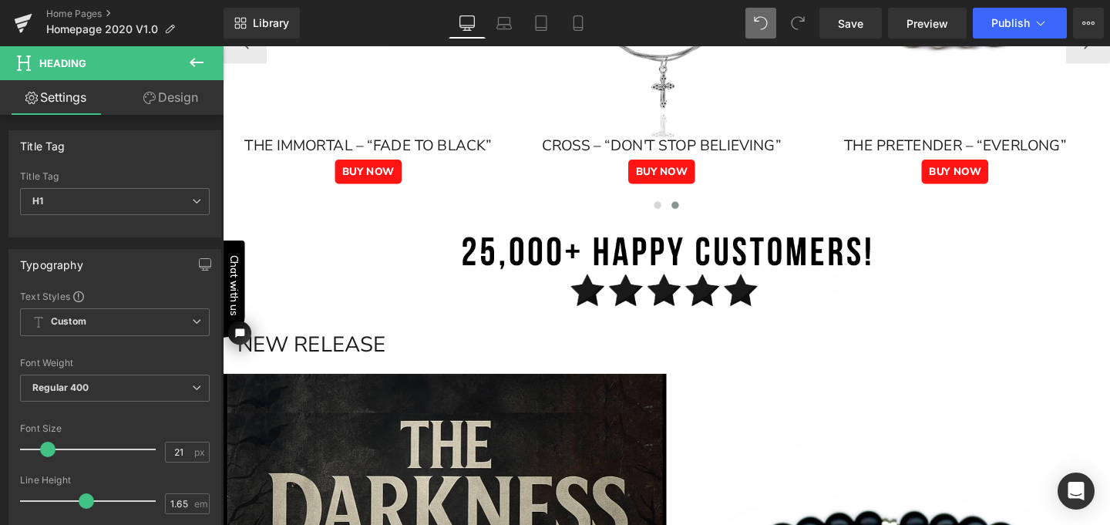
scroll to position [862, 0]
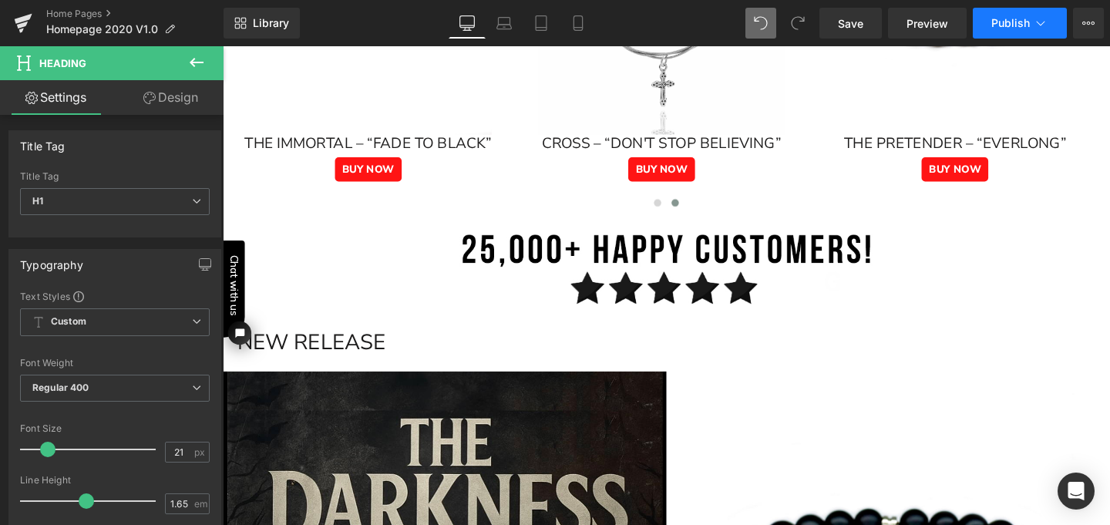
click at [1007, 19] on span "Publish" at bounding box center [1010, 23] width 39 height 12
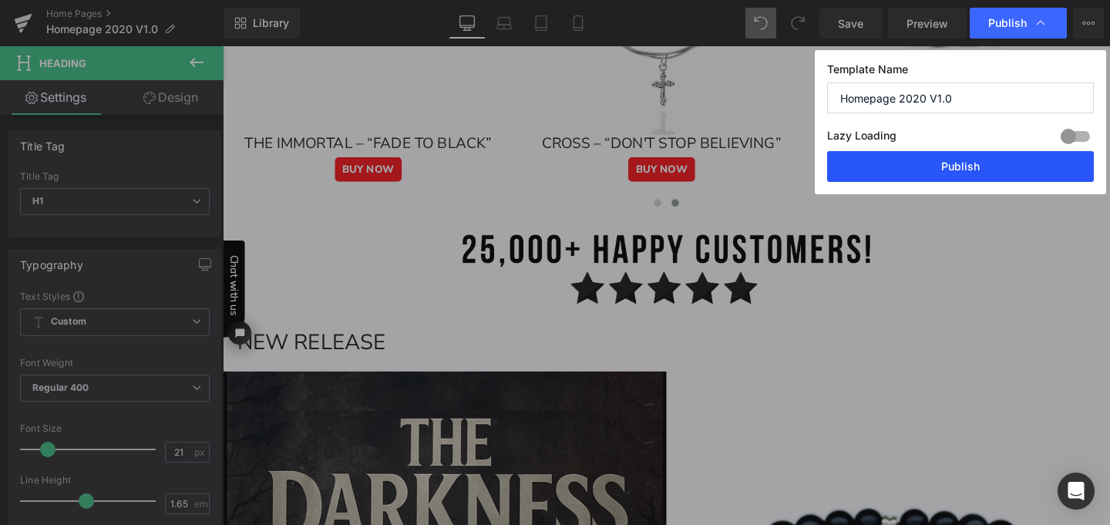
click at [966, 163] on button "Publish" at bounding box center [960, 166] width 267 height 31
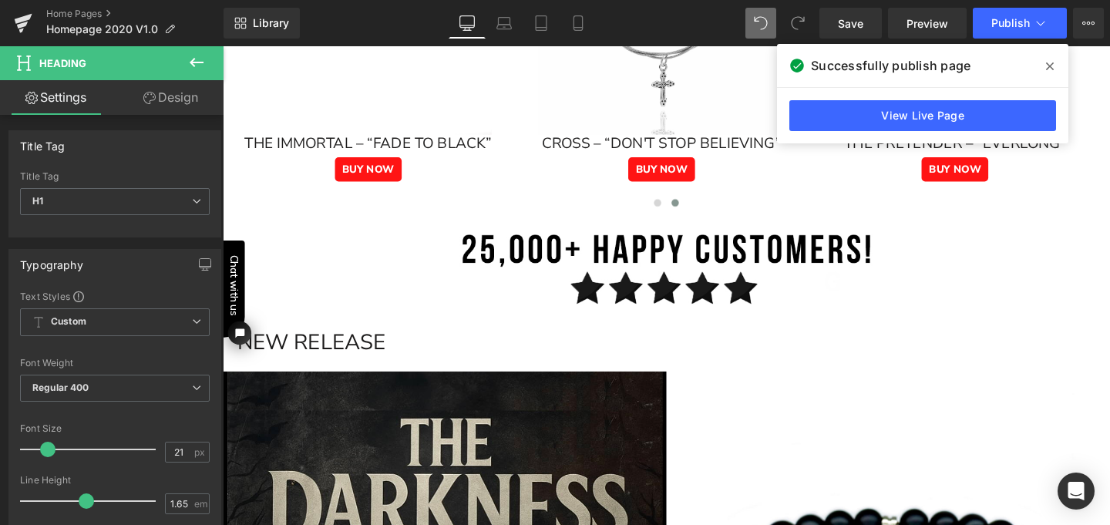
click at [1055, 62] on span at bounding box center [1049, 66] width 25 height 25
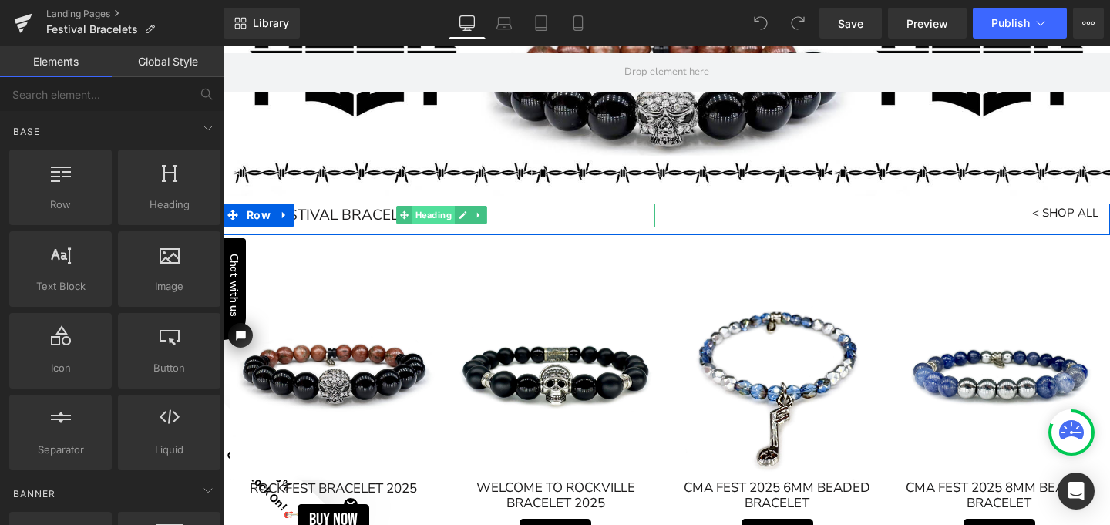
scroll to position [158, 0]
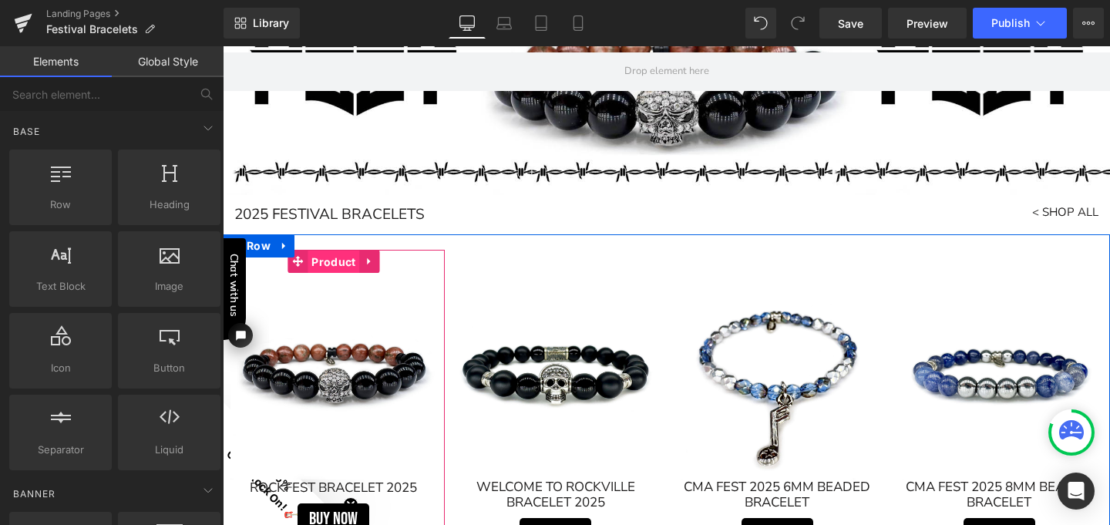
click at [324, 259] on span "Product" at bounding box center [333, 261] width 52 height 23
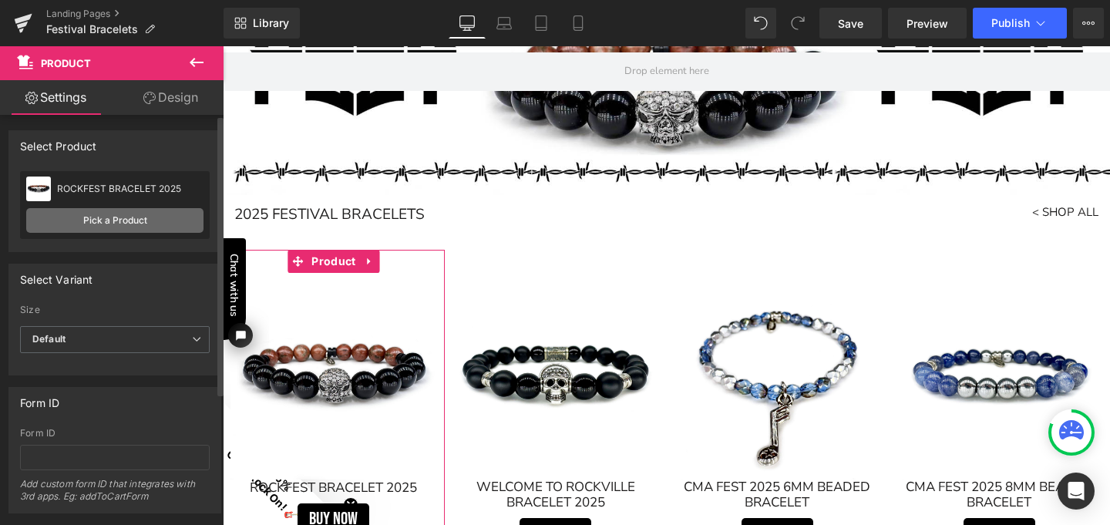
click at [146, 224] on link "Pick a Product" at bounding box center [114, 220] width 177 height 25
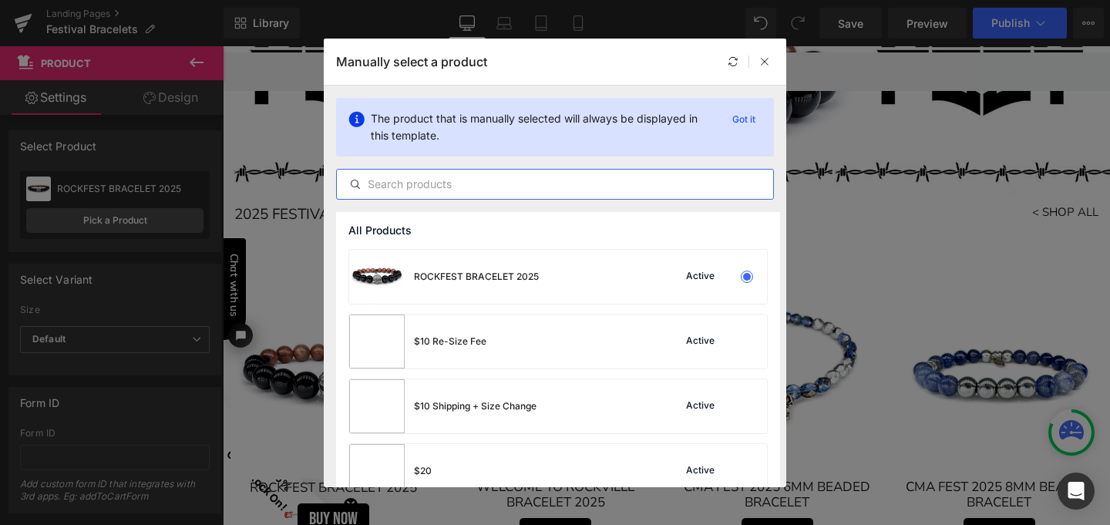
click at [449, 186] on input "text" at bounding box center [555, 184] width 436 height 18
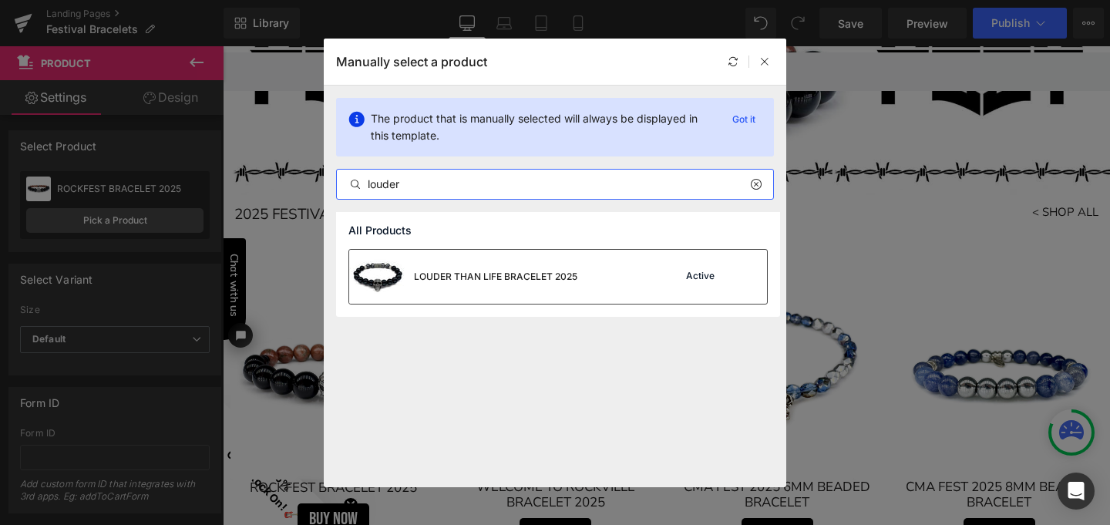
type input "louder"
click at [502, 274] on div "LOUDER THAN LIFE BRACELET 2025" at bounding box center [495, 277] width 163 height 14
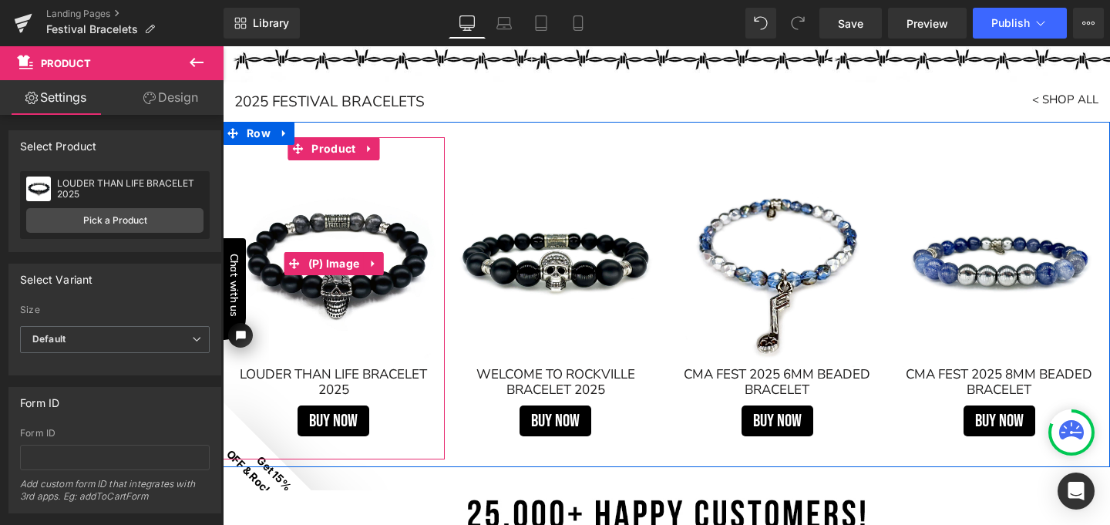
scroll to position [279, 0]
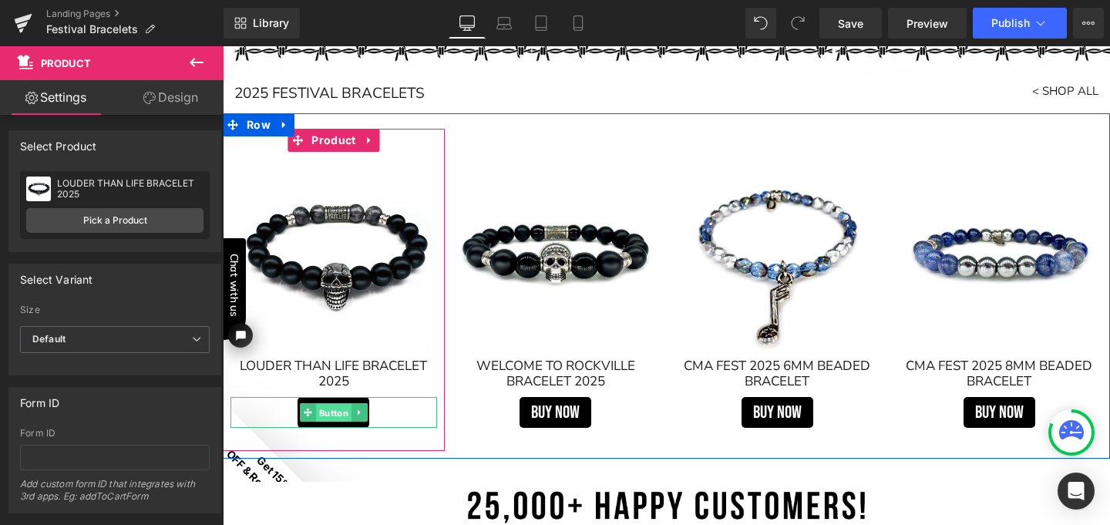
click at [332, 412] on span "Button" at bounding box center [333, 413] width 35 height 18
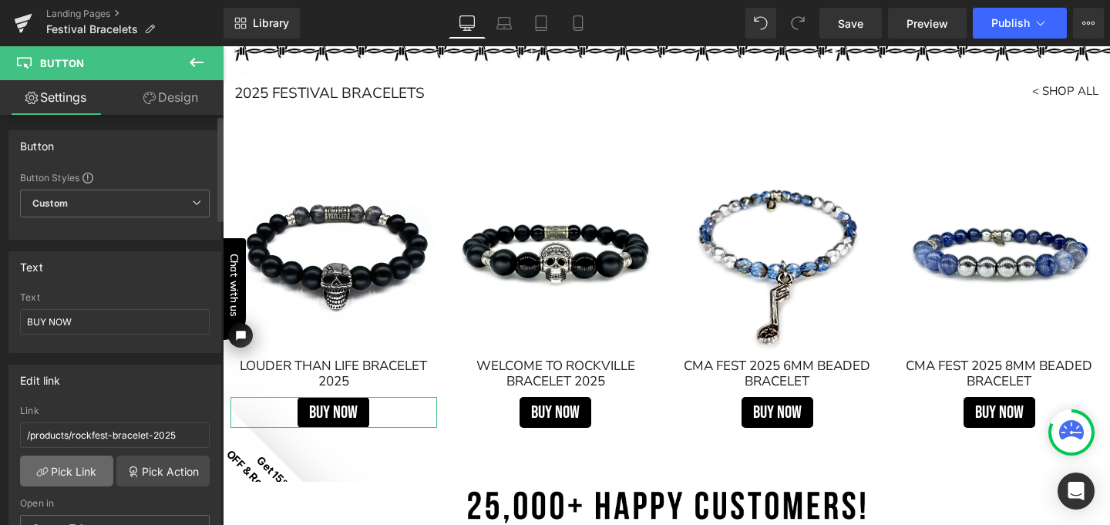
click at [75, 467] on link "Pick Link" at bounding box center [66, 470] width 93 height 31
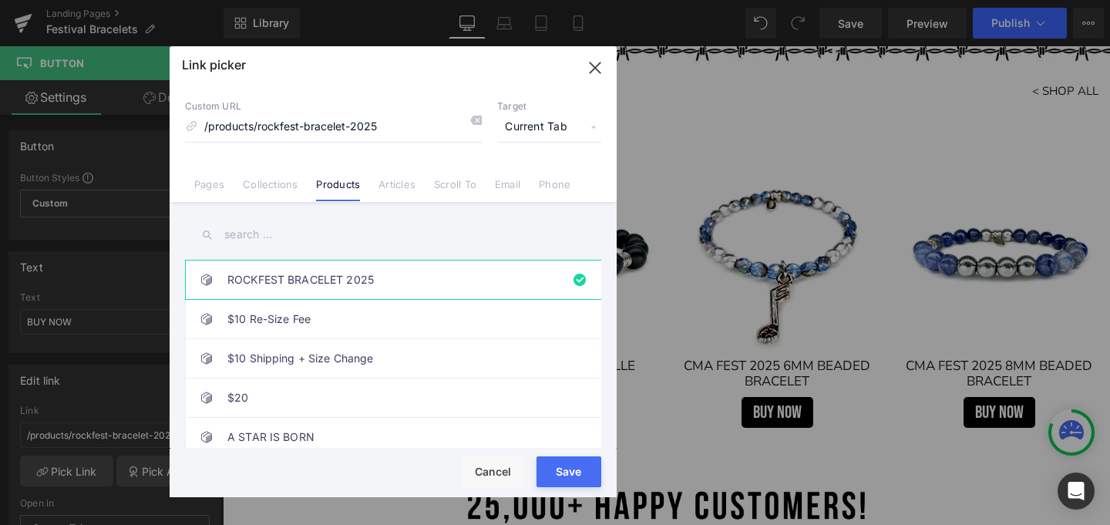
click at [254, 237] on input "text" at bounding box center [393, 234] width 416 height 35
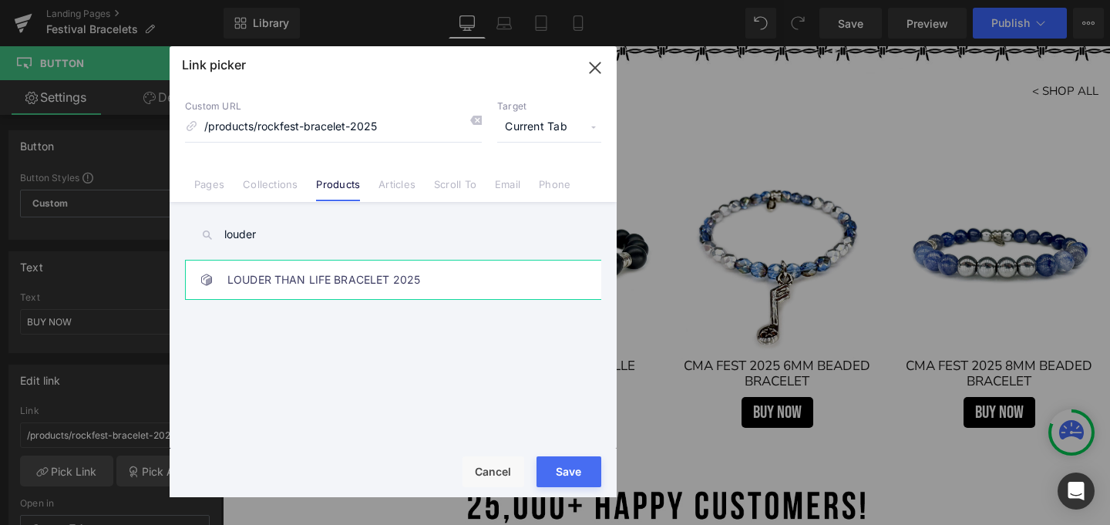
type input "louder"
click at [291, 279] on link "LOUDER THAN LIFE BRACELET 2025" at bounding box center [396, 279] width 339 height 39
click at [569, 472] on div "Rendering Content" at bounding box center [555, 463] width 95 height 17
click at [579, 474] on button "Save" at bounding box center [568, 471] width 65 height 31
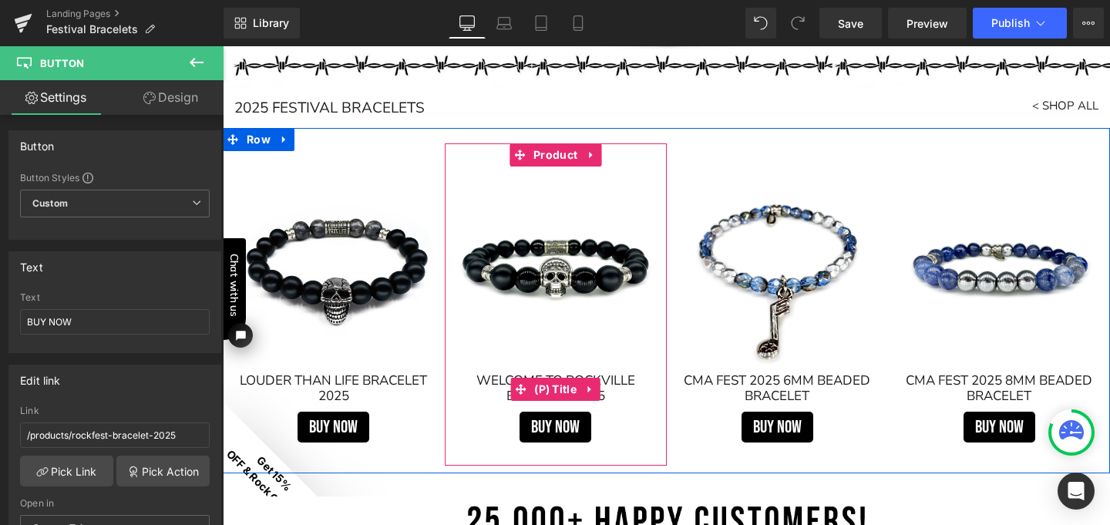
scroll to position [244, 0]
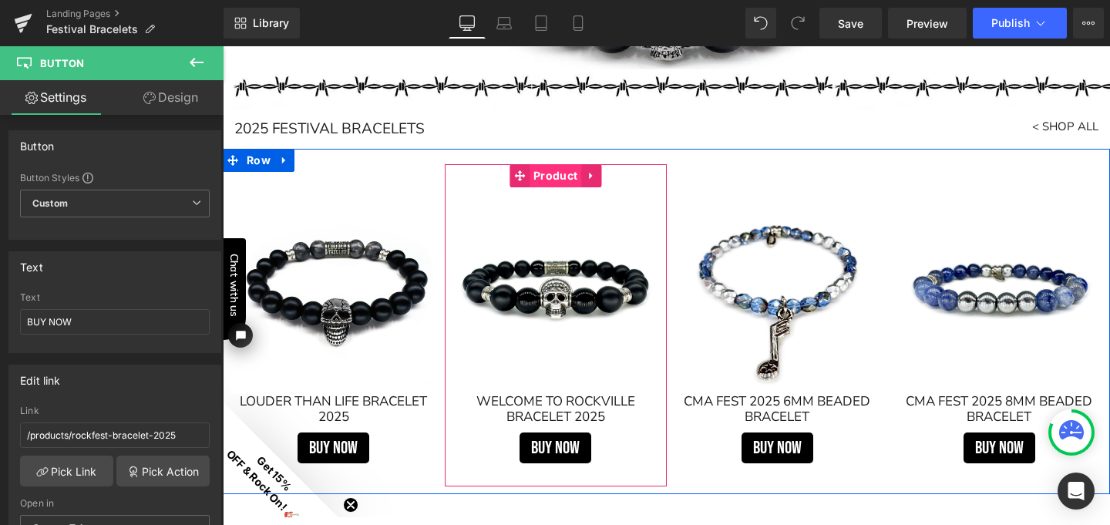
click at [552, 175] on span "Product" at bounding box center [555, 175] width 52 height 23
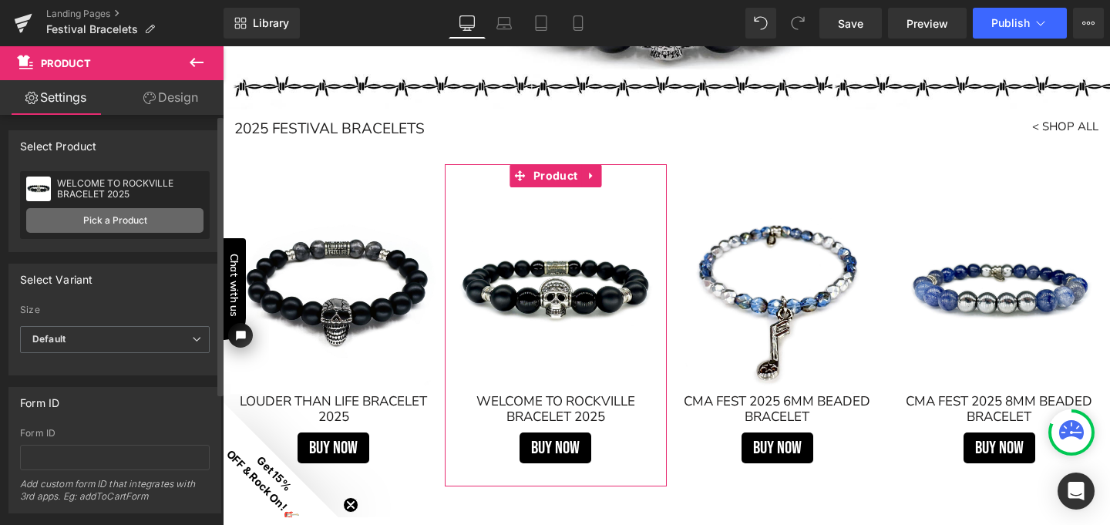
click at [161, 216] on link "Pick a Product" at bounding box center [114, 220] width 177 height 25
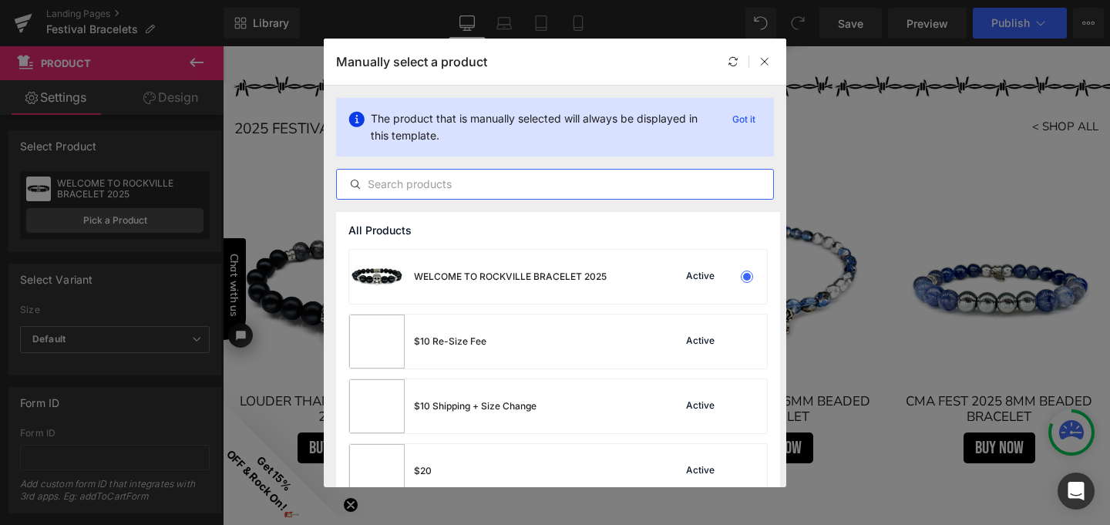
click at [432, 186] on input "text" at bounding box center [555, 184] width 436 height 18
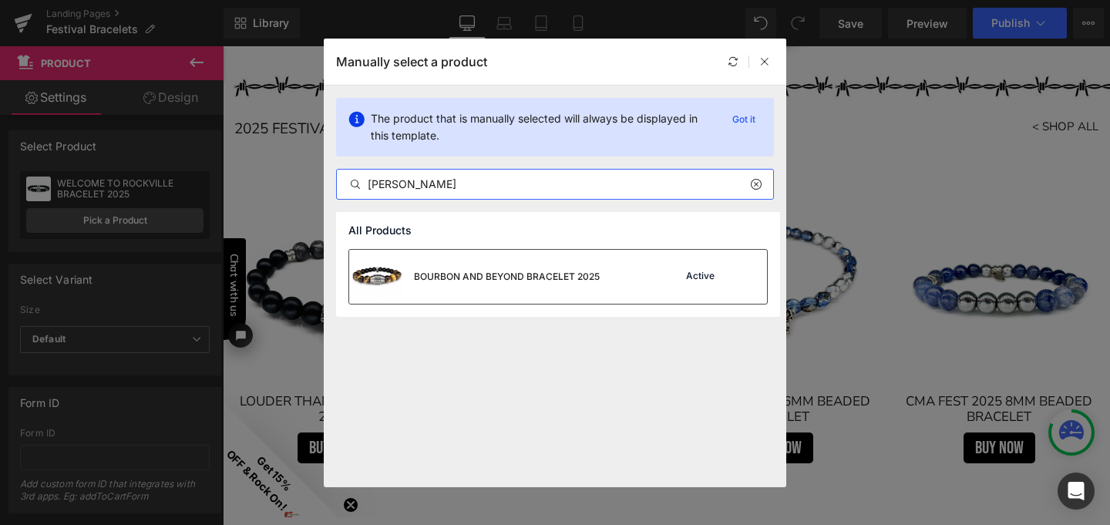
type input "bour"
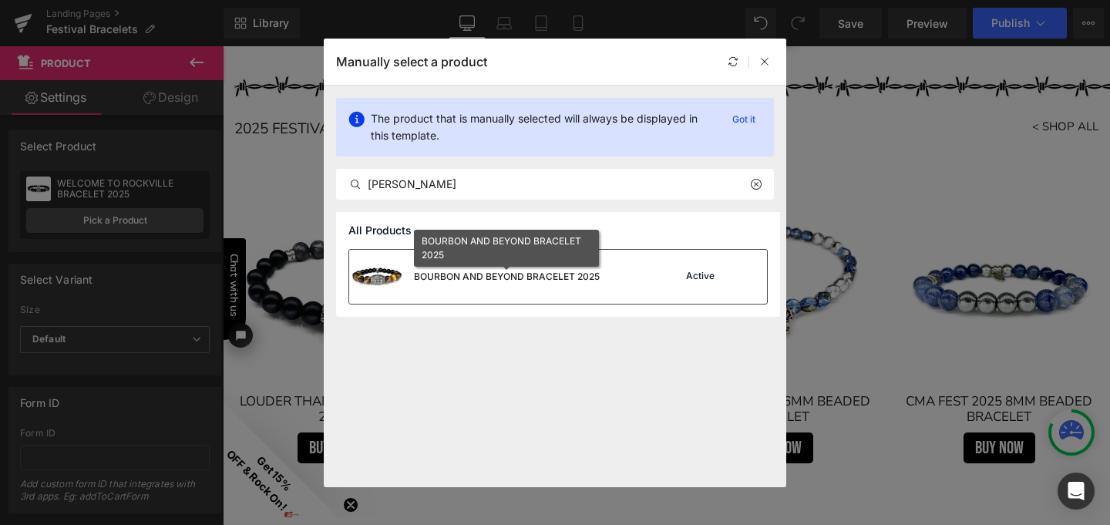
click at [475, 276] on div "BOURBON AND BEYOND BRACELET 2025" at bounding box center [507, 277] width 186 height 14
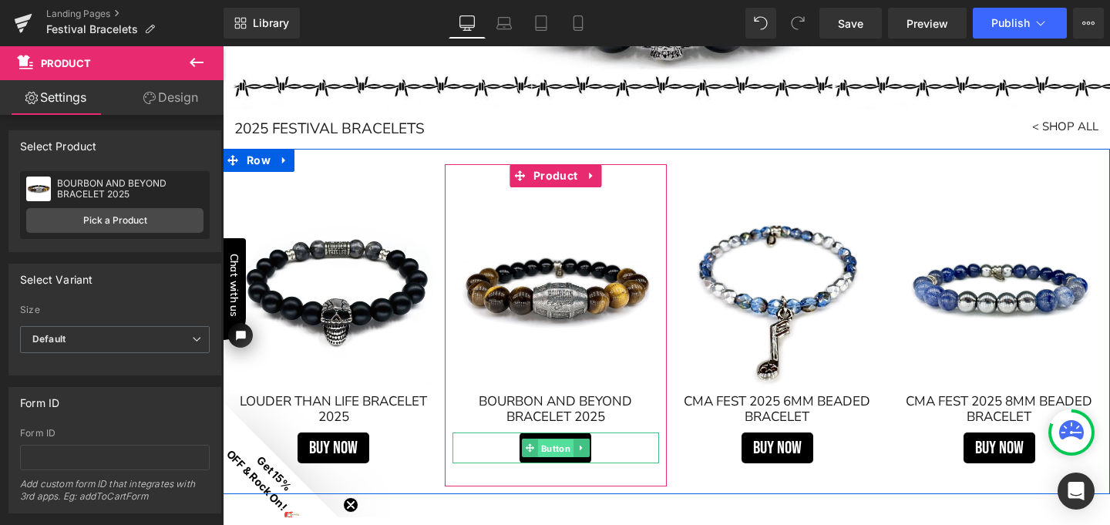
click at [548, 445] on span "Button" at bounding box center [555, 448] width 35 height 18
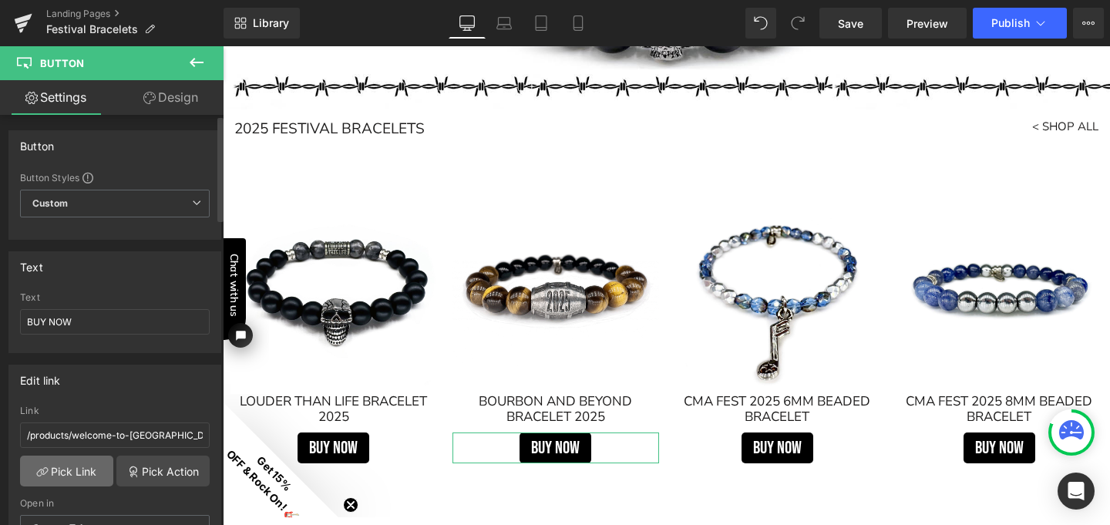
click at [86, 459] on link "Pick Link" at bounding box center [66, 470] width 93 height 31
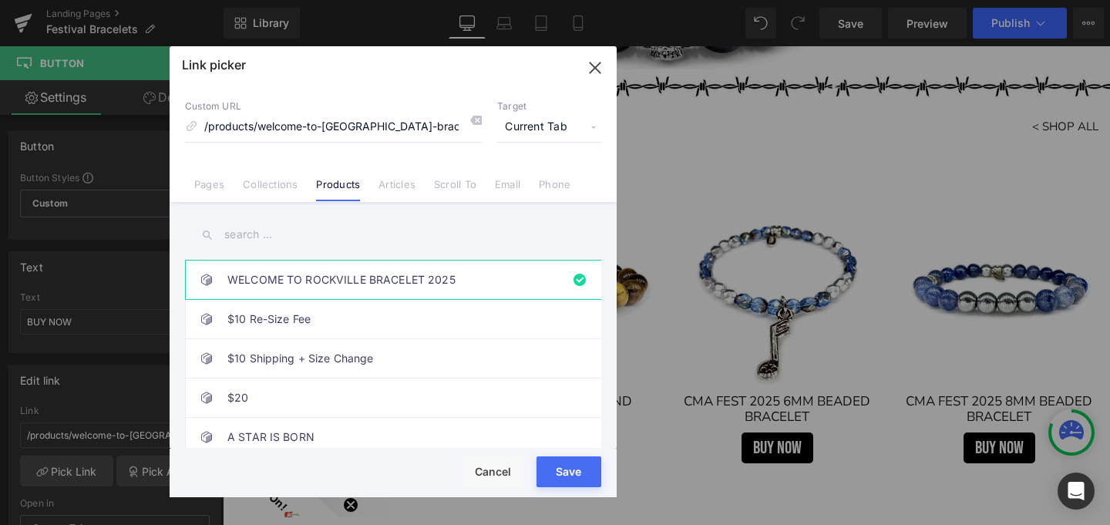
click at [272, 231] on input "text" at bounding box center [393, 234] width 416 height 35
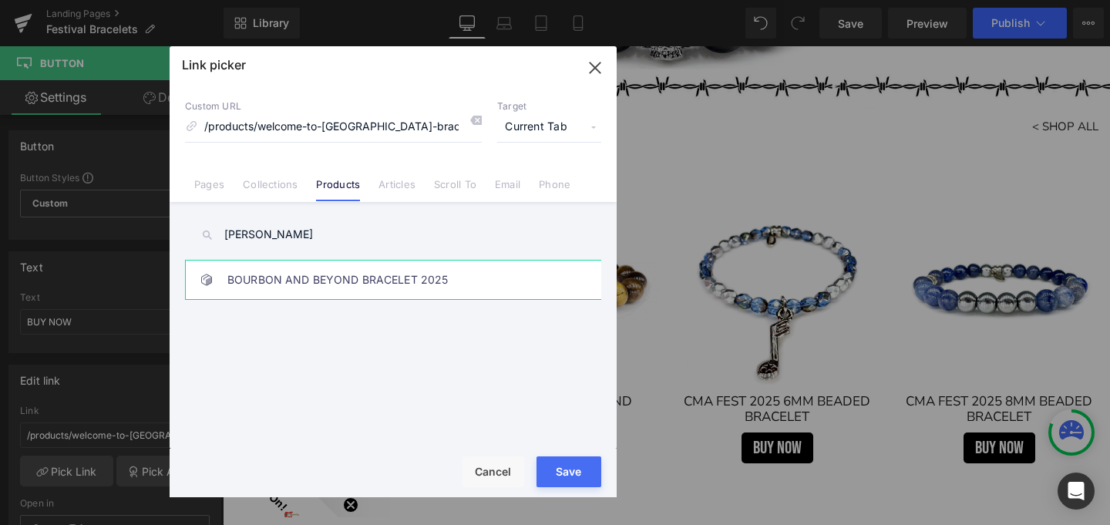
type input "bour"
click at [284, 274] on link "BOURBON AND BEYOND BRACELET 2025" at bounding box center [396, 279] width 339 height 39
click at [583, 476] on button "Save" at bounding box center [568, 471] width 65 height 31
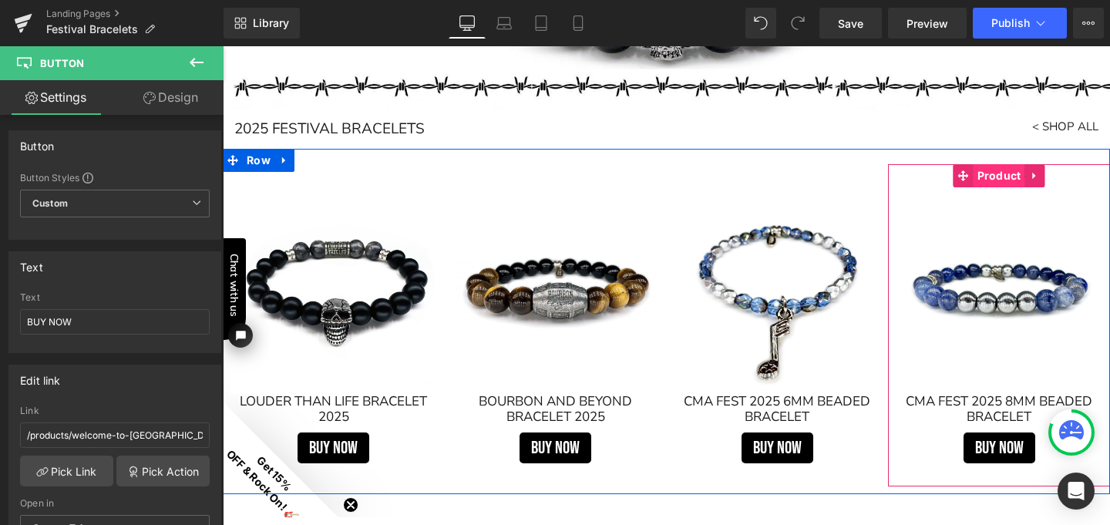
click at [992, 176] on span "Product" at bounding box center [999, 175] width 52 height 23
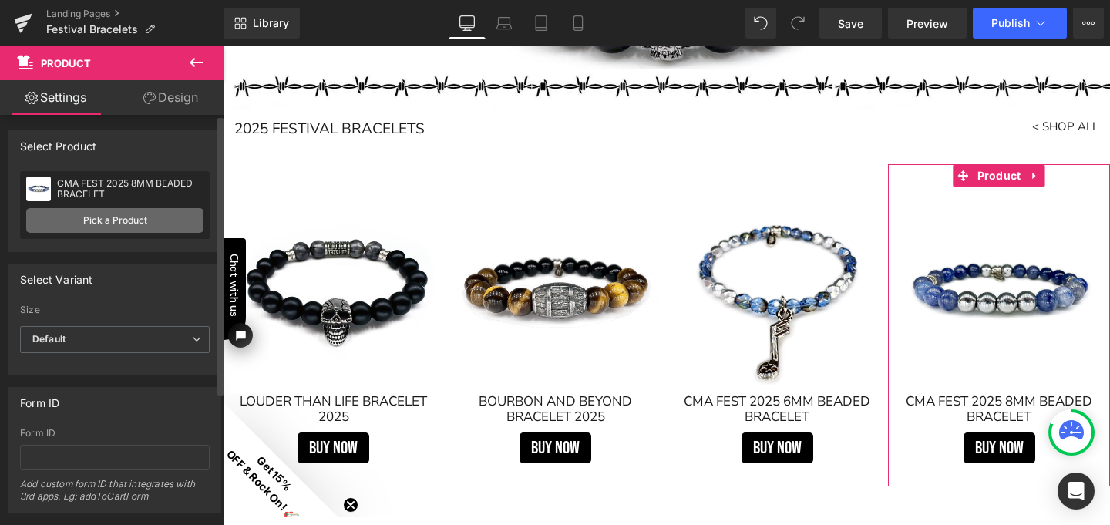
click at [118, 219] on link "Pick a Product" at bounding box center [114, 220] width 177 height 25
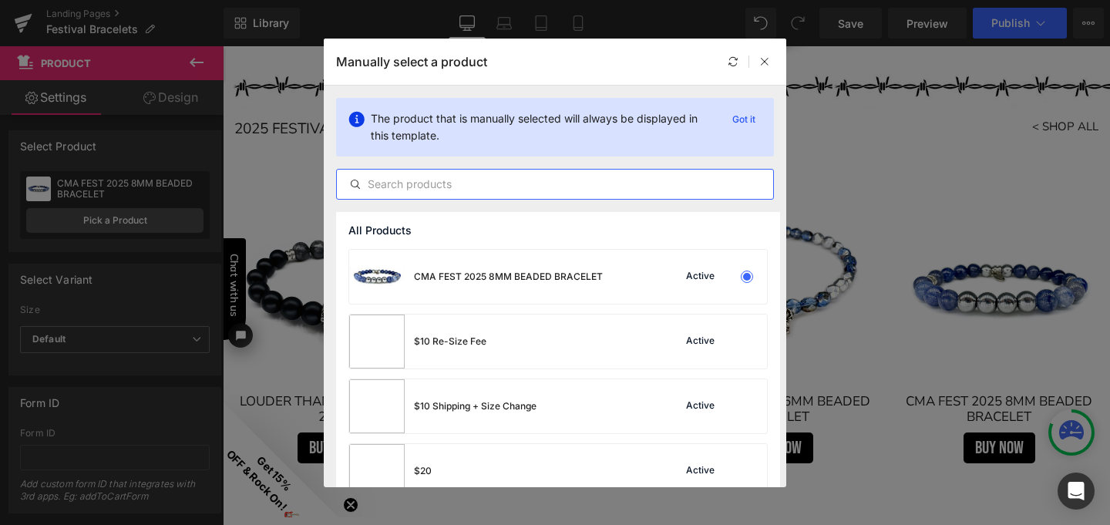
click at [409, 186] on input "text" at bounding box center [555, 184] width 436 height 18
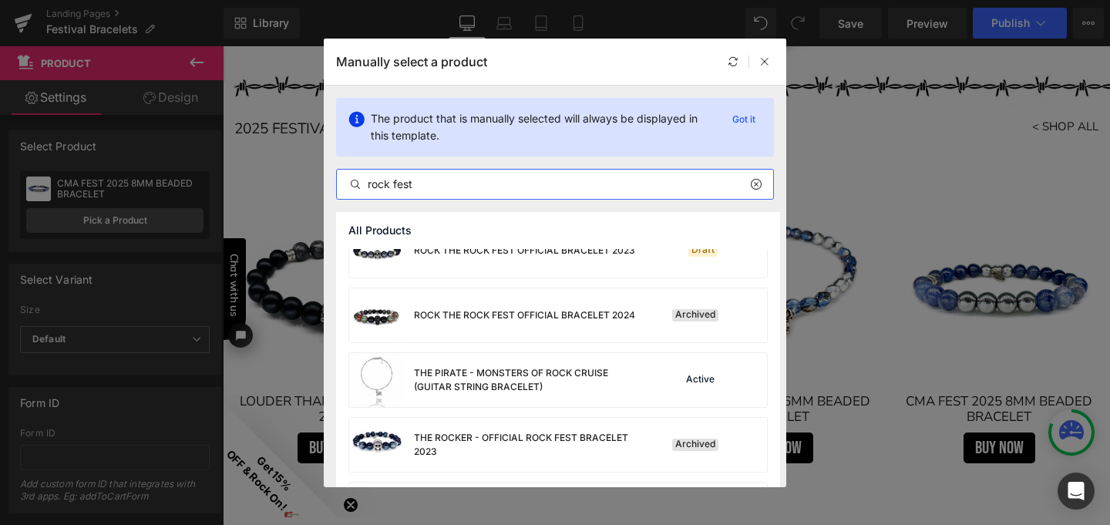
scroll to position [412, 0]
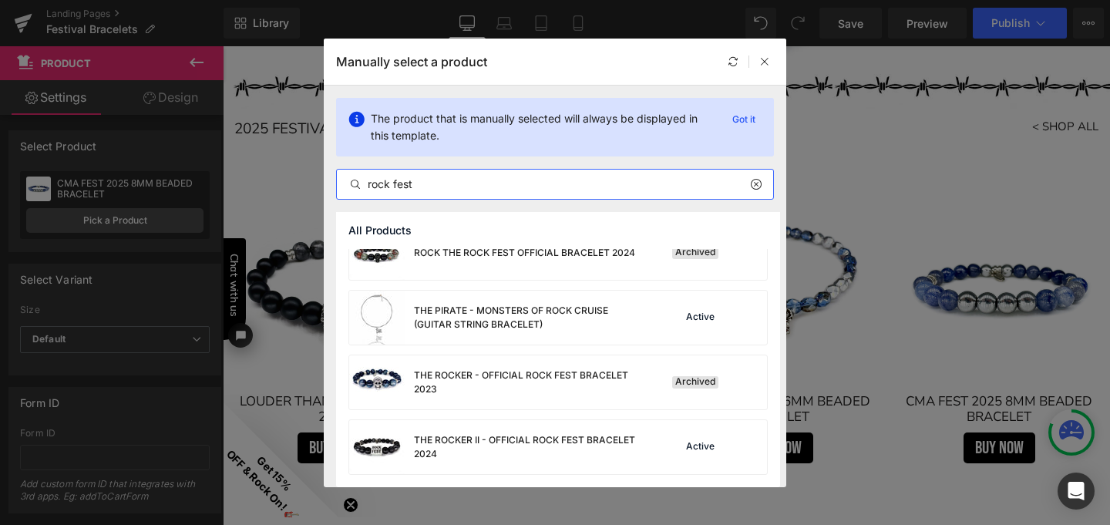
click at [394, 182] on input "rock fest" at bounding box center [555, 184] width 436 height 18
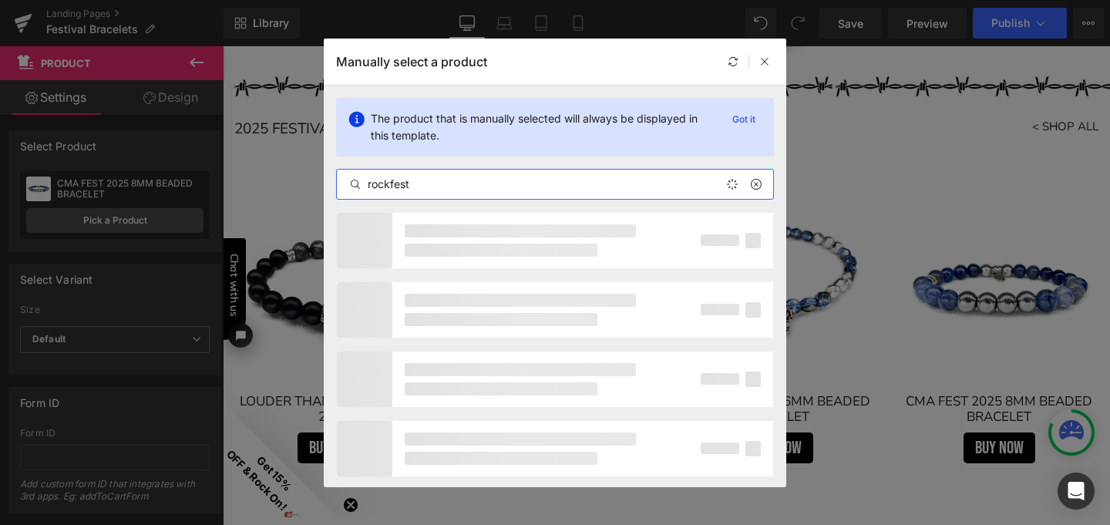
type input "rockfest"
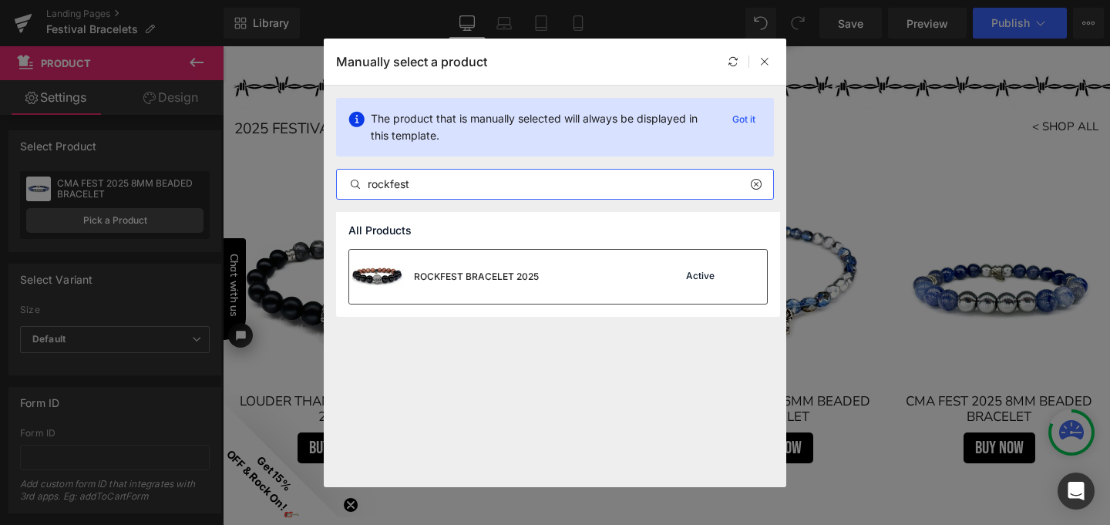
click at [448, 277] on div "ROCKFEST BRACELET 2025" at bounding box center [476, 277] width 125 height 14
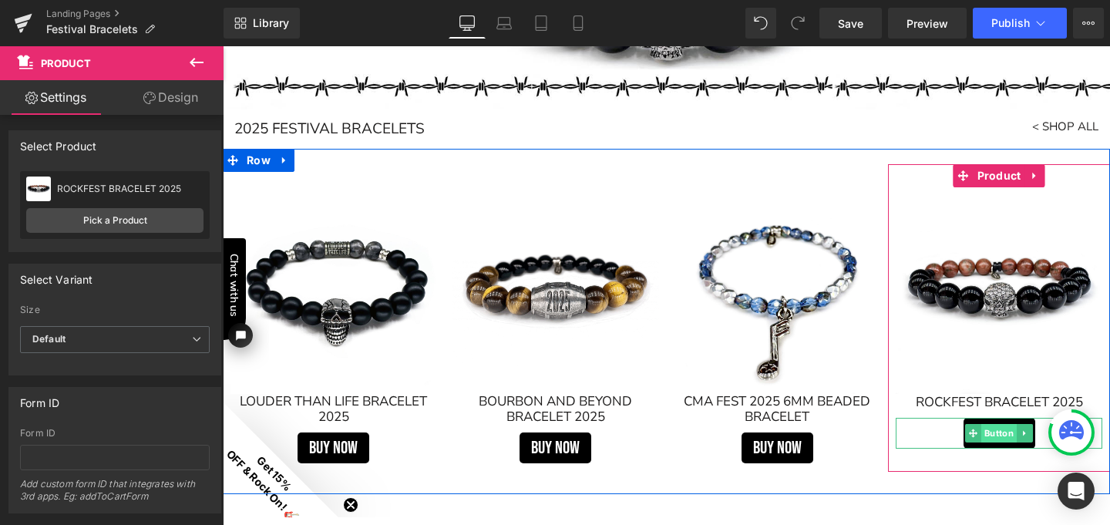
click at [983, 434] on span "Button" at bounding box center [998, 433] width 35 height 18
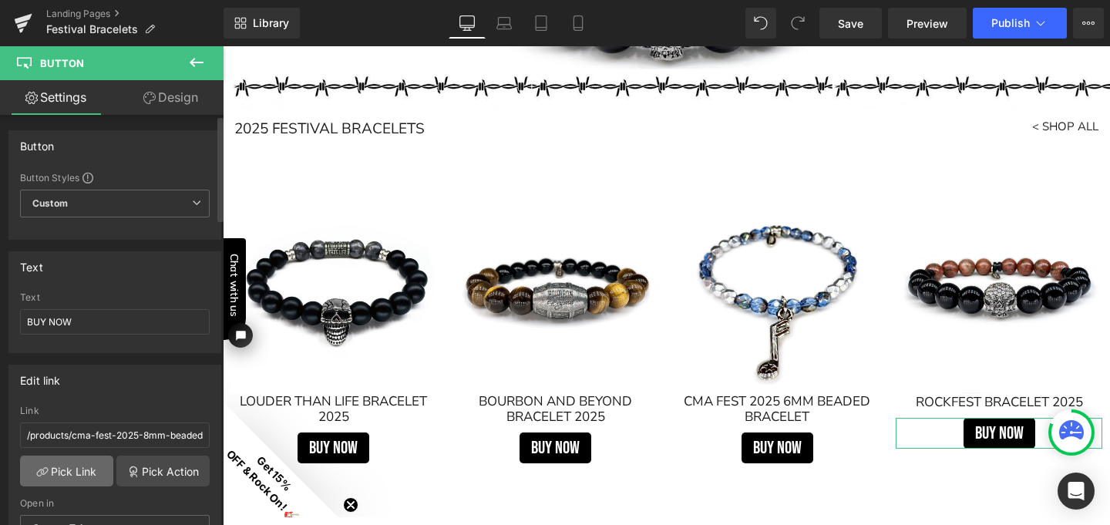
click at [69, 472] on link "Pick Link" at bounding box center [66, 470] width 93 height 31
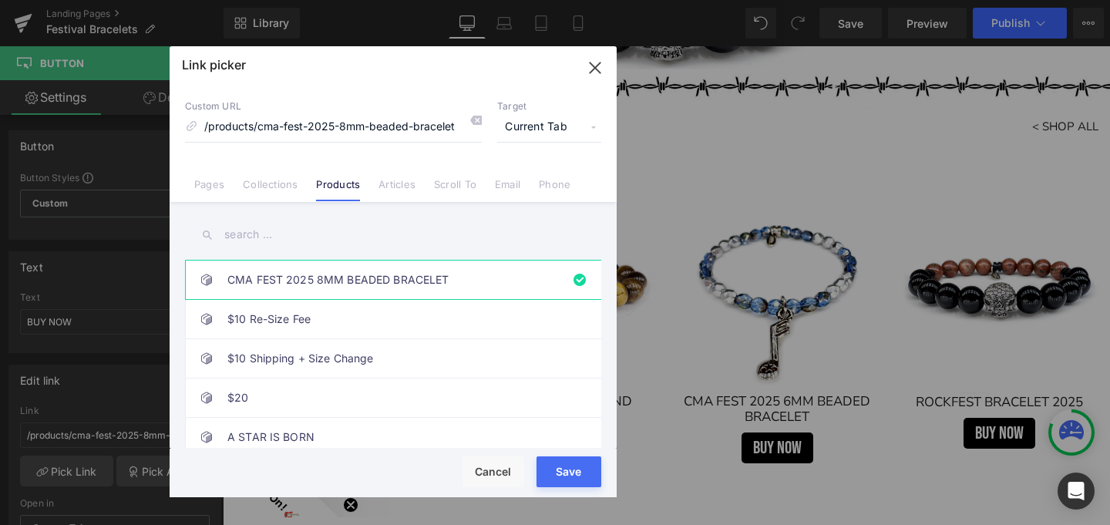
click at [263, 238] on input "text" at bounding box center [393, 234] width 416 height 35
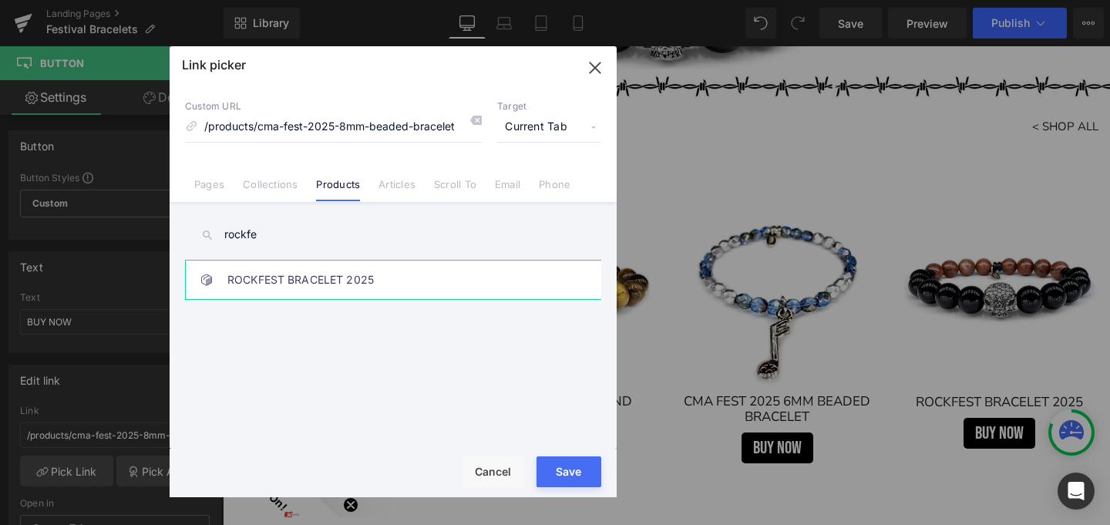
type input "rockfe"
click at [291, 279] on link "ROCKFEST BRACELET 2025" at bounding box center [396, 279] width 339 height 39
click at [571, 475] on button "Save" at bounding box center [568, 471] width 65 height 31
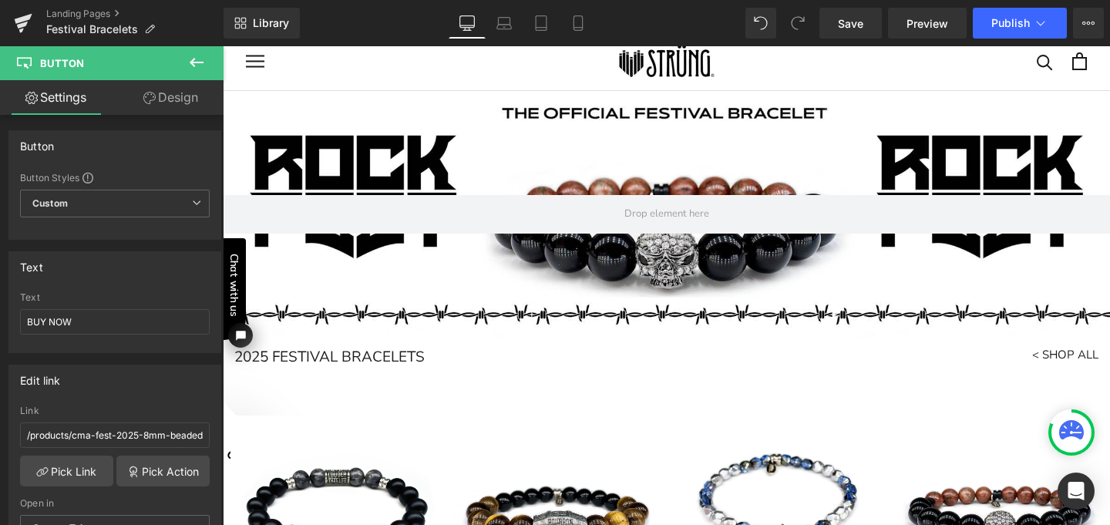
scroll to position [0, 0]
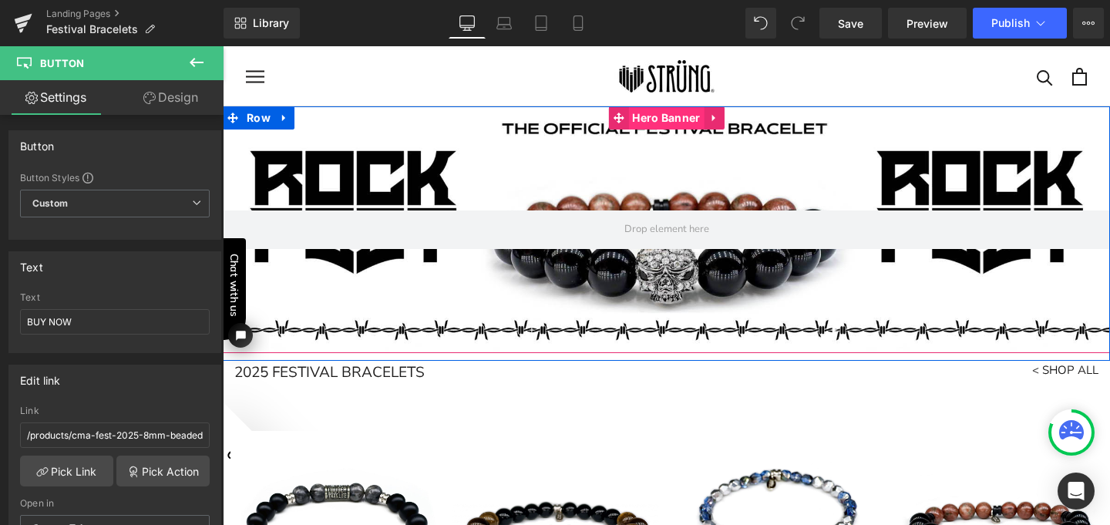
click at [665, 119] on span "Hero Banner" at bounding box center [666, 117] width 76 height 23
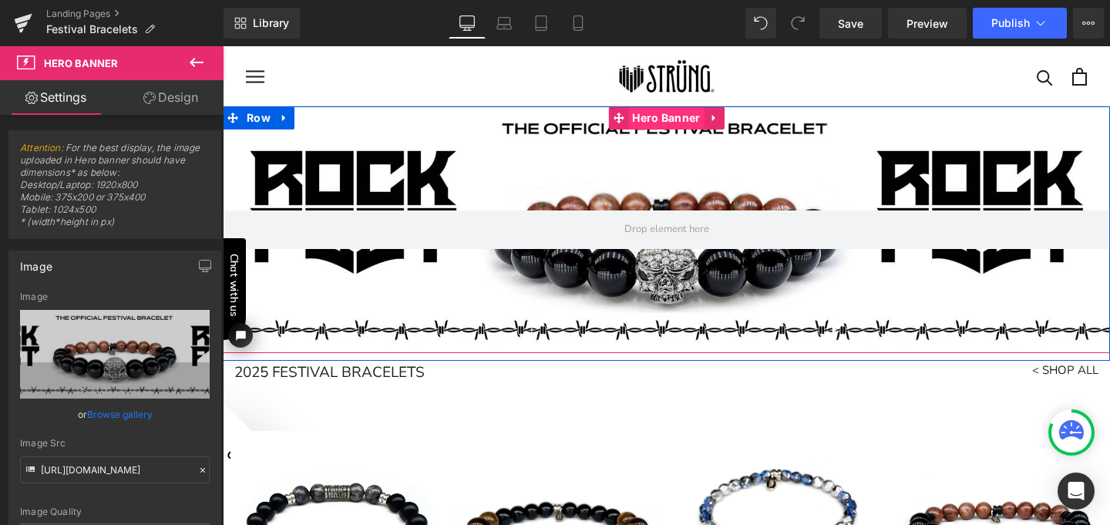
click at [664, 117] on span "Hero Banner" at bounding box center [666, 117] width 76 height 23
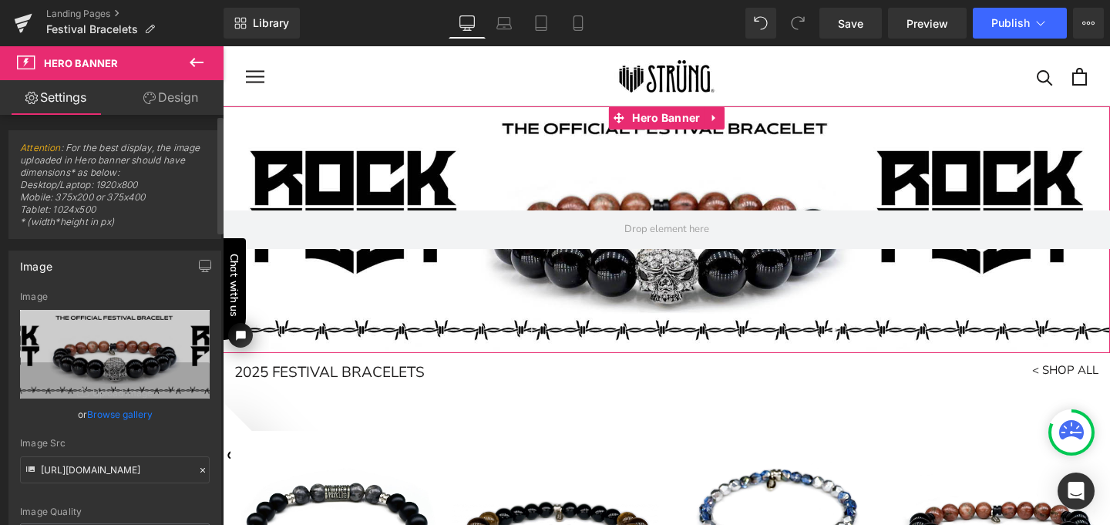
click at [109, 413] on link "Browse gallery" at bounding box center [120, 414] width 66 height 27
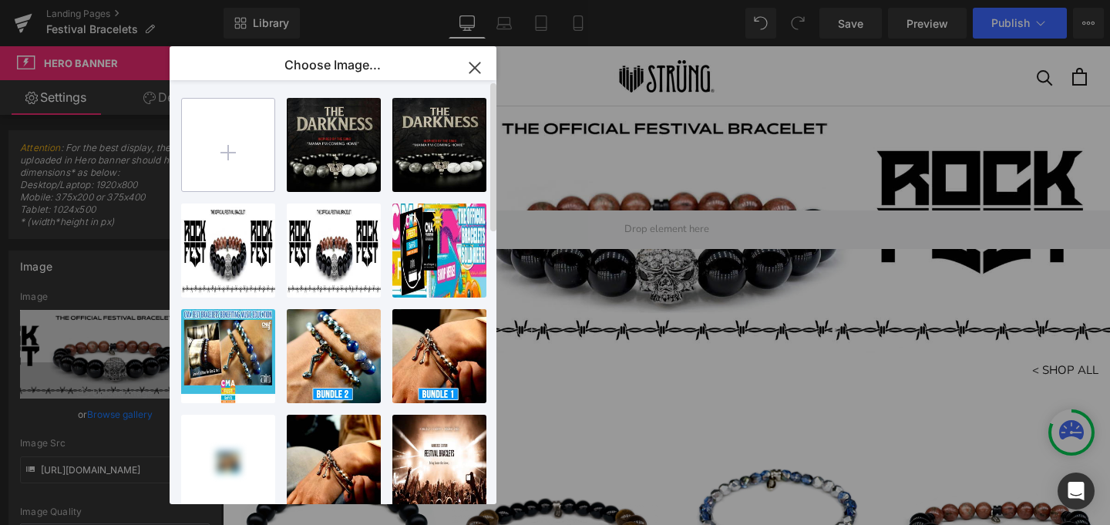
click at [234, 151] on input "file" at bounding box center [228, 145] width 92 height 92
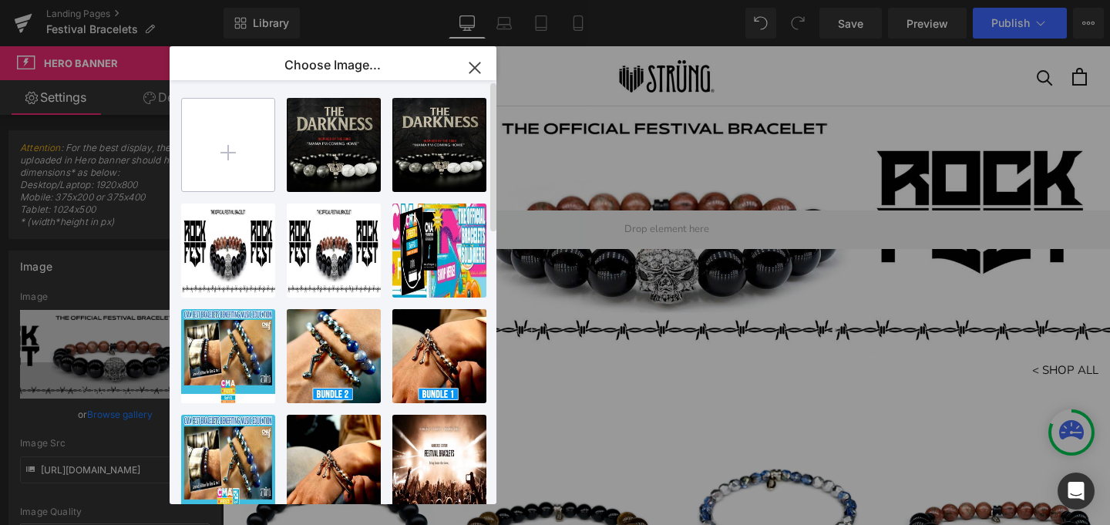
type input "C:\fakepath\DWP Banner.jpg"
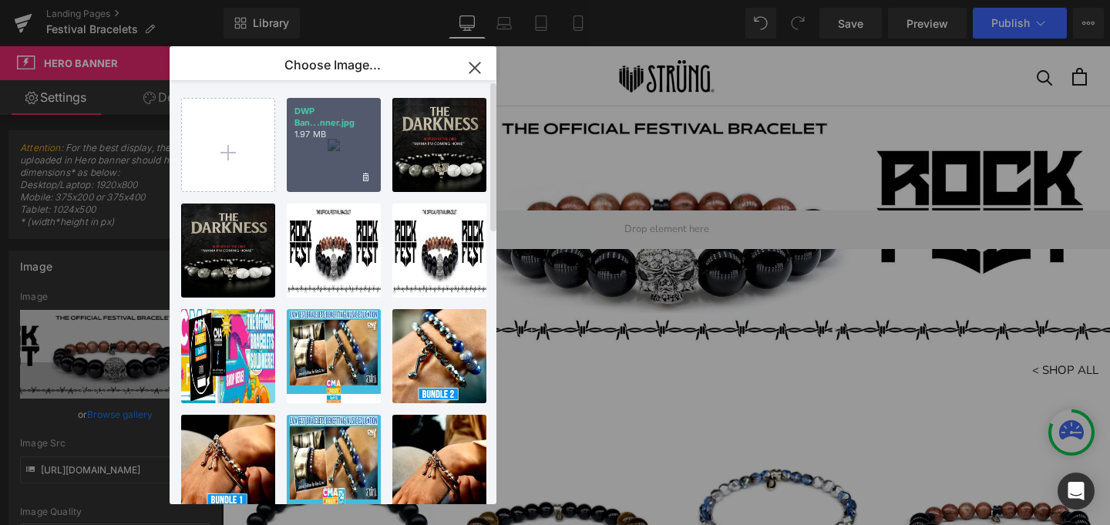
click at [339, 156] on div "DWP Ban...nner.jpg 1.97 MB" at bounding box center [334, 145] width 94 height 94
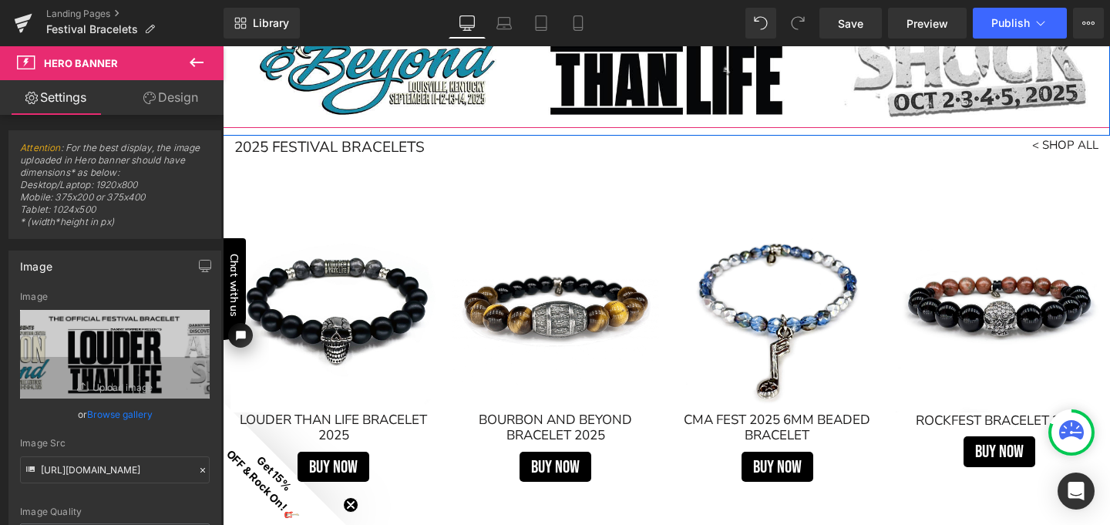
scroll to position [194, 0]
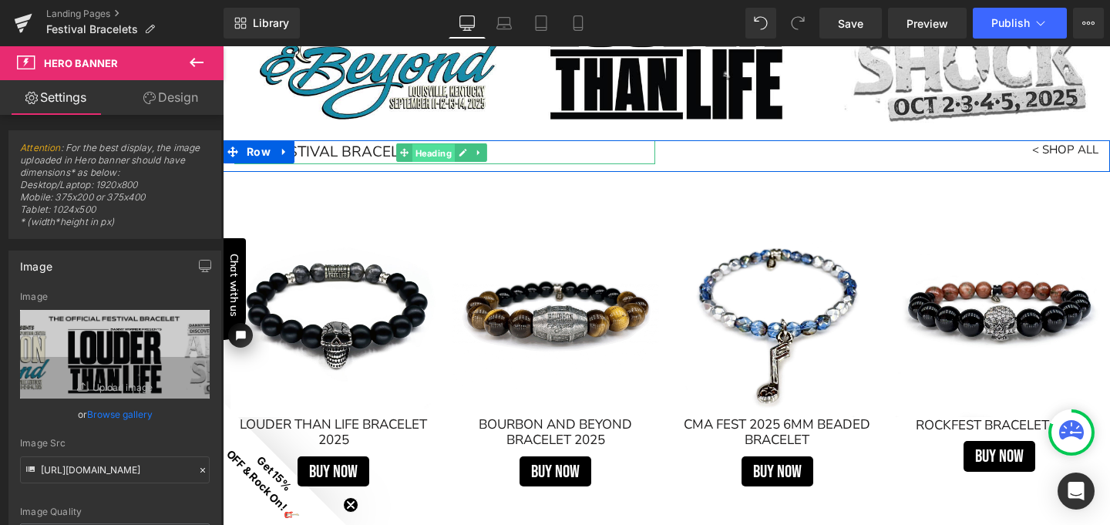
click at [438, 153] on span "Heading" at bounding box center [433, 152] width 42 height 18
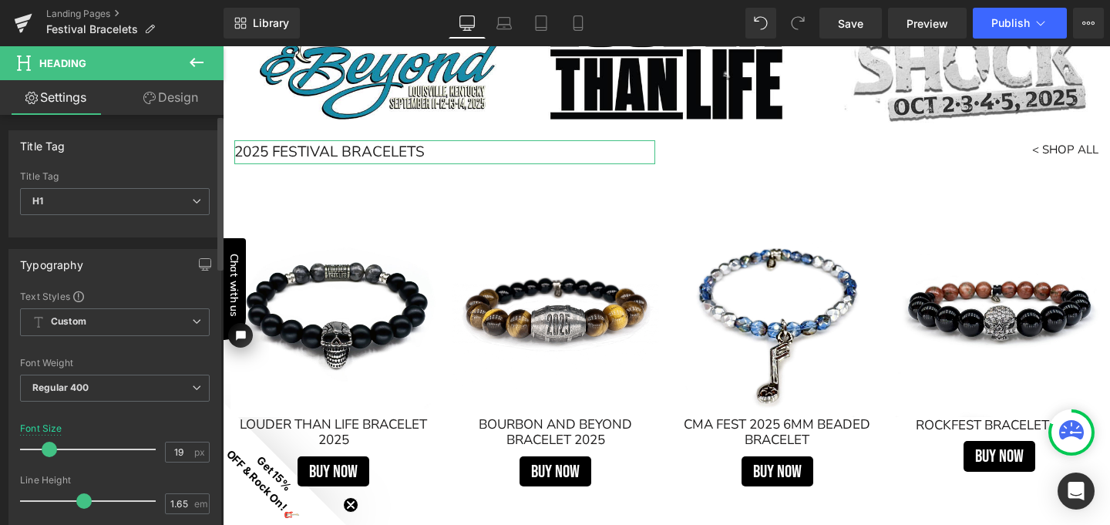
click at [47, 449] on span at bounding box center [49, 449] width 15 height 15
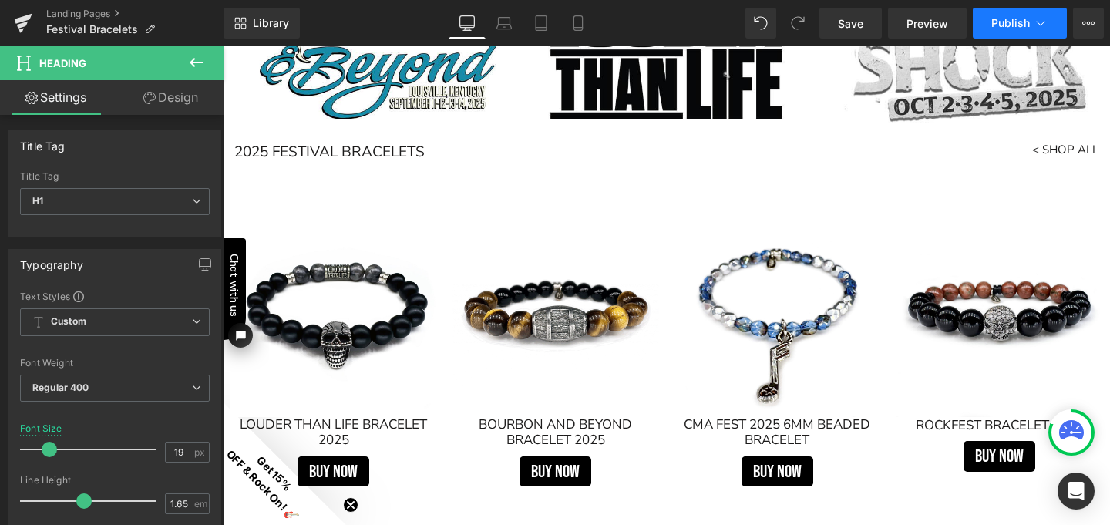
click at [1007, 25] on span "Publish" at bounding box center [1010, 23] width 39 height 12
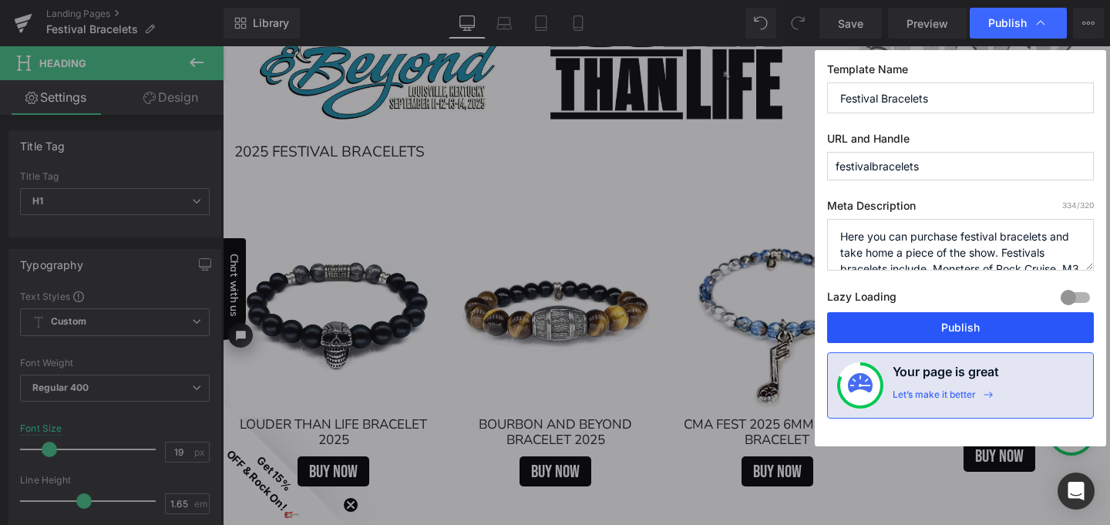
drag, startPoint x: 955, startPoint y: 334, endPoint x: 562, endPoint y: 173, distance: 424.7
click at [955, 334] on button "Publish" at bounding box center [960, 327] width 267 height 31
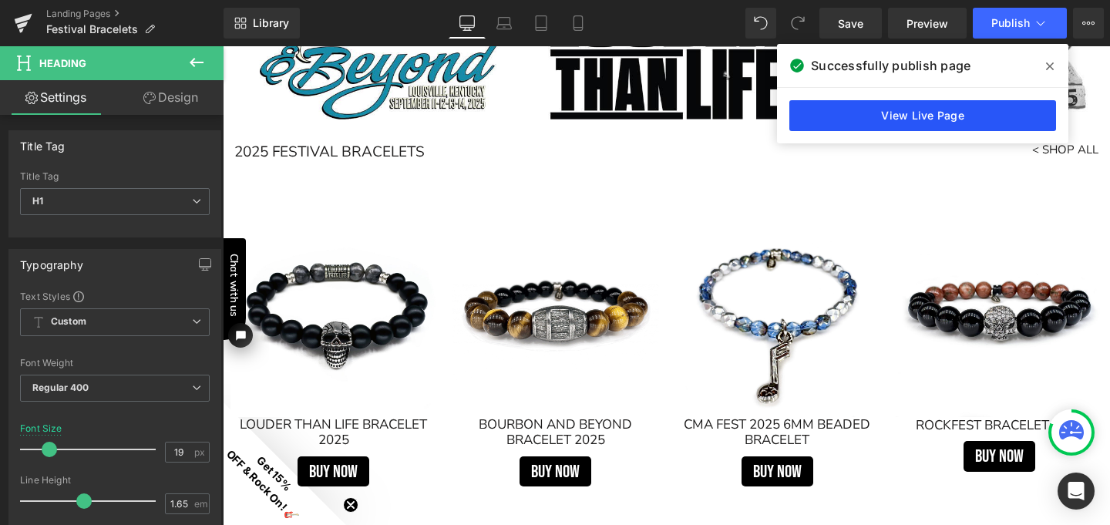
click at [910, 116] on link "View Live Page" at bounding box center [922, 115] width 267 height 31
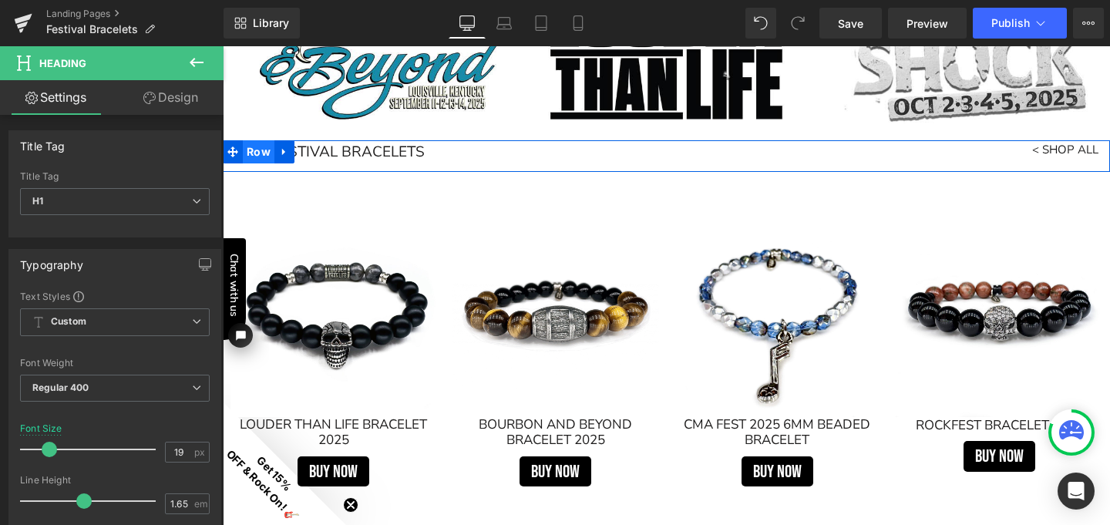
click at [253, 148] on span "Row" at bounding box center [259, 151] width 32 height 23
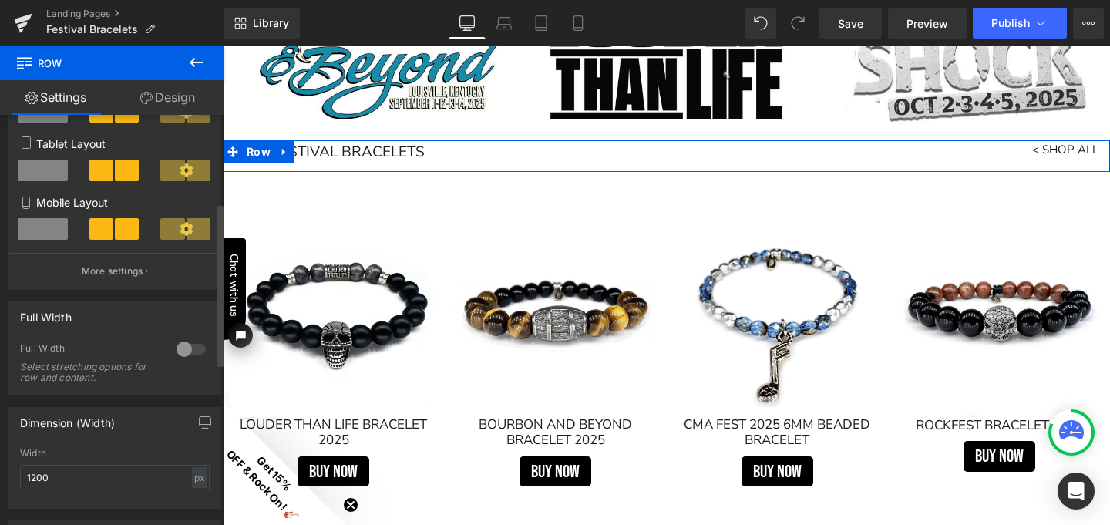
scroll to position [238, 0]
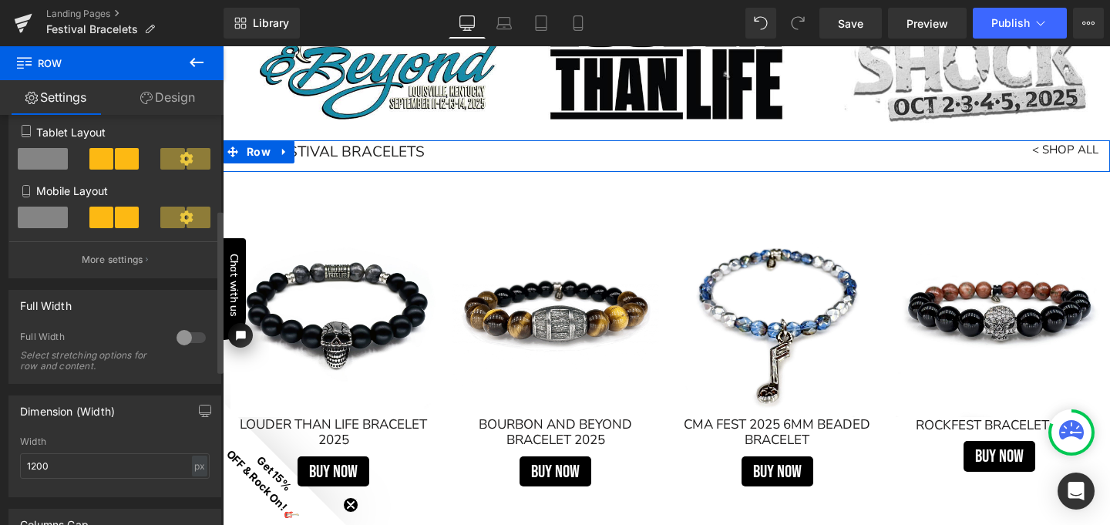
click at [180, 341] on div at bounding box center [191, 337] width 37 height 25
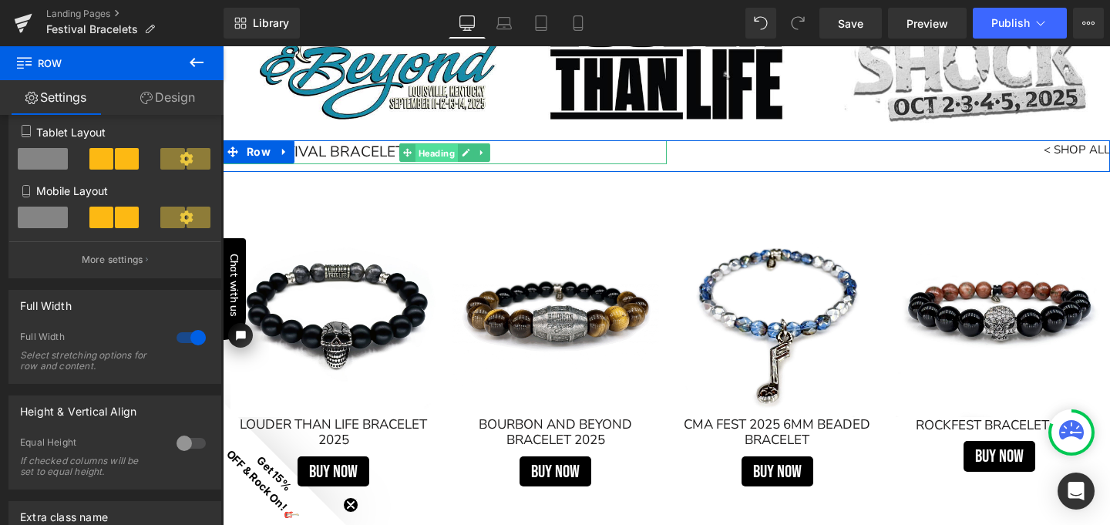
click at [422, 149] on span "Heading" at bounding box center [436, 152] width 42 height 18
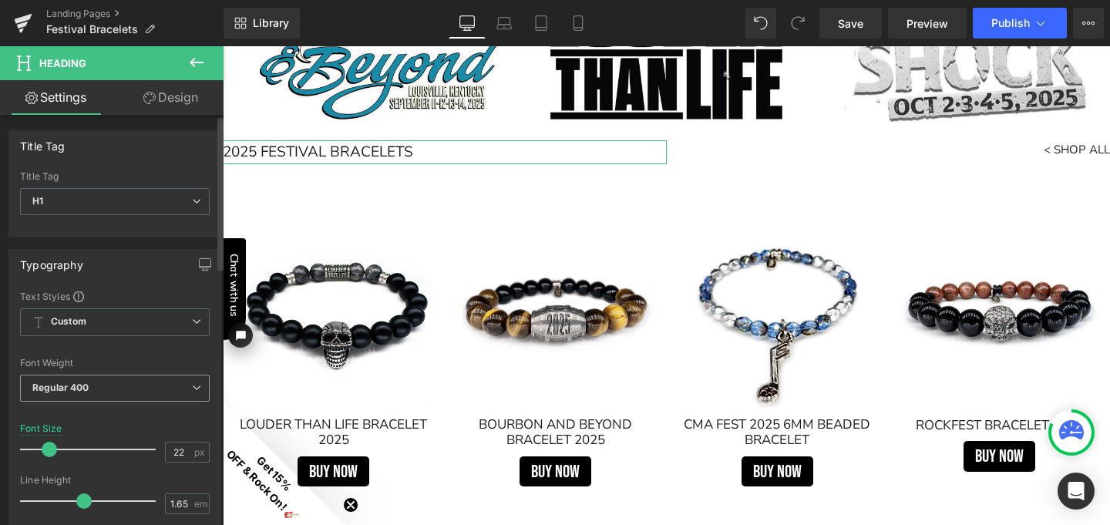
click at [123, 388] on span "Regular 400" at bounding box center [115, 388] width 190 height 27
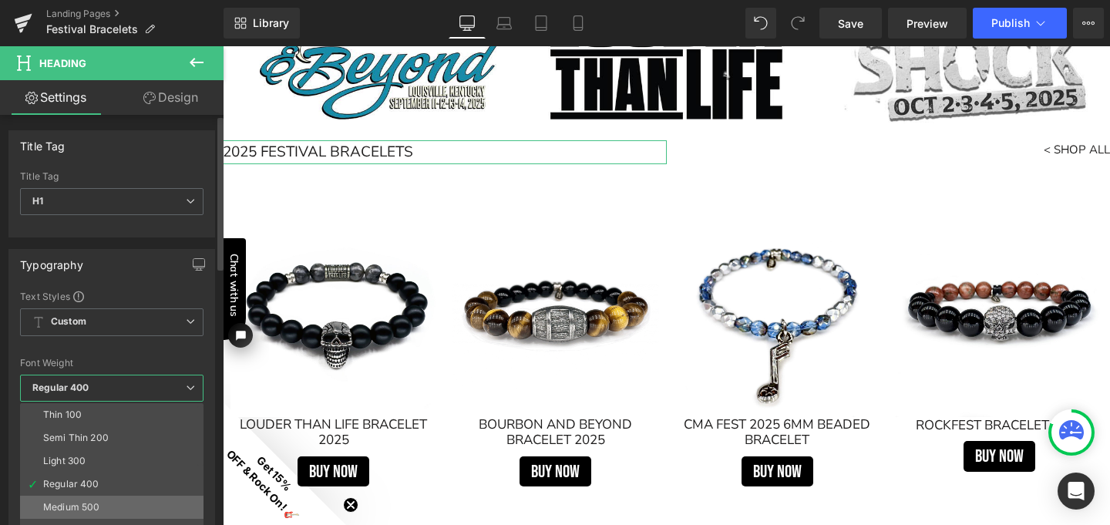
click at [92, 506] on div "Medium 500" at bounding box center [71, 507] width 56 height 11
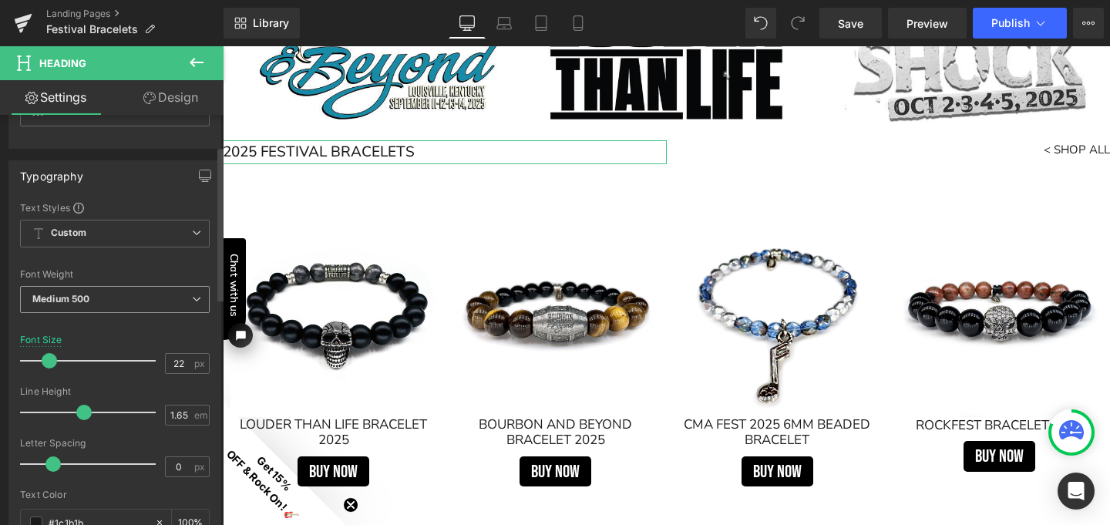
scroll to position [92, 0]
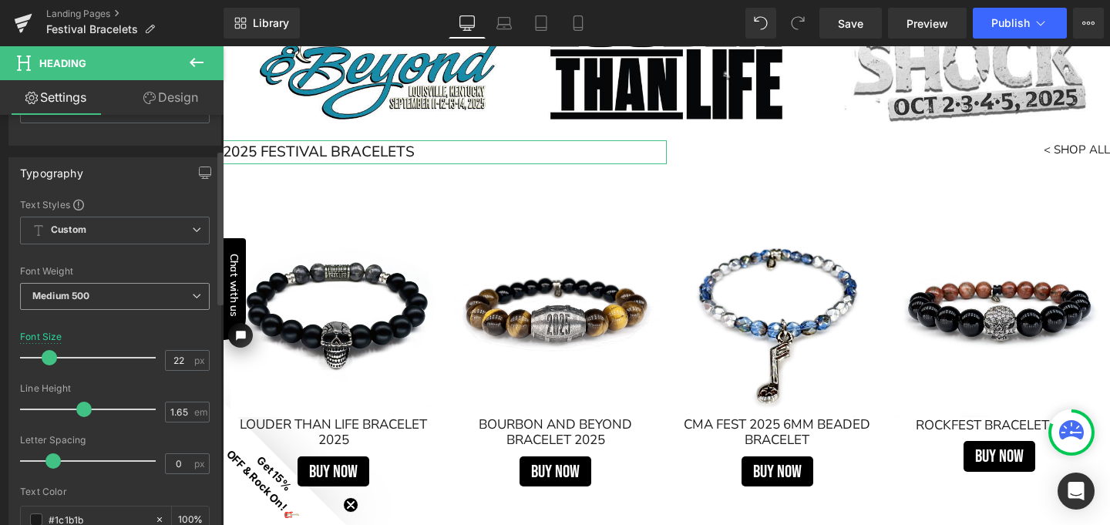
click at [87, 295] on b "Medium 500" at bounding box center [60, 296] width 57 height 12
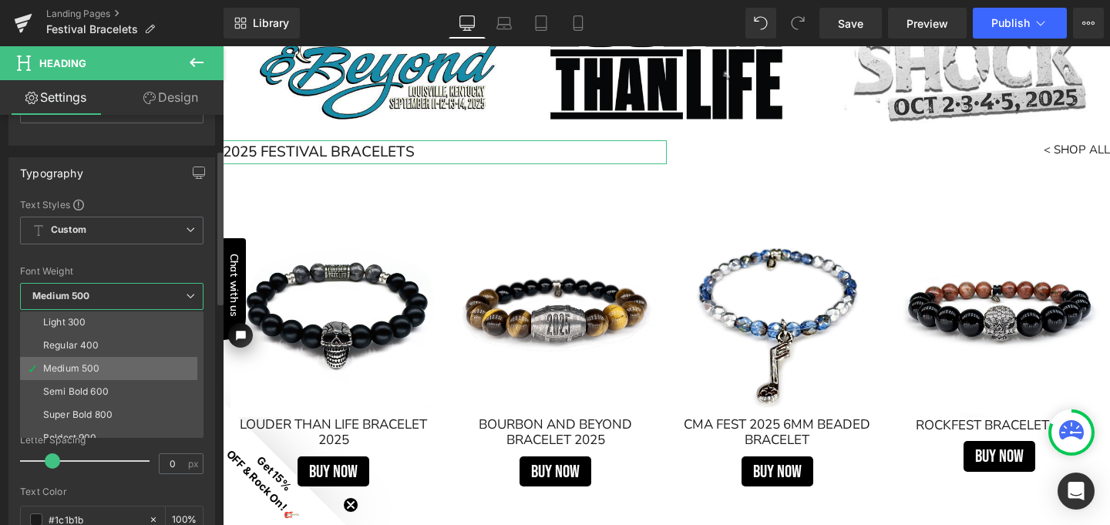
scroll to position [51, 0]
click at [87, 389] on div "Semi Bold 600" at bounding box center [76, 387] width 66 height 11
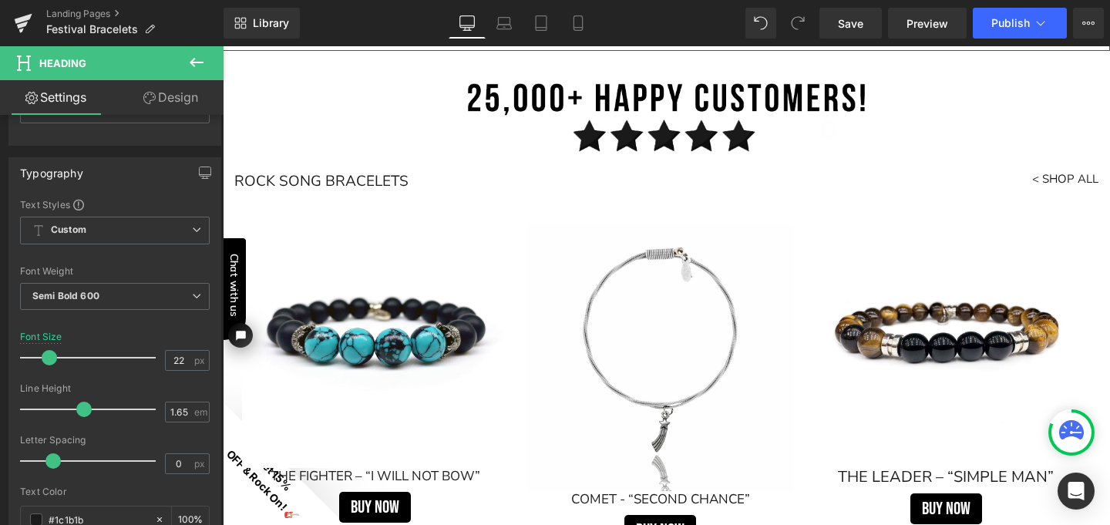
scroll to position [693, 0]
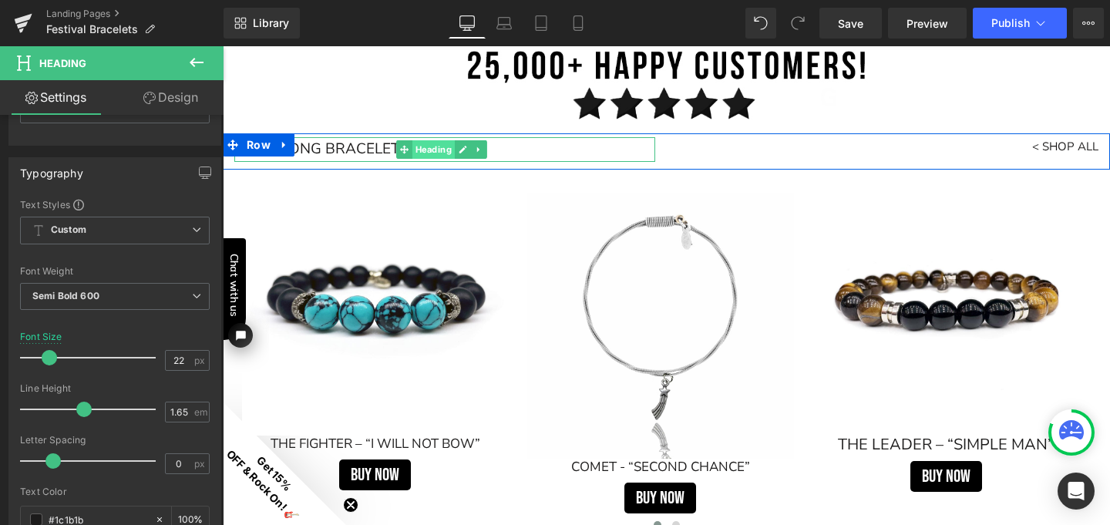
click at [428, 146] on span "Heading" at bounding box center [433, 149] width 42 height 18
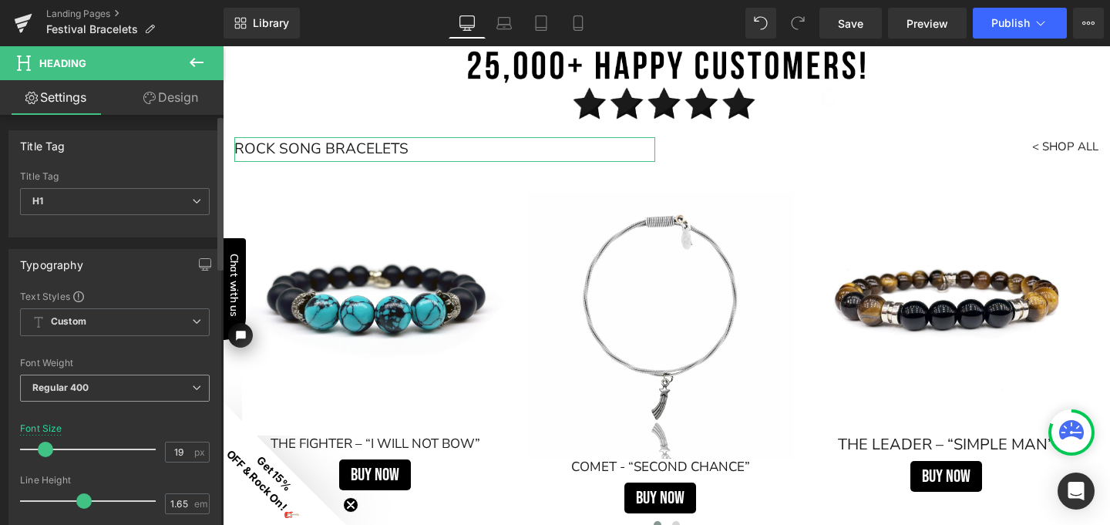
click at [86, 389] on b "Regular 400" at bounding box center [60, 387] width 57 height 12
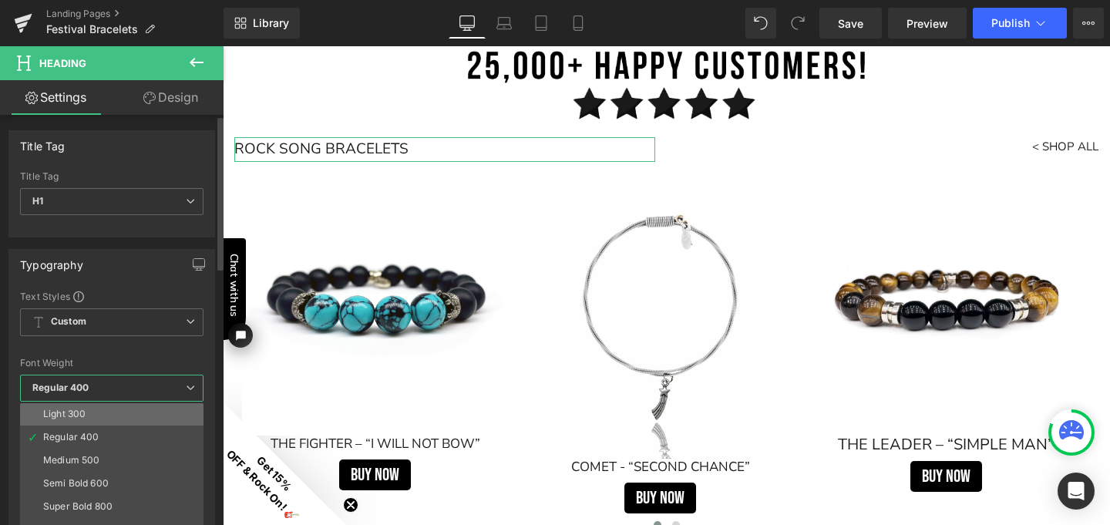
scroll to position [58, 0]
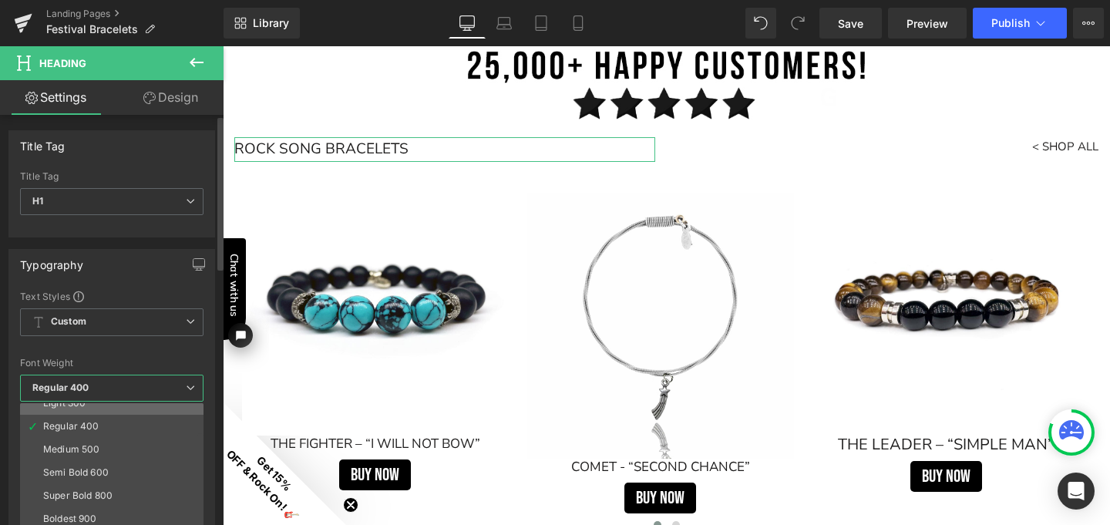
click at [86, 467] on div "Semi Bold 600" at bounding box center [76, 472] width 66 height 11
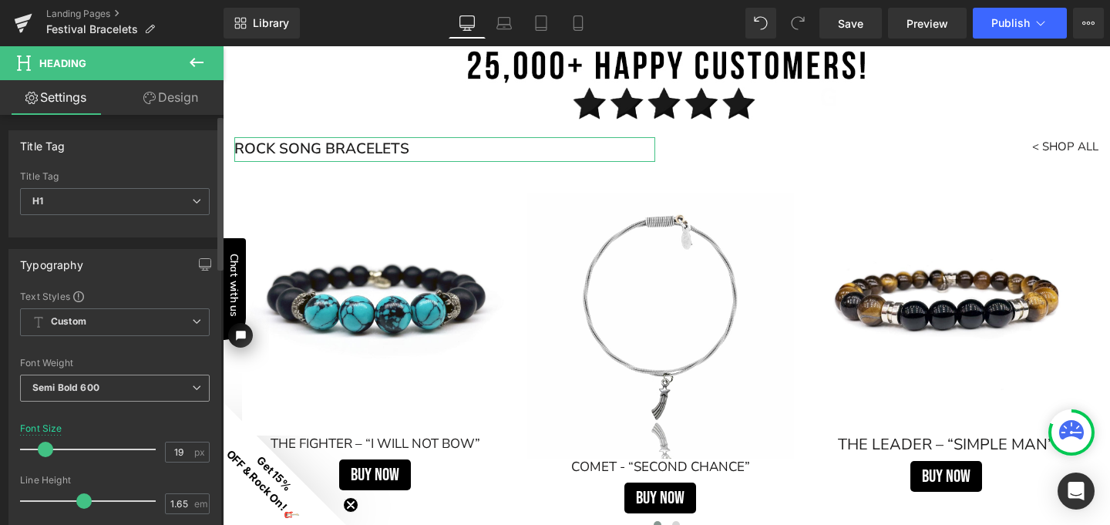
scroll to position [28, 0]
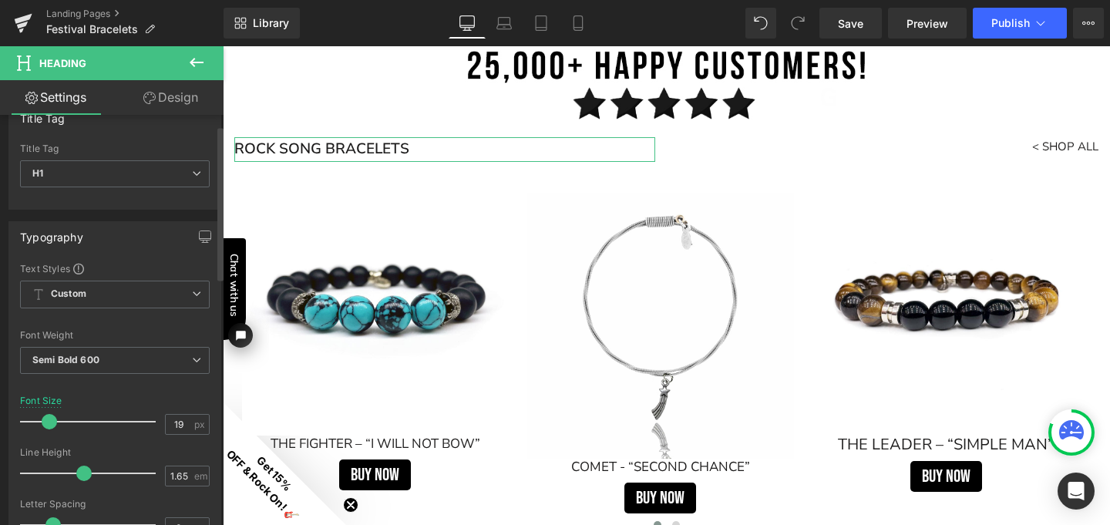
click at [46, 419] on span at bounding box center [49, 421] width 15 height 15
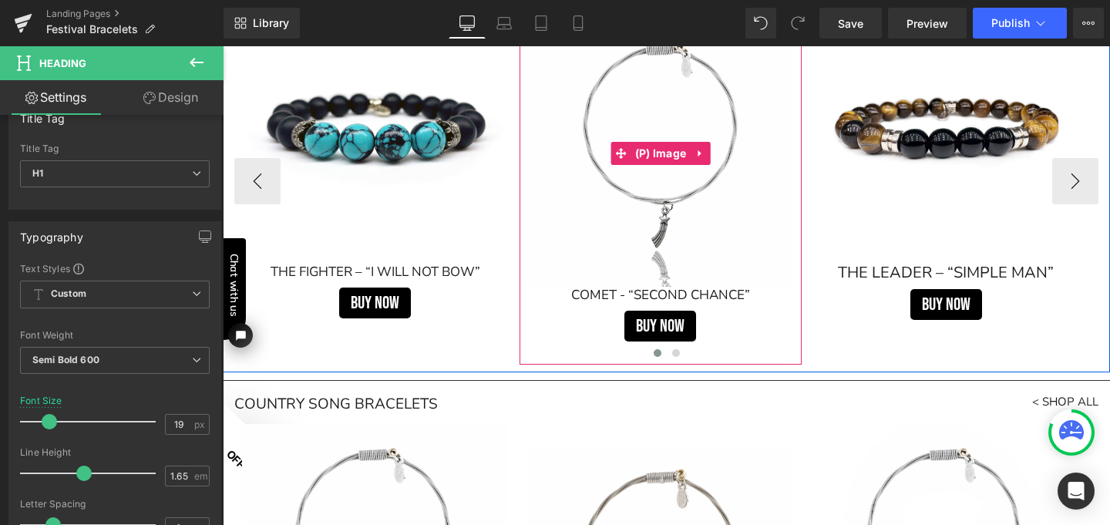
scroll to position [901, 0]
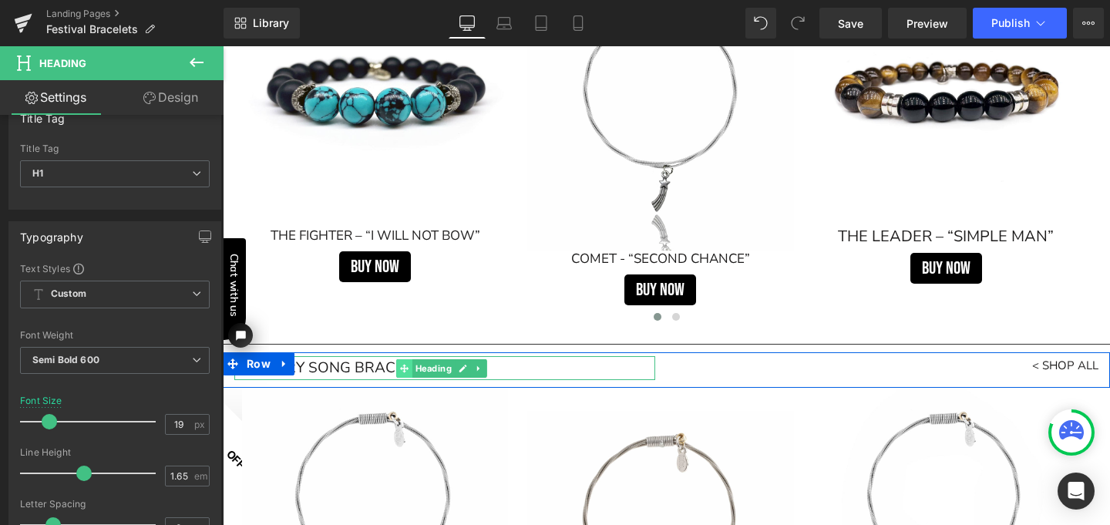
click at [408, 365] on span at bounding box center [404, 368] width 16 height 18
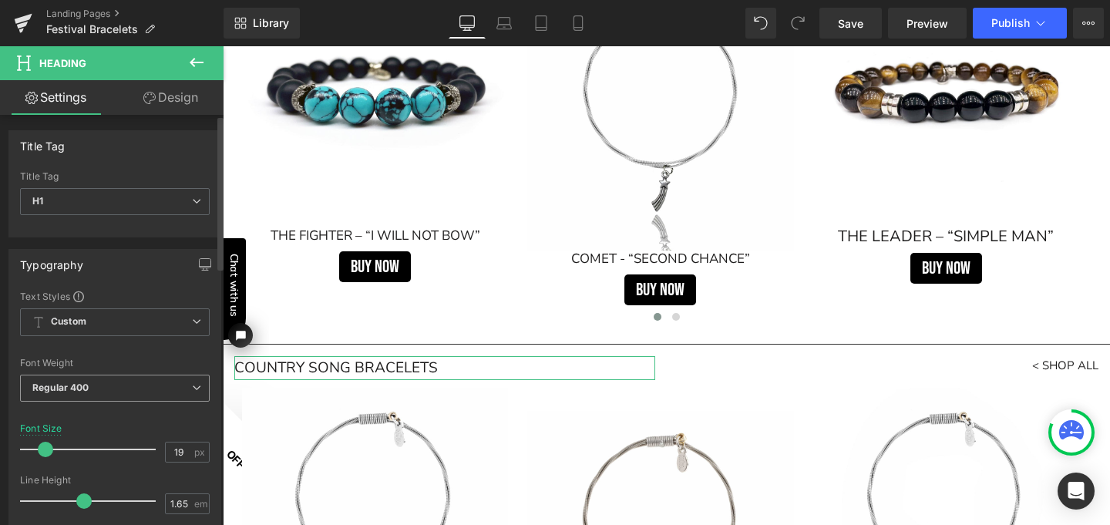
click at [103, 392] on span "Regular 400" at bounding box center [115, 388] width 190 height 27
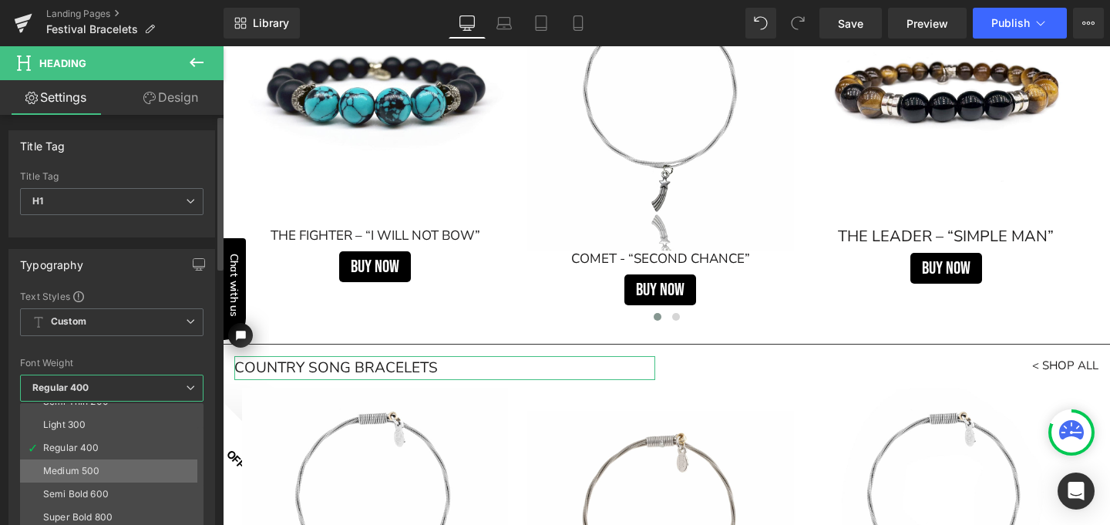
scroll to position [44, 0]
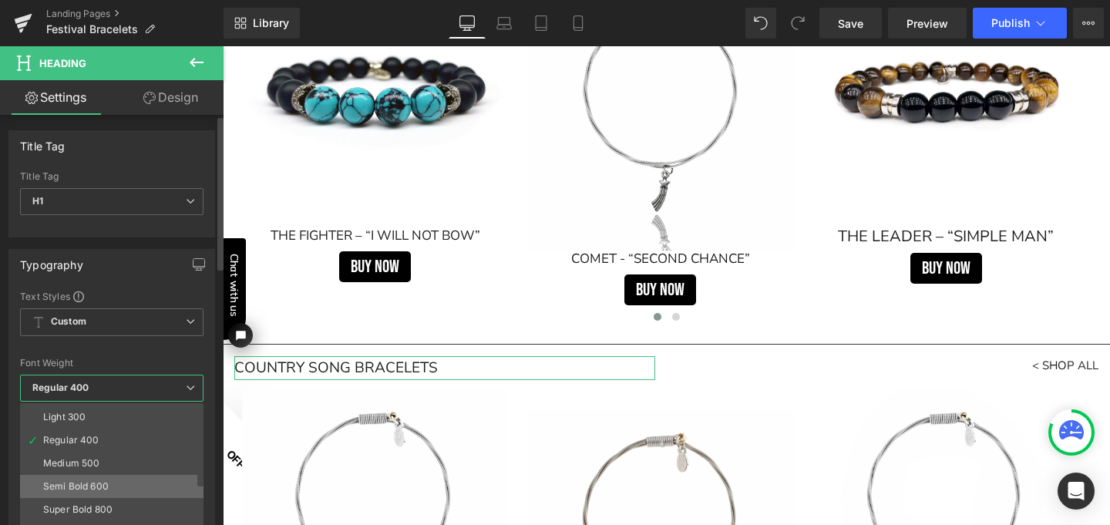
click at [94, 482] on div "Semi Bold 600" at bounding box center [76, 486] width 66 height 11
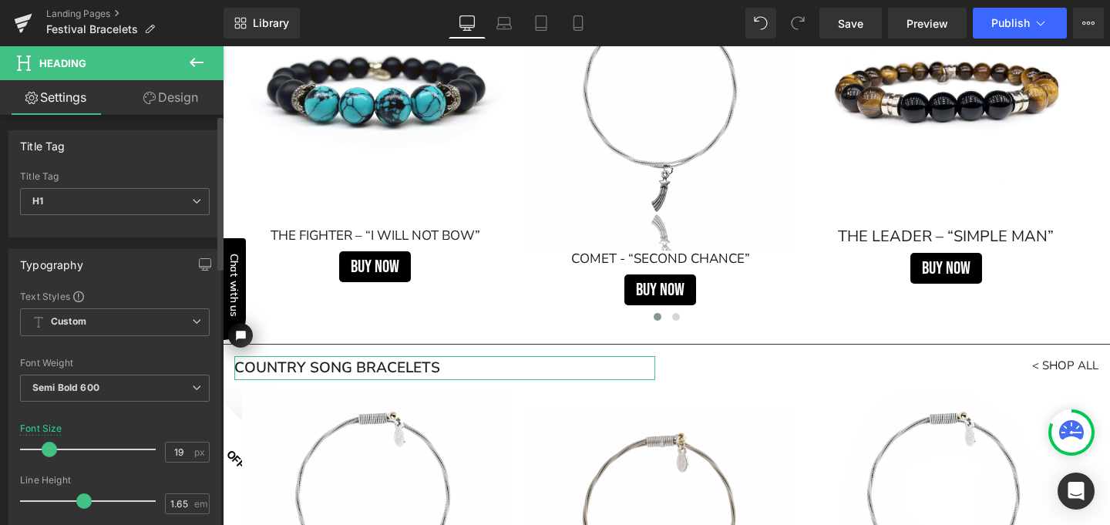
click at [49, 450] on span at bounding box center [49, 449] width 15 height 15
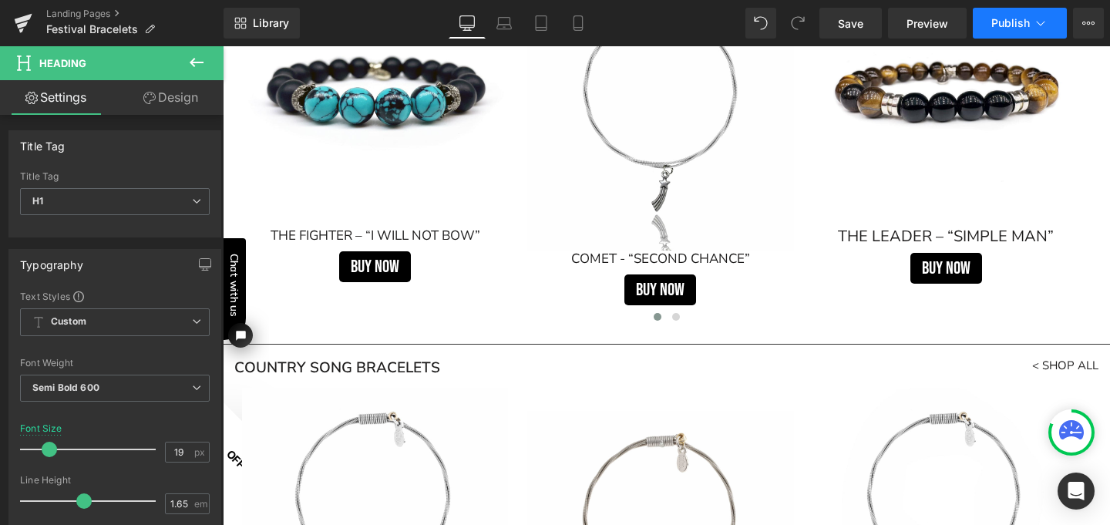
click at [1018, 22] on span "Publish" at bounding box center [1010, 23] width 39 height 12
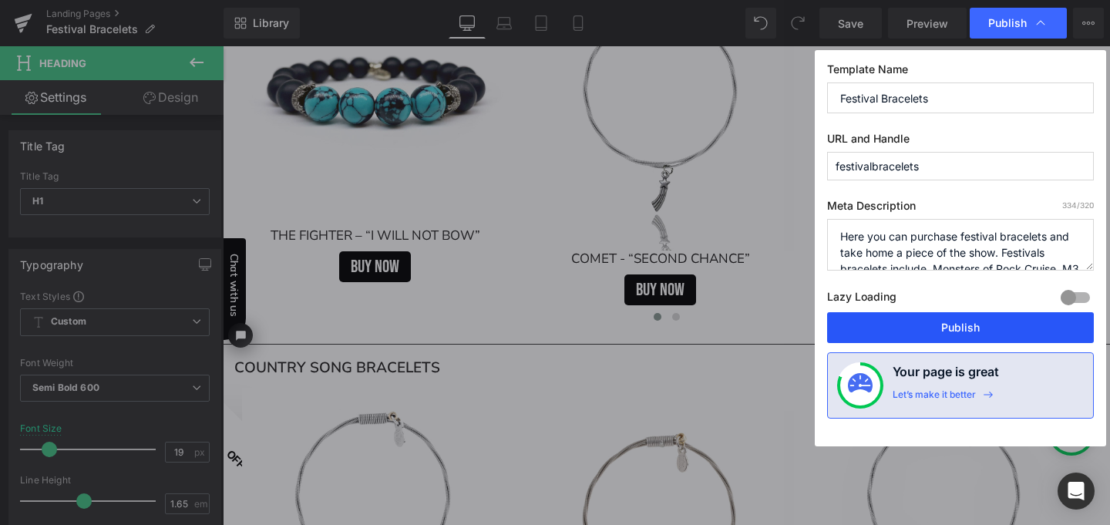
drag, startPoint x: 934, startPoint y: 325, endPoint x: 476, endPoint y: 216, distance: 470.7
click at [934, 325] on button "Publish" at bounding box center [960, 327] width 267 height 31
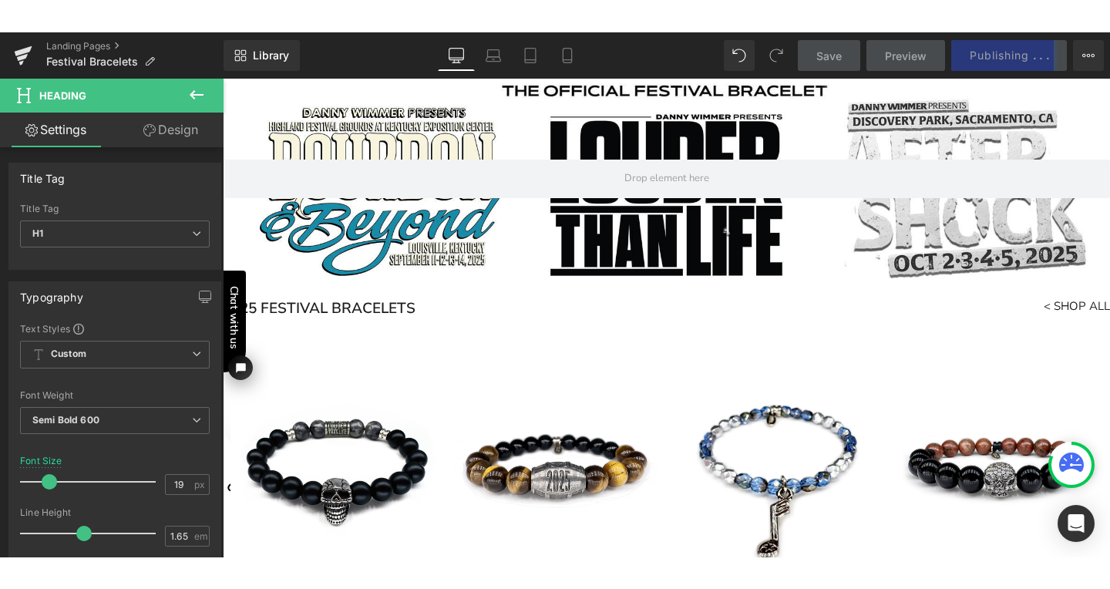
scroll to position [64, 0]
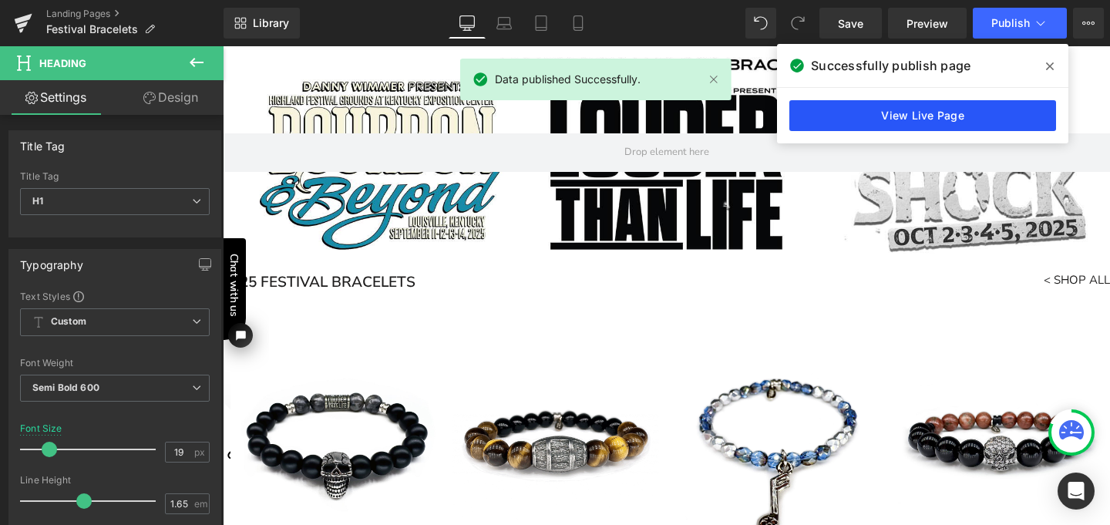
click at [941, 113] on link "View Live Page" at bounding box center [922, 115] width 267 height 31
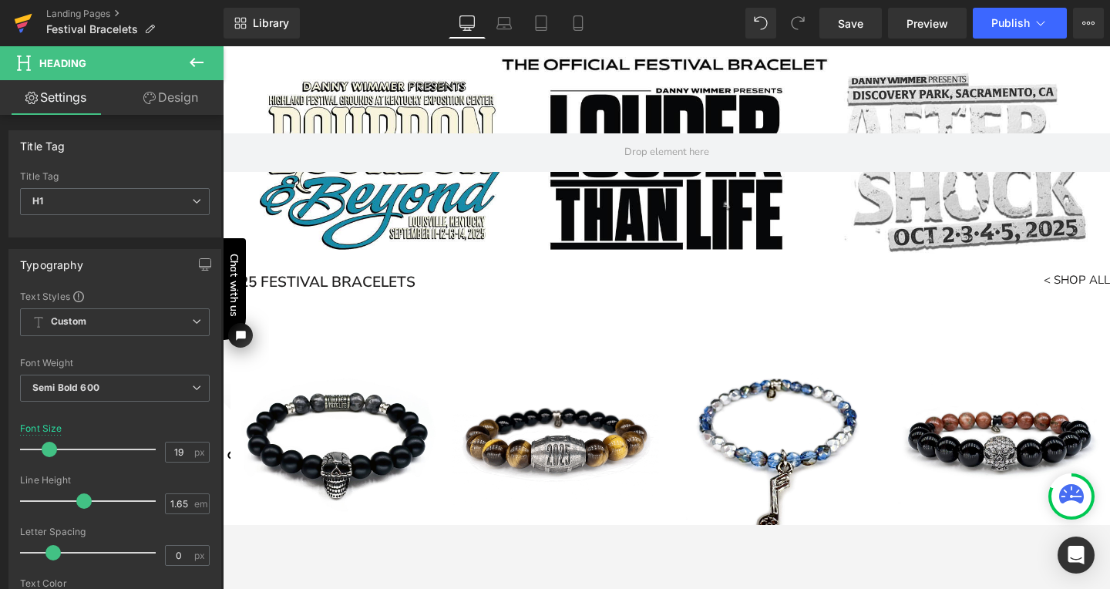
click at [22, 18] on icon at bounding box center [24, 19] width 18 height 10
